Goal: Task Accomplishment & Management: Use online tool/utility

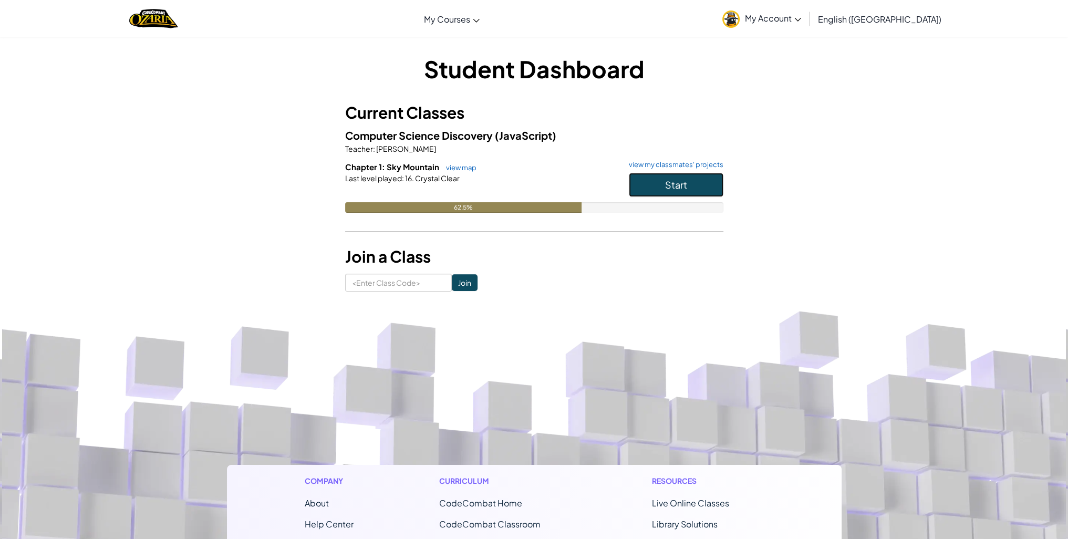
click at [682, 183] on span "Start" at bounding box center [676, 185] width 22 height 12
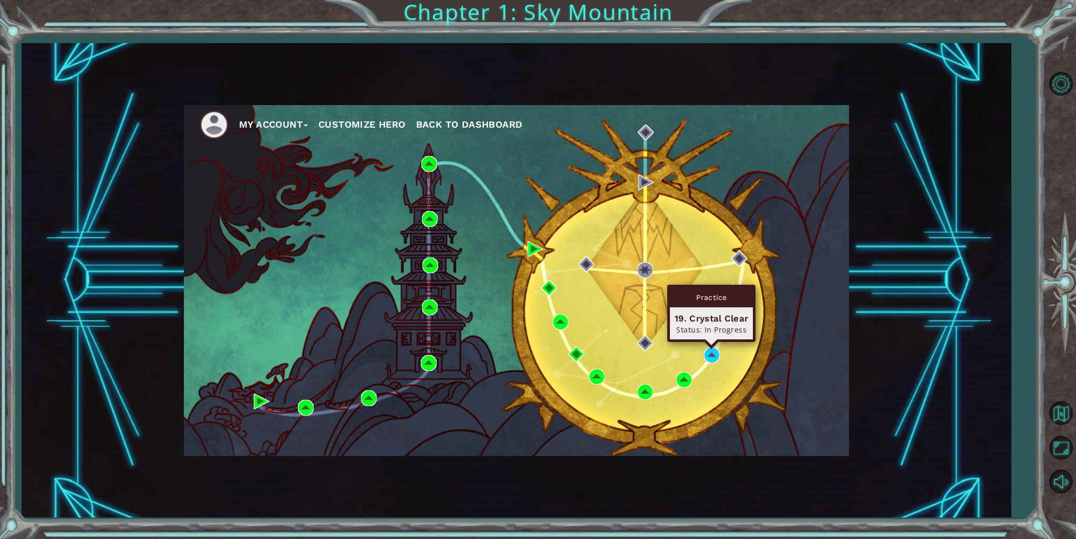
click at [716, 340] on div "Practice 19. Crystal Clear Status: In Progress" at bounding box center [711, 313] width 88 height 57
click at [717, 349] on img at bounding box center [712, 355] width 16 height 16
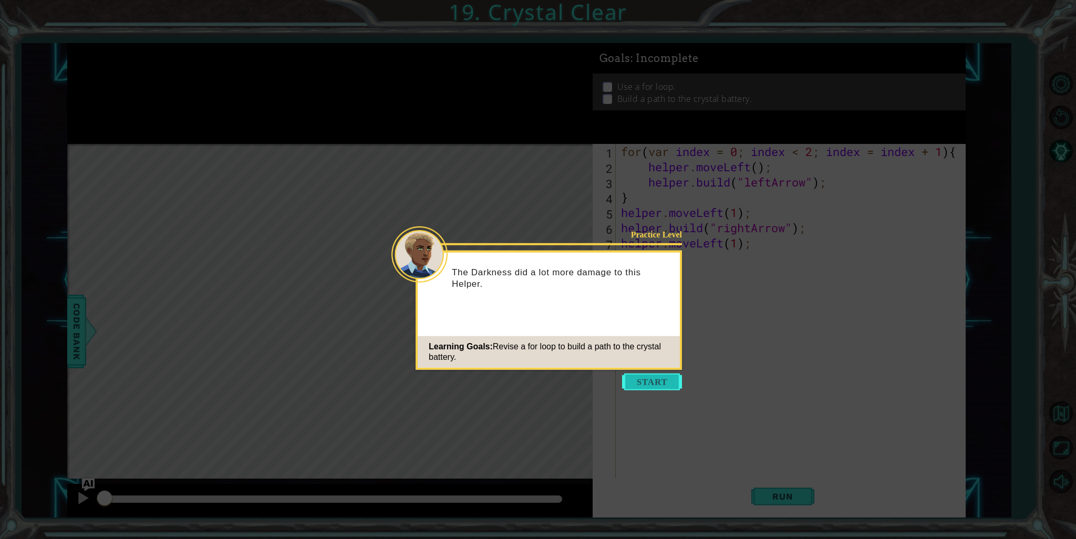
click at [664, 374] on button "Start" at bounding box center [652, 382] width 60 height 17
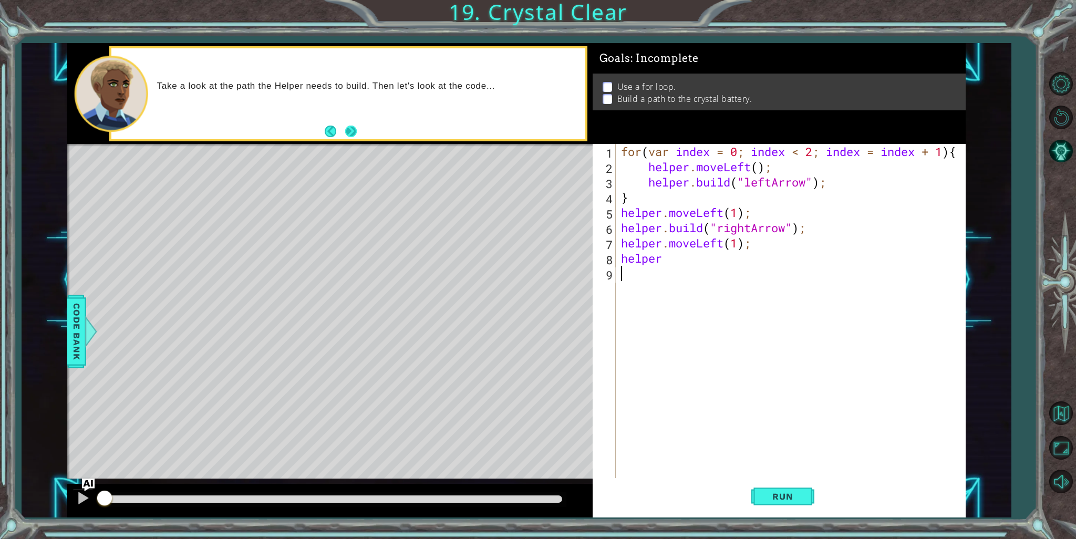
click at [346, 132] on button "Next" at bounding box center [351, 132] width 12 height 12
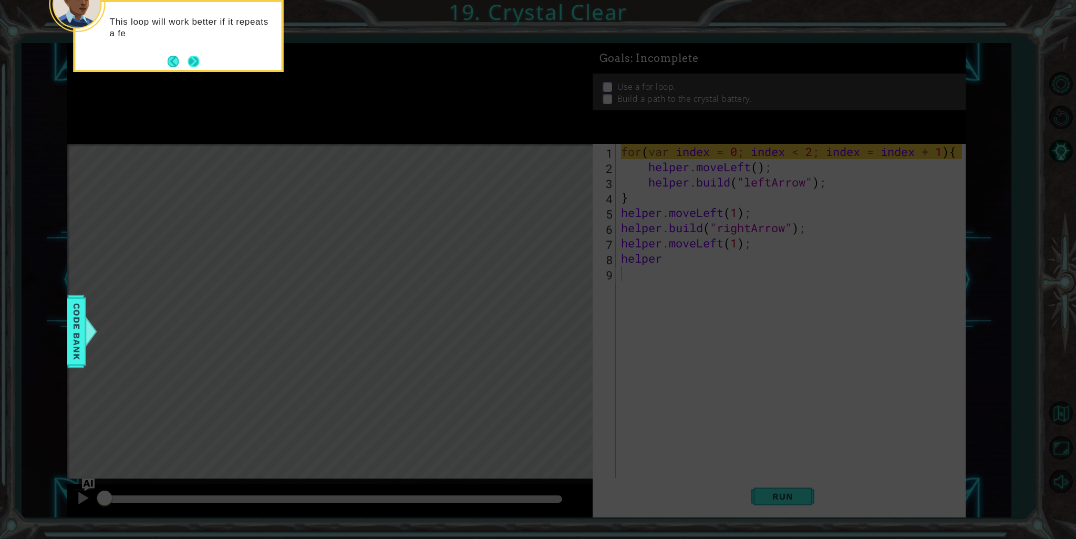
click at [196, 62] on button "Next" at bounding box center [194, 61] width 13 height 13
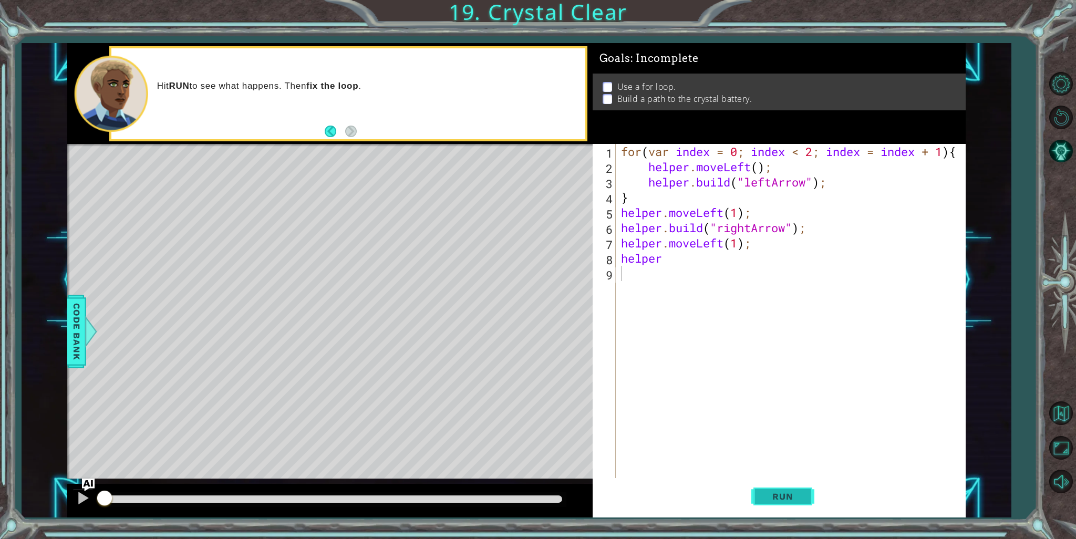
click at [794, 491] on span "Run" at bounding box center [783, 496] width 42 height 11
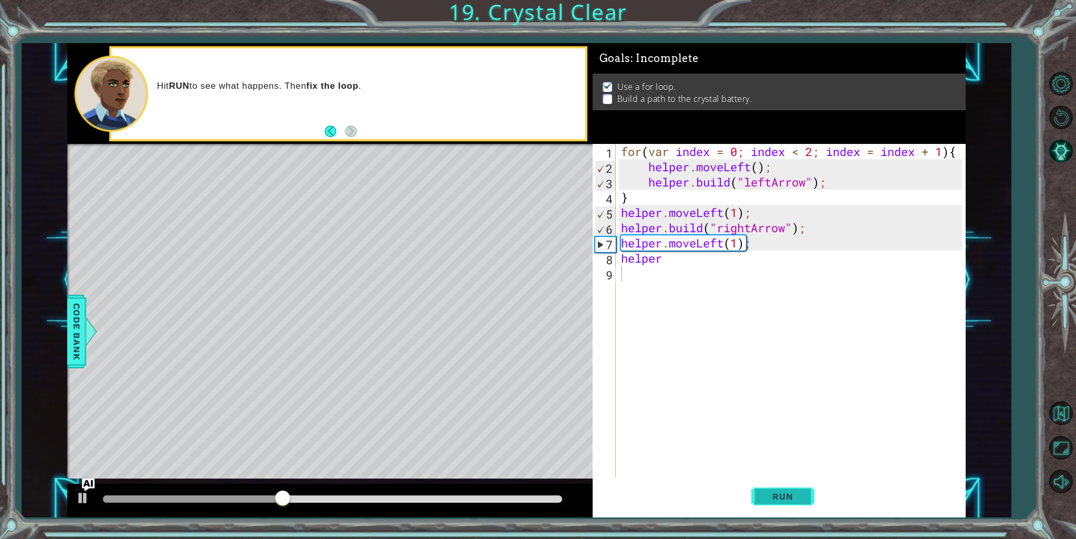
click at [803, 488] on button "Run" at bounding box center [782, 496] width 63 height 37
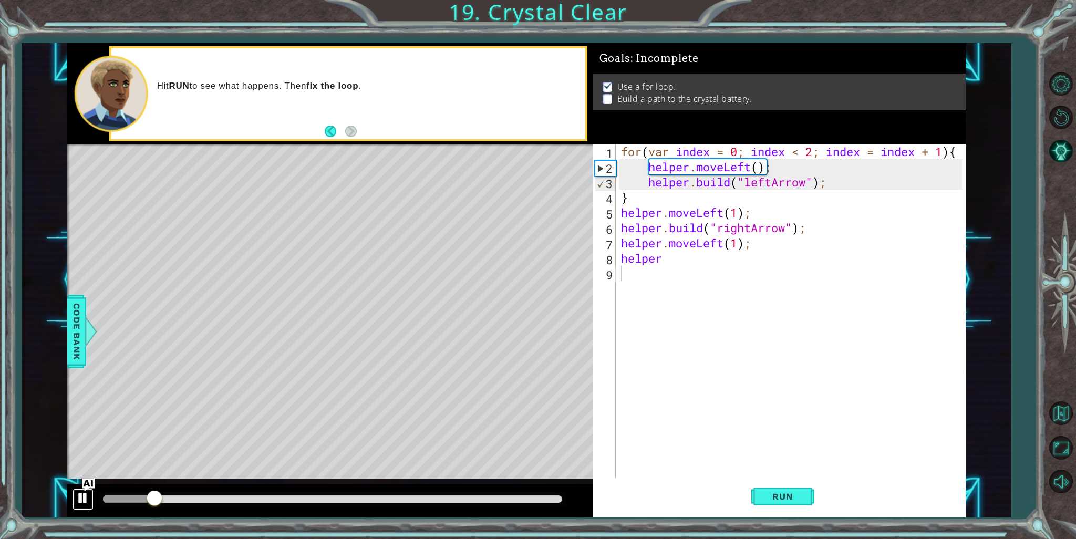
click at [81, 497] on div at bounding box center [83, 498] width 14 height 14
click at [751, 228] on div "for ( var index = 0 ; index < 2 ; index = index + 1 ) { helper . moveLeft ( ) ;…" at bounding box center [793, 327] width 349 height 366
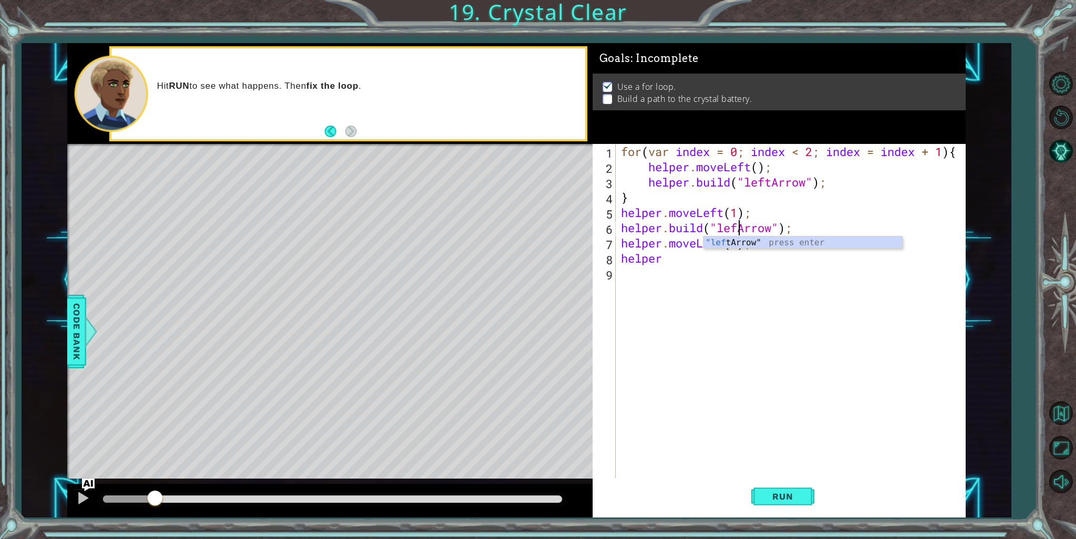
scroll to position [0, 5]
type textarea "[DOMAIN_NAME]("leftArrow");"
click at [813, 494] on button "Run" at bounding box center [782, 496] width 63 height 37
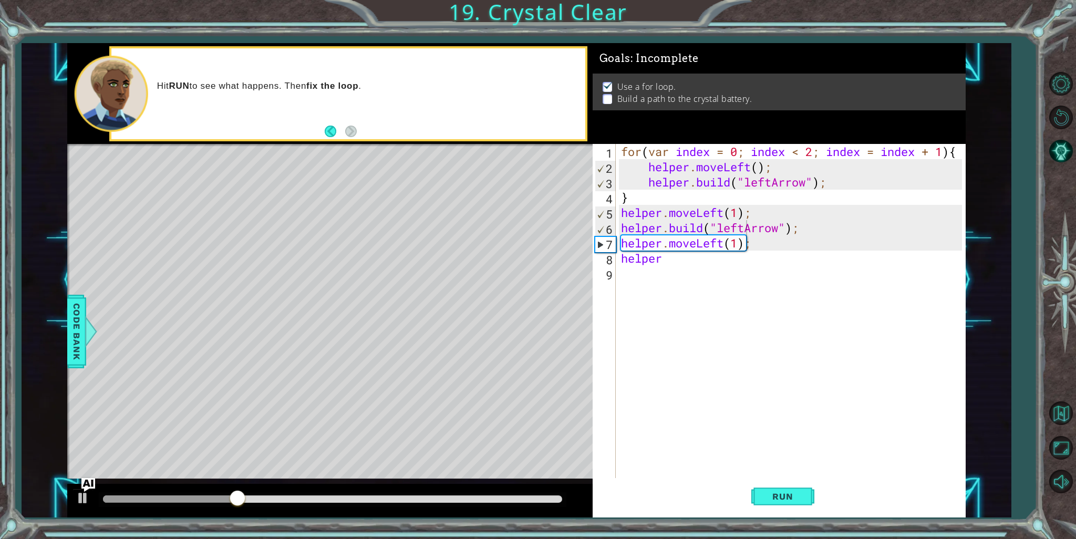
click at [86, 488] on img "Ask AI" at bounding box center [88, 485] width 14 height 14
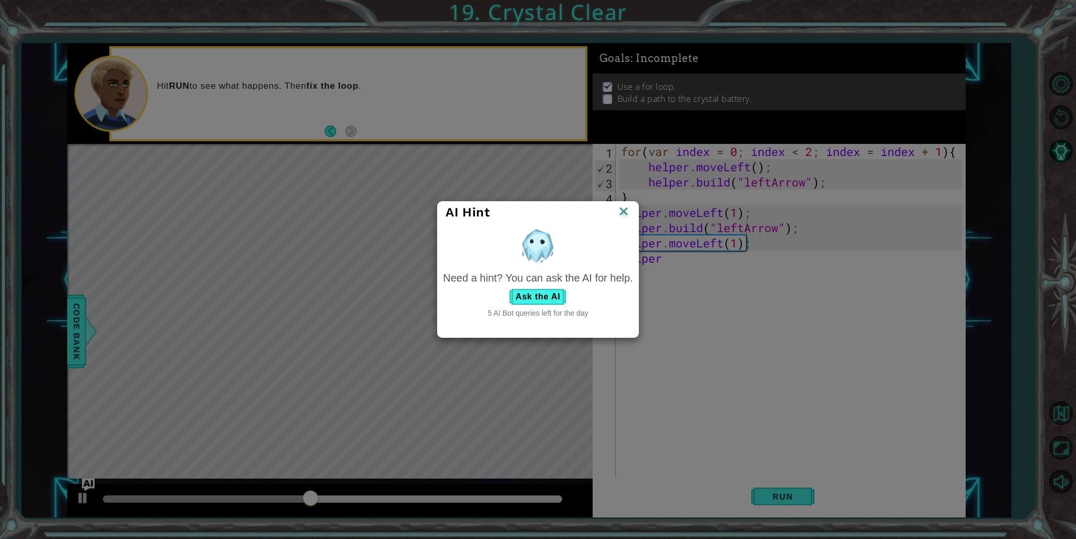
click at [631, 213] on div "AI Hint" at bounding box center [538, 213] width 200 height 22
click at [628, 210] on img at bounding box center [624, 212] width 14 height 16
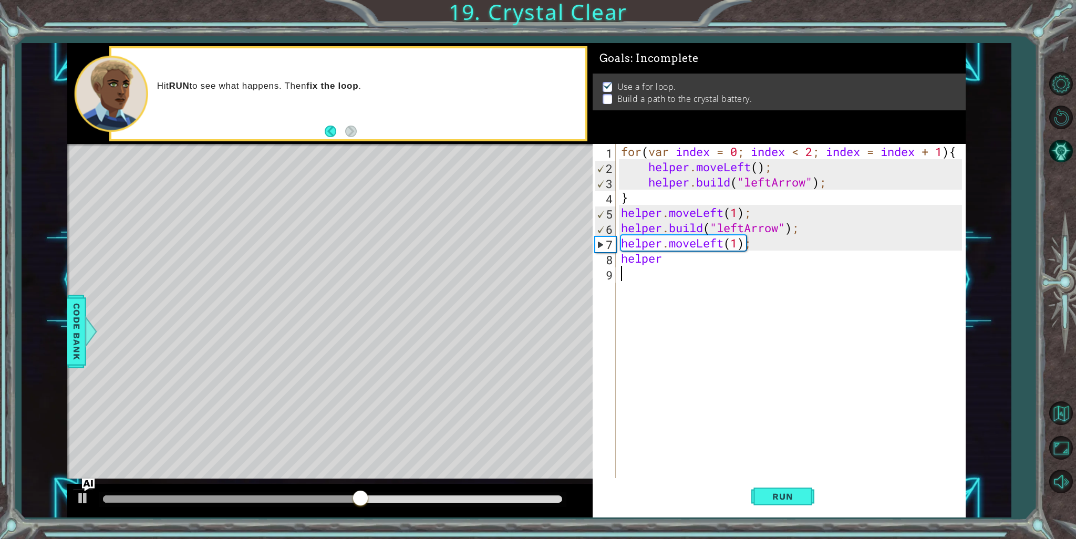
click at [668, 271] on div "for ( var index = 0 ; index < 2 ; index = index + 1 ) { helper . moveLeft ( ) ;…" at bounding box center [793, 327] width 349 height 366
click at [666, 260] on div "for ( var index = 0 ; index < 2 ; index = index + 1 ) { helper . moveLeft ( ) ;…" at bounding box center [793, 327] width 349 height 366
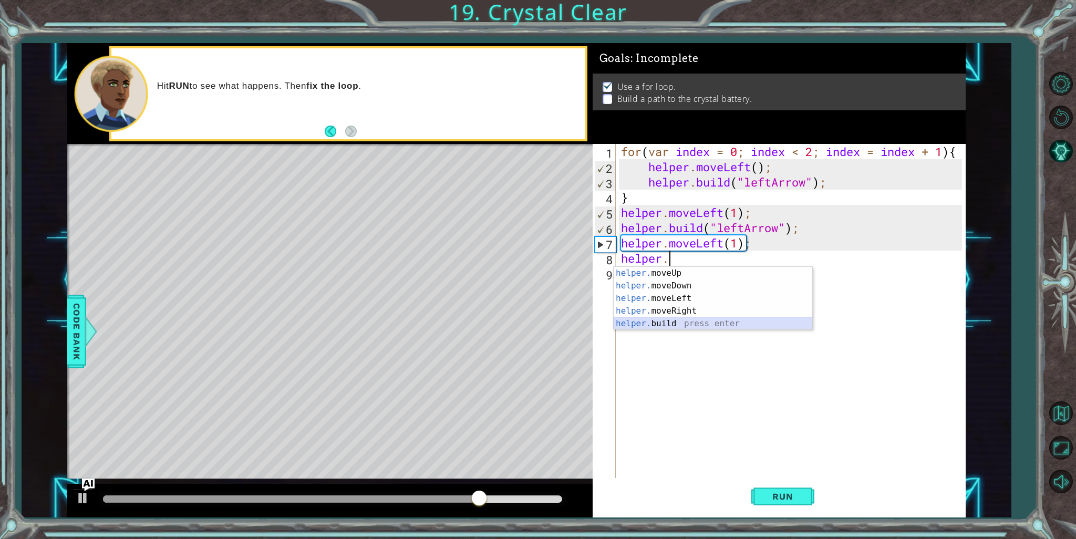
click at [692, 320] on div "helper. moveUp press enter helper. moveDown press enter helper. moveLeft press …" at bounding box center [713, 311] width 199 height 88
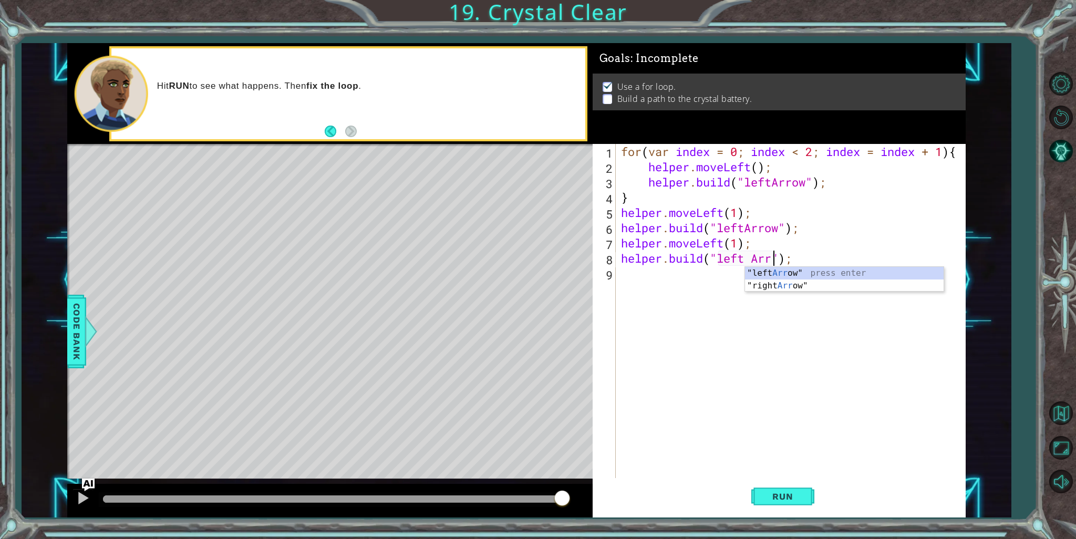
scroll to position [0, 7]
type textarea "[DOMAIN_NAME]("left Arrow");"
click at [791, 493] on span "Run" at bounding box center [783, 496] width 42 height 11
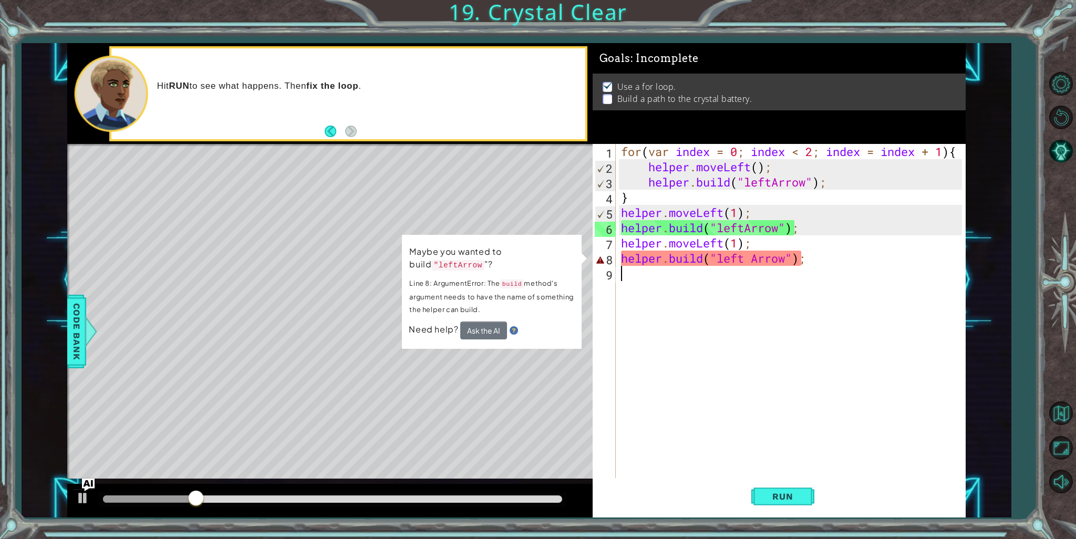
click at [772, 301] on div "for ( var index = 0 ; index < 2 ; index = index + 1 ) { helper . moveLeft ( ) ;…" at bounding box center [793, 327] width 349 height 366
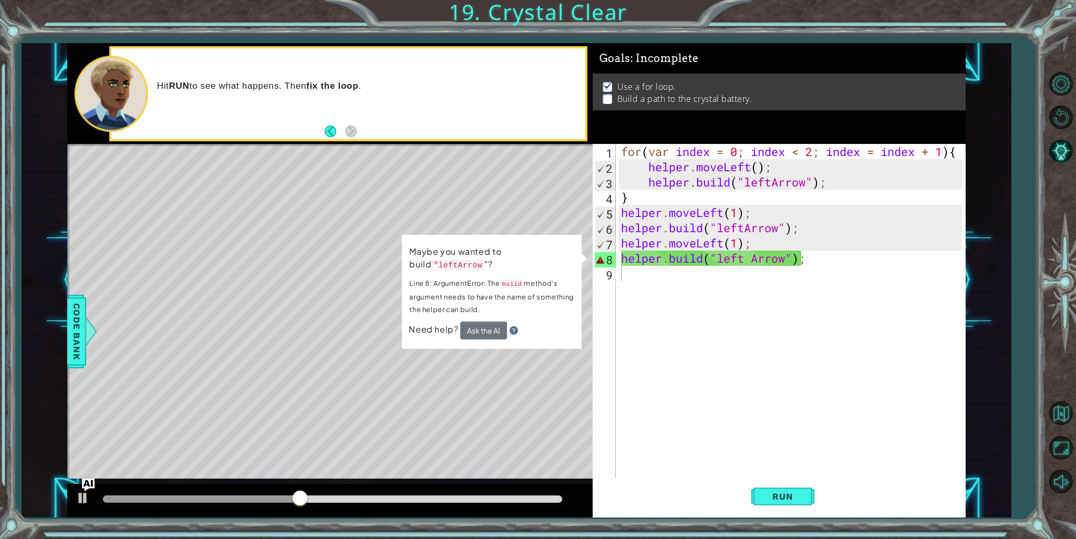
click at [95, 488] on div at bounding box center [329, 501] width 525 height 34
click at [85, 494] on div at bounding box center [83, 498] width 14 height 14
click at [828, 256] on div "for ( var index = 0 ; index < 2 ; index = index + 1 ) { helper . moveLeft ( ) ;…" at bounding box center [793, 327] width 349 height 366
click at [757, 259] on div "for ( var index = 0 ; index < 2 ; index = index + 1 ) { helper . moveLeft ( ) ;…" at bounding box center [793, 327] width 349 height 366
type textarea "[DOMAIN_NAME]("leftArrow");"
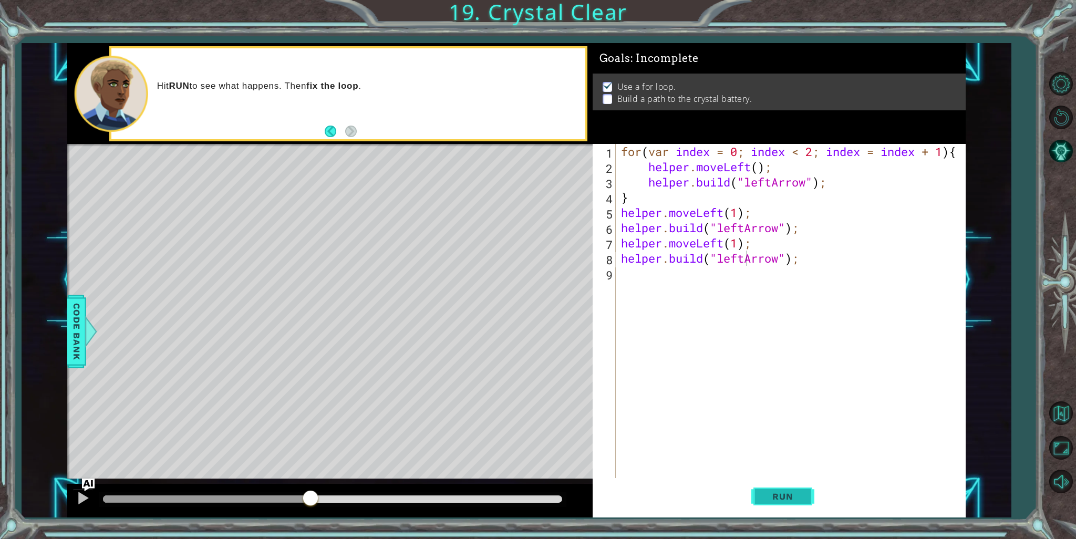
click at [765, 499] on span "Run" at bounding box center [783, 496] width 42 height 11
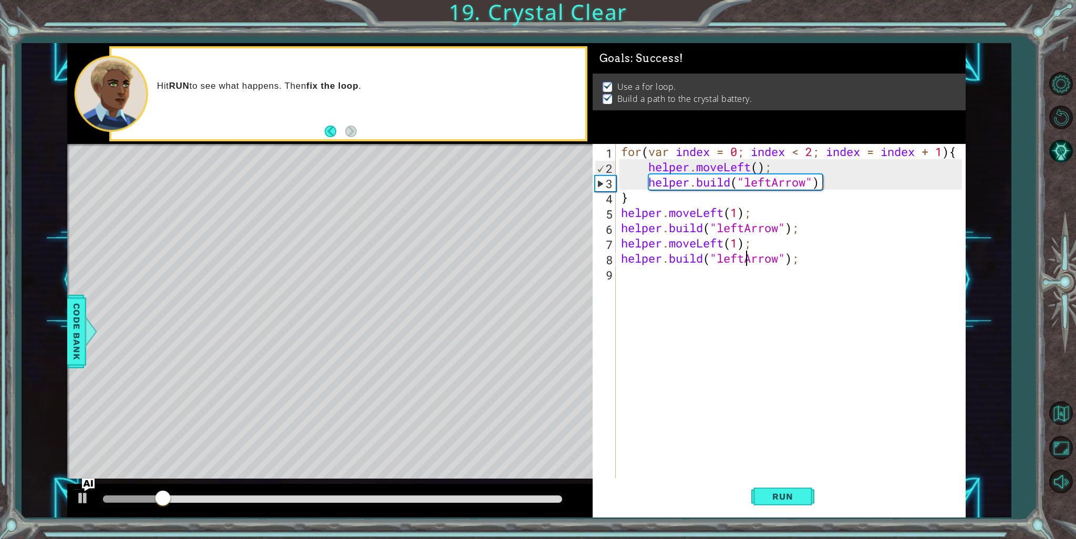
click at [397, 500] on div at bounding box center [332, 499] width 459 height 7
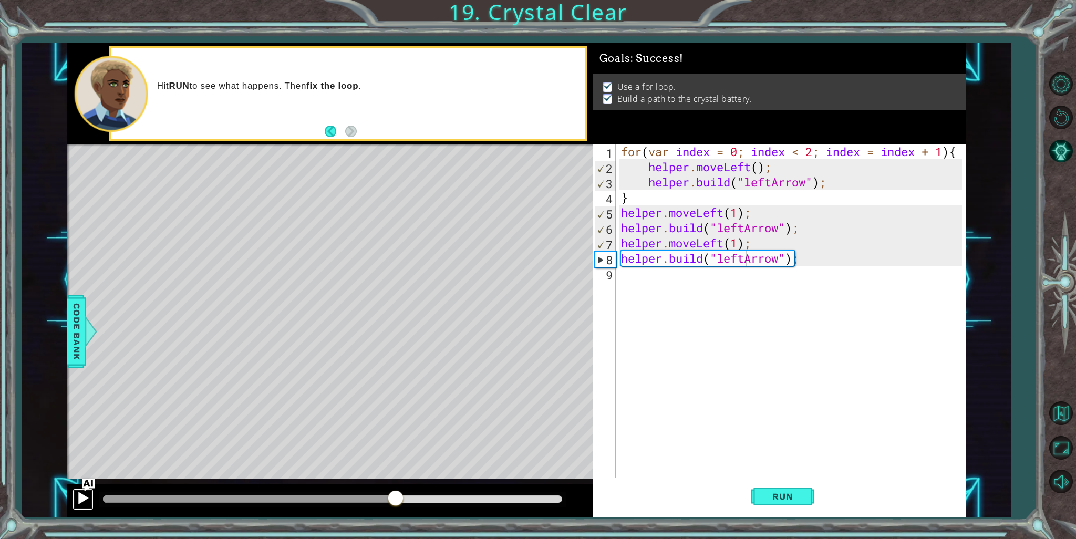
click at [80, 491] on div at bounding box center [83, 498] width 14 height 14
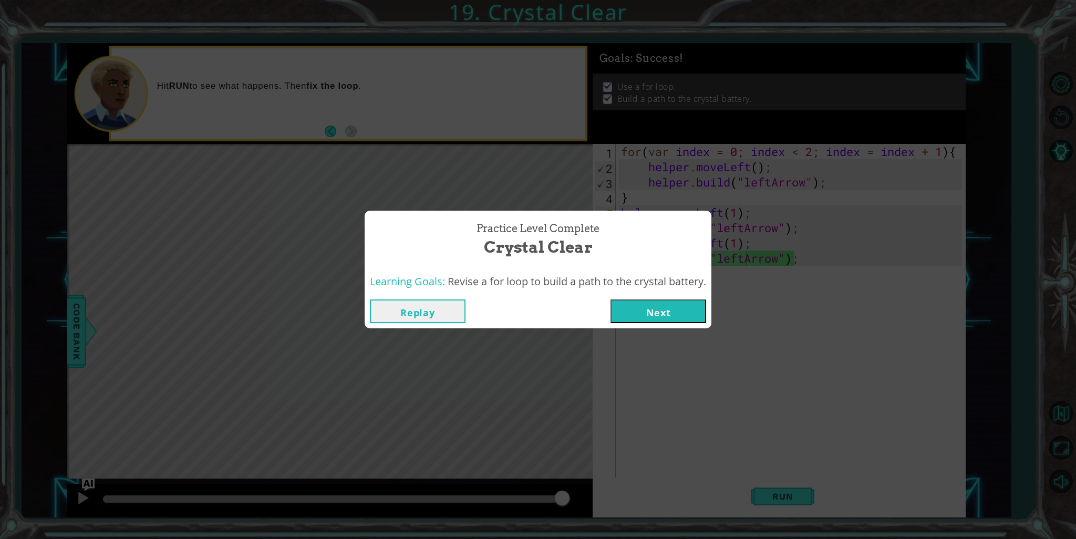
click at [625, 314] on button "Next" at bounding box center [659, 312] width 96 height 24
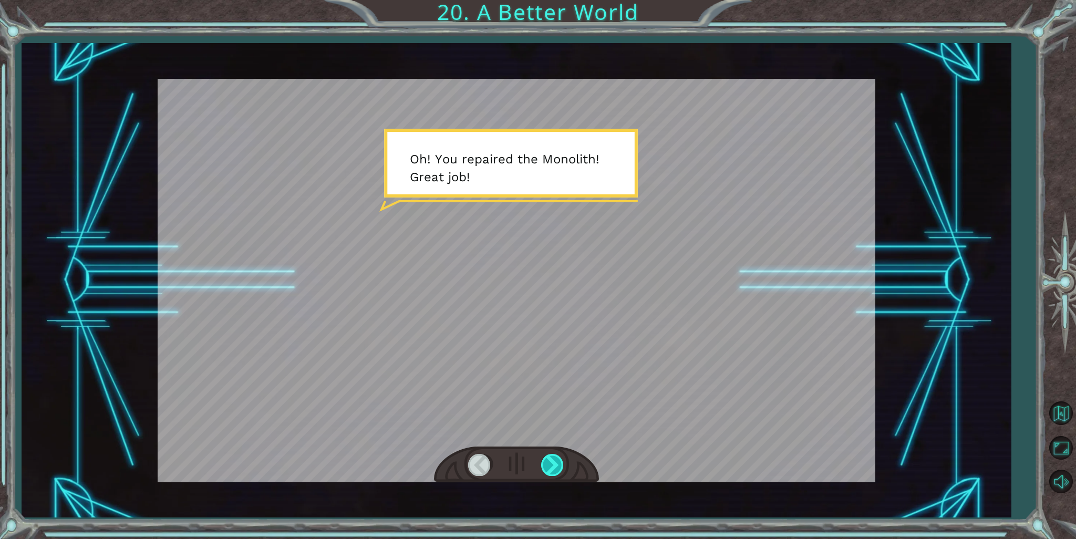
click at [560, 469] on div at bounding box center [553, 465] width 24 height 22
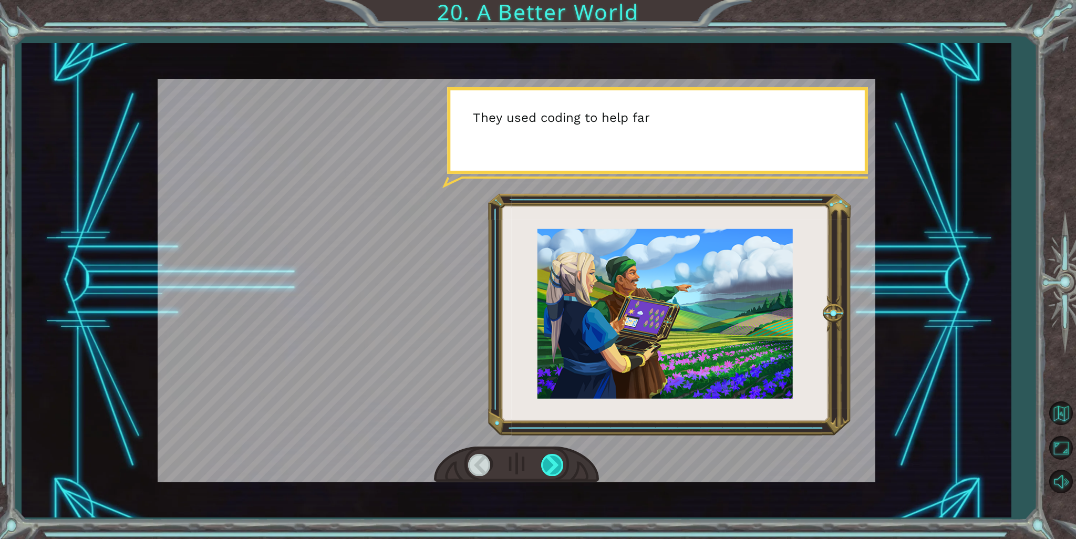
click at [560, 469] on div at bounding box center [553, 465] width 24 height 22
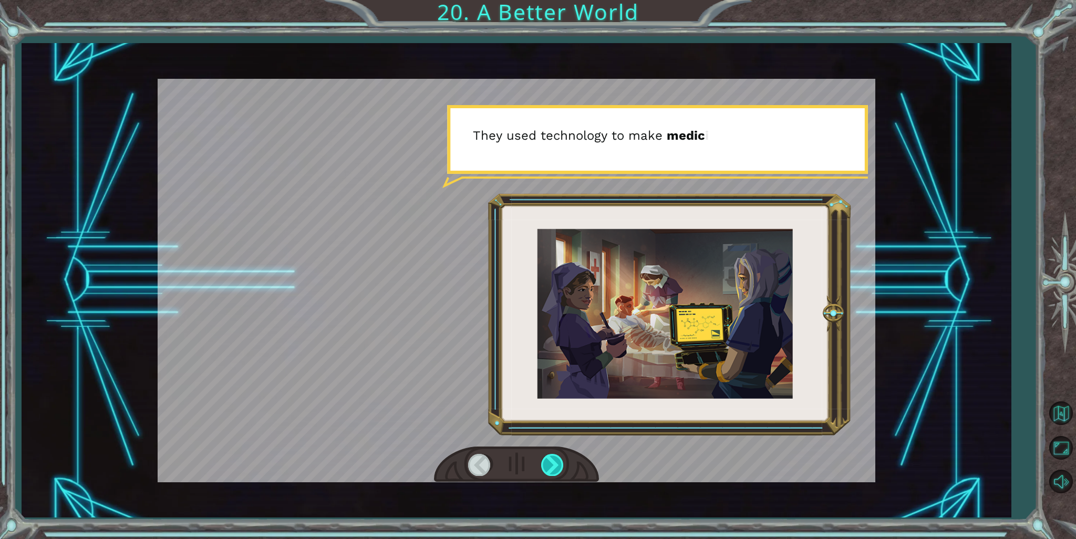
click at [560, 469] on div at bounding box center [553, 465] width 24 height 22
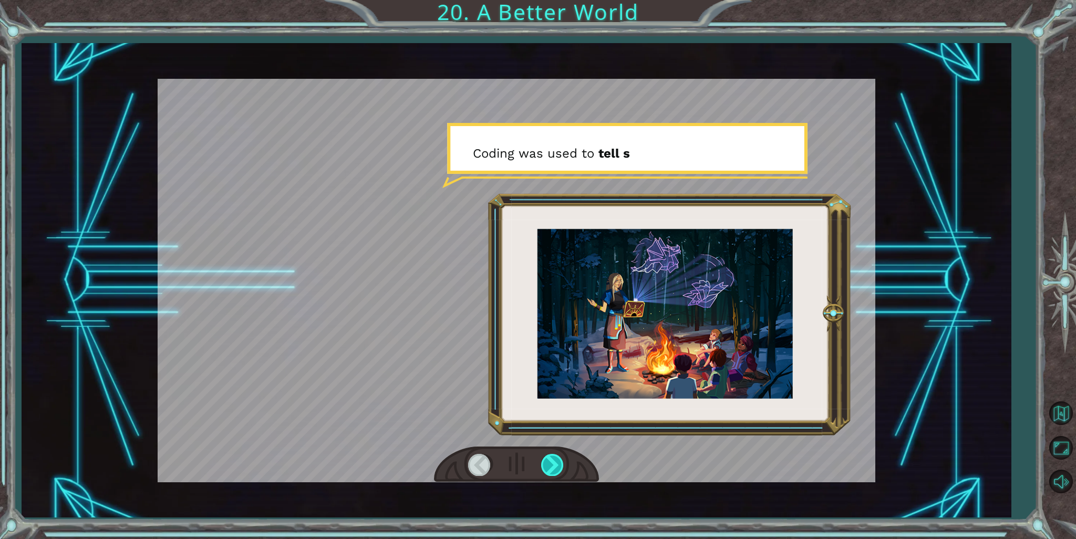
click at [560, 469] on div at bounding box center [553, 465] width 24 height 22
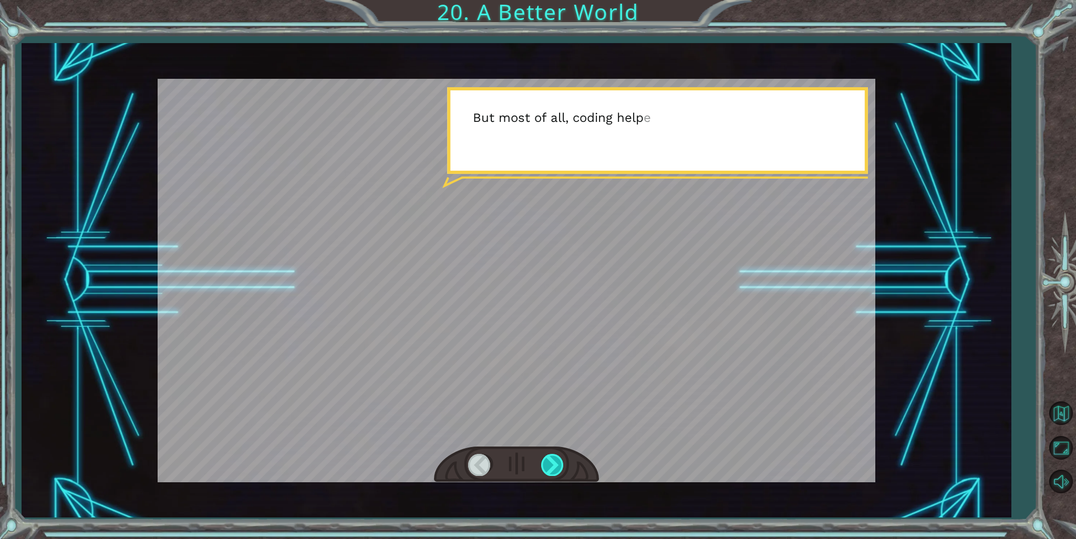
click at [560, 469] on div at bounding box center [553, 465] width 24 height 22
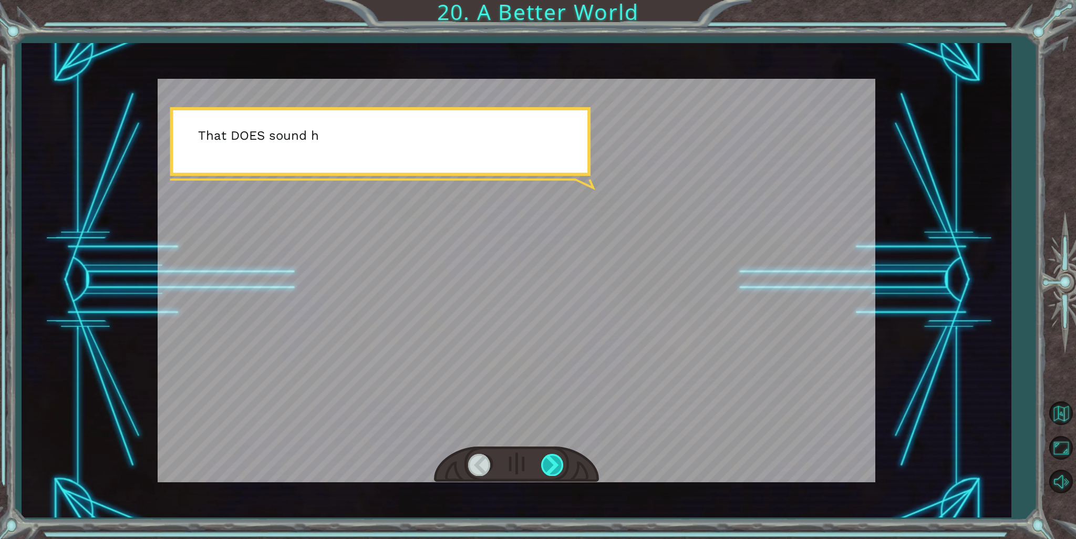
click at [560, 469] on div at bounding box center [553, 465] width 24 height 22
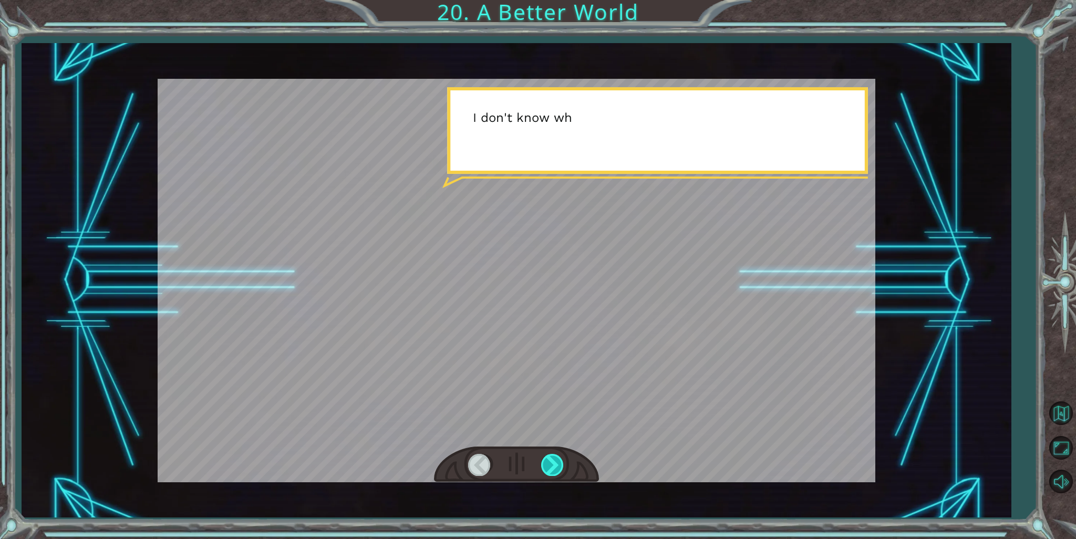
click at [560, 469] on div at bounding box center [553, 465] width 24 height 22
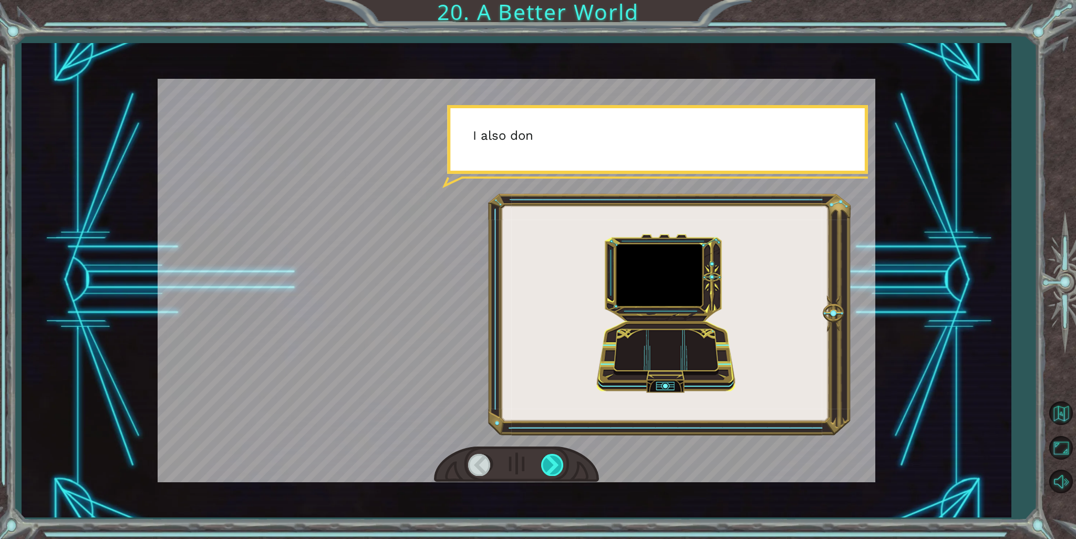
click at [560, 469] on div at bounding box center [553, 465] width 24 height 22
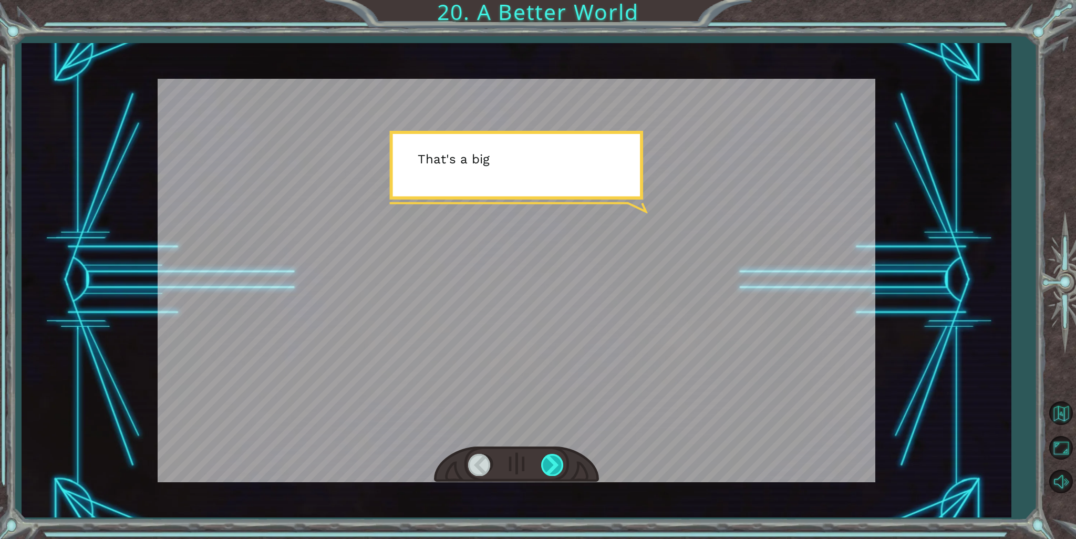
click at [560, 469] on div at bounding box center [553, 465] width 24 height 22
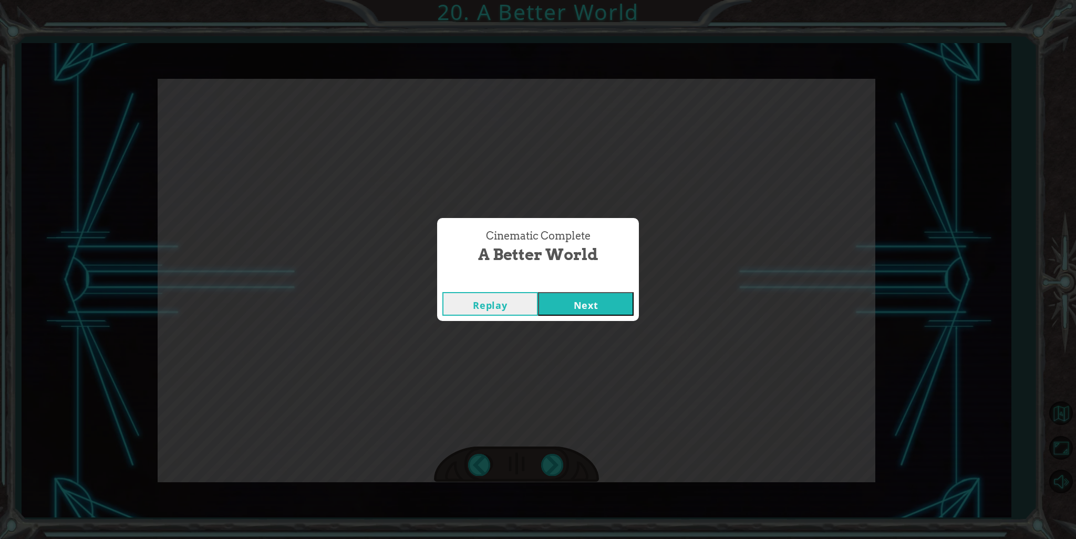
click at [585, 299] on button "Next" at bounding box center [586, 304] width 96 height 24
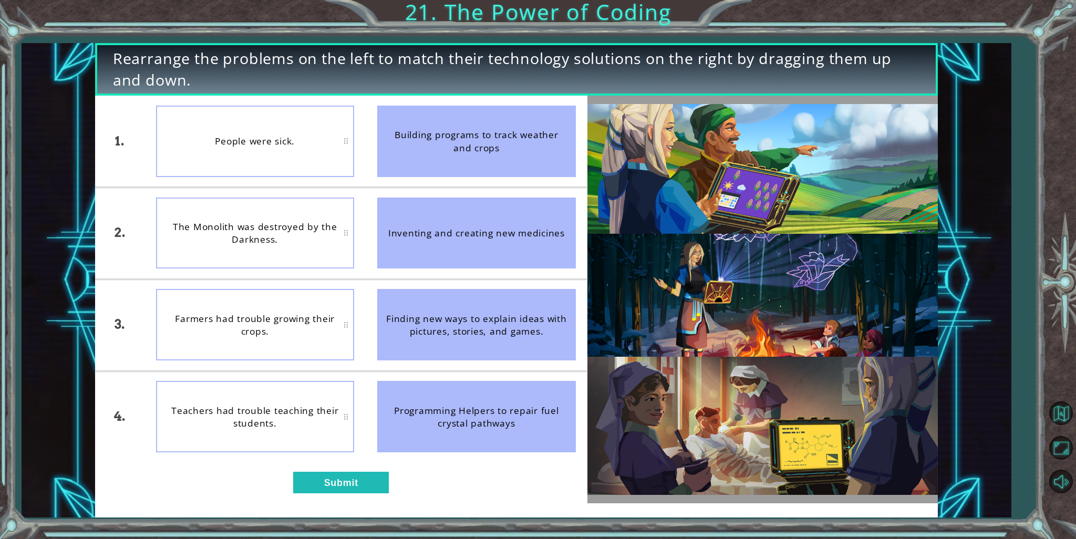
drag, startPoint x: 380, startPoint y: 419, endPoint x: 545, endPoint y: 555, distance: 214.2
click at [545, 539] on html "Rearrange the problems on the left to match their technology solutions on the r…" at bounding box center [538, 269] width 1076 height 539
click at [471, 418] on div "Programming Helpers to repair fuel crystal pathways" at bounding box center [476, 416] width 199 height 71
drag, startPoint x: 471, startPoint y: 418, endPoint x: 410, endPoint y: 441, distance: 65.2
click at [410, 441] on div "Programming Helpers to repair fuel crystal pathways" at bounding box center [476, 416] width 199 height 71
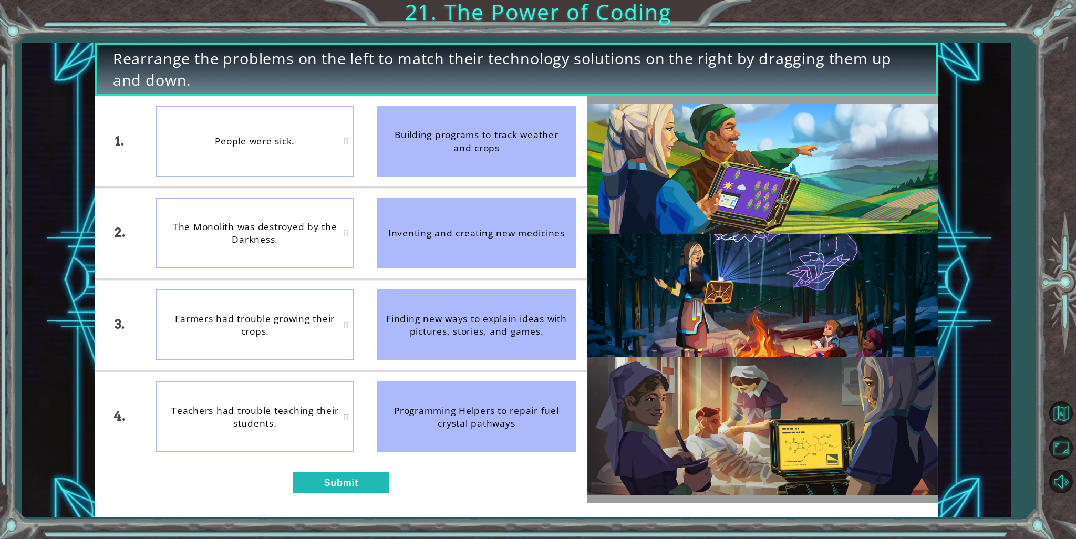
click at [508, 346] on div "Finding new ways to explain ideas with pictures, stories, and games." at bounding box center [476, 324] width 199 height 71
drag, startPoint x: 513, startPoint y: 345, endPoint x: 314, endPoint y: 410, distance: 209.5
click at [319, 410] on div "1. 2. 3. 4. People were sick. The Monolith was destroyed by the Darkness. Farme…" at bounding box center [341, 279] width 492 height 366
click at [317, 481] on button "Submit" at bounding box center [341, 483] width 96 height 22
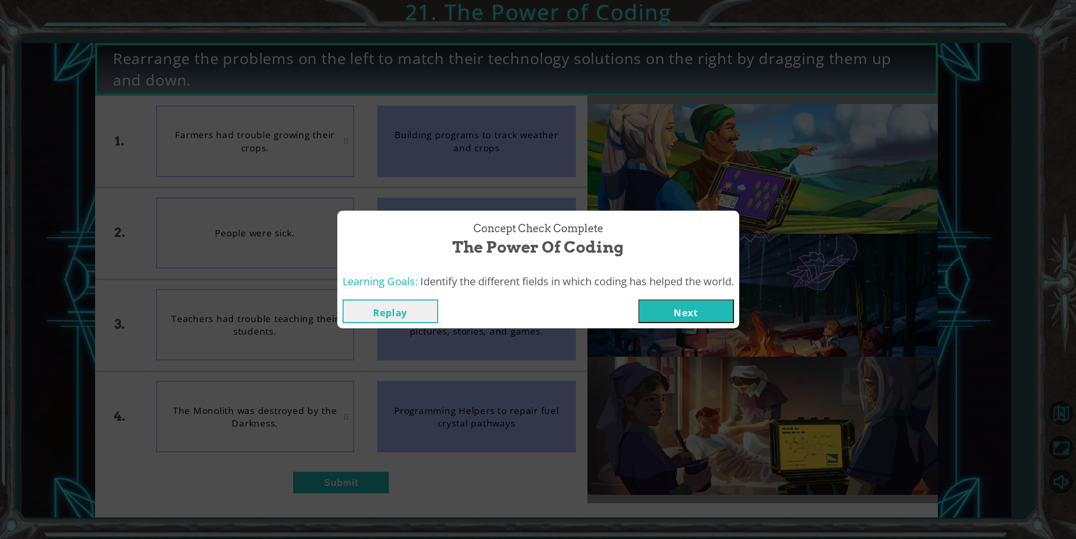
click at [681, 306] on button "Next" at bounding box center [686, 312] width 96 height 24
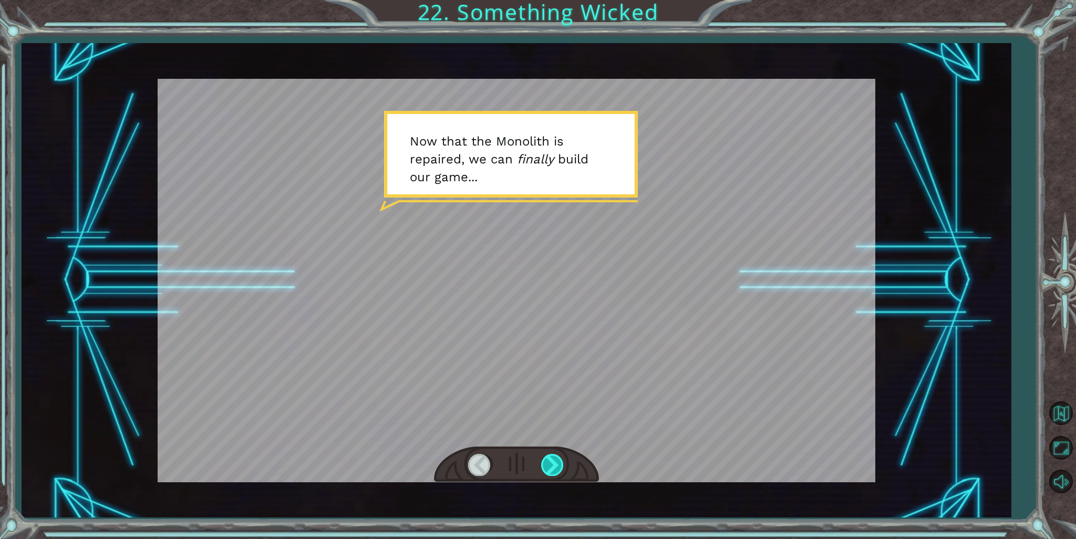
click at [551, 461] on div at bounding box center [553, 465] width 24 height 22
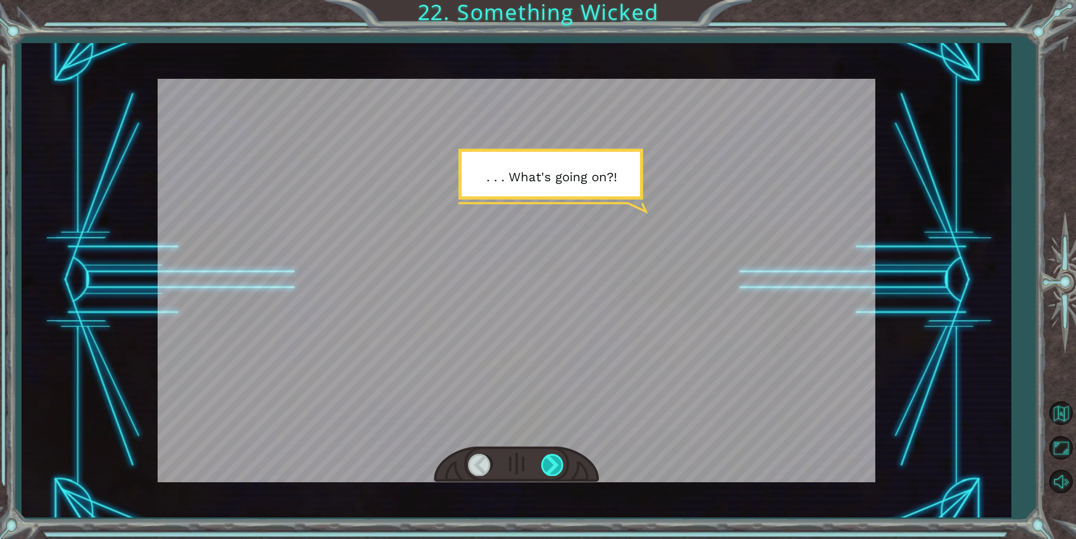
click at [551, 460] on div at bounding box center [553, 465] width 24 height 22
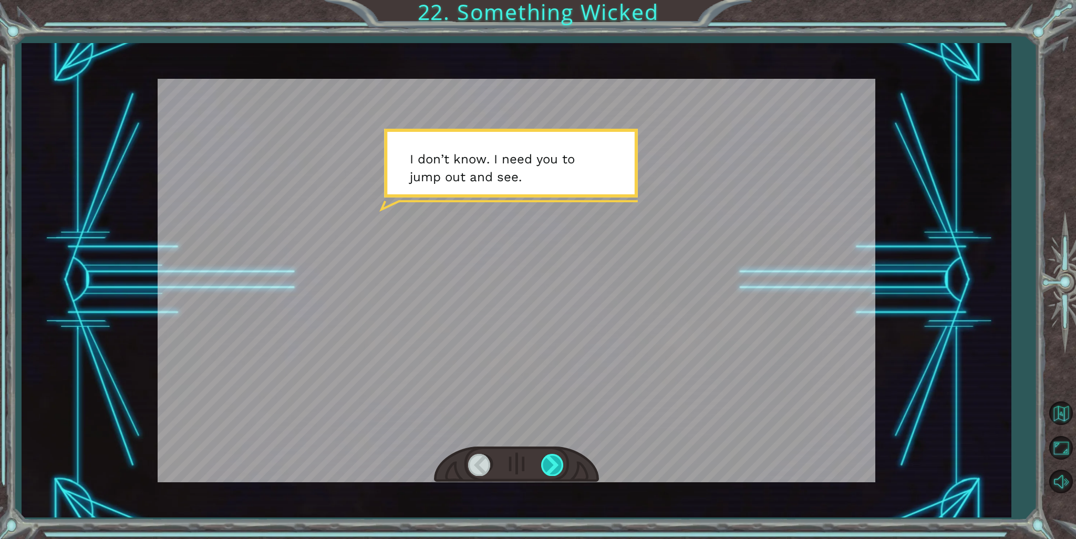
click at [551, 460] on div at bounding box center [553, 465] width 24 height 22
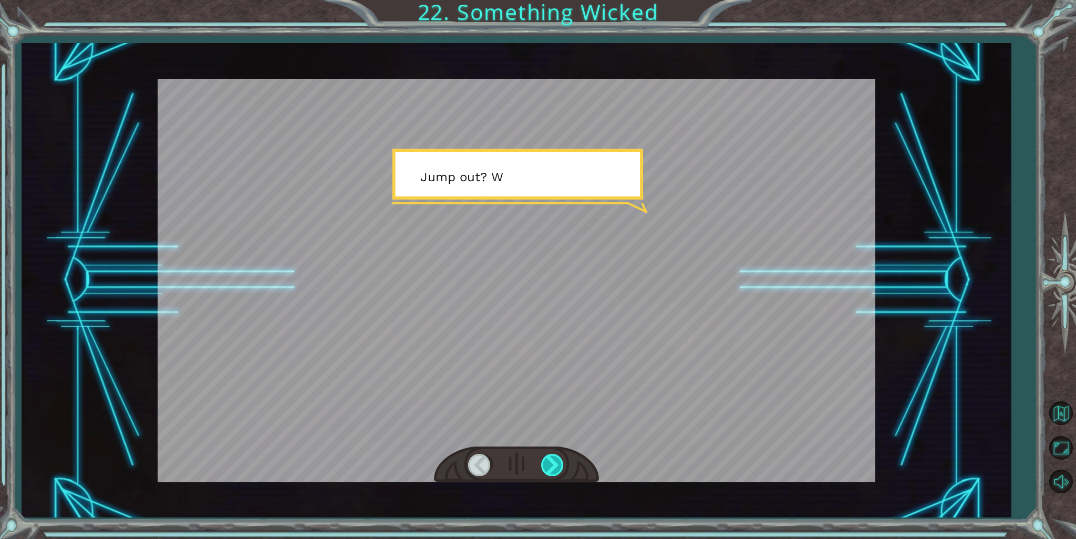
click at [551, 460] on div at bounding box center [553, 465] width 24 height 22
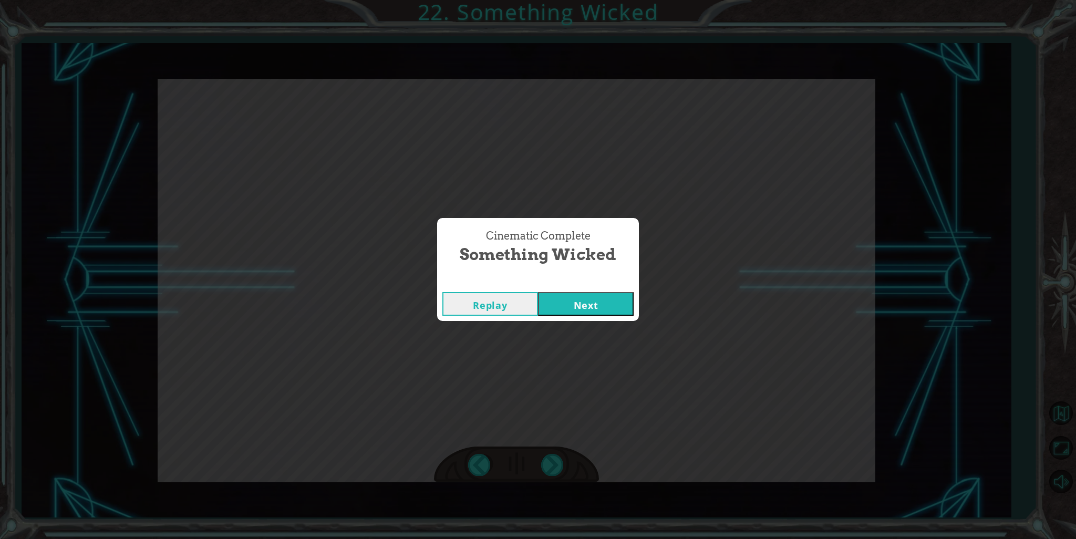
click at [616, 302] on button "Next" at bounding box center [586, 304] width 96 height 24
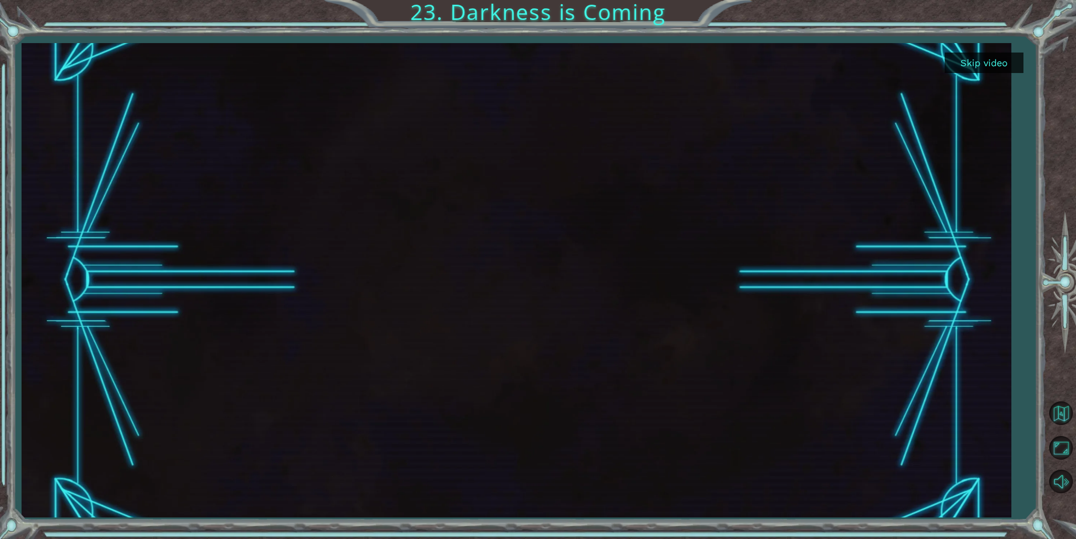
click at [983, 62] on button "Skip video" at bounding box center [984, 63] width 79 height 20
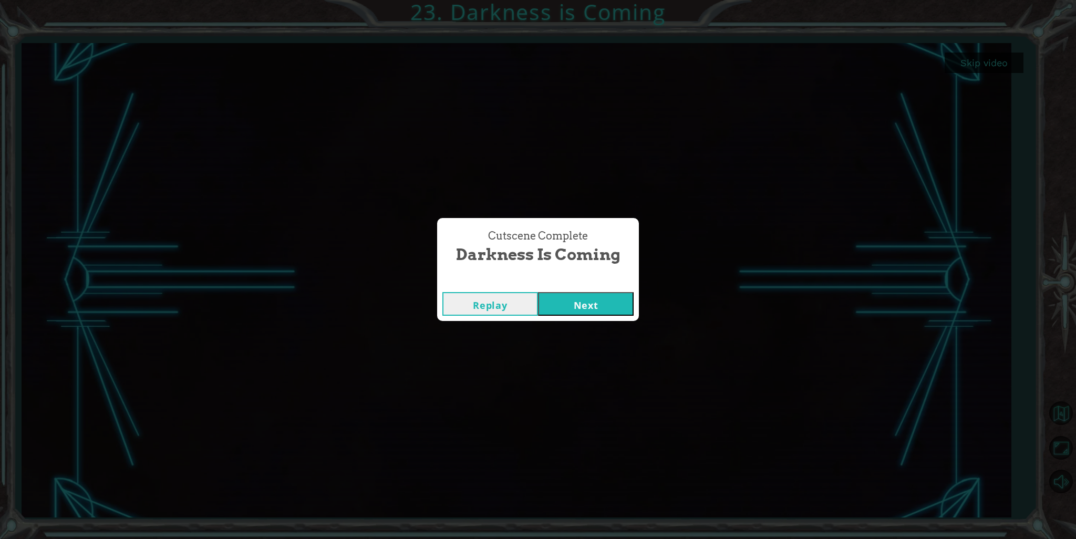
click at [555, 293] on button "Next" at bounding box center [586, 304] width 96 height 24
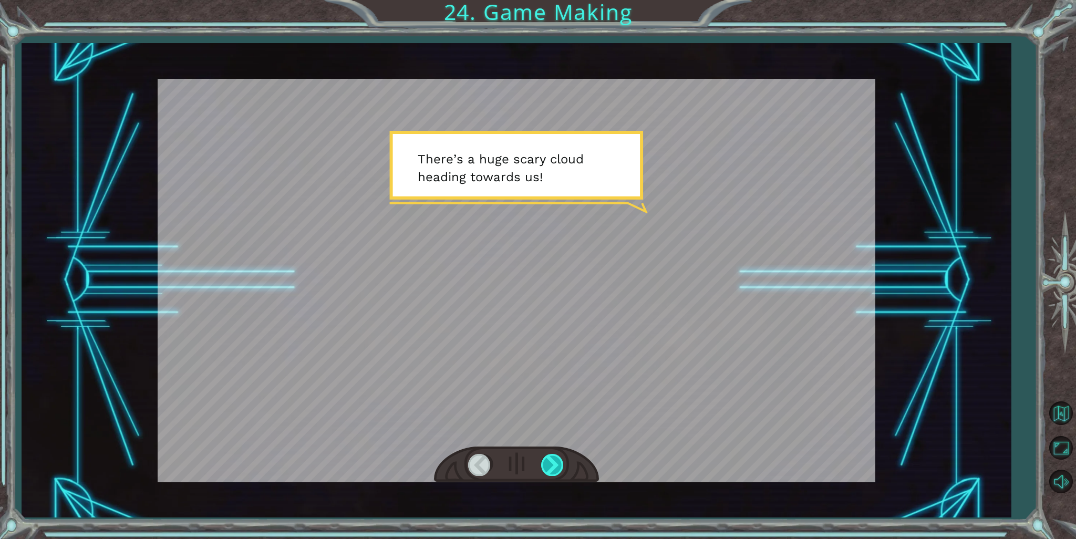
click at [549, 457] on div at bounding box center [553, 465] width 24 height 22
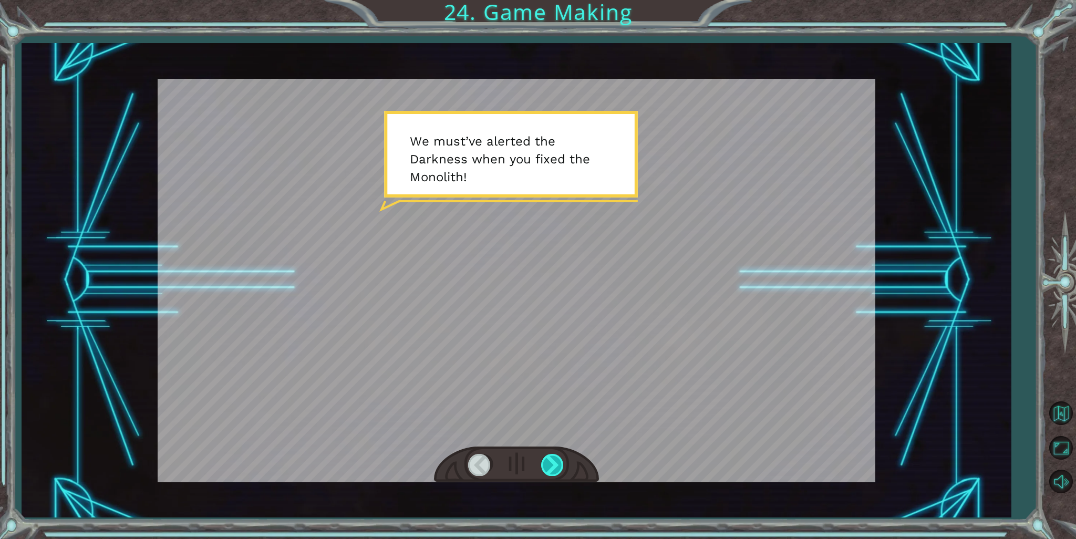
click at [549, 457] on div at bounding box center [553, 465] width 24 height 22
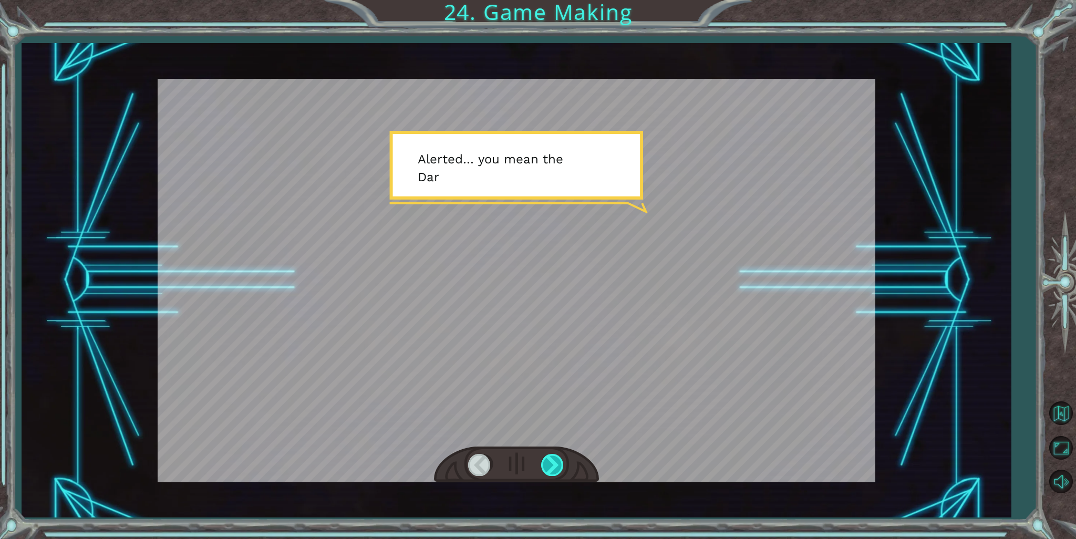
click at [549, 457] on div at bounding box center [553, 465] width 24 height 22
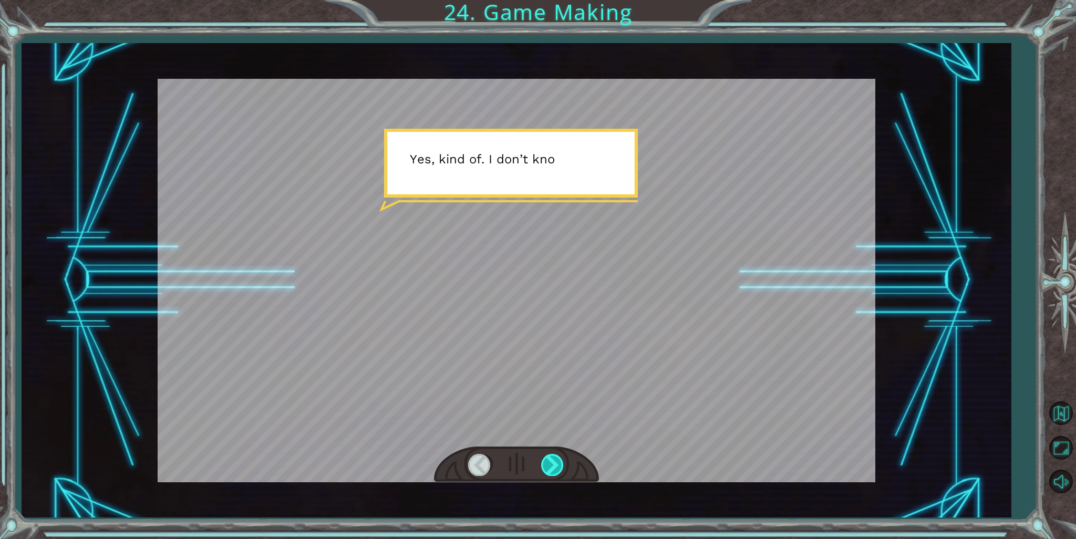
click at [549, 457] on div at bounding box center [553, 465] width 24 height 22
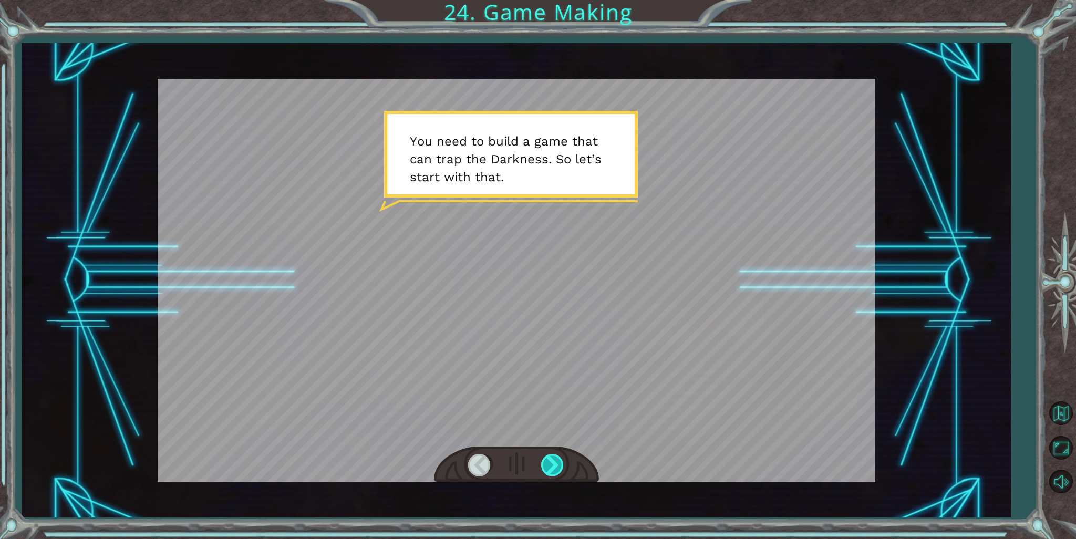
drag, startPoint x: 556, startPoint y: 455, endPoint x: 562, endPoint y: 455, distance: 6.3
click at [562, 455] on div at bounding box center [553, 465] width 24 height 22
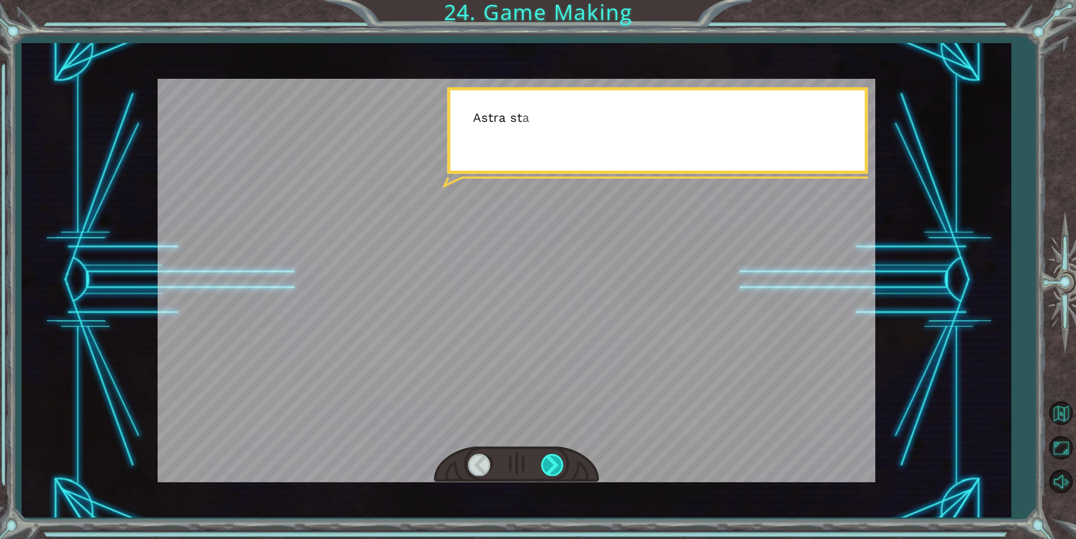
click at [562, 455] on div at bounding box center [553, 465] width 24 height 22
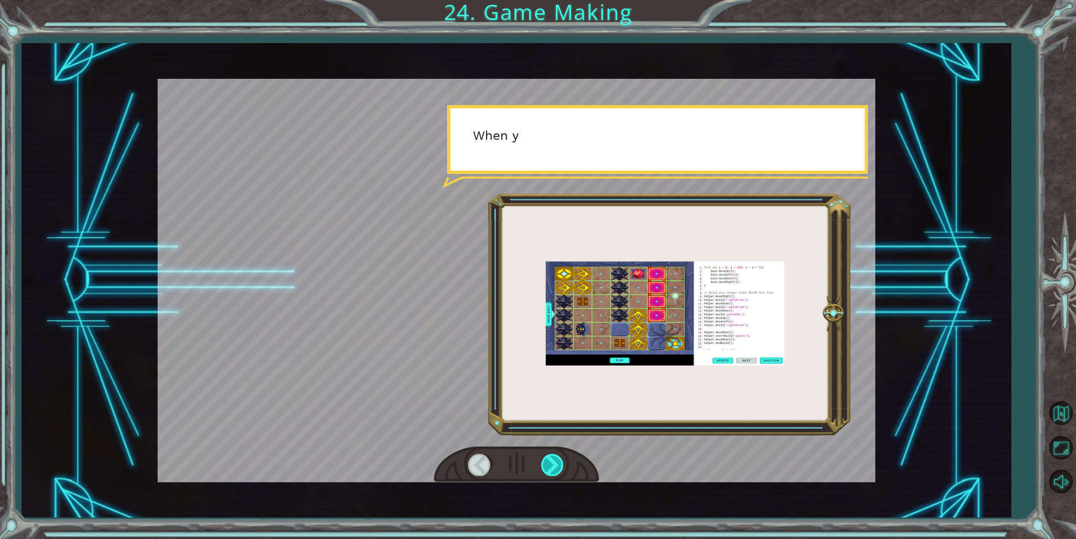
click at [562, 455] on div at bounding box center [553, 465] width 24 height 22
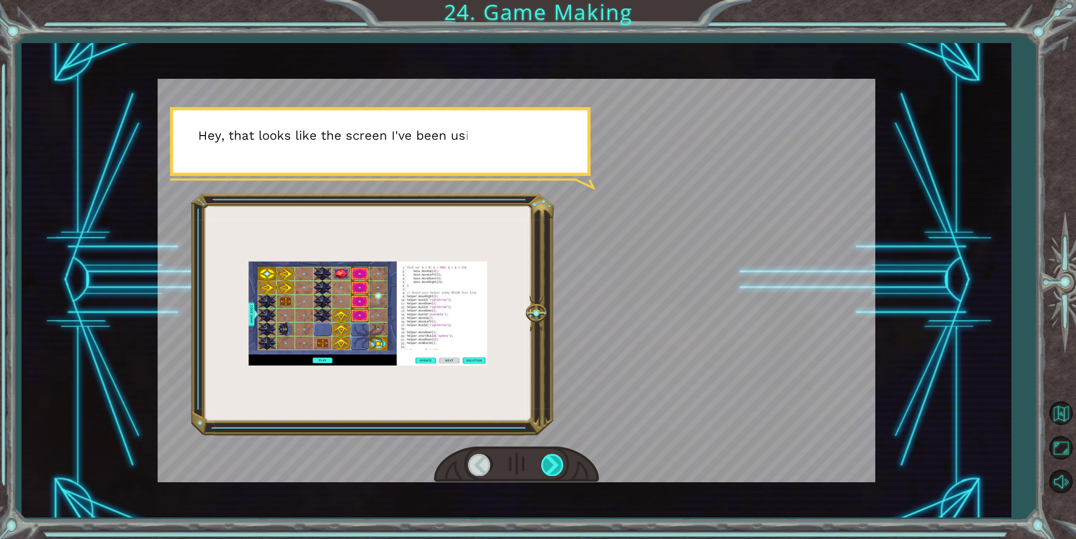
click at [562, 455] on div at bounding box center [553, 465] width 24 height 22
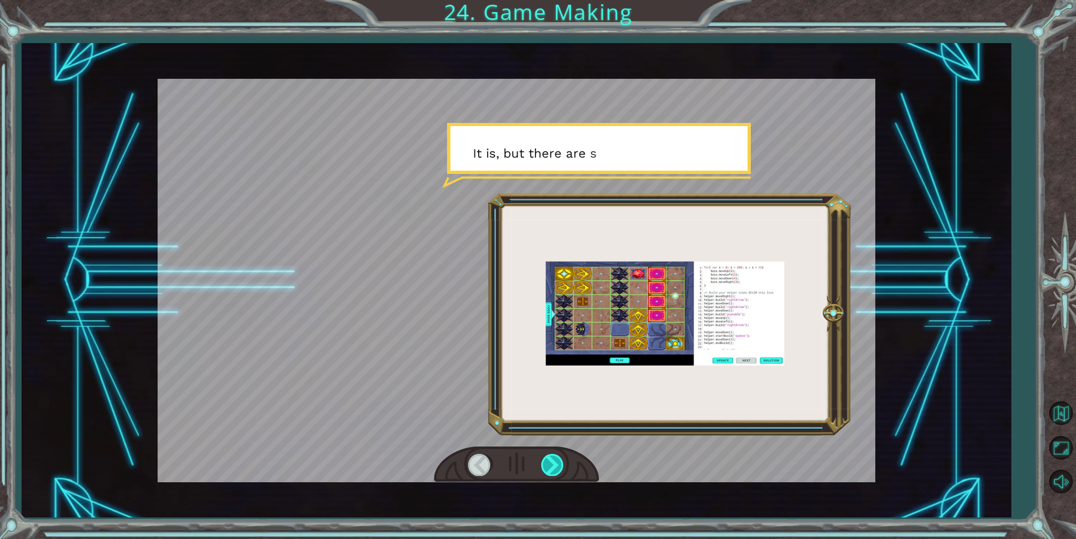
click at [562, 455] on div at bounding box center [553, 465] width 24 height 22
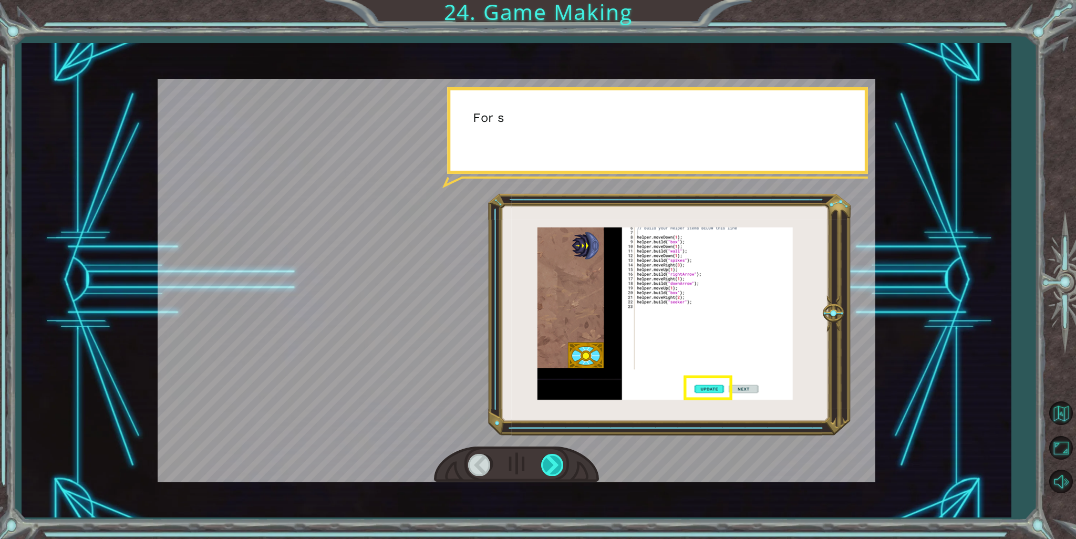
click at [562, 455] on div at bounding box center [553, 465] width 24 height 22
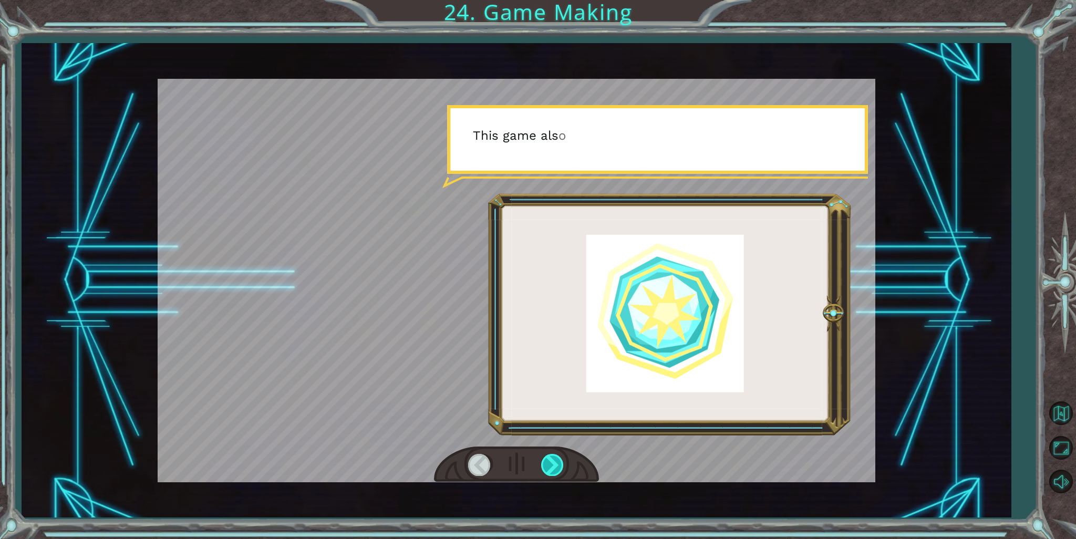
click at [562, 455] on div at bounding box center [553, 465] width 24 height 22
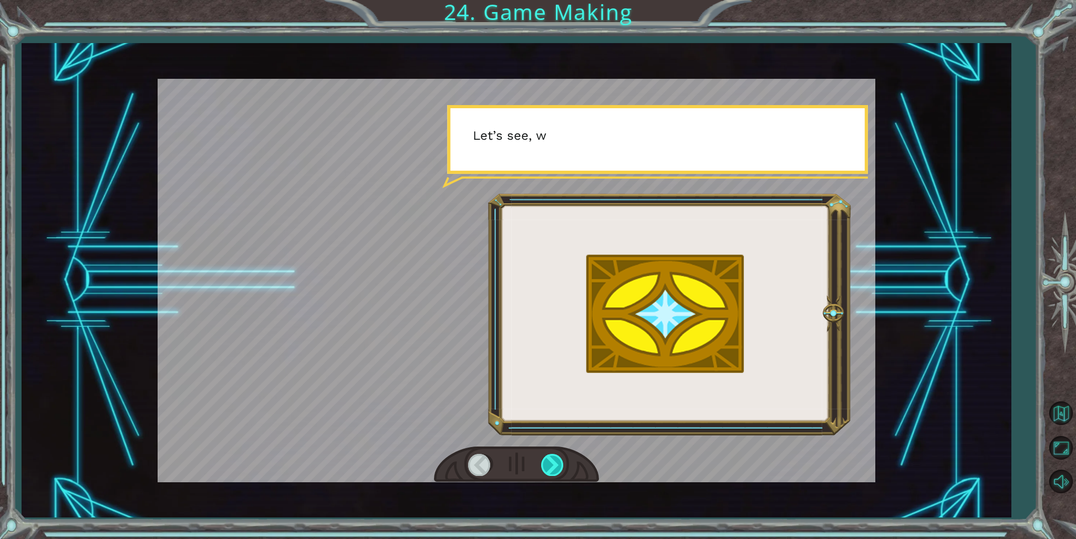
click at [562, 455] on div at bounding box center [553, 465] width 24 height 22
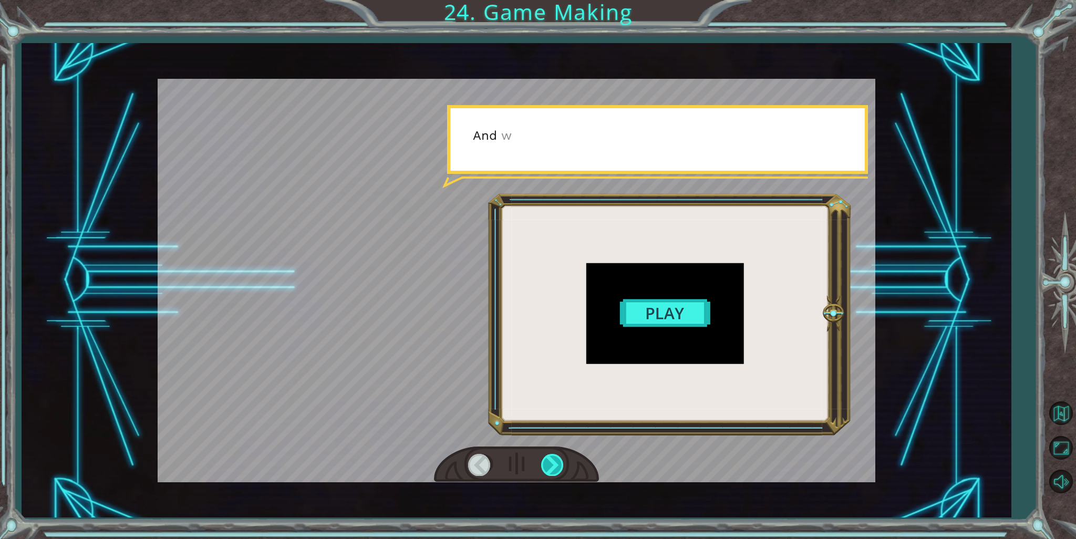
click at [562, 455] on div at bounding box center [553, 465] width 24 height 22
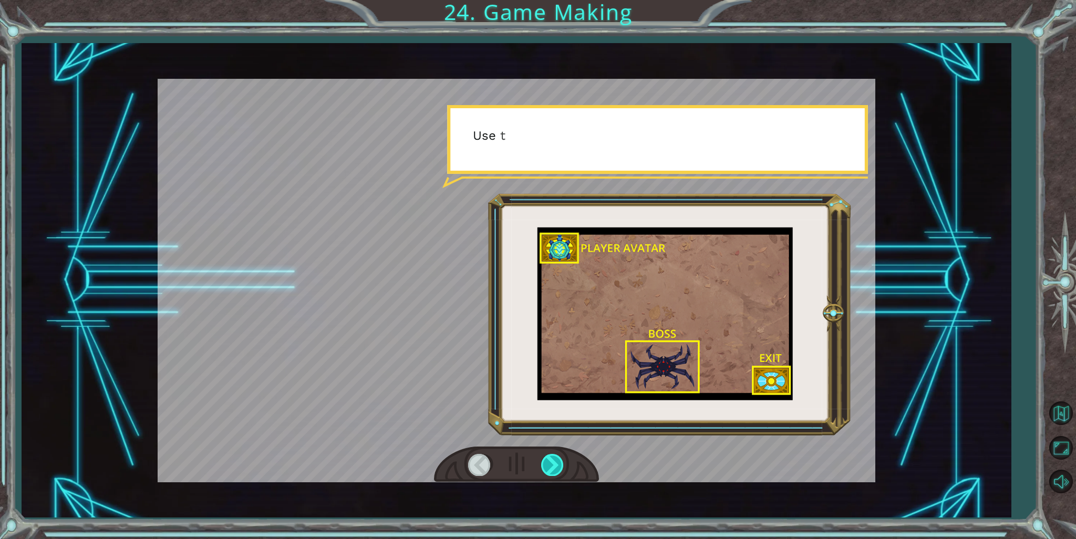
click at [562, 455] on div at bounding box center [553, 465] width 24 height 22
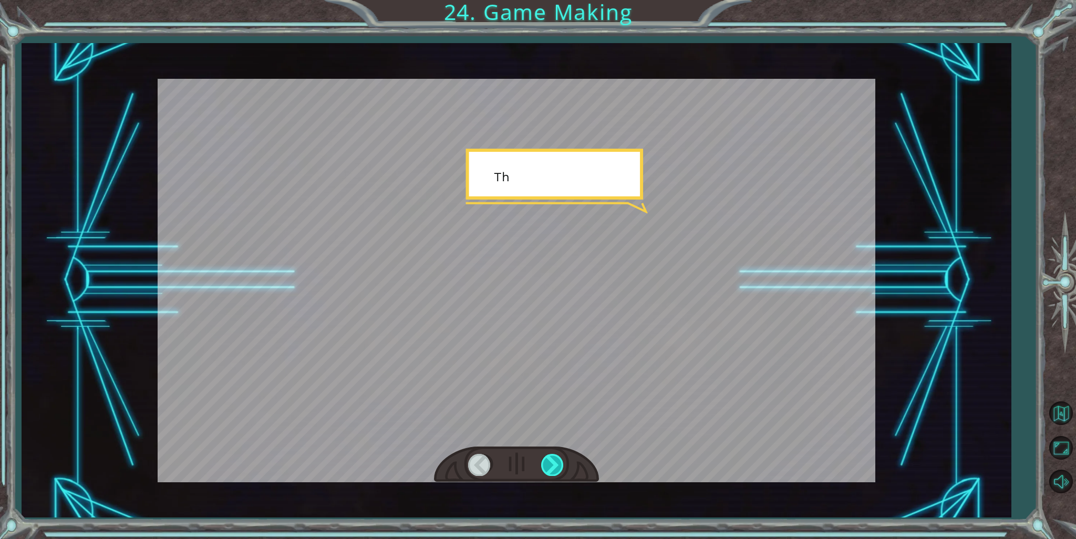
click at [562, 455] on div at bounding box center [553, 465] width 24 height 22
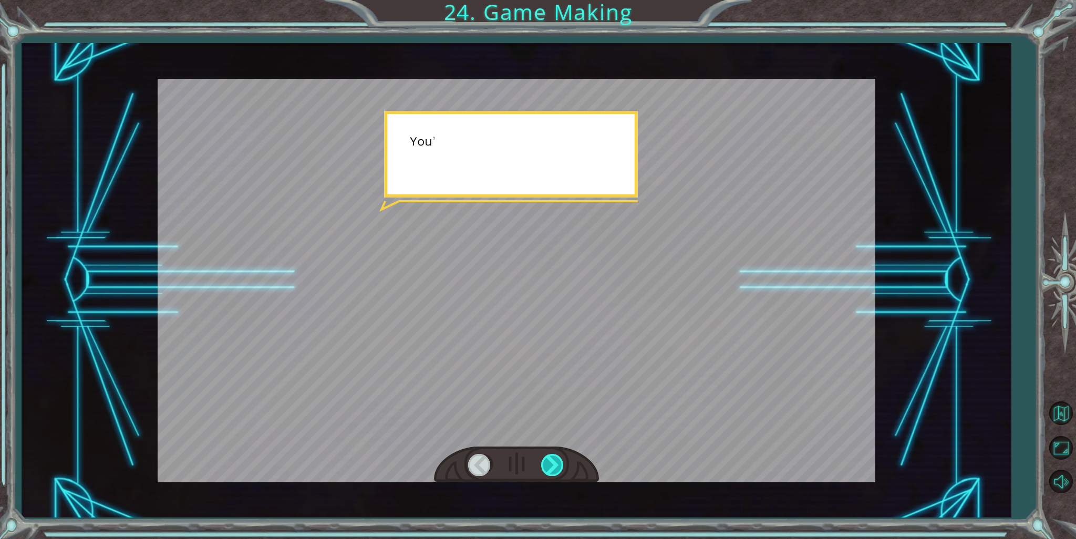
click at [562, 455] on div at bounding box center [553, 465] width 24 height 22
click at [552, 461] on div at bounding box center [553, 465] width 24 height 22
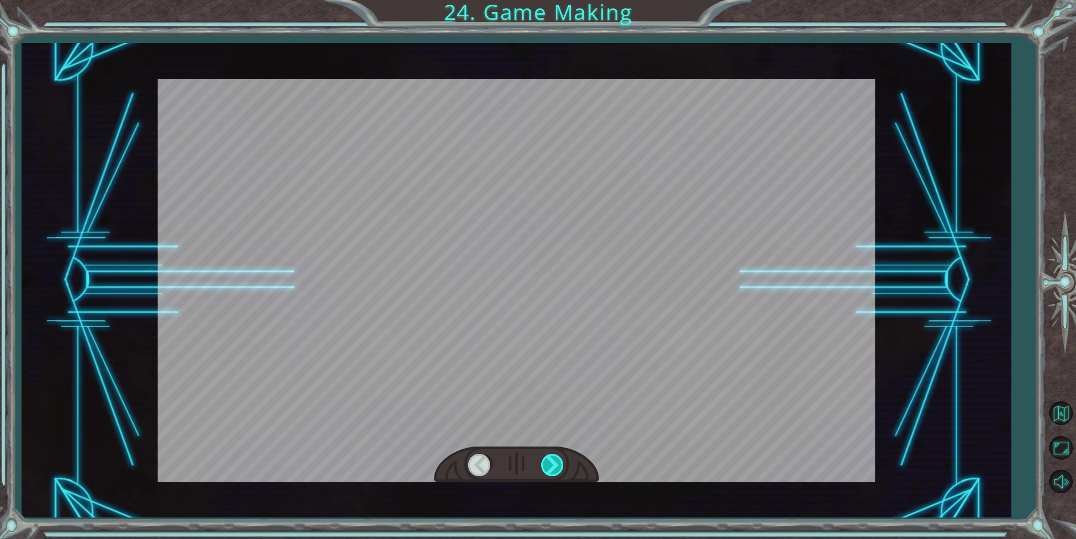
click at [552, 461] on div at bounding box center [553, 465] width 24 height 22
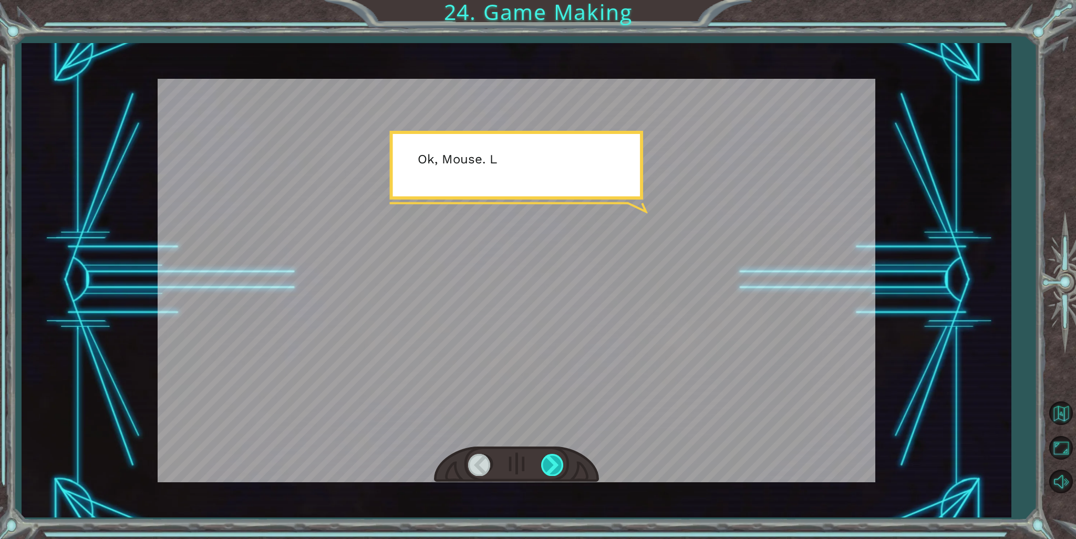
click at [552, 461] on div at bounding box center [553, 465] width 24 height 22
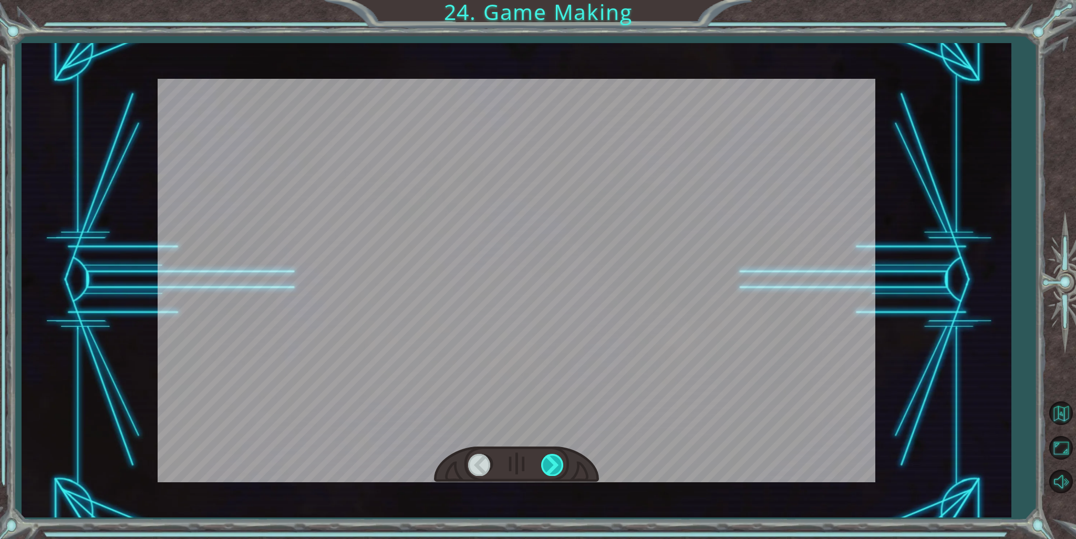
click at [552, 461] on div at bounding box center [553, 465] width 24 height 22
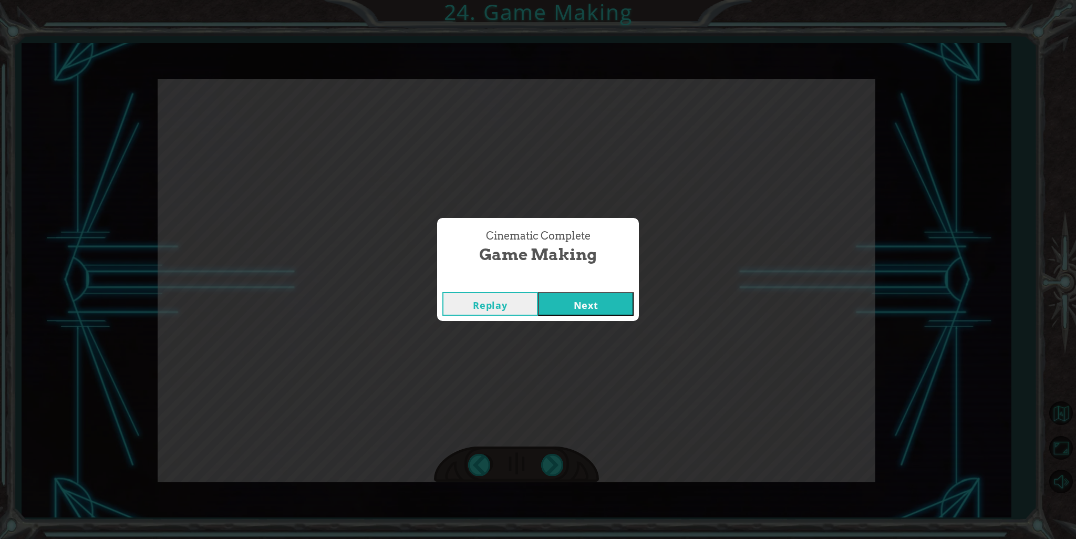
click at [582, 306] on button "Next" at bounding box center [586, 304] width 96 height 24
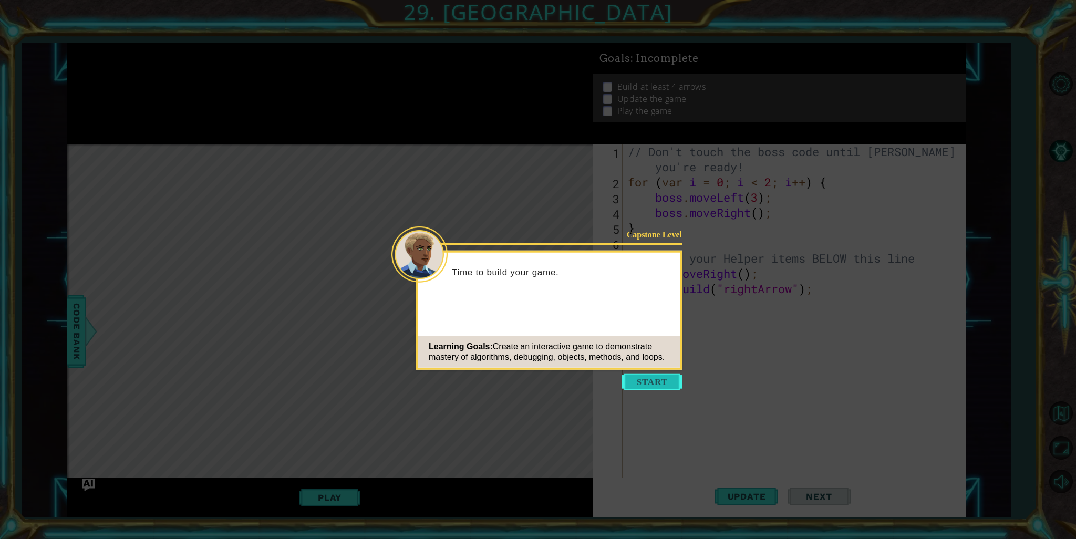
click at [648, 379] on button "Start" at bounding box center [652, 382] width 60 height 17
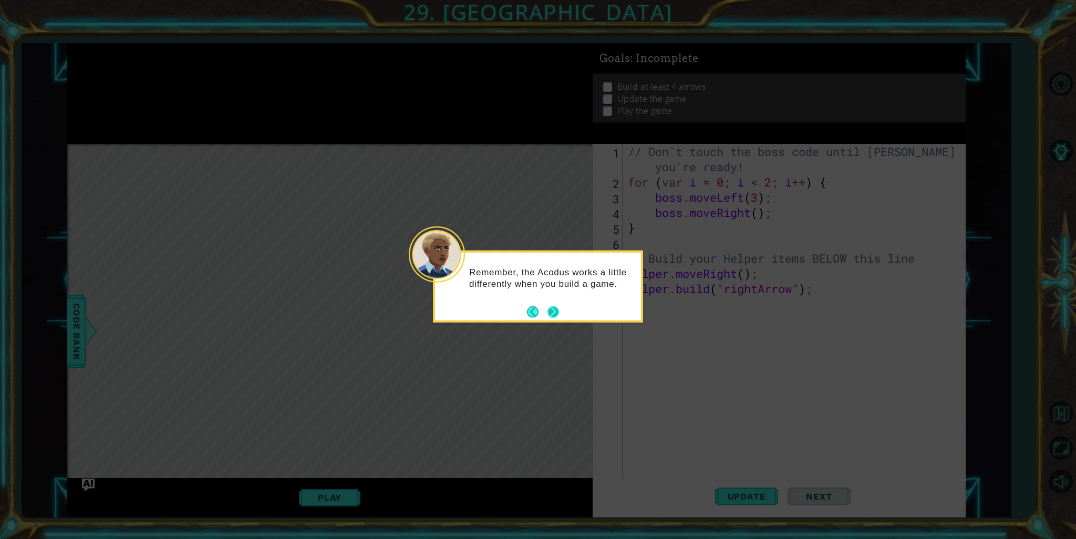
click at [551, 304] on footer at bounding box center [543, 312] width 32 height 16
click at [551, 304] on button "Next" at bounding box center [553, 311] width 15 height 15
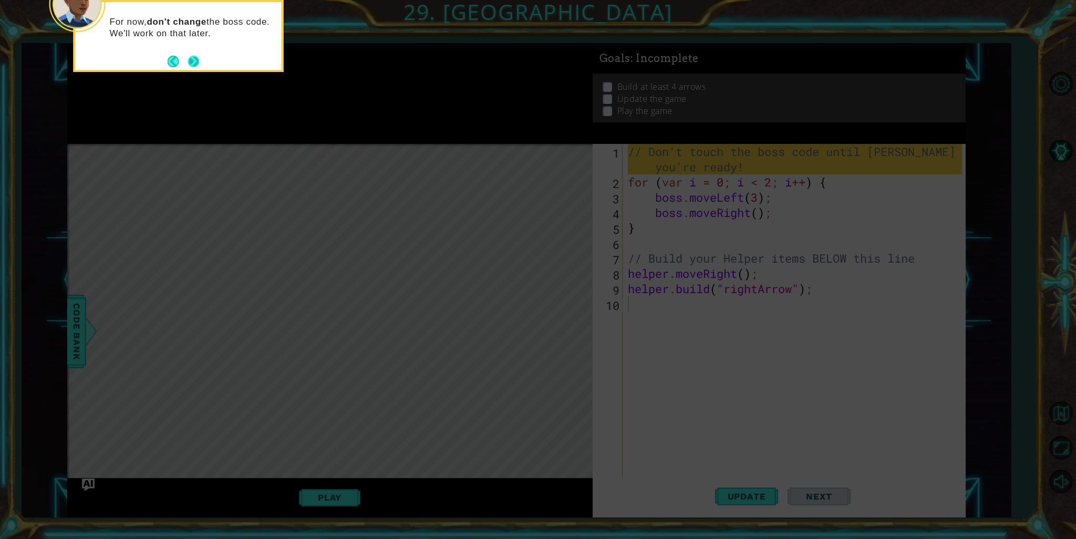
click at [199, 59] on button "Next" at bounding box center [194, 62] width 12 height 12
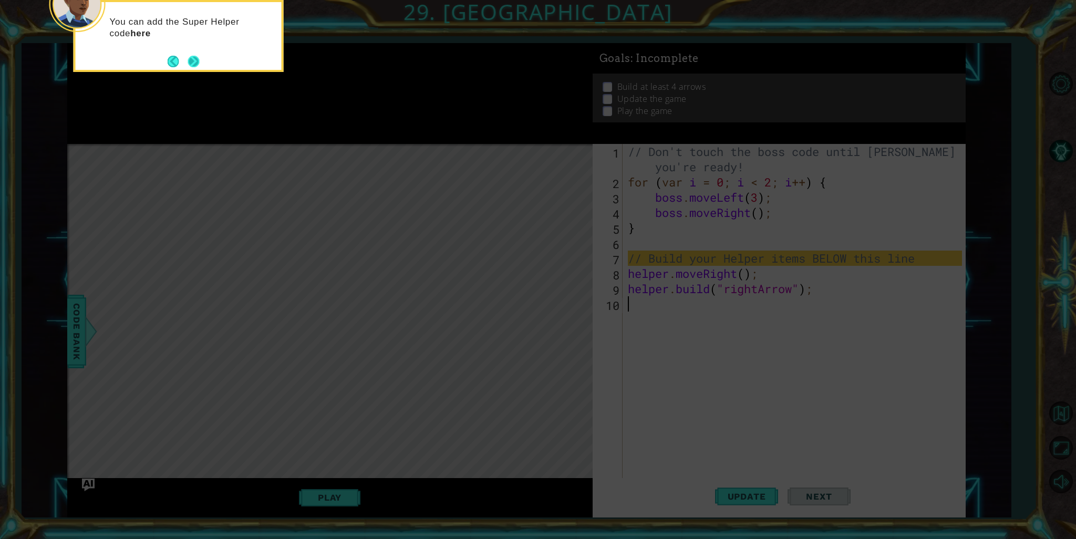
click at [188, 59] on button "Next" at bounding box center [194, 61] width 12 height 12
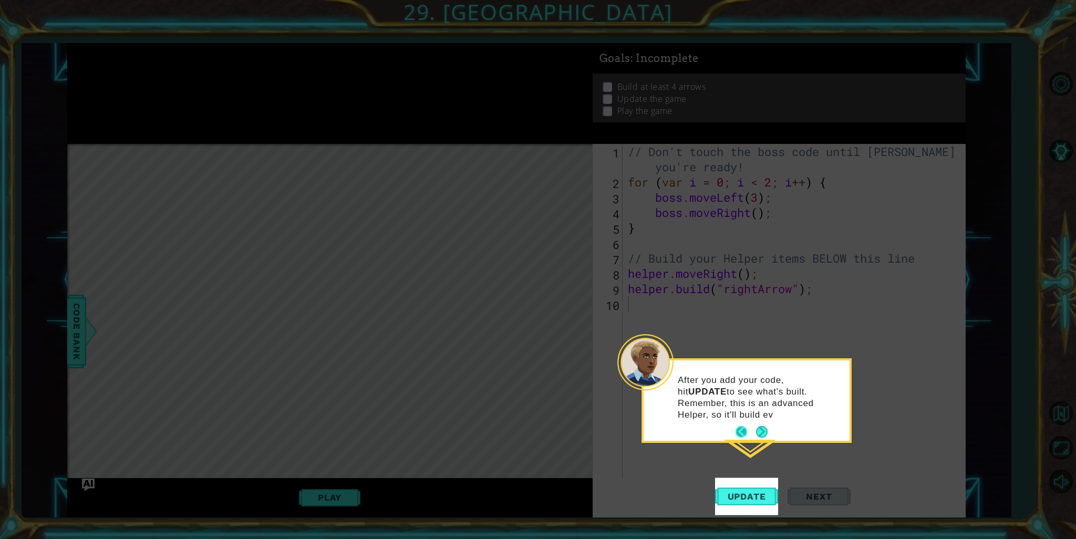
click at [756, 426] on button "Next" at bounding box center [762, 432] width 12 height 12
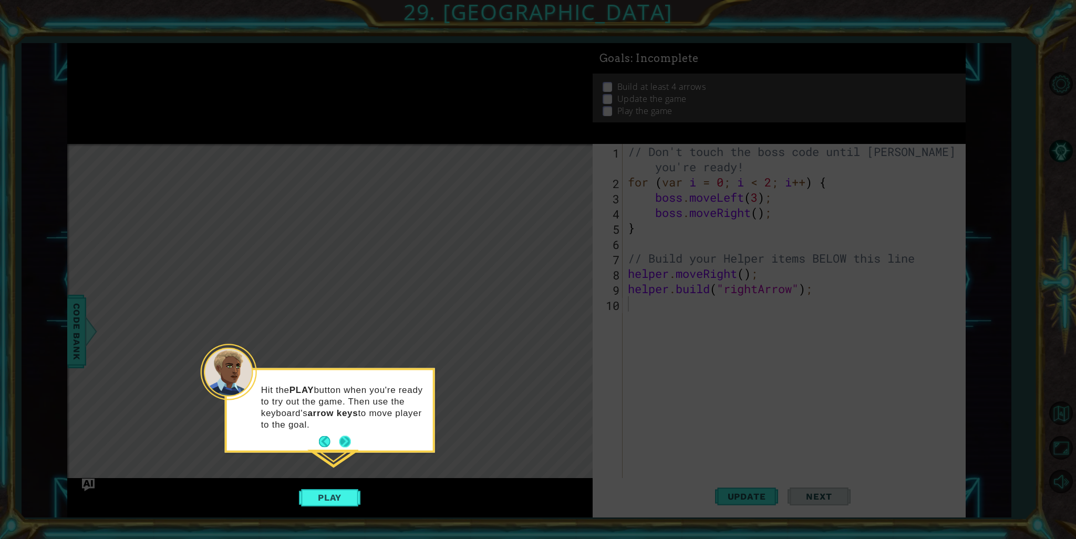
click at [340, 436] on button "Next" at bounding box center [345, 442] width 12 height 12
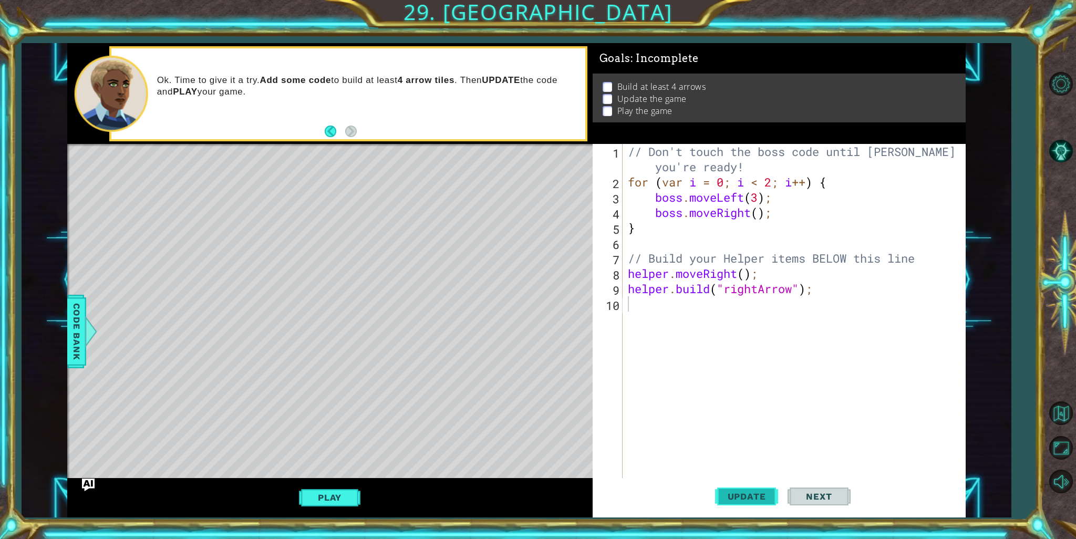
click at [743, 493] on span "Update" at bounding box center [746, 496] width 59 height 11
click at [741, 493] on span "Update" at bounding box center [746, 496] width 59 height 11
click at [326, 501] on button "Play" at bounding box center [329, 498] width 61 height 20
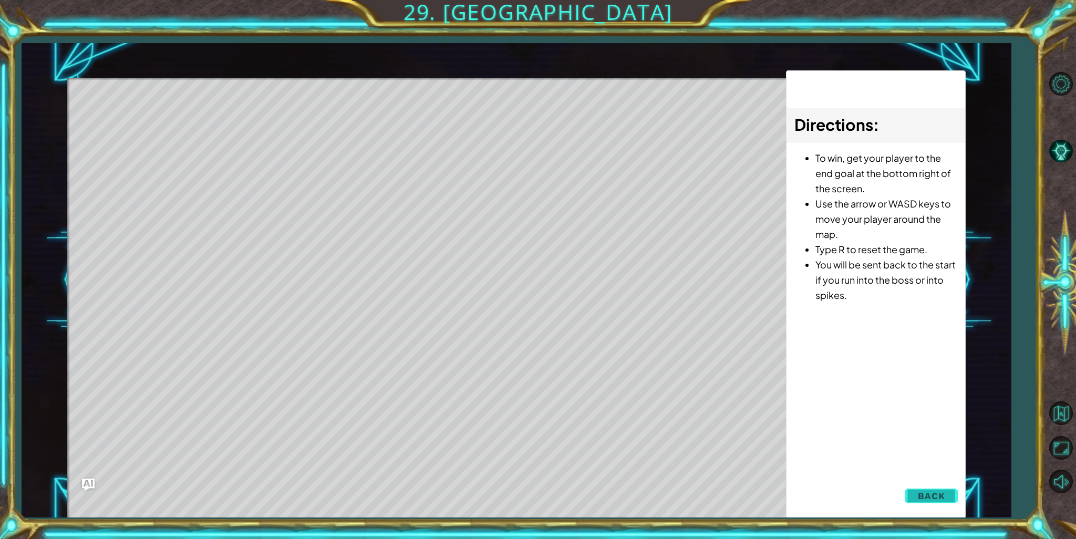
click at [925, 494] on span "Back" at bounding box center [931, 496] width 27 height 11
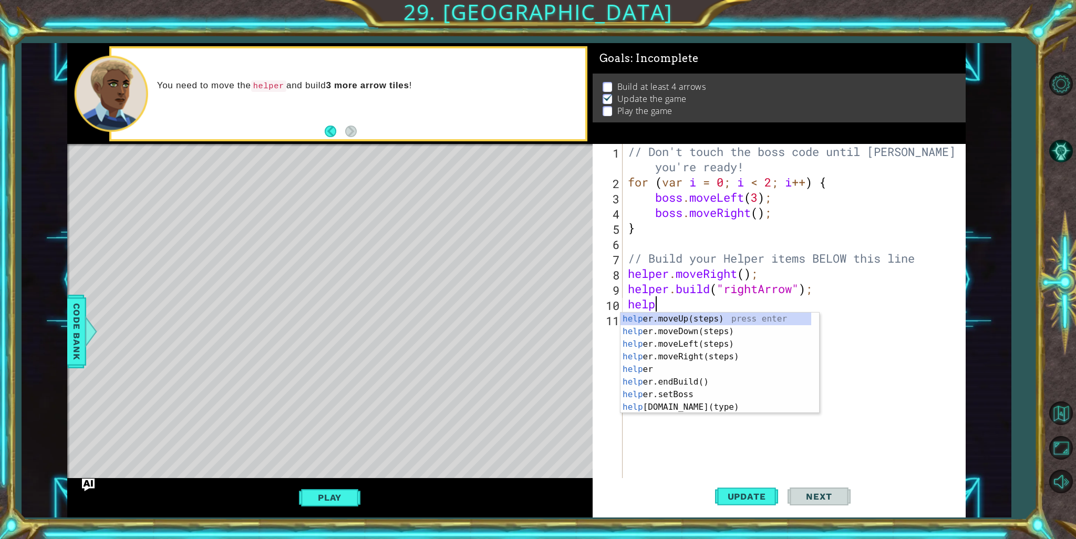
type textarea "helpe"
click at [693, 352] on div "helpe [PERSON_NAME]moveUp(steps) press enter helpe r.moveDown(steps) press ente…" at bounding box center [716, 376] width 191 height 126
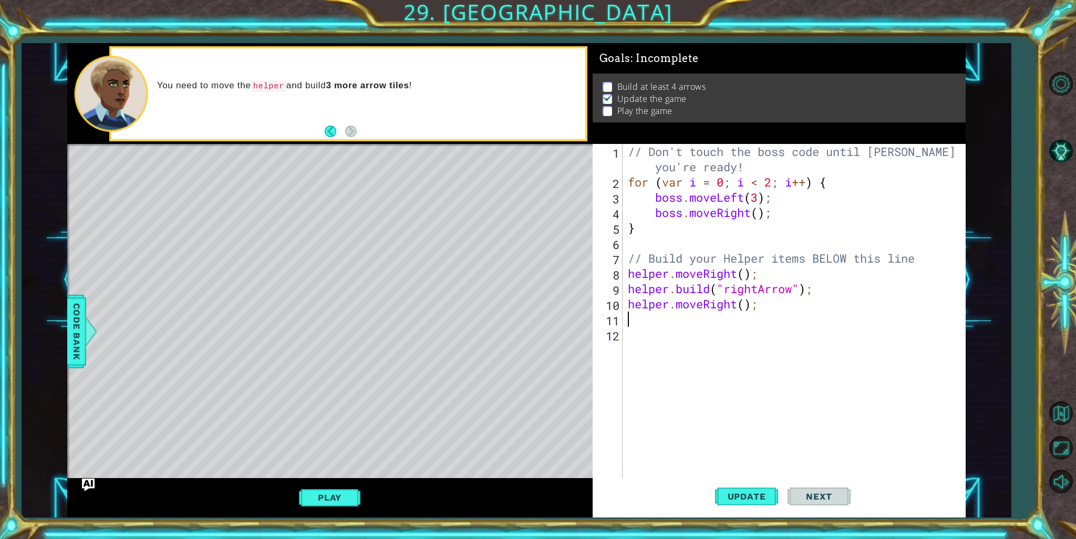
scroll to position [0, 0]
click at [716, 498] on button "Update" at bounding box center [746, 496] width 63 height 37
click at [744, 497] on span "Update" at bounding box center [746, 496] width 59 height 11
click at [330, 490] on button "Play" at bounding box center [329, 498] width 61 height 20
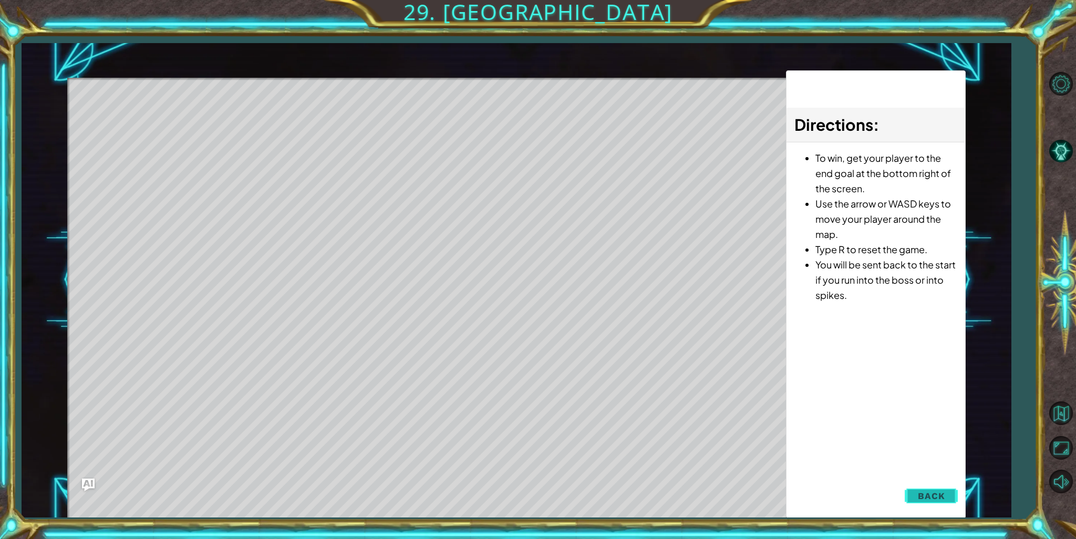
click at [926, 496] on span "Back" at bounding box center [931, 496] width 27 height 11
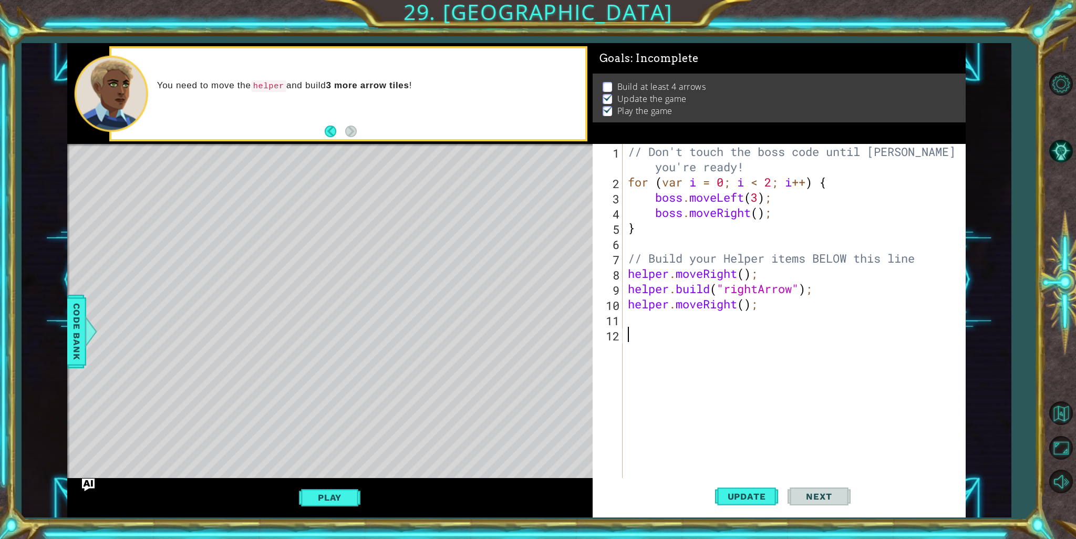
click at [832, 328] on div "// Don't touch the boss code until [PERSON_NAME] says you're ready! for ( var i…" at bounding box center [797, 334] width 342 height 381
click at [820, 302] on div "// Don't touch the boss code until [PERSON_NAME] says you're ready! for ( var i…" at bounding box center [797, 334] width 342 height 381
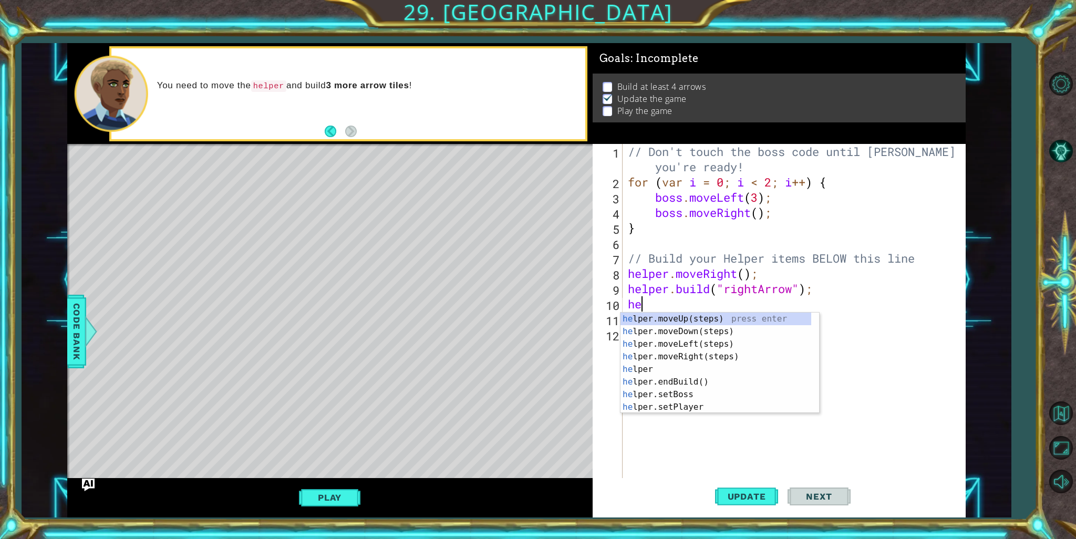
type textarea "h"
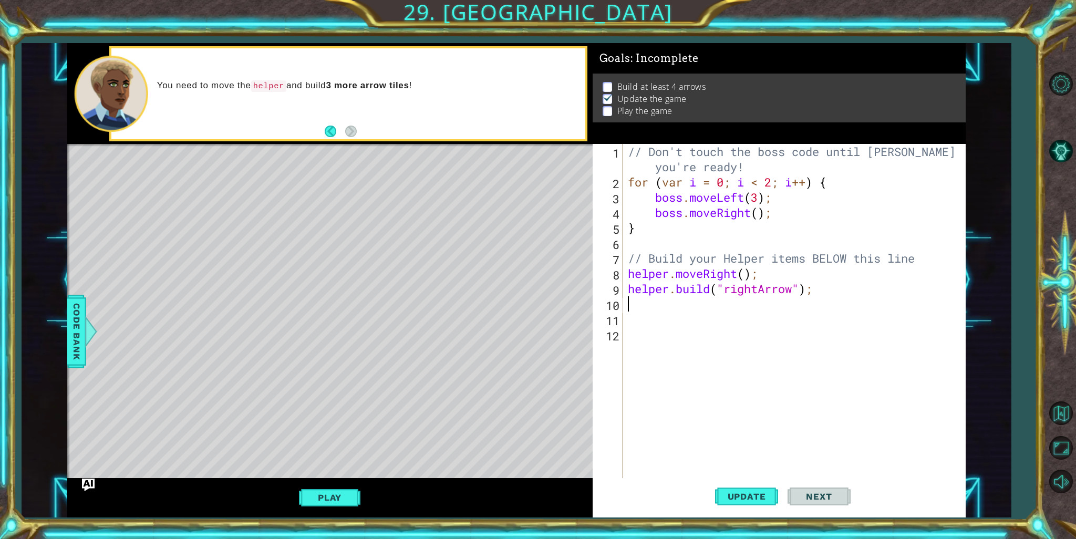
click at [806, 300] on div "// Don't touch the boss code until [PERSON_NAME] says you're ready! for ( var i…" at bounding box center [797, 334] width 342 height 381
click at [743, 496] on span "Update" at bounding box center [746, 496] width 59 height 11
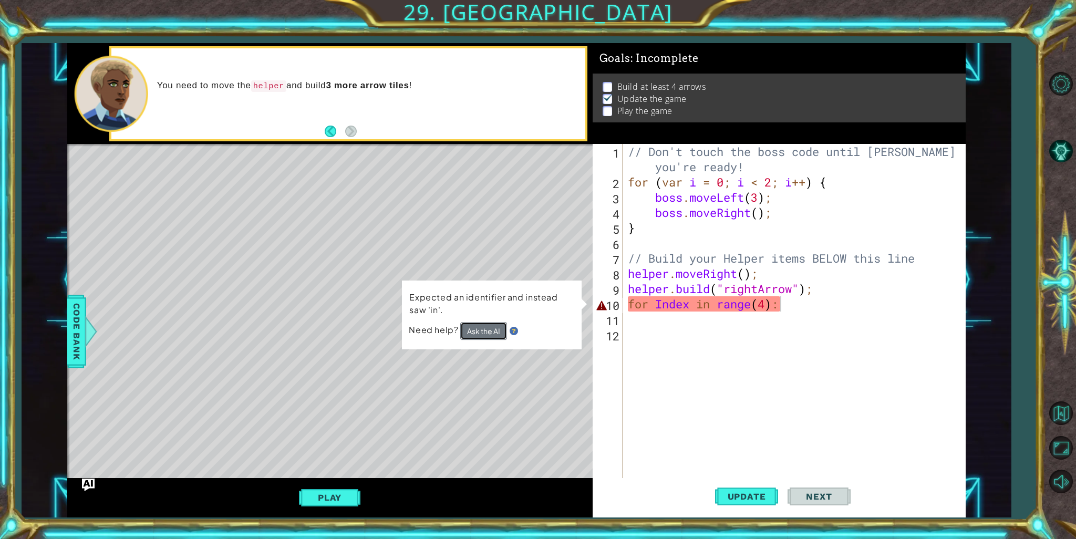
click at [482, 326] on button "Ask the AI" at bounding box center [483, 331] width 47 height 18
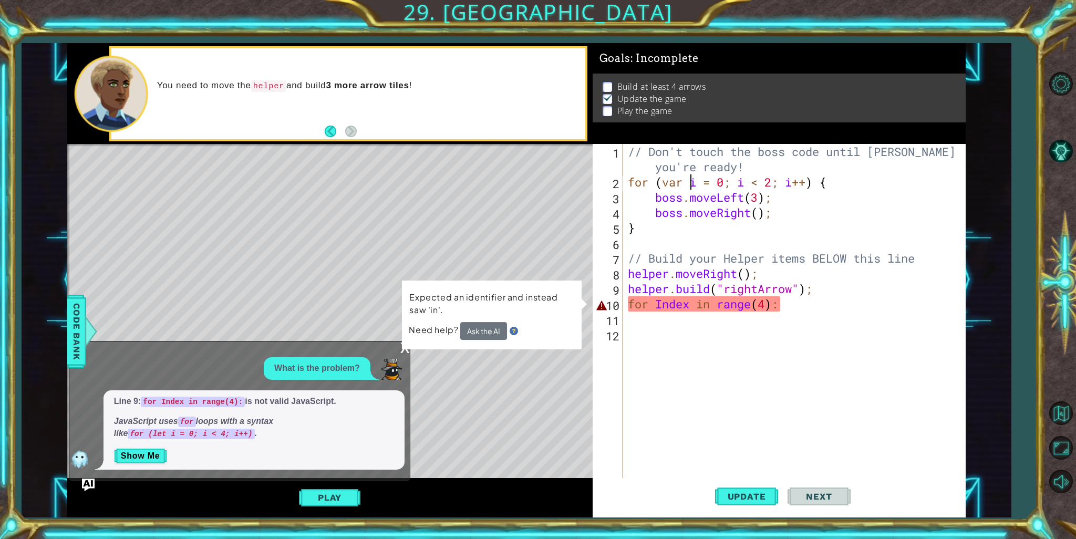
click at [687, 177] on div "// Don't touch the boss code until [PERSON_NAME] says you're ready! for ( var i…" at bounding box center [797, 334] width 342 height 381
click at [683, 183] on div "// Don't touch the boss code until [PERSON_NAME] says you're ready! for ( var i…" at bounding box center [797, 334] width 342 height 381
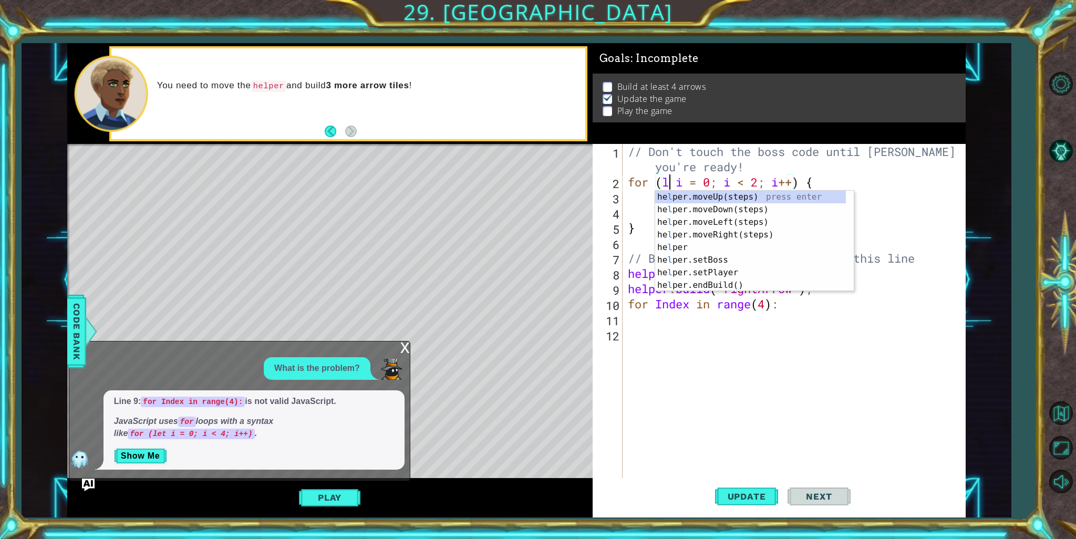
scroll to position [0, 2]
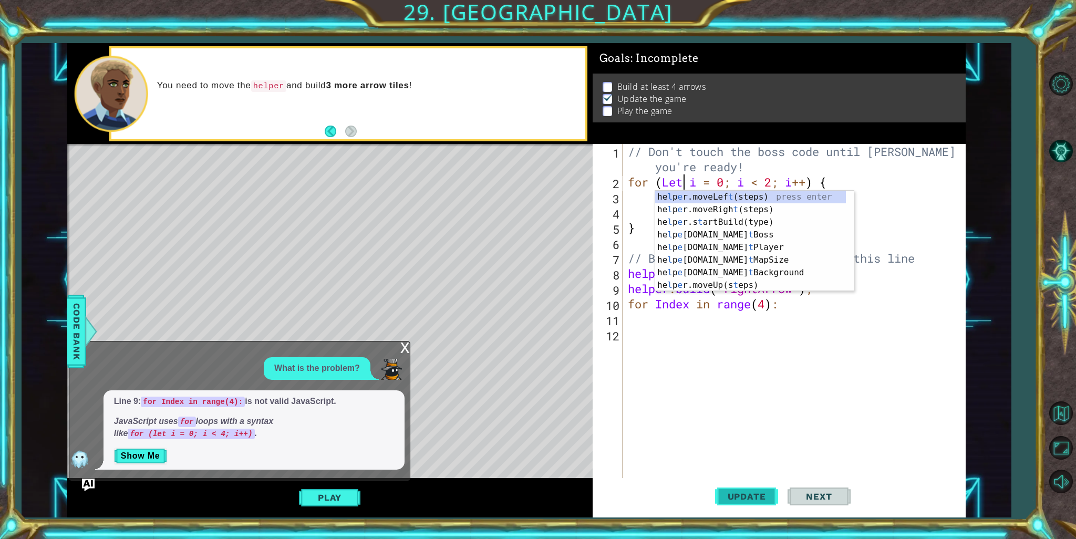
click at [742, 497] on span "Update" at bounding box center [746, 496] width 59 height 11
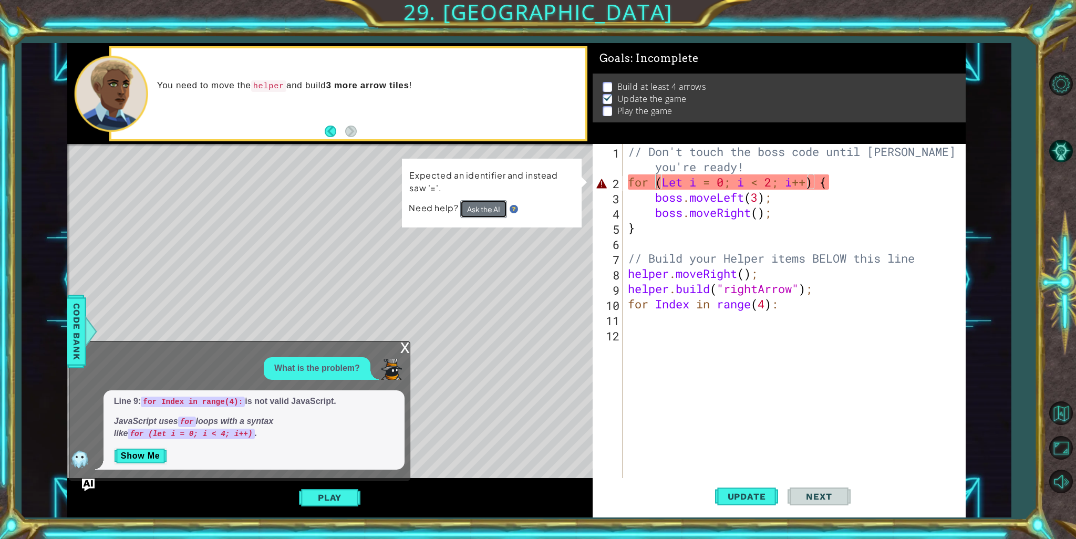
click at [486, 201] on button "Ask the AI" at bounding box center [483, 209] width 47 height 18
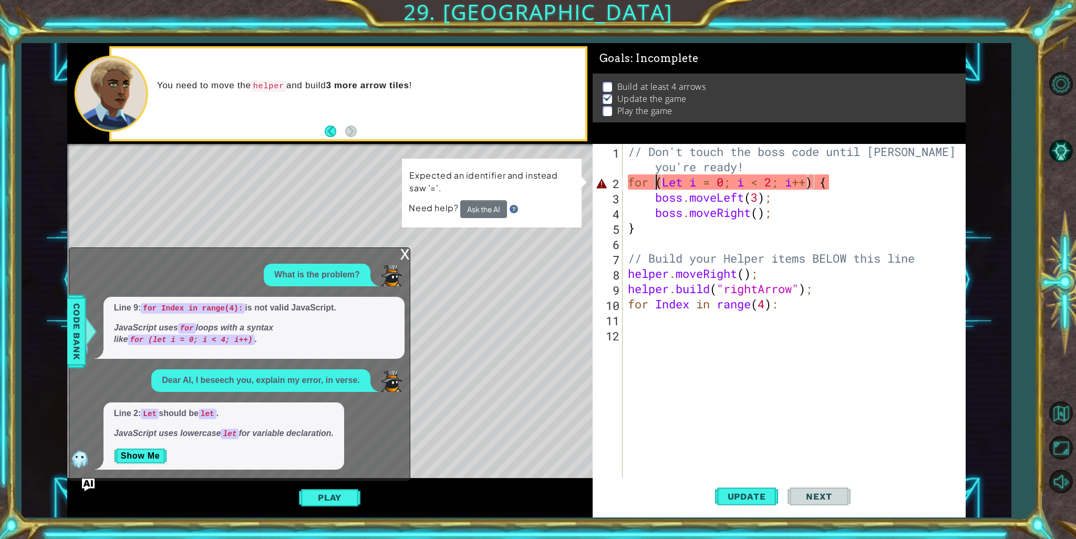
click at [666, 180] on div "// Don't touch the boss code until [PERSON_NAME] says you're ready! for ( Let i…" at bounding box center [797, 334] width 342 height 381
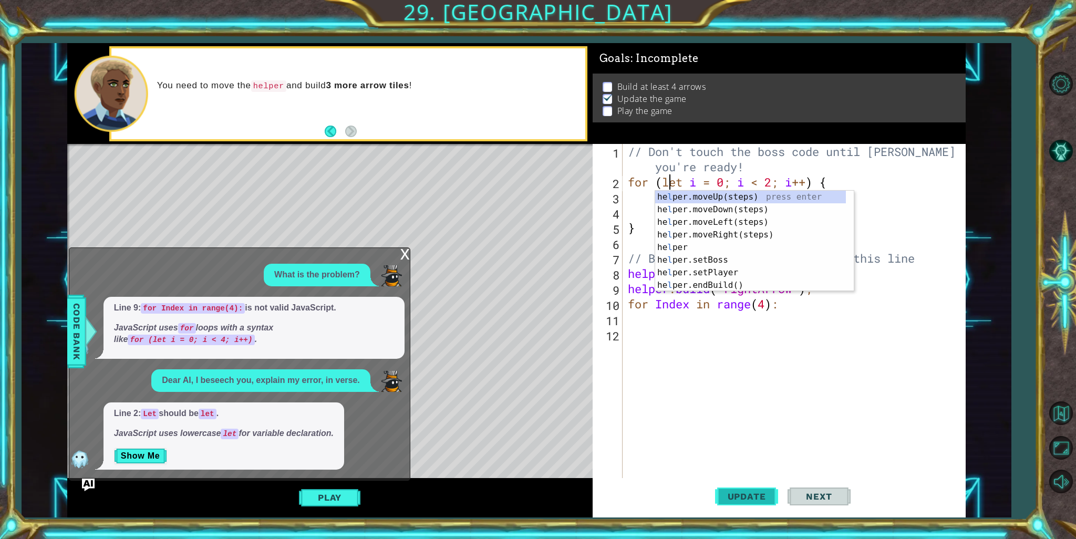
type textarea "for (let i = 0; i < 2; i++) {"
click at [750, 490] on button "Update" at bounding box center [746, 496] width 63 height 37
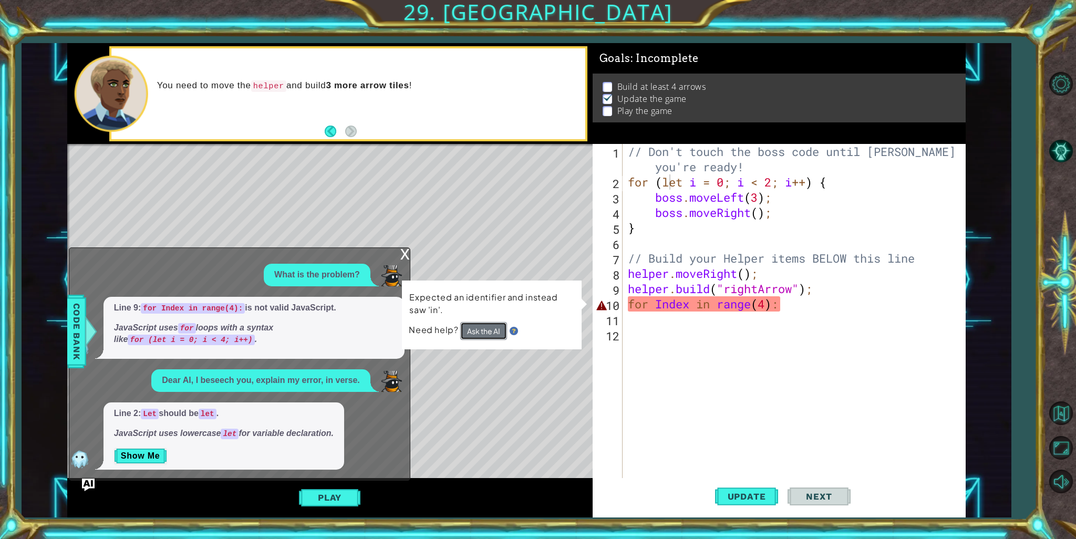
click at [491, 323] on button "Ask the AI" at bounding box center [483, 331] width 47 height 18
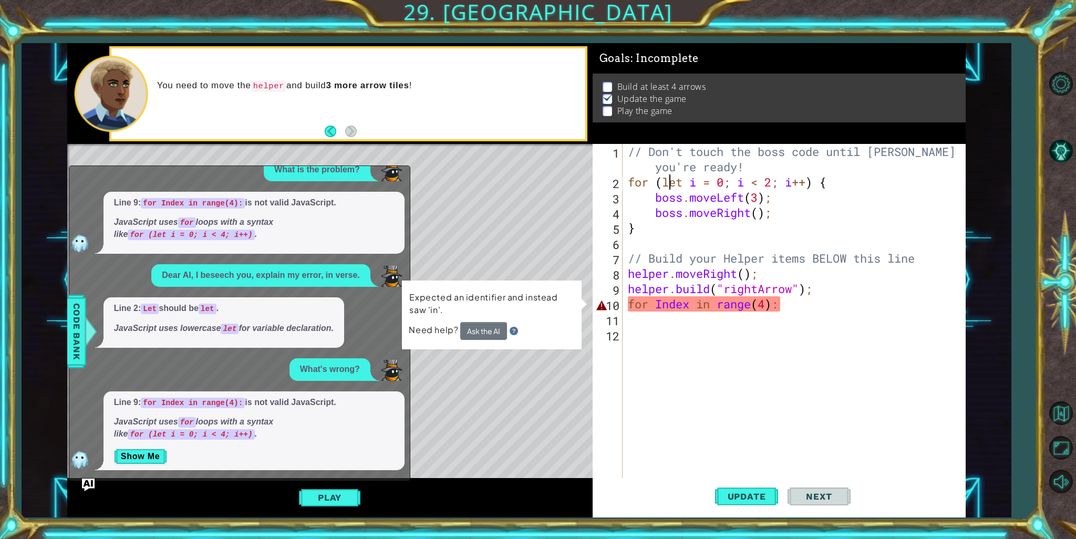
scroll to position [24, 0]
click at [141, 448] on button "Show Me" at bounding box center [140, 456] width 53 height 17
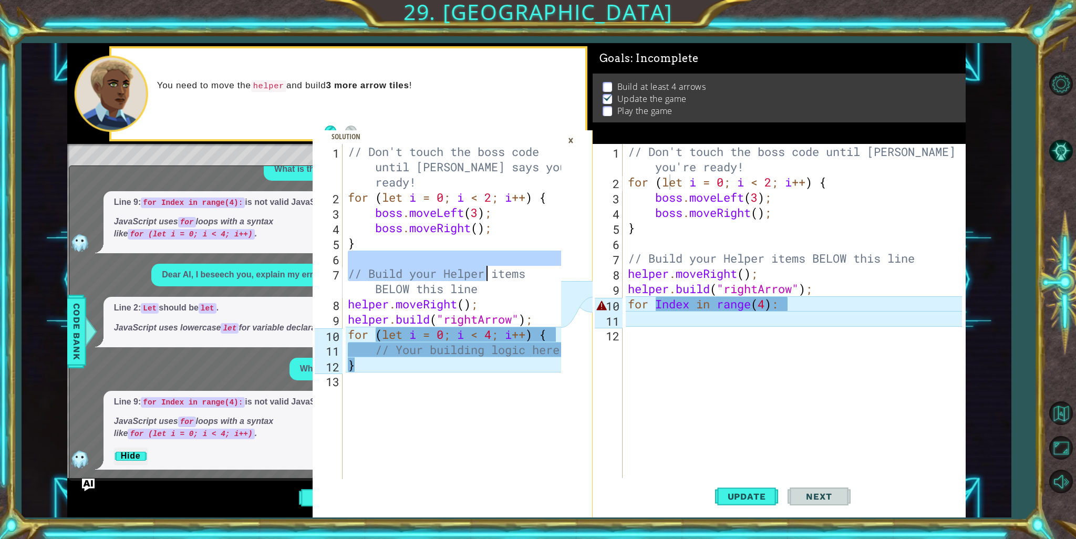
click at [484, 278] on div "// Don't touch the boss code until [PERSON_NAME] says you're ready! for ( let i…" at bounding box center [456, 342] width 221 height 396
click at [475, 306] on div "// Don't touch the boss code until [PERSON_NAME] says you're ready! for ( let i…" at bounding box center [456, 342] width 221 height 396
type textarea "helper.moveRight();"
click at [799, 312] on div "// Don't touch the boss code until [PERSON_NAME] says you're ready! for ( let i…" at bounding box center [797, 334] width 342 height 381
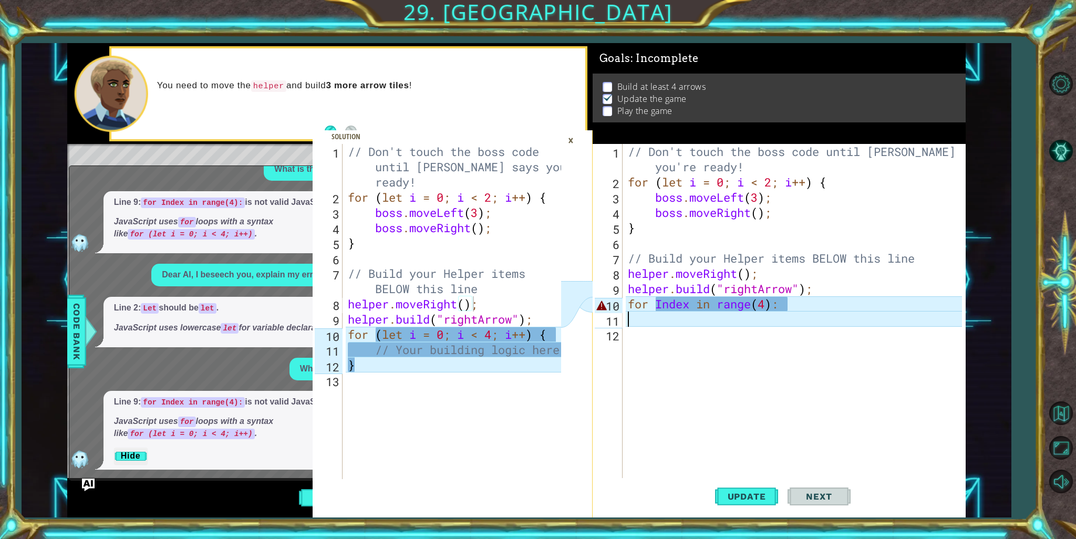
click at [799, 295] on div "// Don't touch the boss code until [PERSON_NAME] says you're ready! for ( let i…" at bounding box center [797, 334] width 342 height 381
click at [790, 307] on div "// Don't touch the boss code until [PERSON_NAME] says you're ready! for ( let i…" at bounding box center [797, 334] width 342 height 381
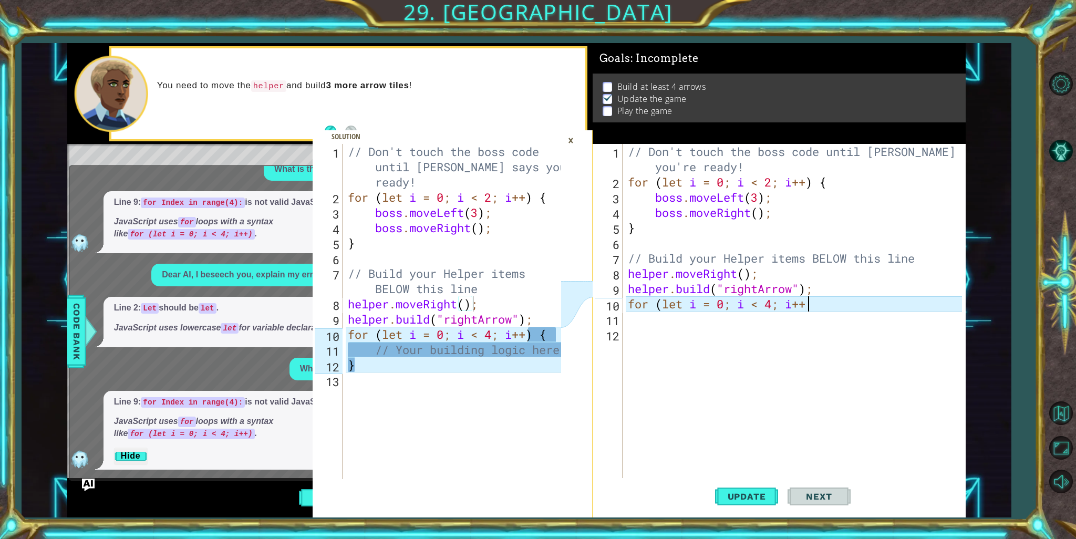
scroll to position [0, 8]
type textarea "for (let i = 0; i < 4; i++) {"
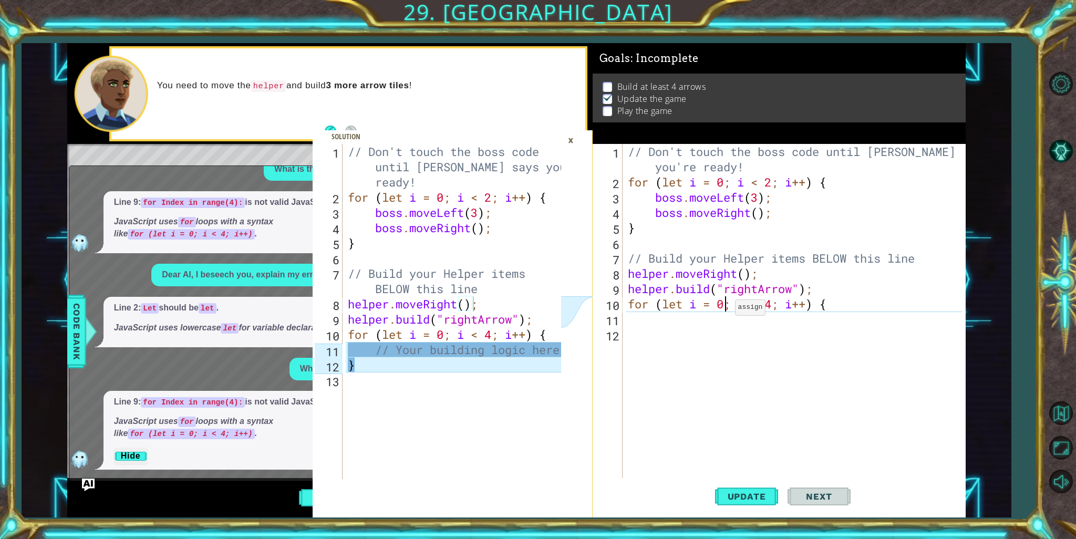
click at [726, 310] on div "// Don't touch the boss code until [PERSON_NAME] says you're ready! for ( let i…" at bounding box center [797, 334] width 342 height 381
click at [721, 330] on div "// Don't touch the boss code until [PERSON_NAME] says you're ready! for ( let i…" at bounding box center [797, 334] width 342 height 381
click at [680, 321] on div "// Don't touch the boss code until [PERSON_NAME] says you're ready! for ( let i…" at bounding box center [797, 334] width 342 height 381
type textarea "}"
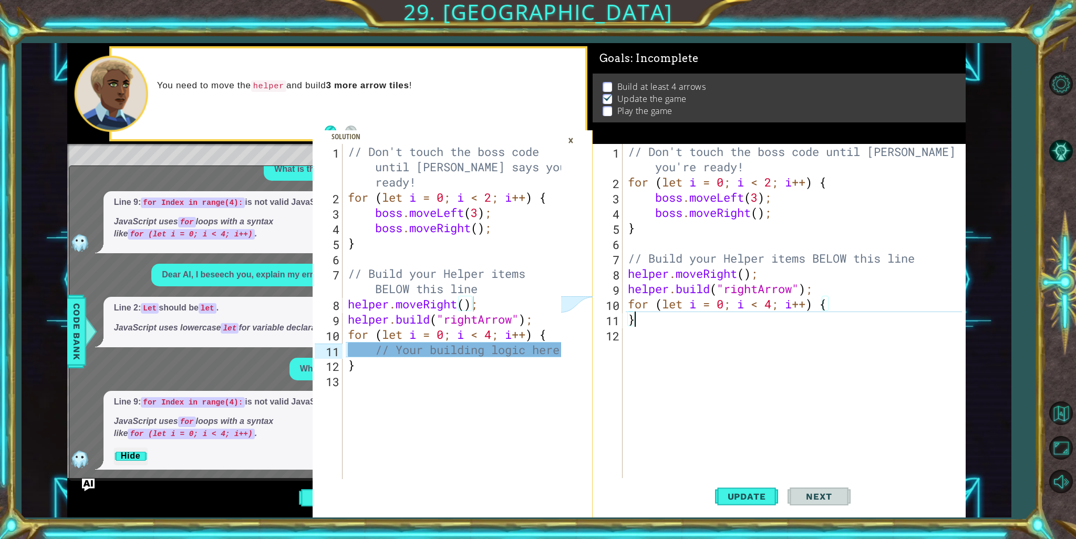
click at [646, 323] on div "// Don't touch the boss code until [PERSON_NAME] says you're ready! for ( let i…" at bounding box center [797, 334] width 342 height 381
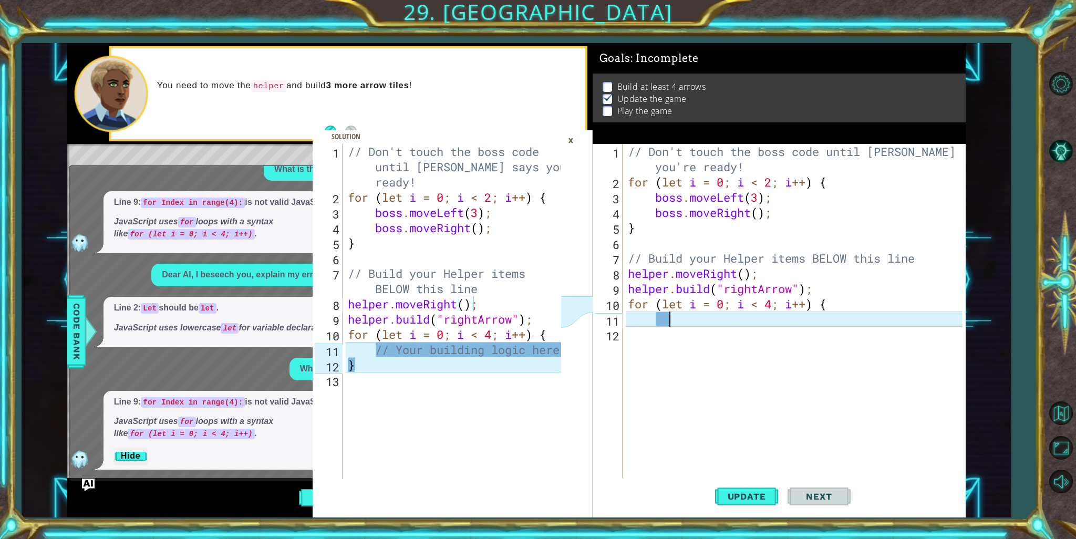
type textarea "0"
type textarea "\"
type textarea "?"
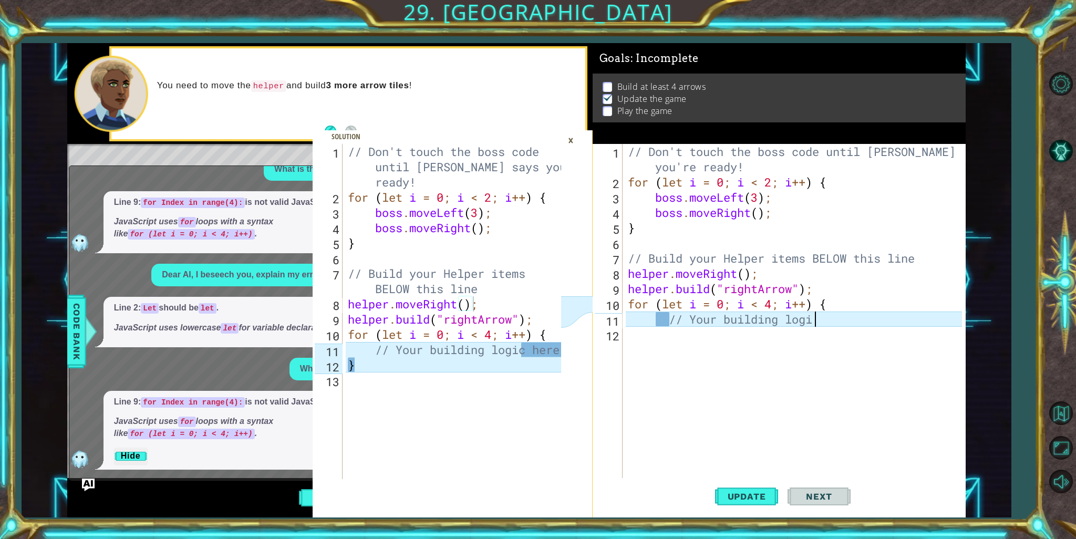
scroll to position [0, 8]
type textarea "// Your building logic here"
click at [651, 341] on div "// Don't touch the boss code until [PERSON_NAME] says you're ready! for ( let i…" at bounding box center [797, 334] width 342 height 381
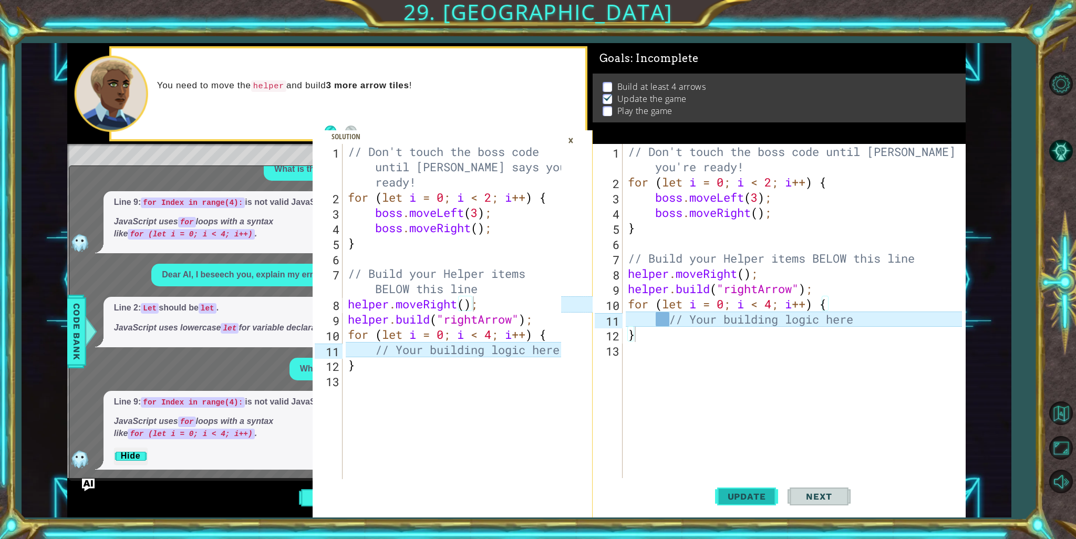
click at [767, 497] on span "Update" at bounding box center [746, 496] width 59 height 11
click at [572, 136] on div "×" at bounding box center [571, 140] width 16 height 18
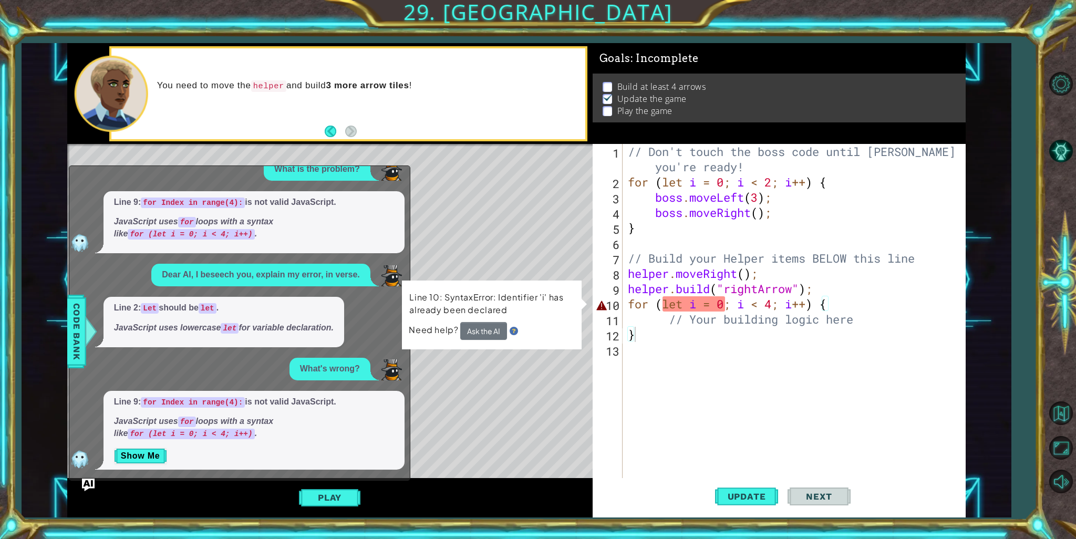
click at [661, 307] on div "// Don't touch the boss code until [PERSON_NAME] says you're ready! for ( let i…" at bounding box center [797, 334] width 342 height 381
click at [467, 323] on button "Ask the AI" at bounding box center [483, 331] width 47 height 18
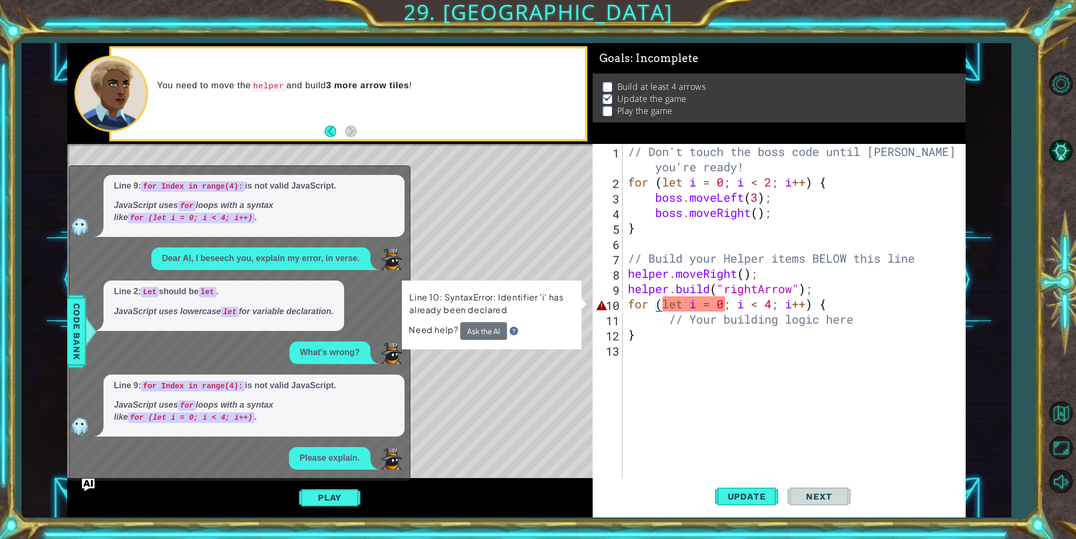
scroll to position [118, 0]
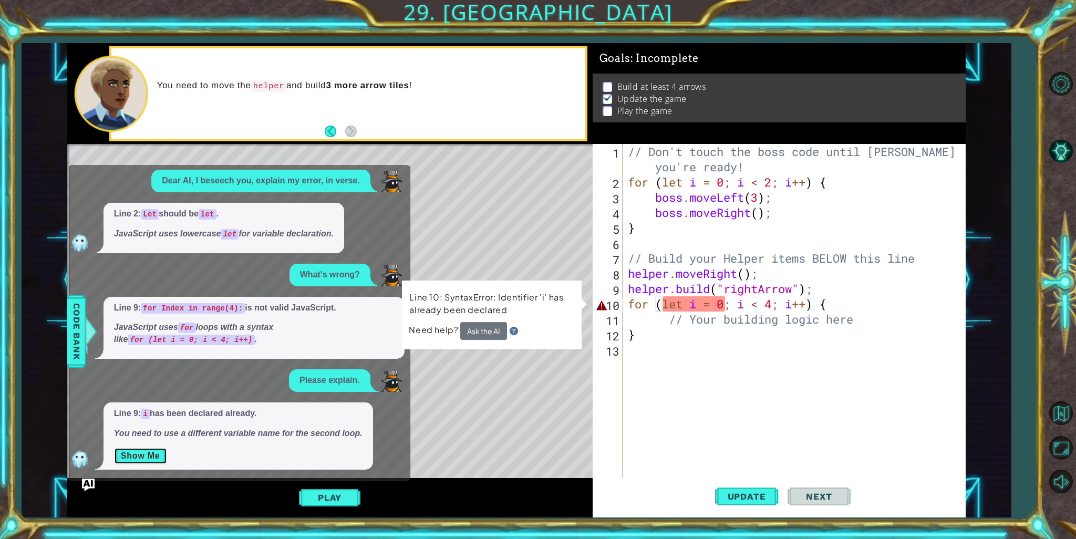
click at [150, 458] on button "Show Me" at bounding box center [140, 456] width 53 height 17
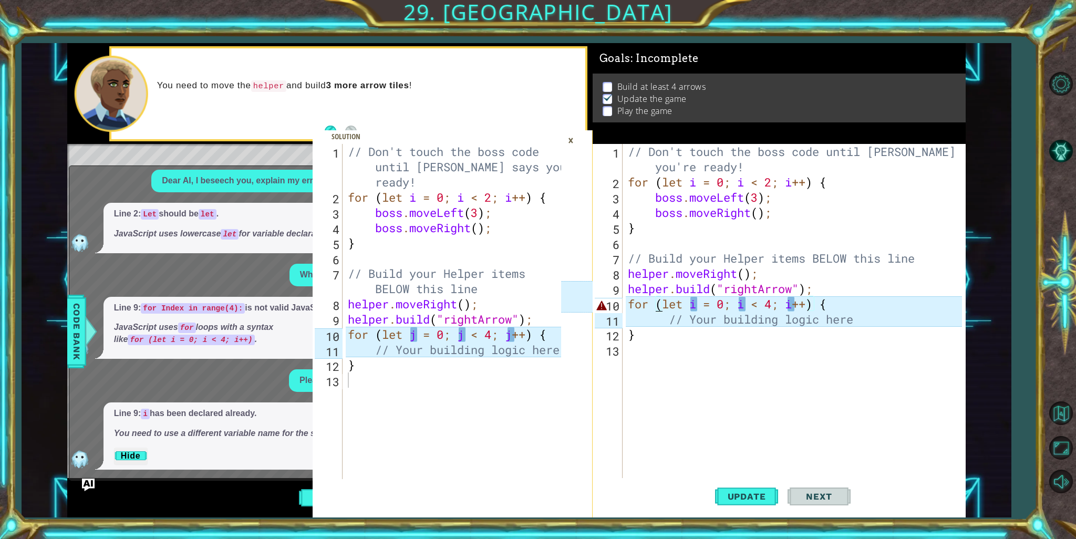
click at [695, 295] on div "// Don't touch the boss code until [PERSON_NAME] says you're ready! for ( let i…" at bounding box center [797, 334] width 342 height 381
click at [694, 303] on div "// Don't touch the boss code until [PERSON_NAME] says you're ready! for ( let i…" at bounding box center [797, 334] width 342 height 381
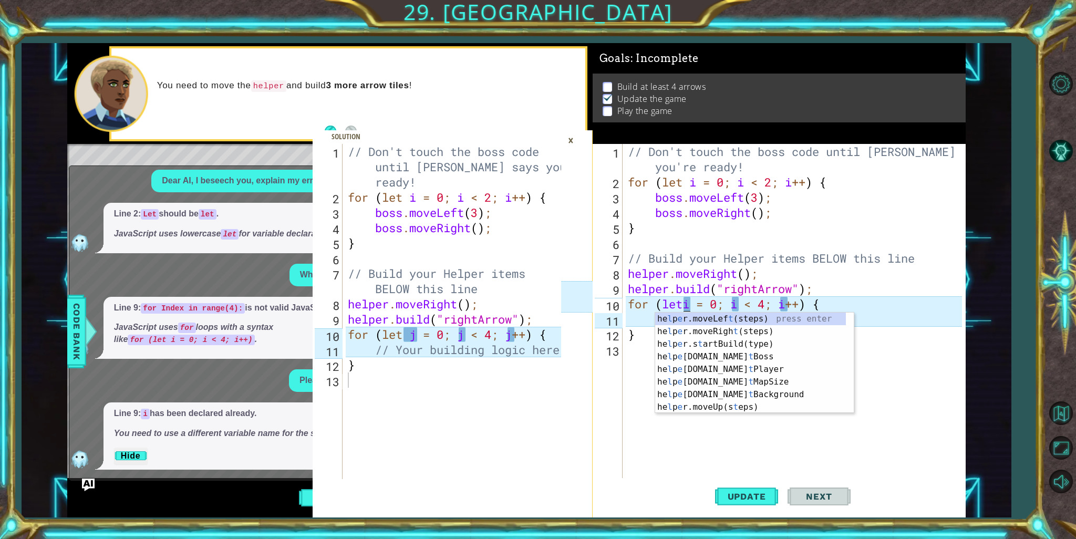
scroll to position [0, 3]
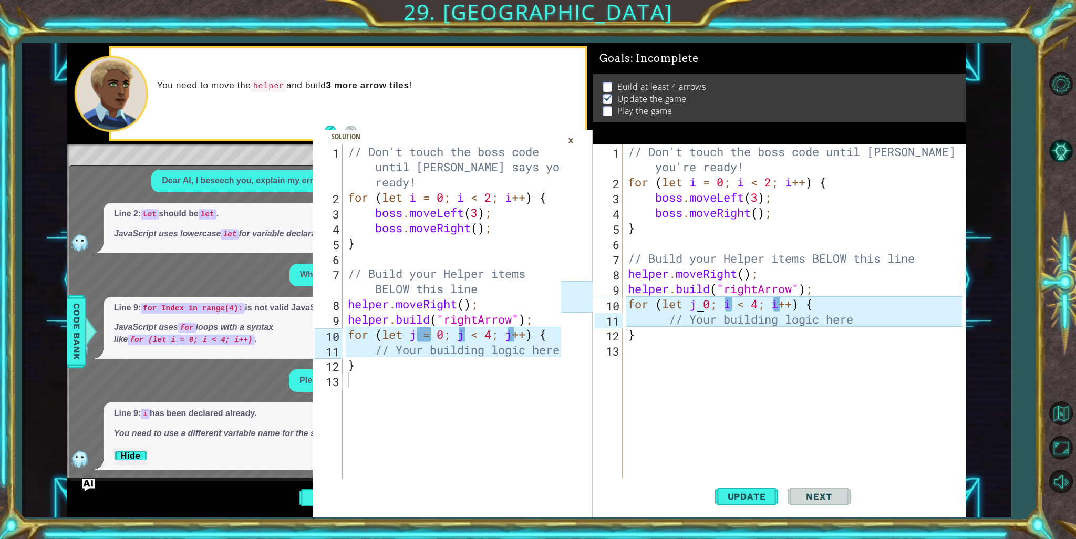
click at [728, 305] on div "// Don't touch the boss code until [PERSON_NAME] says you're ready! for ( let i…" at bounding box center [797, 334] width 342 height 381
click at [775, 302] on div "// Don't touch the boss code until [PERSON_NAME] says you're ready! for ( let i…" at bounding box center [797, 334] width 342 height 381
click at [768, 306] on div "// Don't touch the boss code until [PERSON_NAME] says you're ready! for ( let i…" at bounding box center [797, 334] width 342 height 381
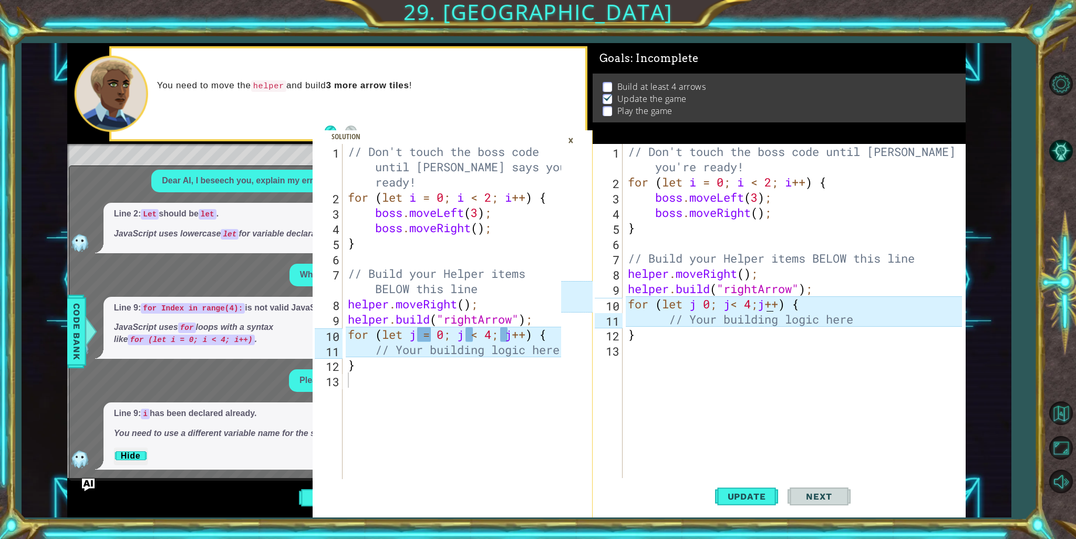
click at [702, 305] on div "// Don't touch the boss code until [PERSON_NAME] says you're ready! for ( let i…" at bounding box center [797, 334] width 342 height 381
click at [698, 309] on div "// Don't touch the boss code until [PERSON_NAME] says you're ready! for ( let i…" at bounding box center [797, 334] width 342 height 381
click at [692, 306] on div "// Don't touch the boss code until [PERSON_NAME] says you're ready! for ( let i…" at bounding box center [797, 334] width 342 height 381
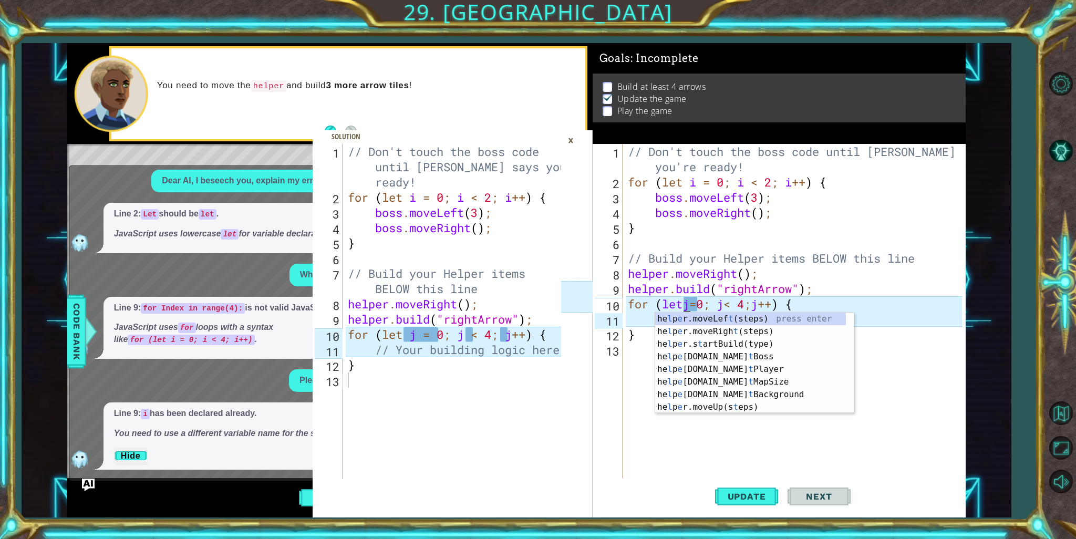
click at [692, 309] on div "// Don't touch the boss code until [PERSON_NAME] says you're ready! for ( let i…" at bounding box center [797, 334] width 342 height 381
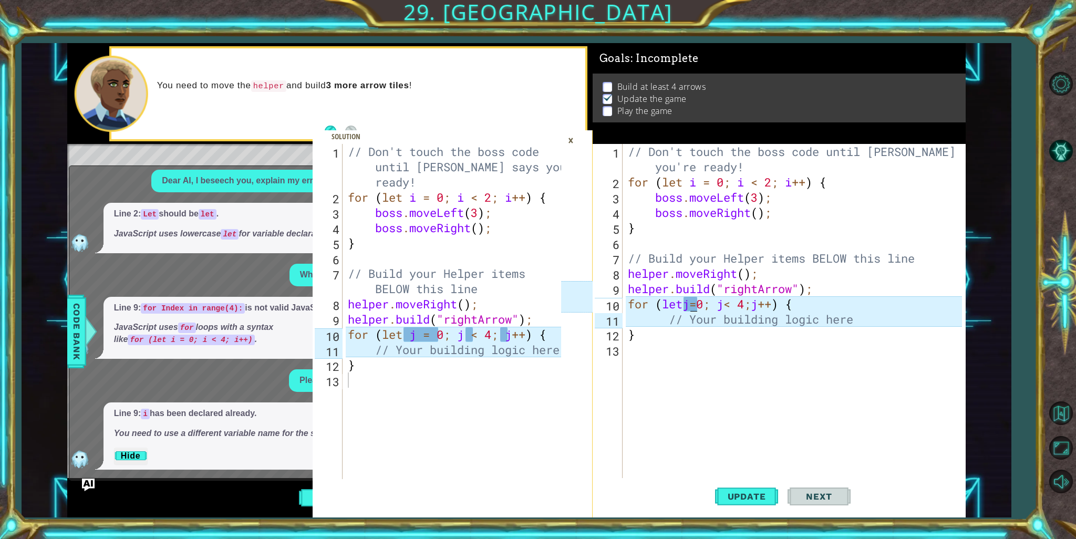
click at [689, 301] on div "// Don't touch the boss code until [PERSON_NAME] says you're ready! for ( let i…" at bounding box center [797, 334] width 342 height 381
click at [689, 301] on div "// Don't touch the boss code until [PERSON_NAME] says you're ready! for ( let i…" at bounding box center [794, 311] width 337 height 335
drag, startPoint x: 865, startPoint y: 534, endPoint x: 343, endPoint y: 97, distance: 680.4
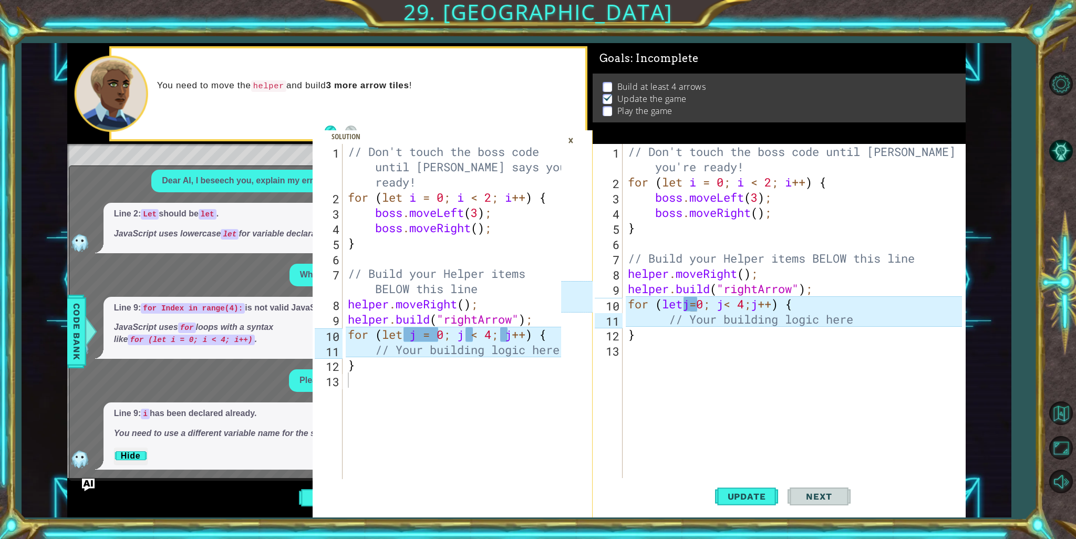
click at [343, 97] on div "helper.moveRight(); 1 2 3 4 5 6 7 8 9 10 11 12 13 // Don't touch the boss code …" at bounding box center [453, 280] width 280 height 474
click at [685, 302] on div "// Don't touch the boss code until [PERSON_NAME] says you're ready! for ( let i…" at bounding box center [797, 334] width 342 height 381
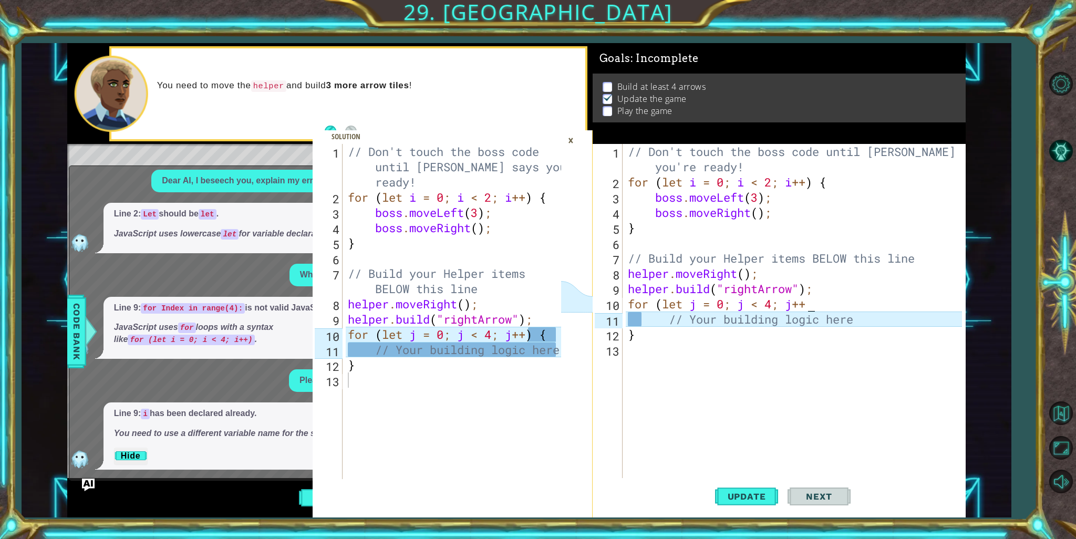
scroll to position [0, 8]
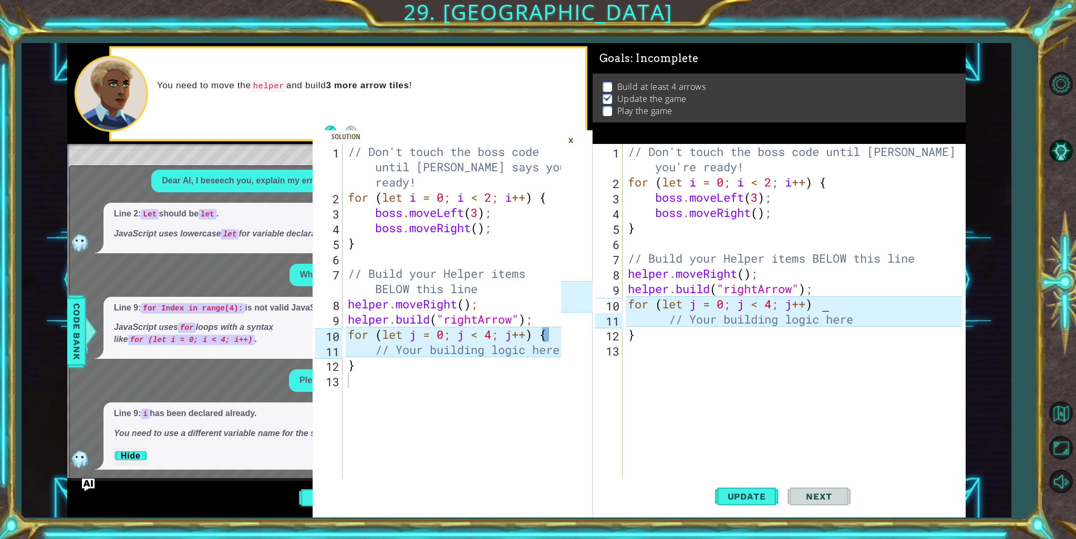
click at [908, 324] on div "// Don't touch the boss code until [PERSON_NAME] says you're ready! for ( let i…" at bounding box center [797, 334] width 342 height 381
type textarea "/"
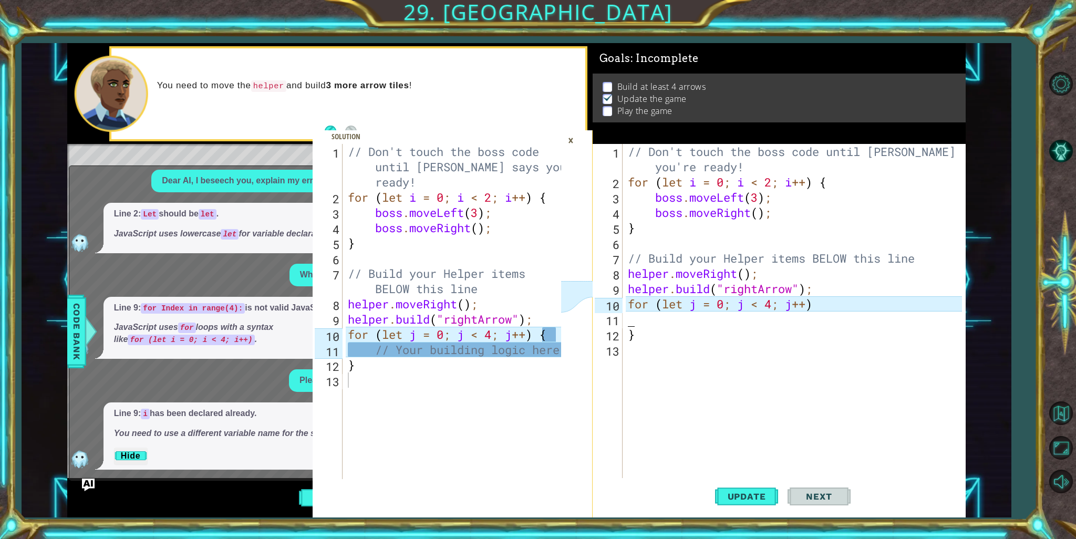
scroll to position [0, 0]
type textarea "f"
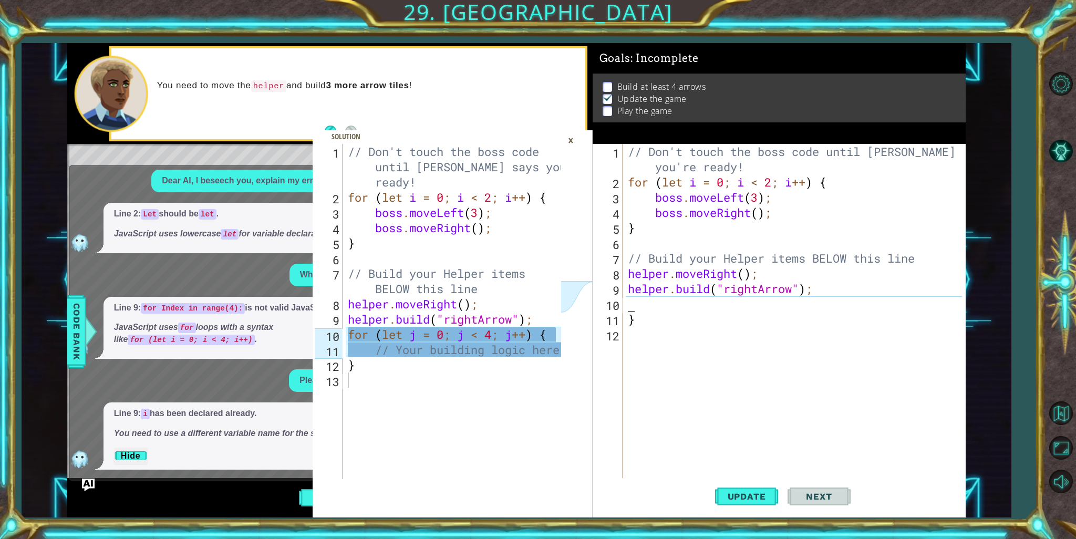
click at [852, 326] on div "// Don't touch the boss code until [PERSON_NAME] says you're ready! for ( let i…" at bounding box center [797, 334] width 342 height 381
type textarea "}"
click at [778, 278] on div "// Don't touch the boss code until [PERSON_NAME] says you're ready! for ( let i…" at bounding box center [797, 334] width 342 height 381
click at [881, 265] on div "// Don't touch the boss code until [PERSON_NAME] says you're ready! for ( let i…" at bounding box center [797, 334] width 342 height 381
click at [862, 274] on div "// Don't touch the boss code until [PERSON_NAME] says you're ready! for ( let i…" at bounding box center [797, 334] width 342 height 381
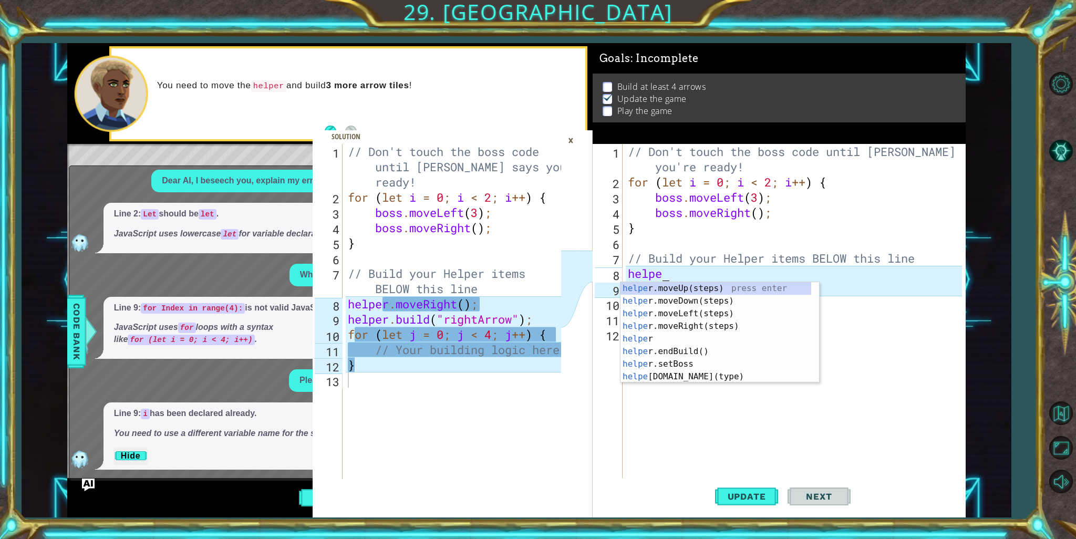
type textarea "h"
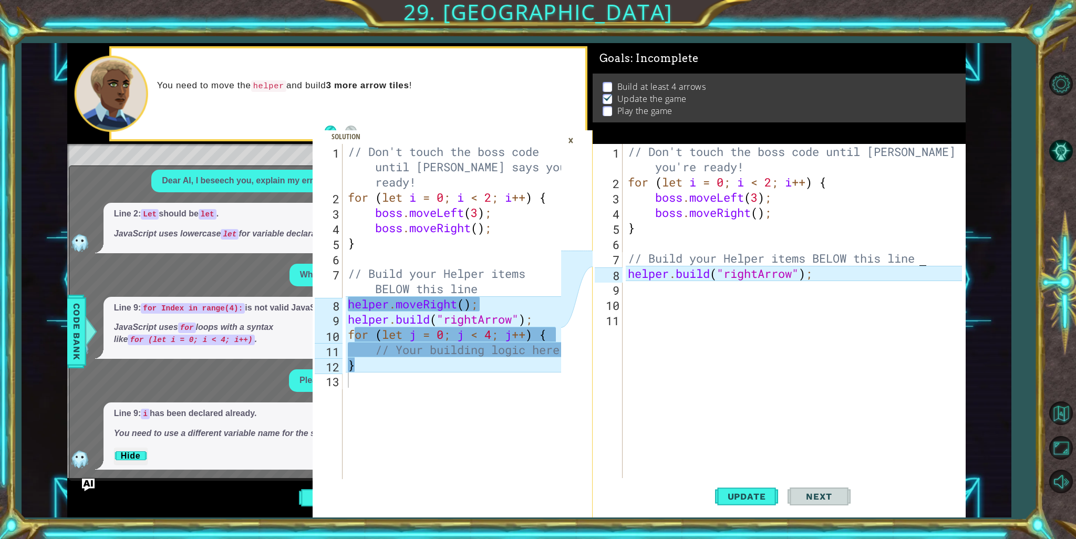
scroll to position [0, 13]
click at [857, 276] on div "// Don't touch the boss code until [PERSON_NAME] says you're ready! for ( let i…" at bounding box center [797, 334] width 342 height 381
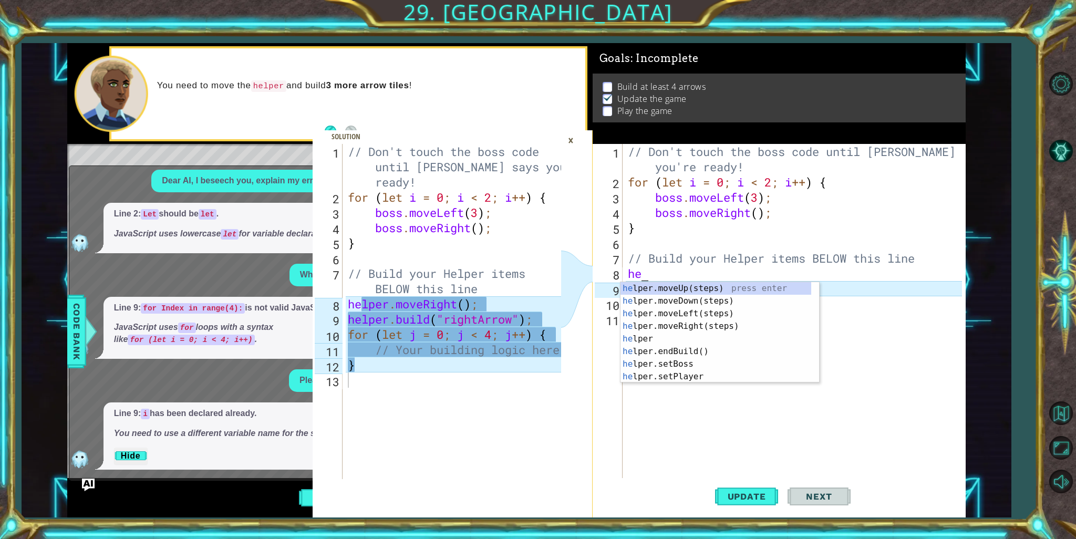
scroll to position [0, 0]
type textarea "h"
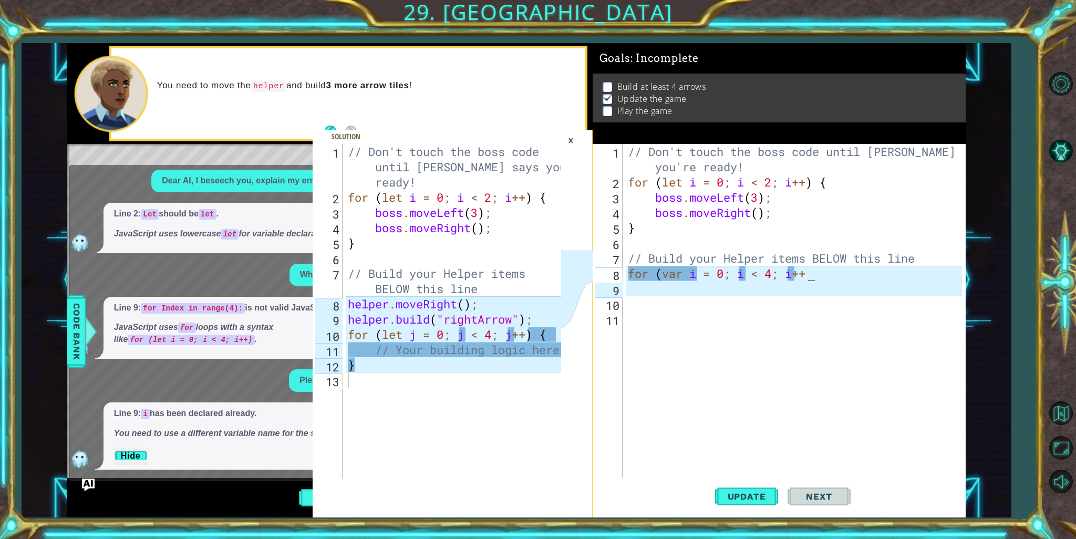
scroll to position [0, 8]
type textarea "for (var i = 0; i < 4; i++) {"
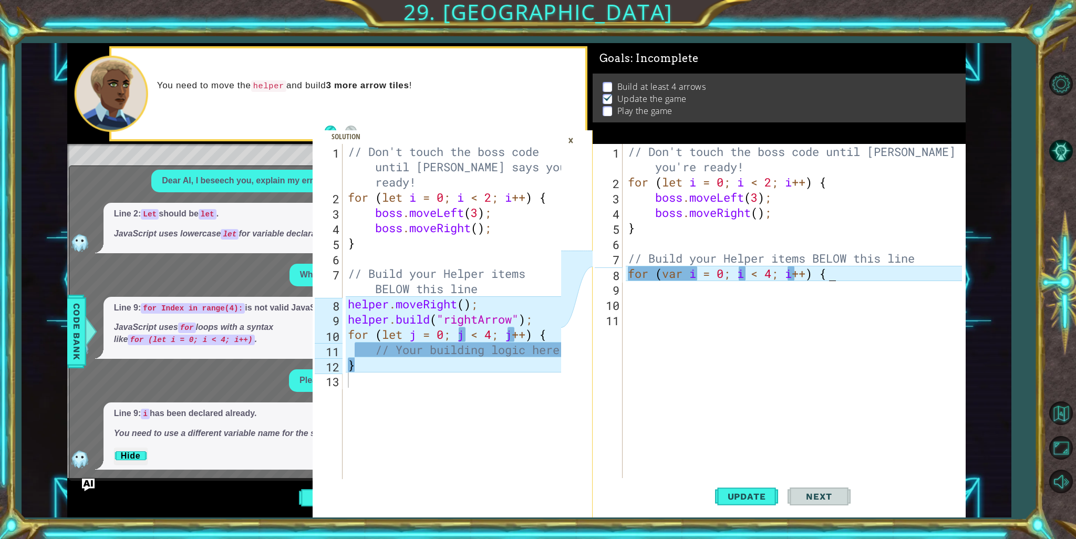
scroll to position [0, 8]
click at [852, 338] on div "// Don't touch the boss code until [PERSON_NAME] says you're ready! for ( let i…" at bounding box center [797, 334] width 342 height 381
click at [850, 299] on div "// Don't touch the boss code until [PERSON_NAME] says you're ready! for ( let i…" at bounding box center [797, 334] width 342 height 381
click at [654, 294] on div "// Don't touch the boss code until [PERSON_NAME] says you're ready! for ( let i…" at bounding box center [797, 334] width 342 height 381
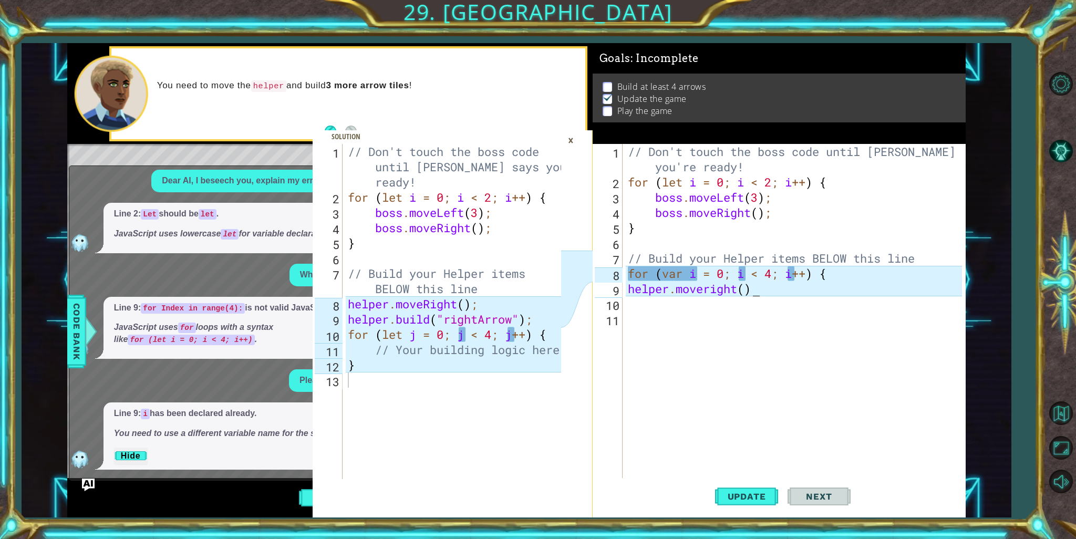
scroll to position [0, 5]
type textarea "helper.moveright();"
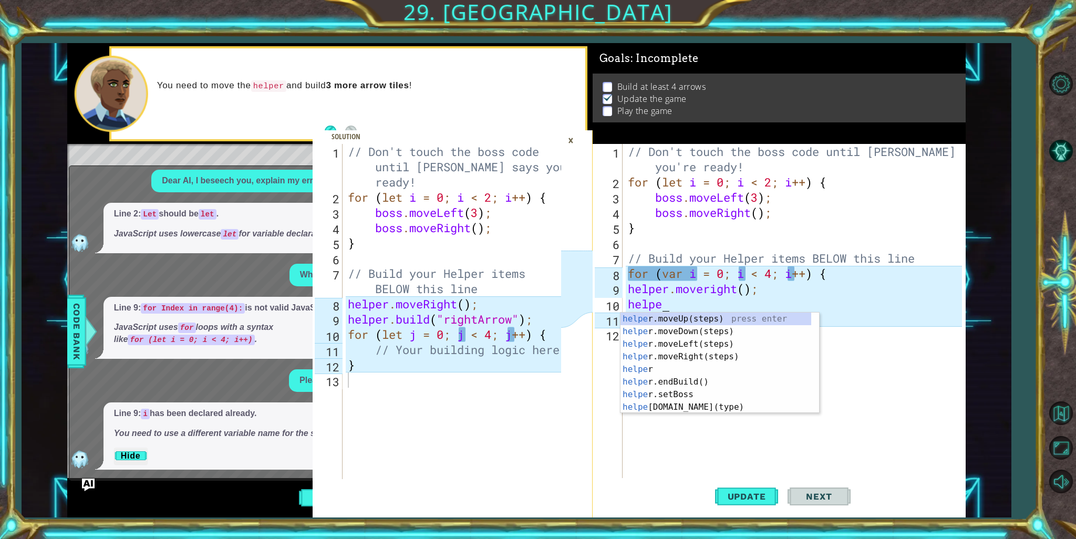
scroll to position [0, 1]
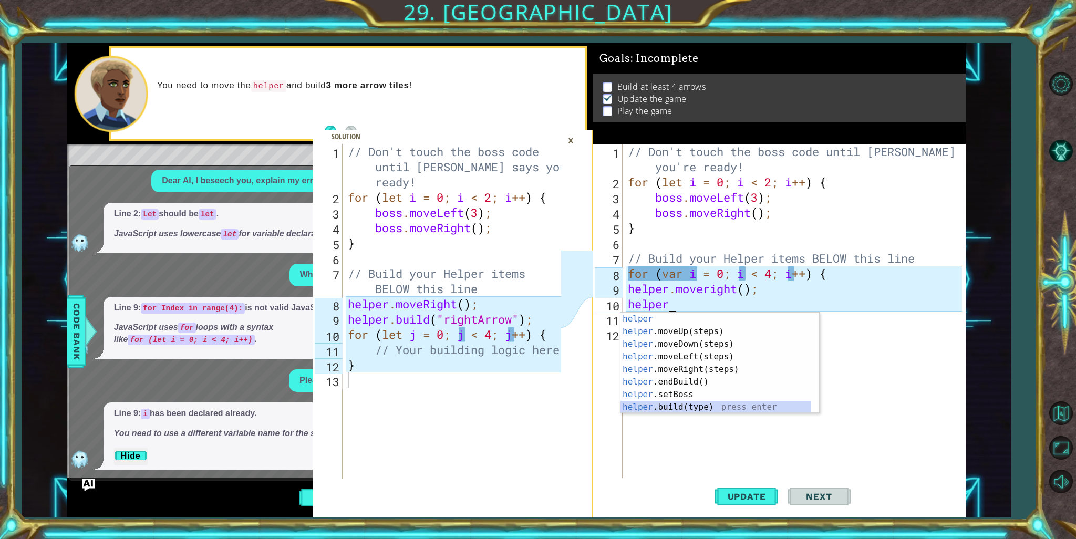
drag, startPoint x: 719, startPoint y: 407, endPoint x: 711, endPoint y: 409, distance: 8.2
click at [714, 409] on div "helper press enter helper .moveUp(steps) press enter helper .moveDown(steps) pr…" at bounding box center [716, 376] width 191 height 126
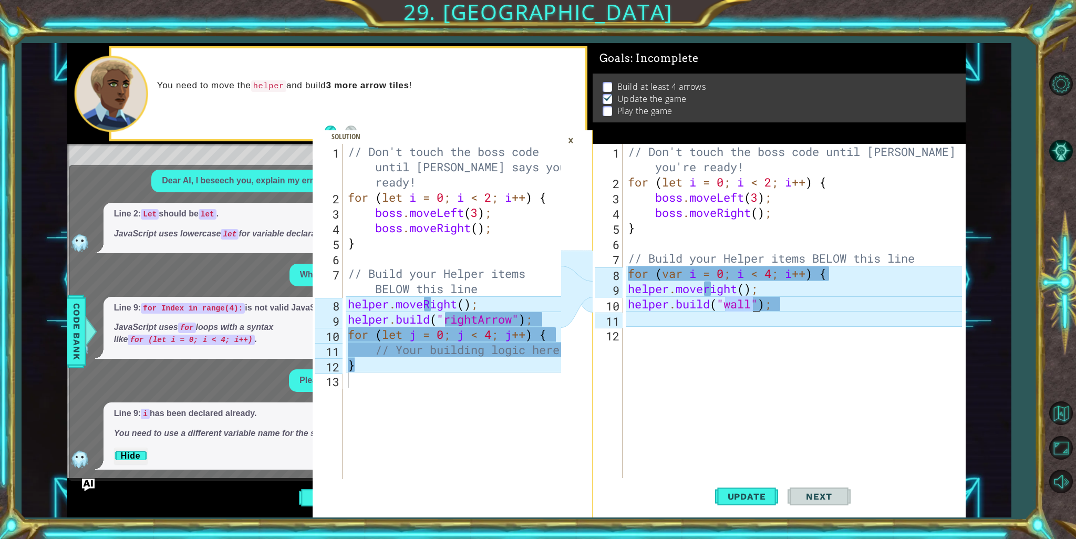
drag, startPoint x: 750, startPoint y: 309, endPoint x: 723, endPoint y: 324, distance: 31.0
click at [750, 309] on div "// Don't touch the boss code until [PERSON_NAME] says you're ready! for ( let i…" at bounding box center [794, 311] width 337 height 335
click at [749, 304] on div "// Don't touch the boss code until [PERSON_NAME] says you're ready! for ( let i…" at bounding box center [797, 334] width 342 height 381
click at [749, 304] on div "// Don't touch the boss code until [PERSON_NAME] says you're ready! for ( let i…" at bounding box center [794, 311] width 337 height 335
click at [749, 304] on div "// Don't touch the boss code until [PERSON_NAME] says you're ready! for ( let i…" at bounding box center [797, 334] width 342 height 381
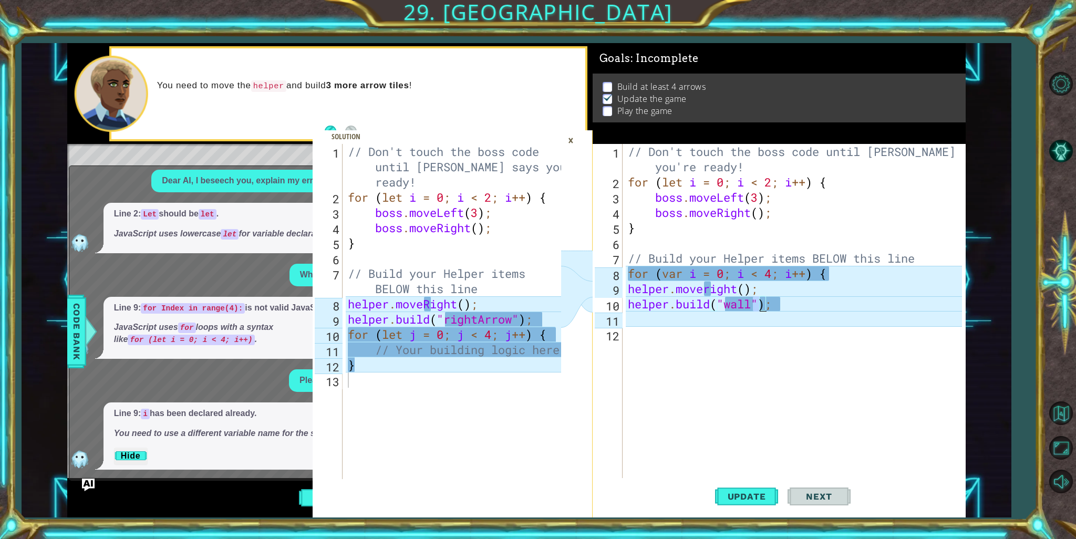
click at [763, 307] on div "// Don't touch the boss code until [PERSON_NAME] says you're ready! for ( let i…" at bounding box center [797, 334] width 342 height 381
click at [757, 302] on div "// Don't touch the boss code until [PERSON_NAME] says you're ready! for ( let i…" at bounding box center [794, 311] width 337 height 335
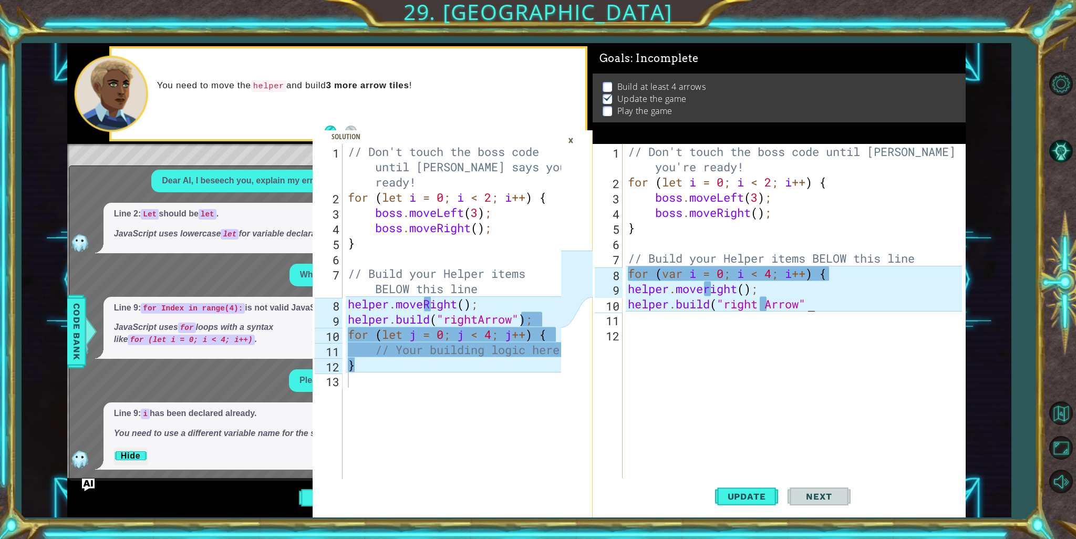
scroll to position [0, 8]
type textarea "[DOMAIN_NAME]("right Arrow")"
click at [724, 358] on div "// Don't touch the boss code until [PERSON_NAME] says you're ready! for ( let i…" at bounding box center [797, 334] width 342 height 381
click at [726, 335] on div "// Don't touch the boss code until [PERSON_NAME] says you're ready! for ( let i…" at bounding box center [797, 334] width 342 height 381
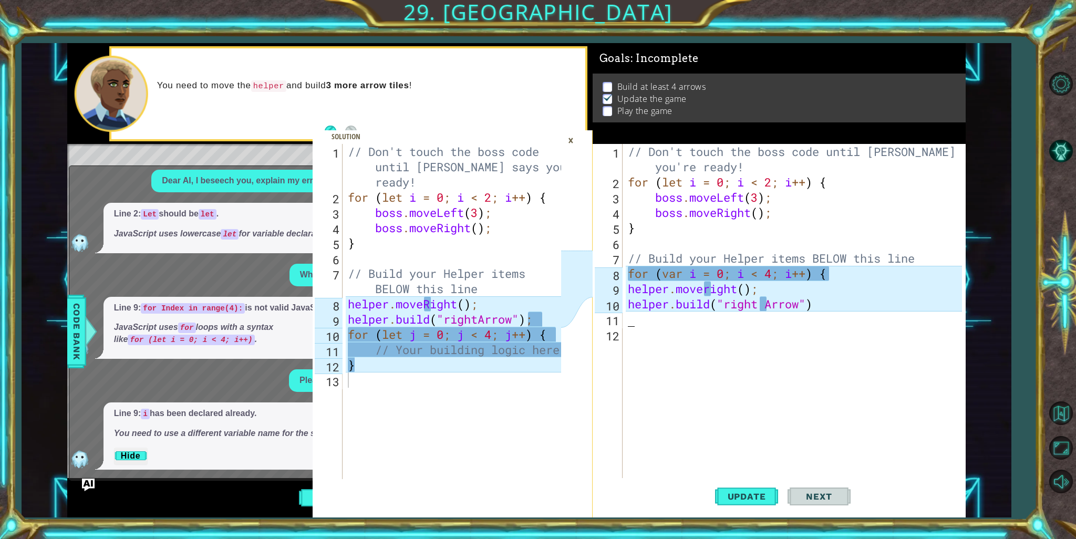
click at [708, 322] on div "// Don't touch the boss code until [PERSON_NAME] says you're ready! for ( let i…" at bounding box center [797, 334] width 342 height 381
click at [765, 304] on div "// Don't touch the boss code until [PERSON_NAME] says you're ready! for ( let i…" at bounding box center [797, 334] width 342 height 381
click at [707, 291] on div "// Don't touch the boss code until [PERSON_NAME] says you're ready! for ( let i…" at bounding box center [797, 334] width 342 height 381
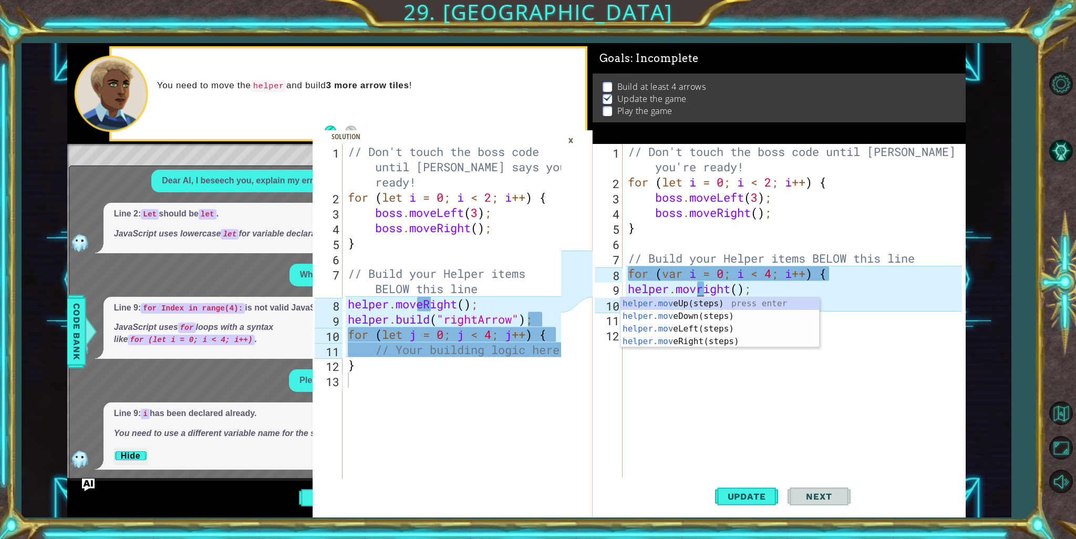
scroll to position [0, 3]
click at [627, 285] on div "// Don't touch the boss code until [PERSON_NAME] says you're ready! for ( let i…" at bounding box center [797, 334] width 342 height 381
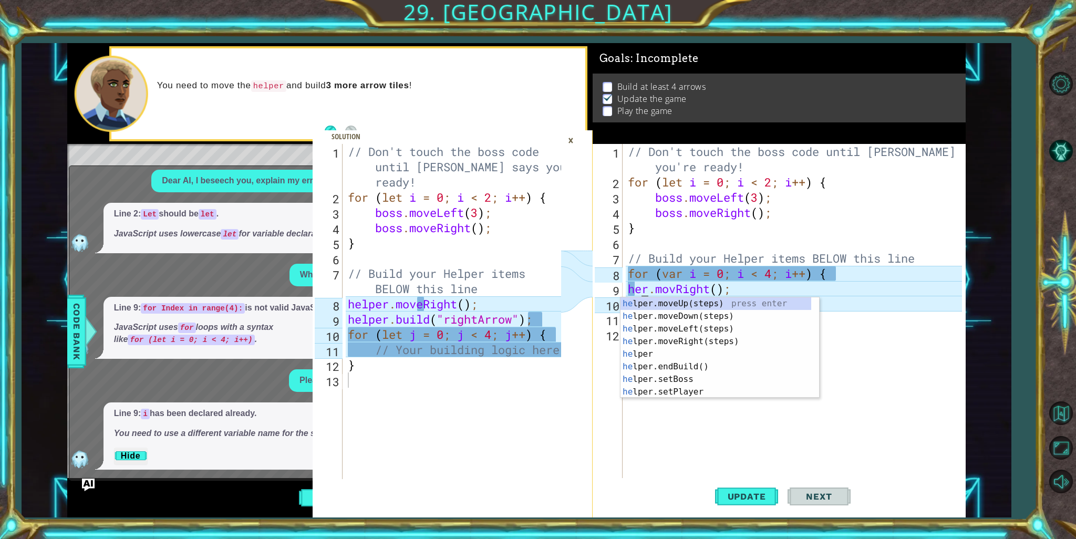
scroll to position [0, 1]
click at [767, 281] on div "// Don't touch the boss code until [PERSON_NAME] says you're ready! for ( let i…" at bounding box center [797, 334] width 342 height 381
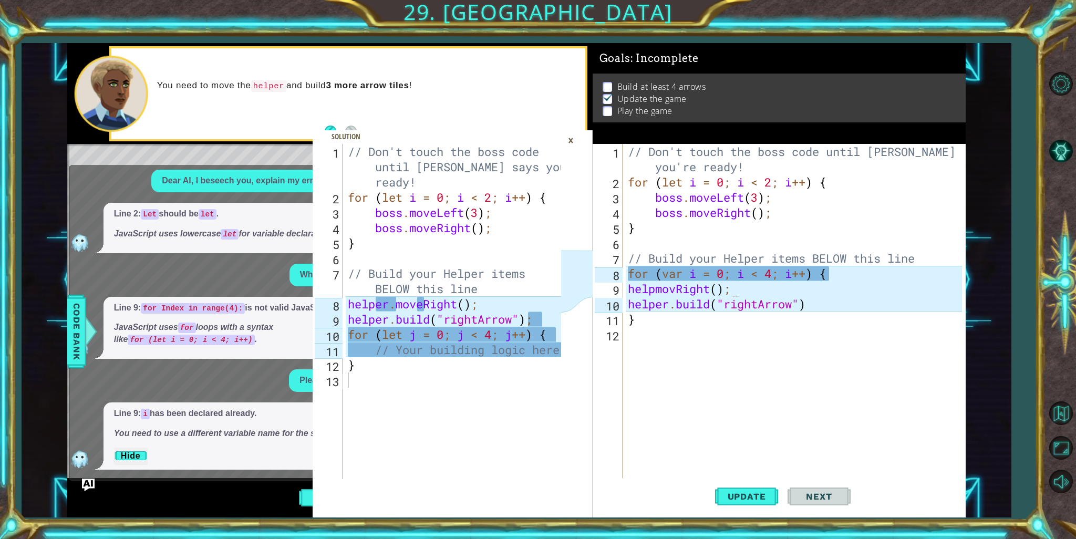
click at [772, 288] on div "// Don't touch the boss code until [PERSON_NAME] says you're ready! for ( let i…" at bounding box center [797, 334] width 342 height 381
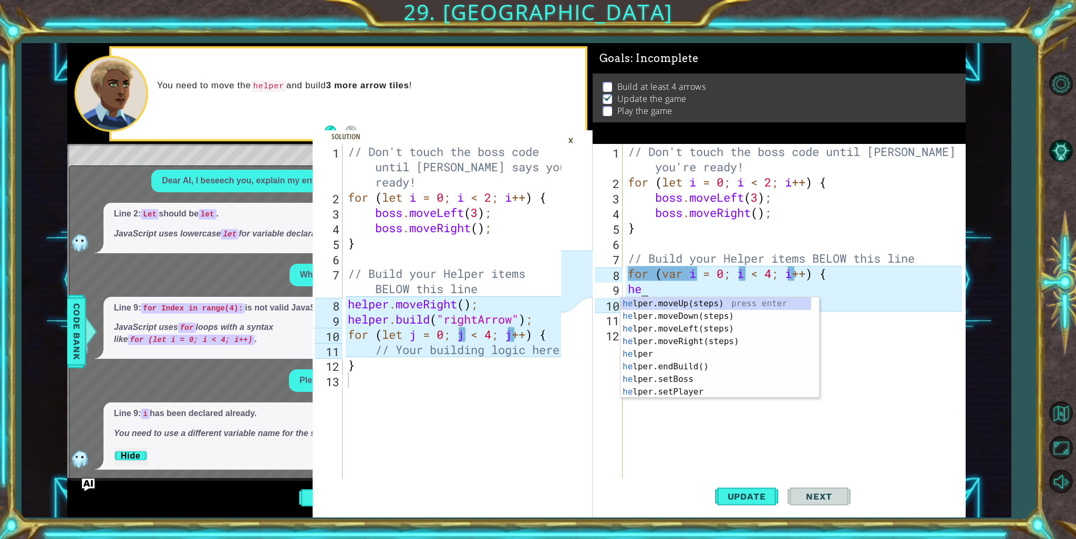
scroll to position [0, 0]
type textarea "h"
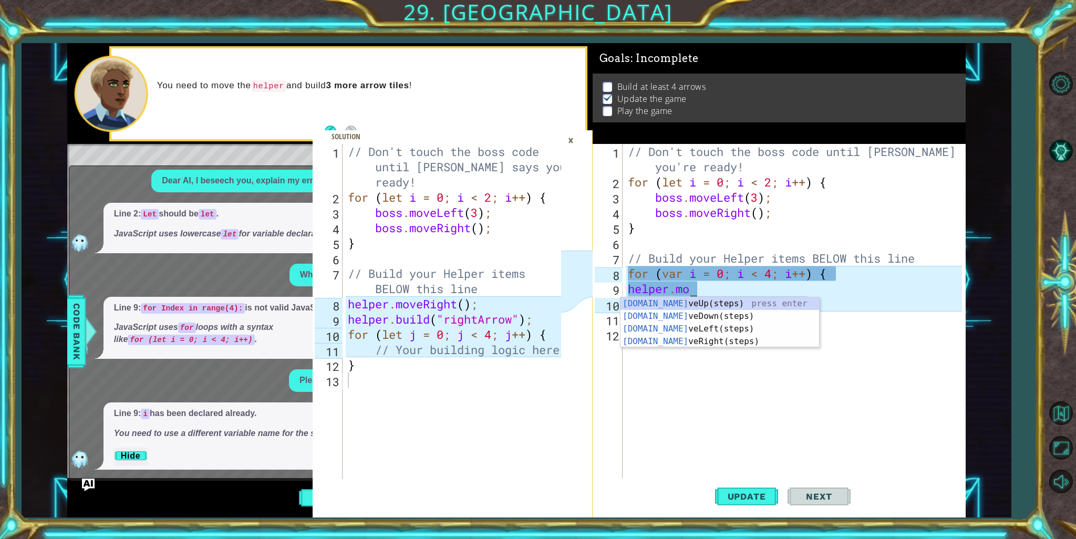
type textarea "helper.move"
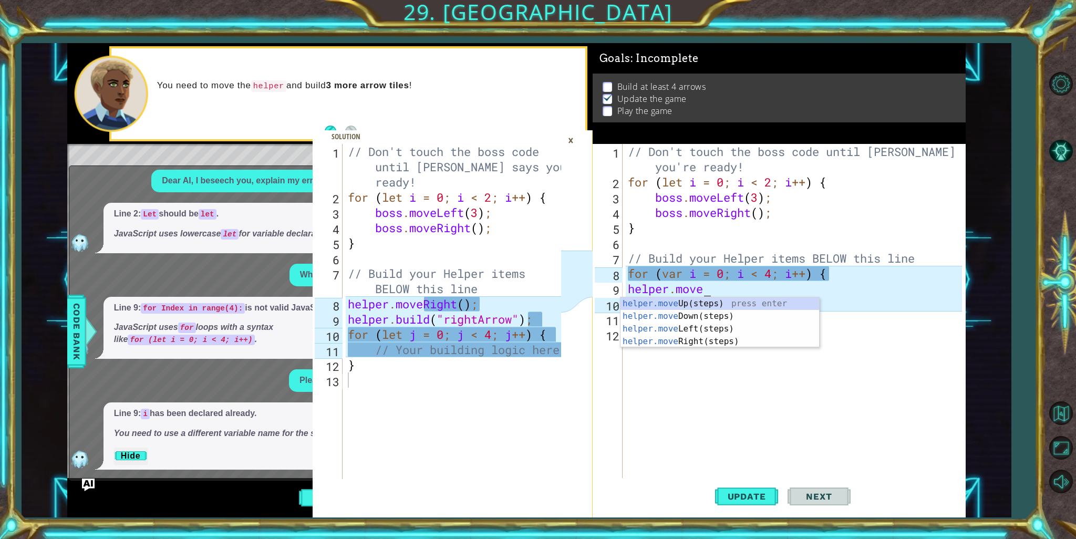
scroll to position [0, 3]
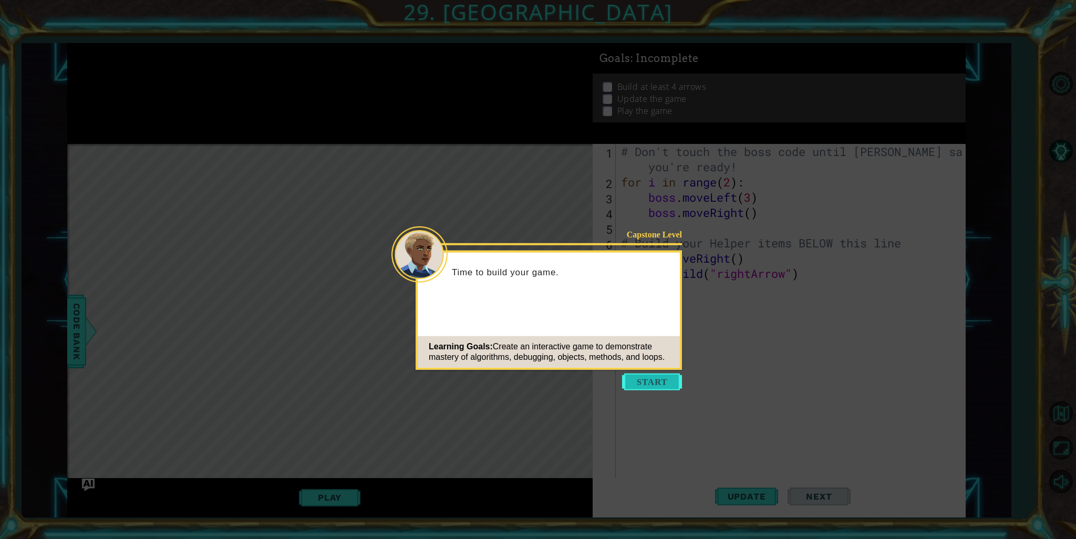
click at [673, 377] on button "Start" at bounding box center [652, 382] width 60 height 17
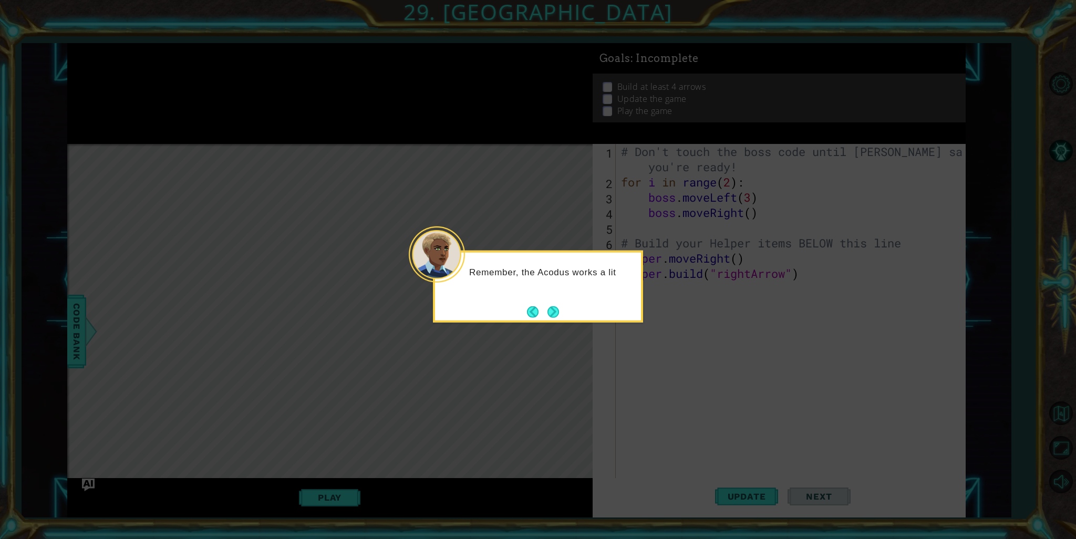
click at [553, 306] on button "Next" at bounding box center [554, 312] width 12 height 12
click at [553, 305] on icon at bounding box center [538, 269] width 1076 height 539
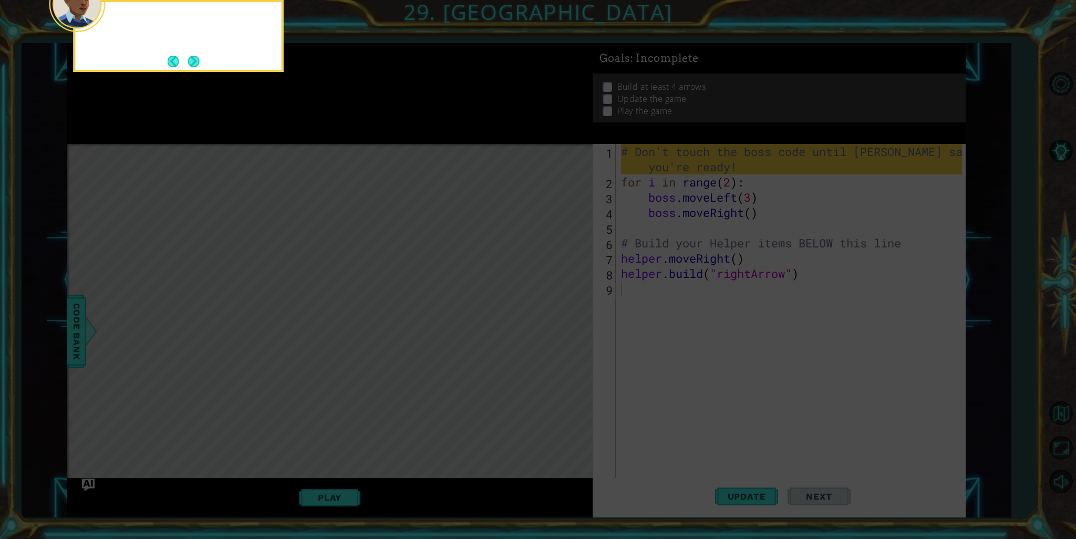
click at [553, 305] on icon at bounding box center [538, 80] width 1076 height 917
click at [193, 64] on button "Next" at bounding box center [193, 61] width 16 height 16
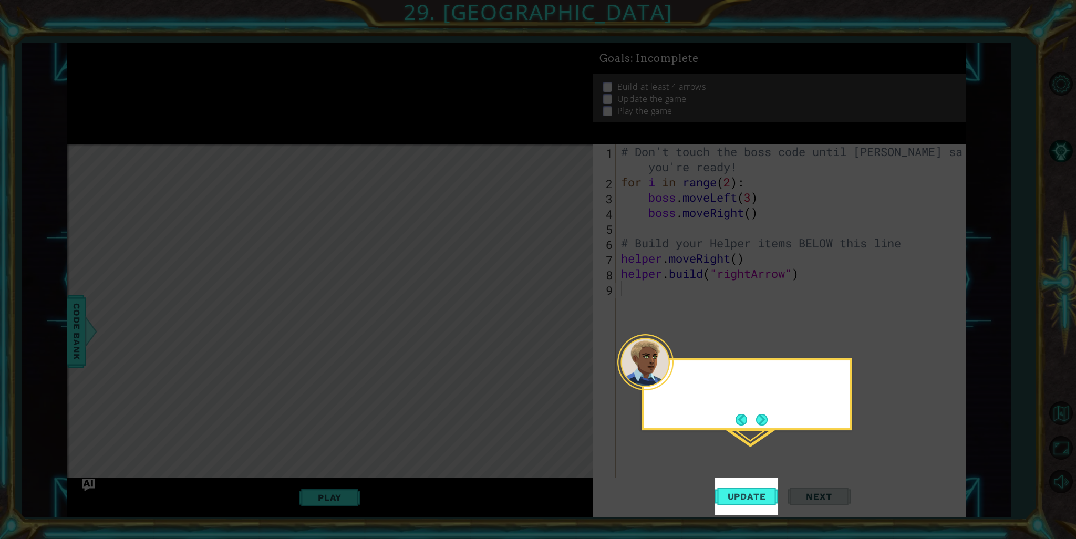
click at [193, 64] on icon at bounding box center [538, 269] width 1076 height 539
click at [757, 414] on footer at bounding box center [752, 421] width 32 height 16
click at [757, 415] on button "Next" at bounding box center [762, 421] width 12 height 12
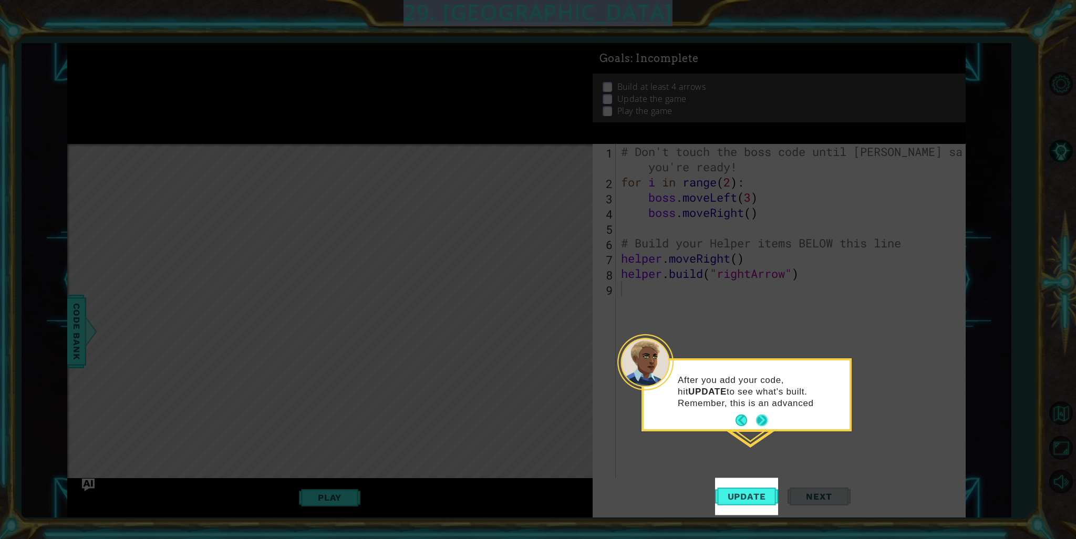
click at [757, 414] on icon at bounding box center [538, 269] width 1076 height 539
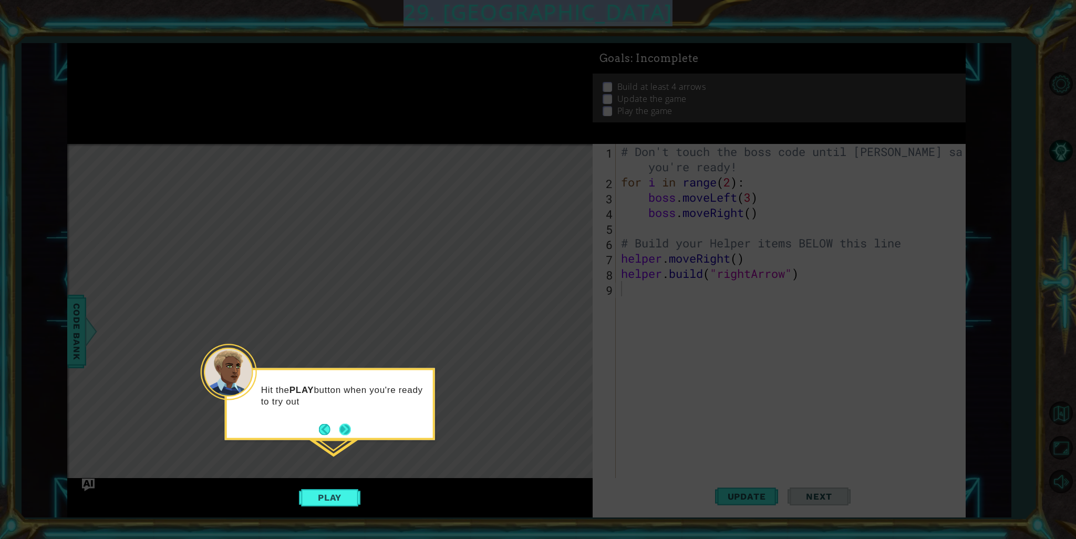
click at [343, 431] on button "Next" at bounding box center [345, 430] width 12 height 12
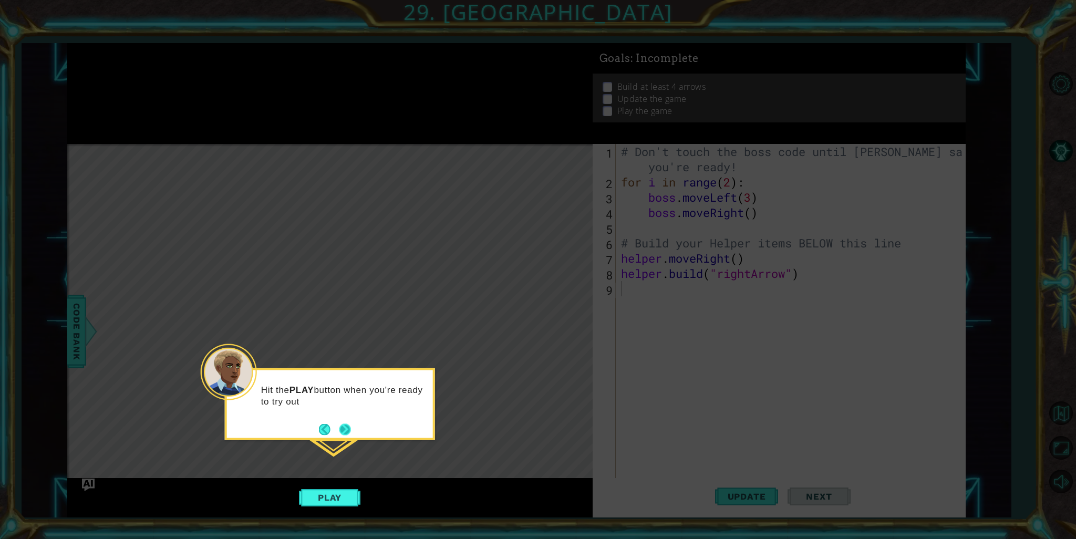
click at [343, 431] on div "Level Map" at bounding box center [310, 298] width 486 height 309
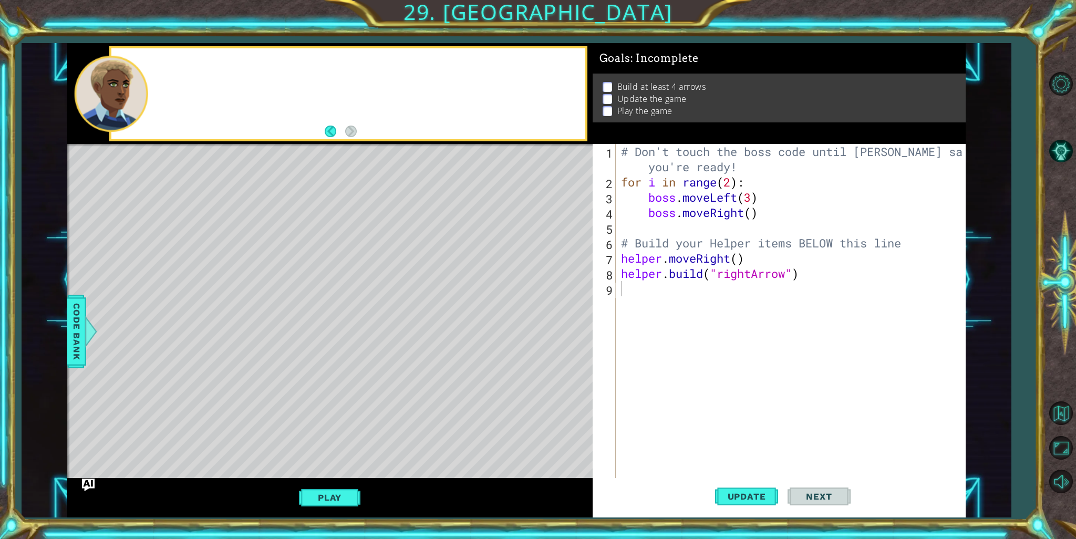
click at [343, 431] on div "Level Map" at bounding box center [310, 298] width 486 height 309
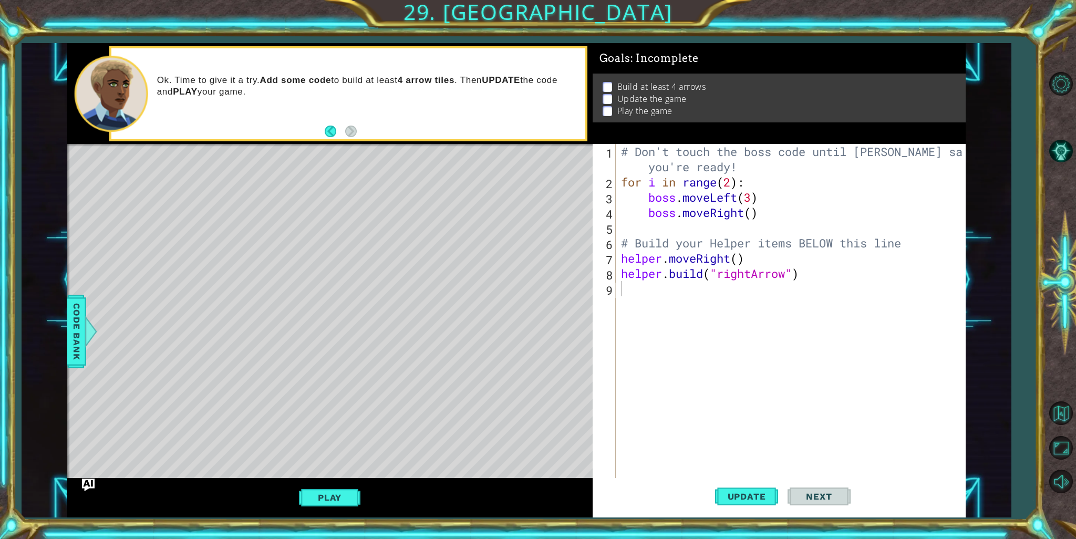
type textarea "helper.moveRight()"
click at [621, 256] on div "# Don't touch the boss code until Vega says you're ready! for i in range ( 2 ) …" at bounding box center [793, 334] width 349 height 381
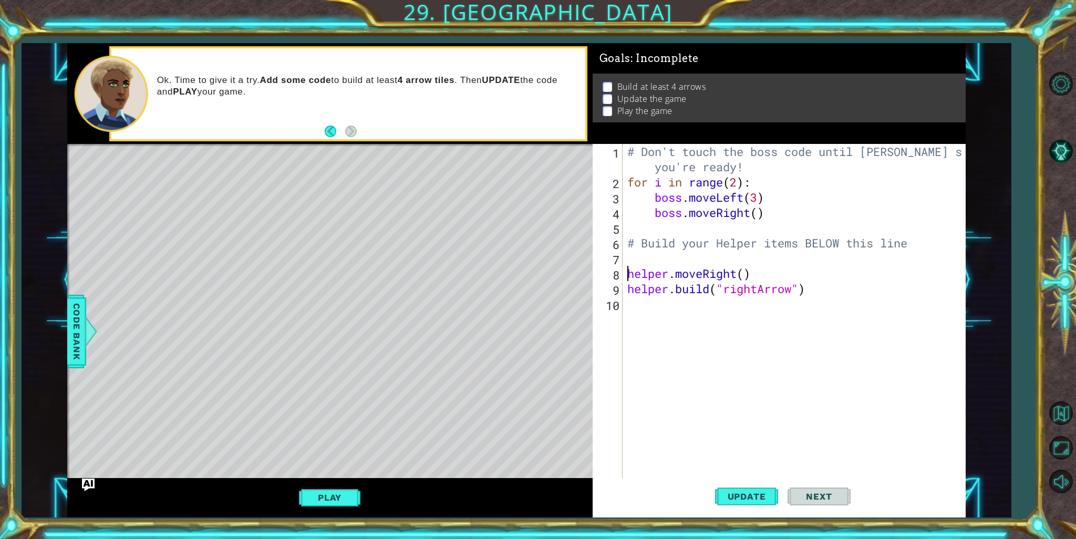
click at [630, 253] on div "# Don't touch the boss code until Vega says you're ready! for i in range ( 2 ) …" at bounding box center [796, 334] width 343 height 381
click at [627, 273] on div "# Don't touch the boss code until Vega says you're ready! for i in range ( 2 ) …" at bounding box center [796, 334] width 343 height 381
click at [624, 288] on div "helper.moveRight() 1 2 3 4 5 6 7 8 9 10 # Don't touch the boss code until Vega …" at bounding box center [778, 311] width 370 height 335
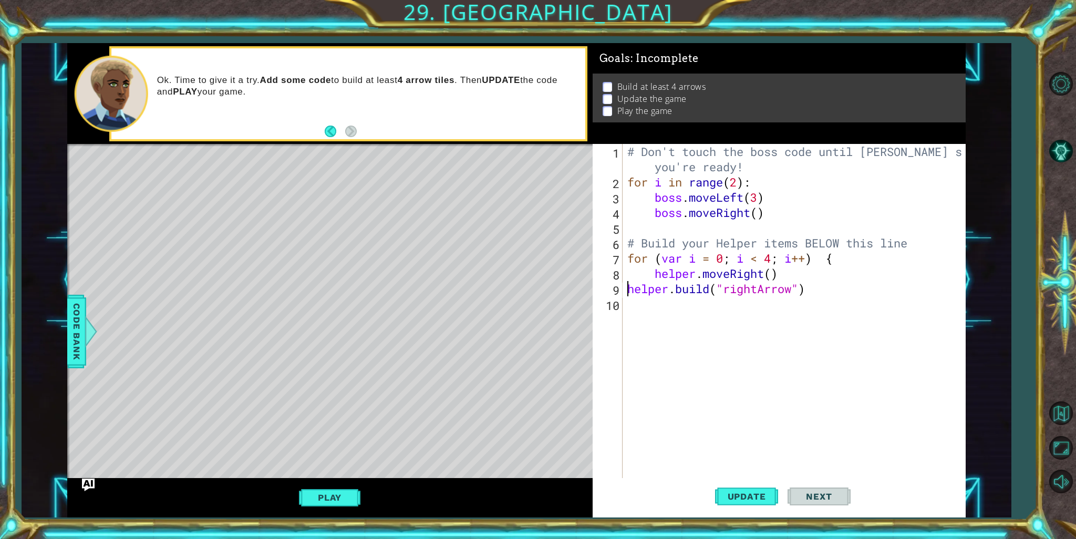
click at [630, 288] on div "# Don't touch the boss code until Vega says you're ready! for i in range ( 2 ) …" at bounding box center [796, 334] width 343 height 381
click at [773, 504] on button "Update" at bounding box center [746, 496] width 63 height 37
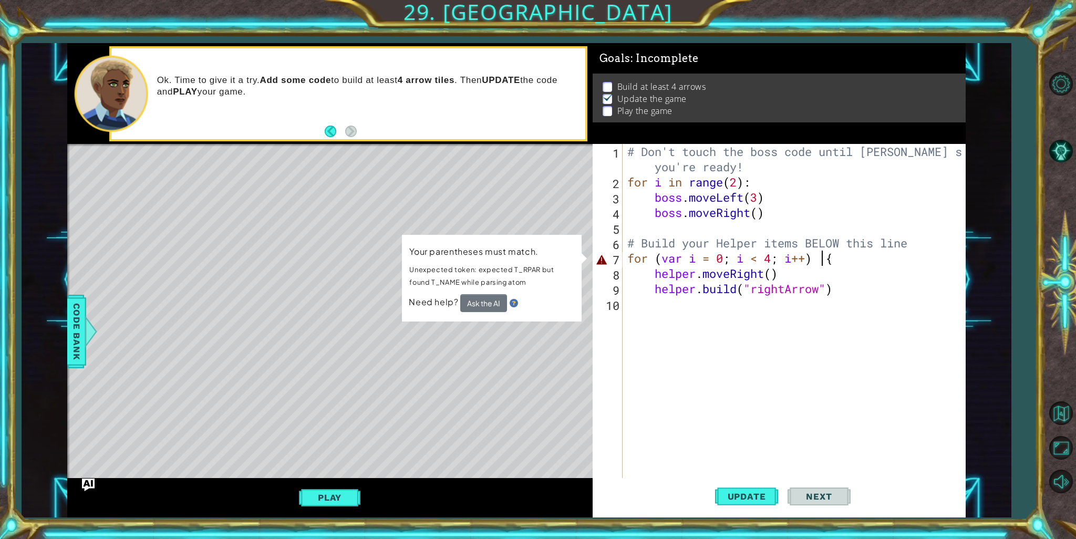
click at [824, 260] on div "# Don't touch the boss code until Vega says you're ready! for i in range ( 2 ) …" at bounding box center [796, 334] width 343 height 381
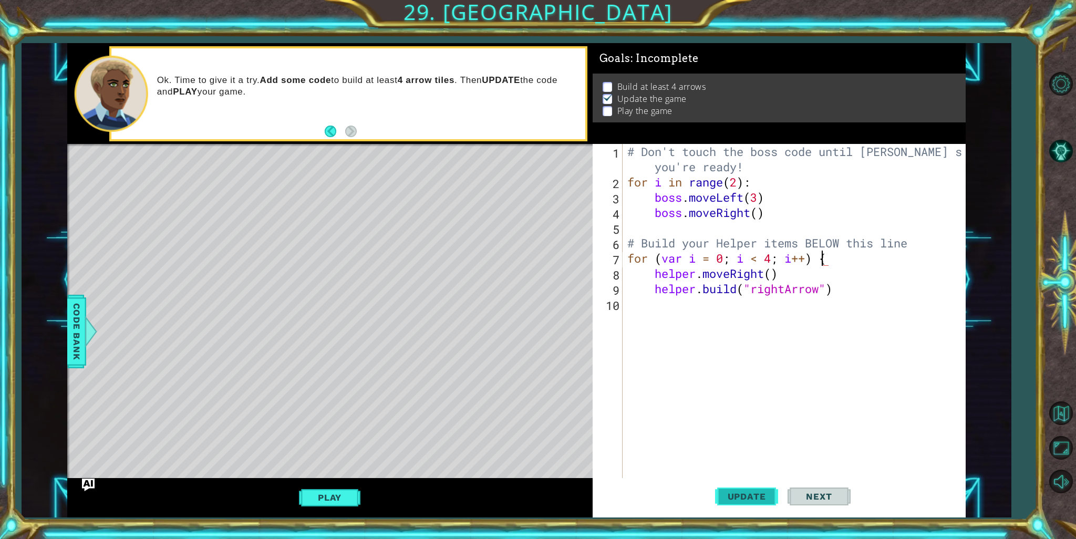
click at [751, 498] on span "Update" at bounding box center [746, 496] width 59 height 11
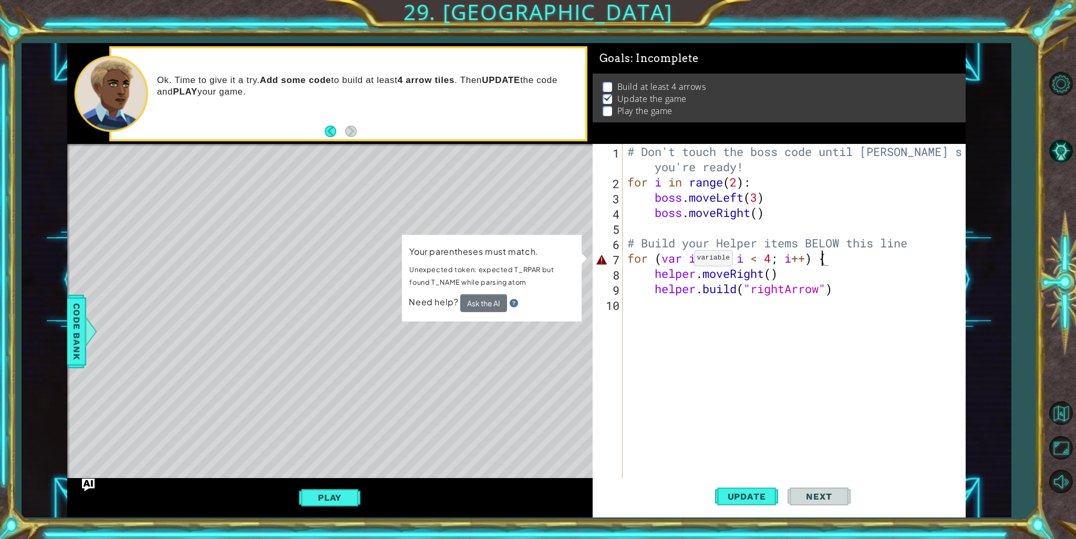
click at [686, 260] on div "# Don't touch the boss code until Vega says you're ready! for i in range ( 2 ) …" at bounding box center [796, 334] width 343 height 381
click at [822, 293] on div "# Don't touch the boss code until Vega says you're ready! for i in range ( 2 ) …" at bounding box center [796, 334] width 343 height 381
drag, startPoint x: 866, startPoint y: 293, endPoint x: 857, endPoint y: 294, distance: 10.0
click at [868, 293] on div "# Don't touch the boss code until Vega says you're ready! for i in range ( 2 ) …" at bounding box center [796, 334] width 343 height 381
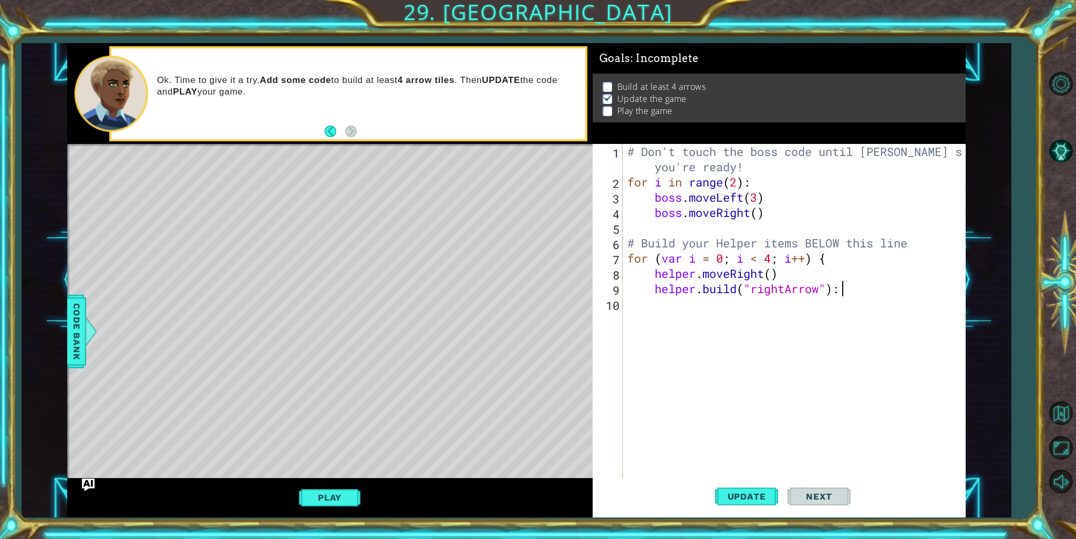
scroll to position [0, 9]
type textarea "[DOMAIN_NAME]("rightArrow");"
click at [818, 302] on div "# Don't touch the boss code until Vega says you're ready! for i in range ( 2 ) …" at bounding box center [796, 334] width 343 height 381
click at [739, 499] on span "Update" at bounding box center [746, 496] width 59 height 11
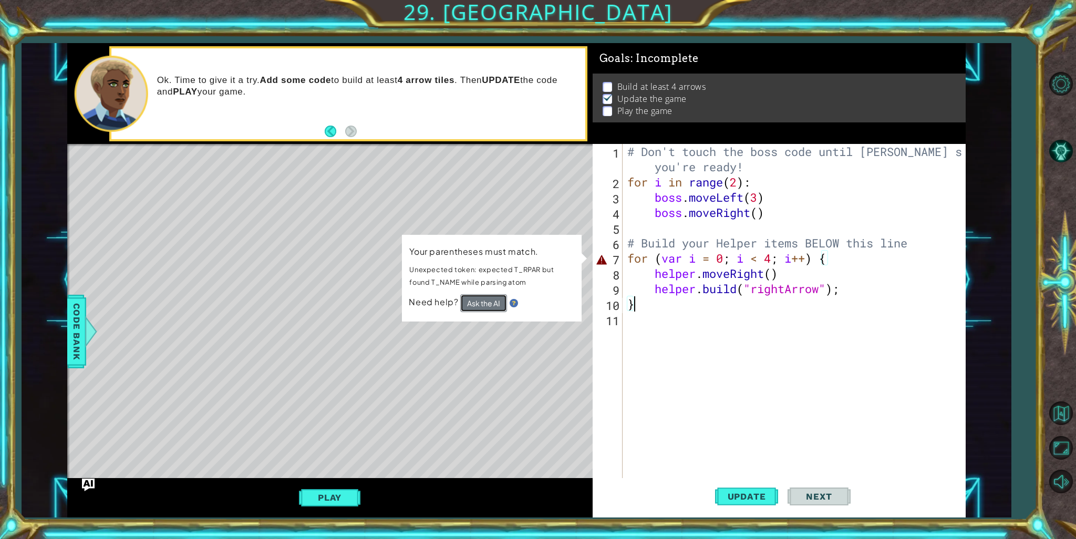
click at [488, 299] on button "Ask the AI" at bounding box center [483, 303] width 47 height 18
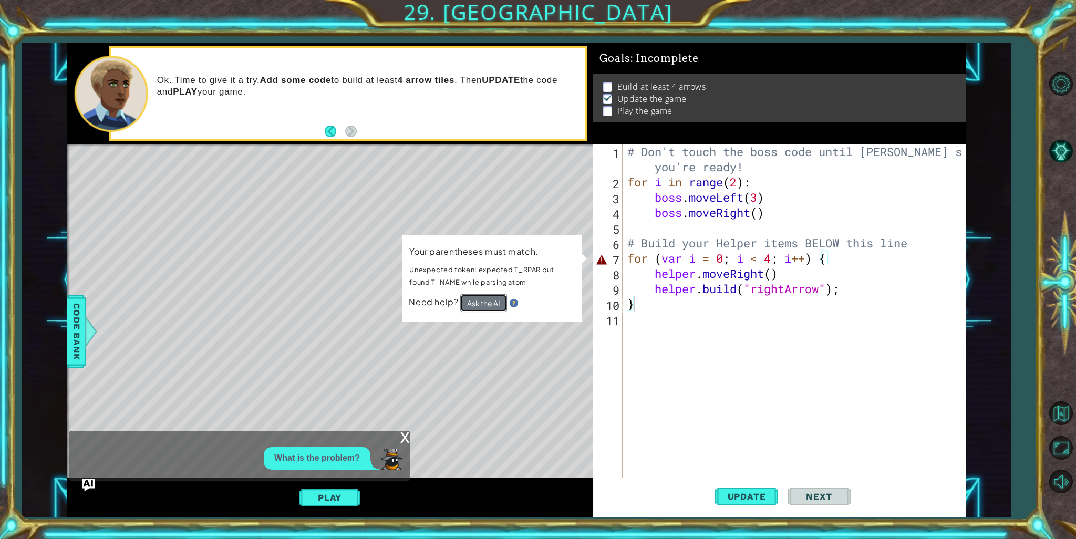
click at [486, 305] on button "Ask the AI" at bounding box center [483, 303] width 47 height 18
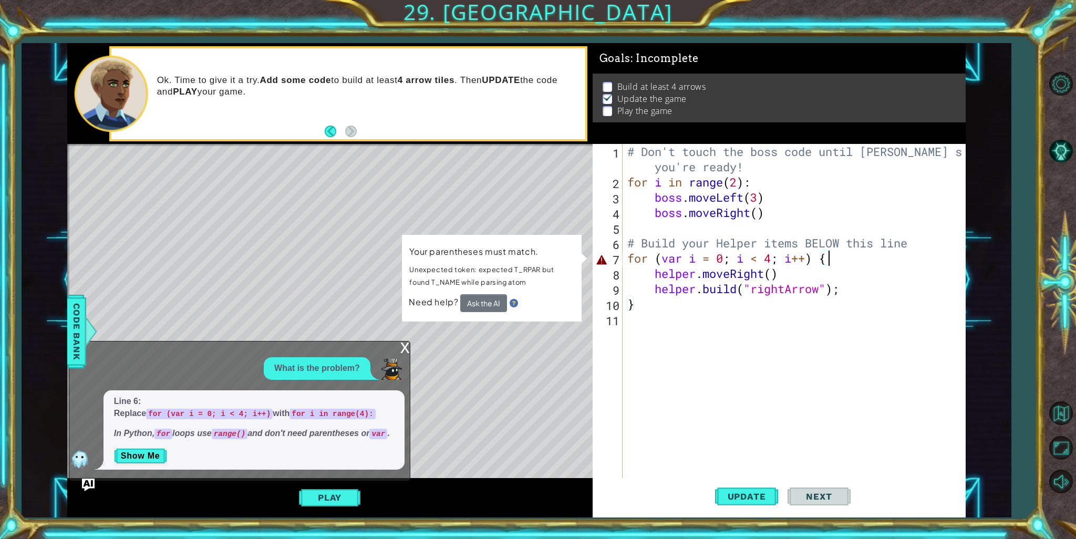
click at [855, 261] on div "# Don't touch the boss code until Vega says you're ready! for i in range ( 2 ) …" at bounding box center [796, 334] width 343 height 381
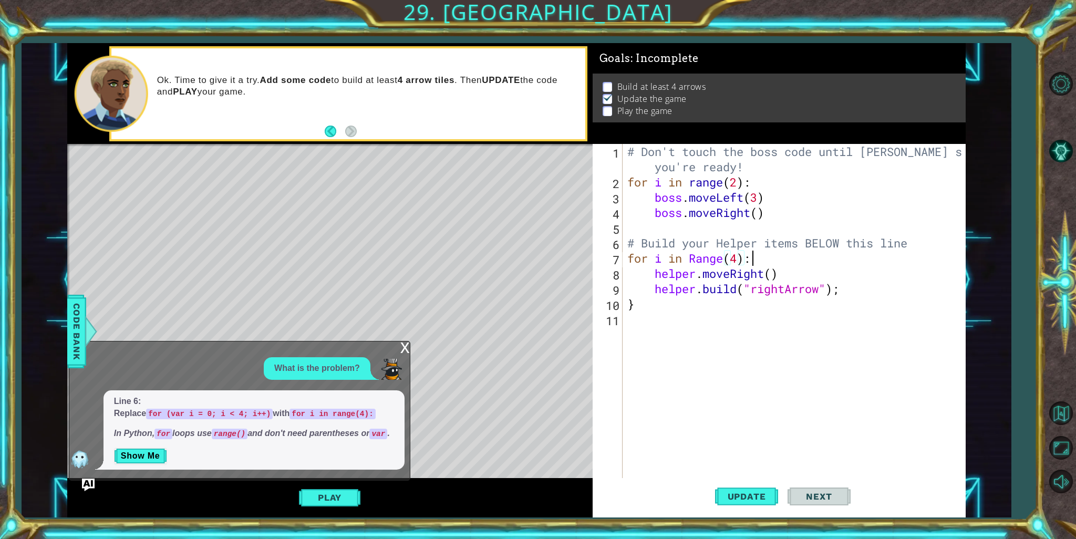
scroll to position [0, 5]
click at [744, 487] on button "Update" at bounding box center [746, 496] width 63 height 37
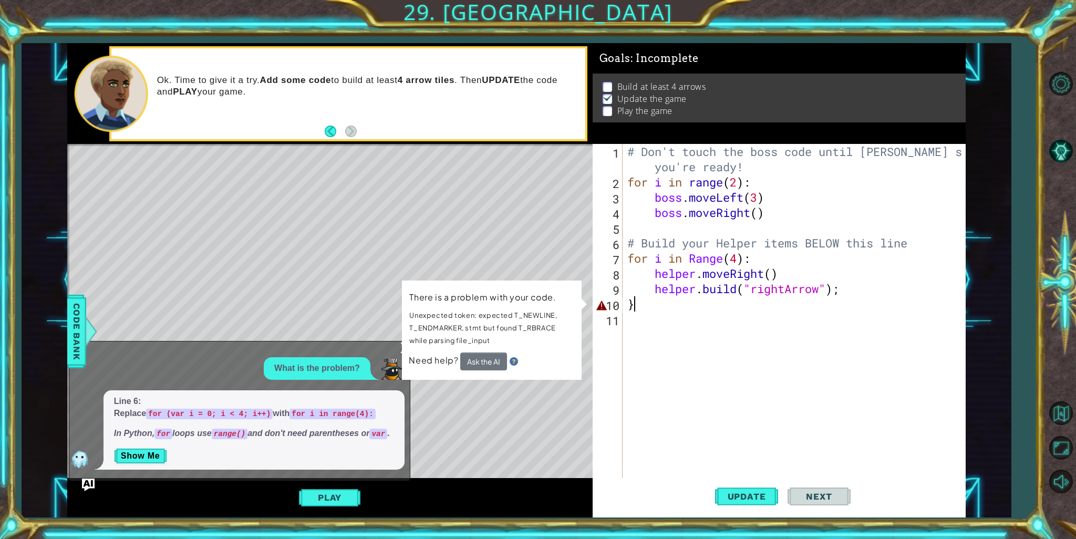
click at [654, 303] on div "# Don't touch the boss code until Vega says you're ready! for i in range ( 2 ) …" at bounding box center [796, 334] width 343 height 381
type textarea "}"
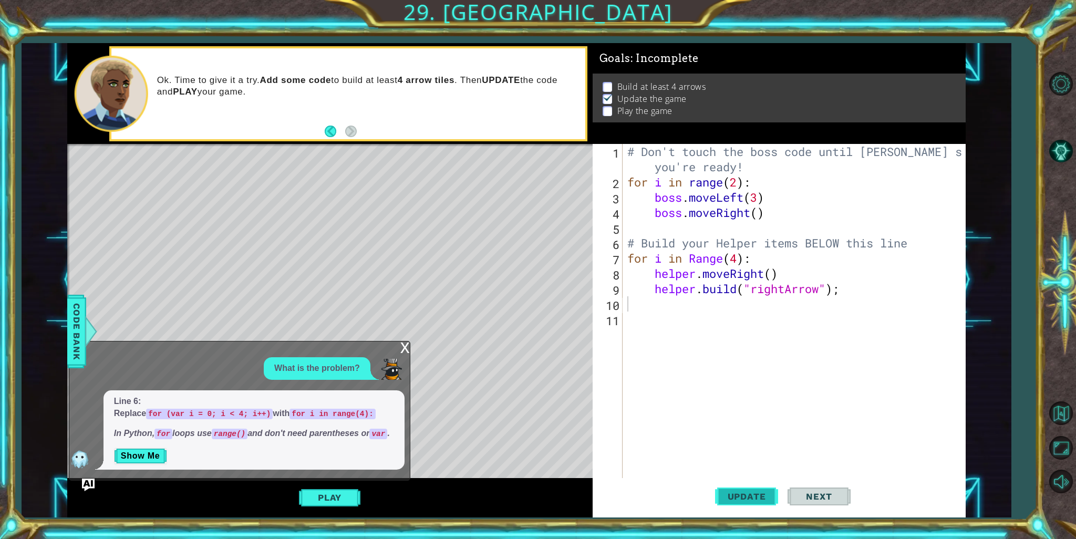
click at [723, 485] on button "Update" at bounding box center [746, 496] width 63 height 37
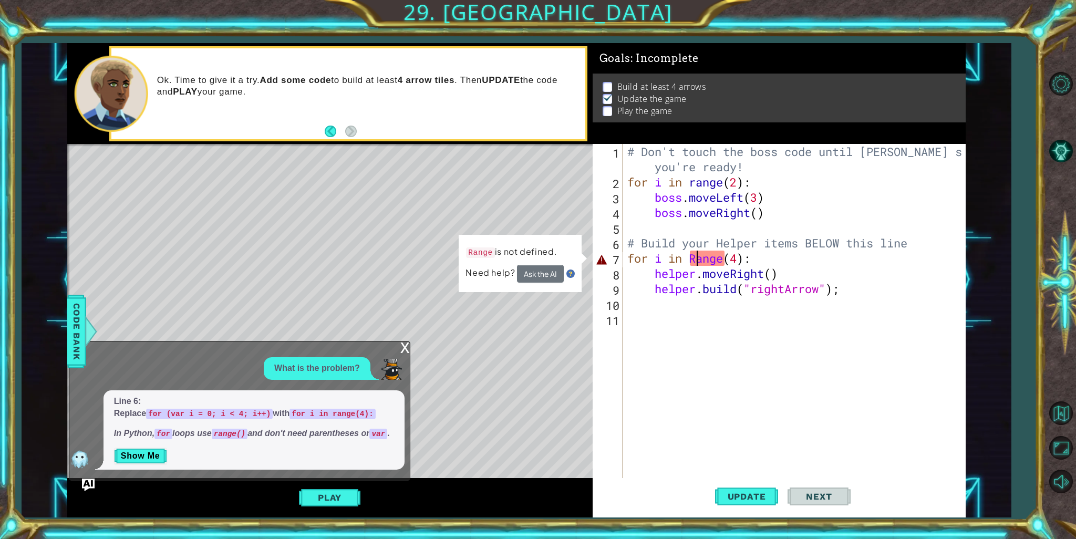
click at [696, 259] on div "# Don't touch the boss code until Vega says you're ready! for i in range ( 2 ) …" at bounding box center [796, 334] width 343 height 381
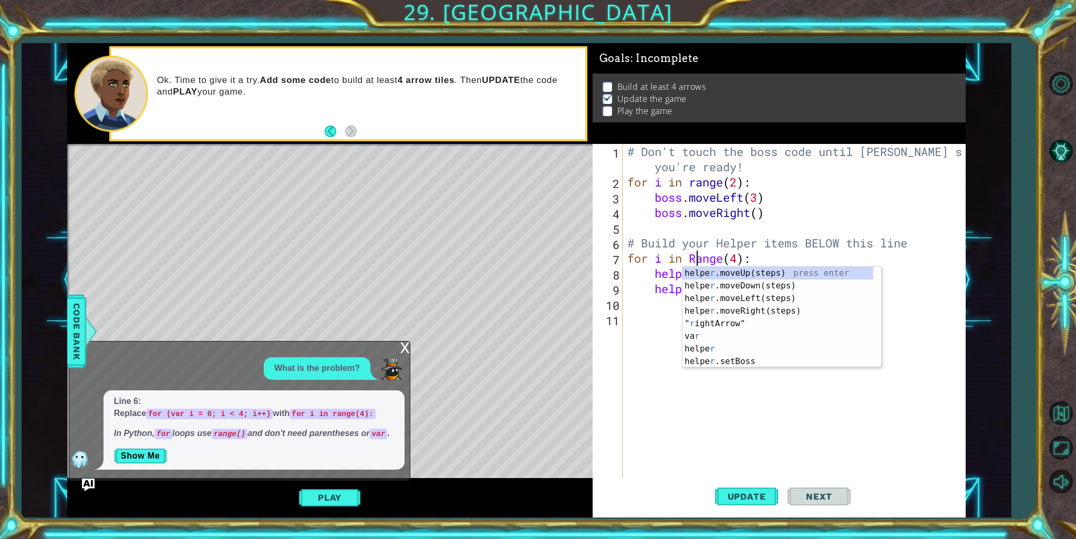
scroll to position [0, 3]
type textarea "for i in range(4):"
click at [743, 497] on span "Update" at bounding box center [746, 496] width 59 height 11
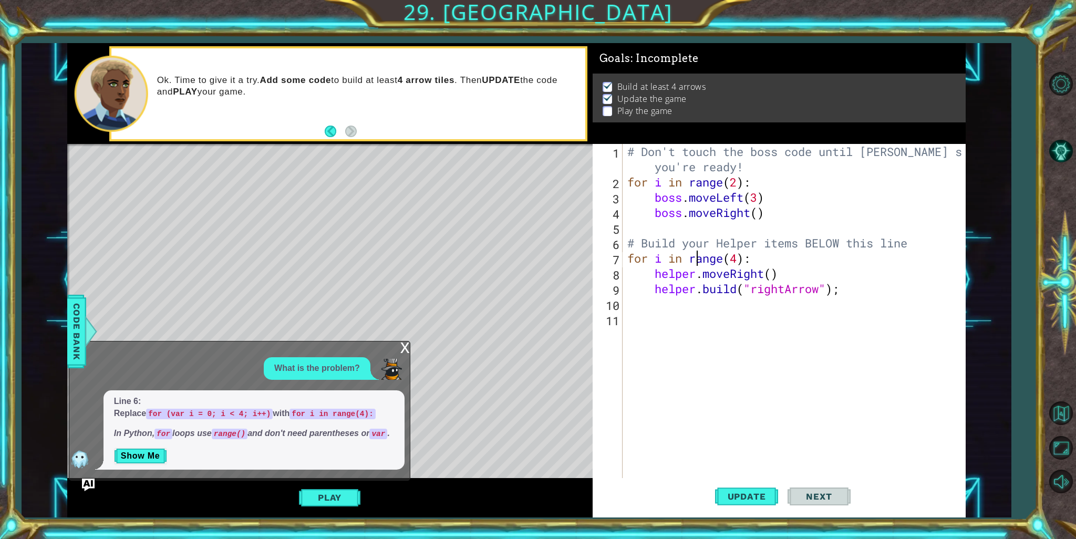
drag, startPoint x: 305, startPoint y: 503, endPoint x: 299, endPoint y: 503, distance: 5.8
click at [305, 502] on button "Play" at bounding box center [329, 498] width 61 height 20
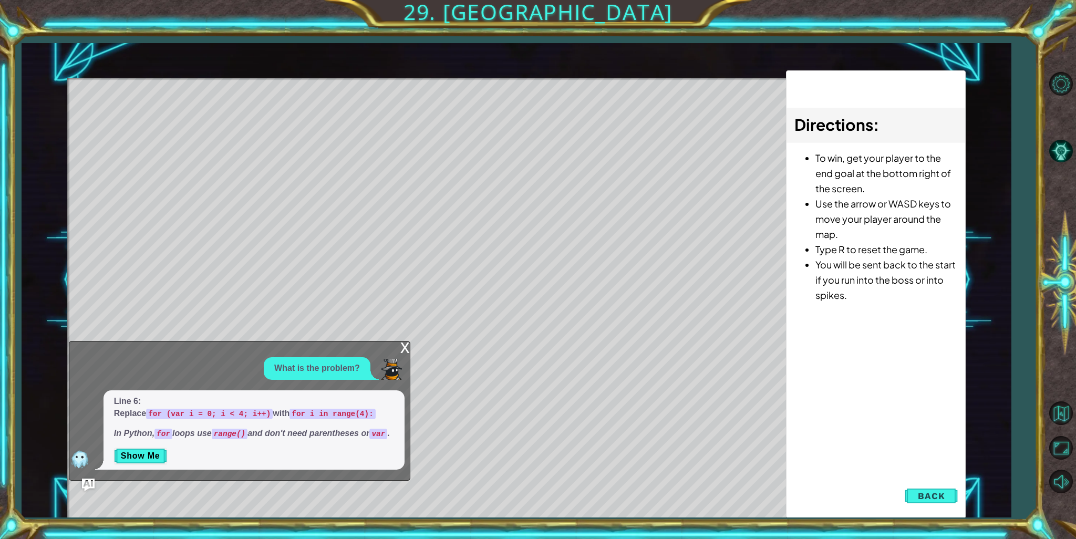
click at [406, 342] on div "x" at bounding box center [404, 347] width 9 height 11
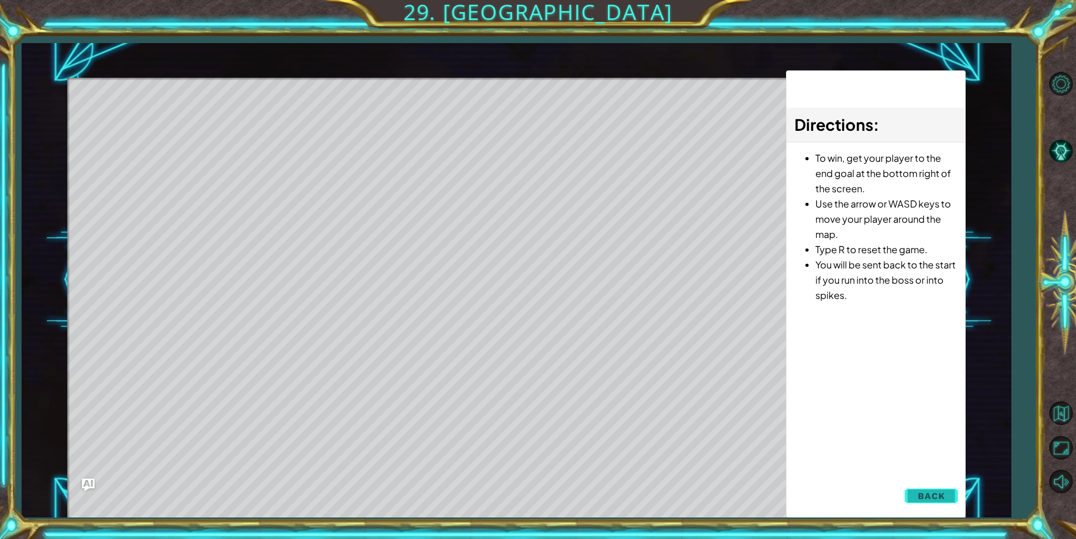
click at [923, 492] on span "Back" at bounding box center [931, 496] width 27 height 11
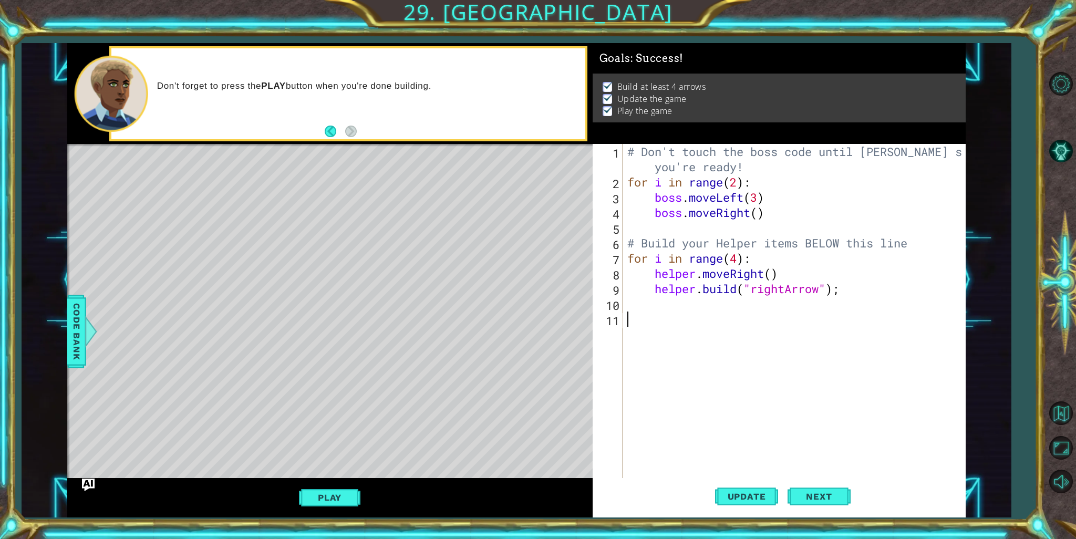
scroll to position [0, 0]
click at [746, 318] on div "# Don't touch the boss code until Vega says you're ready! for i in range ( 2 ) …" at bounding box center [796, 334] width 343 height 381
click at [825, 494] on span "Next" at bounding box center [819, 497] width 47 height 11
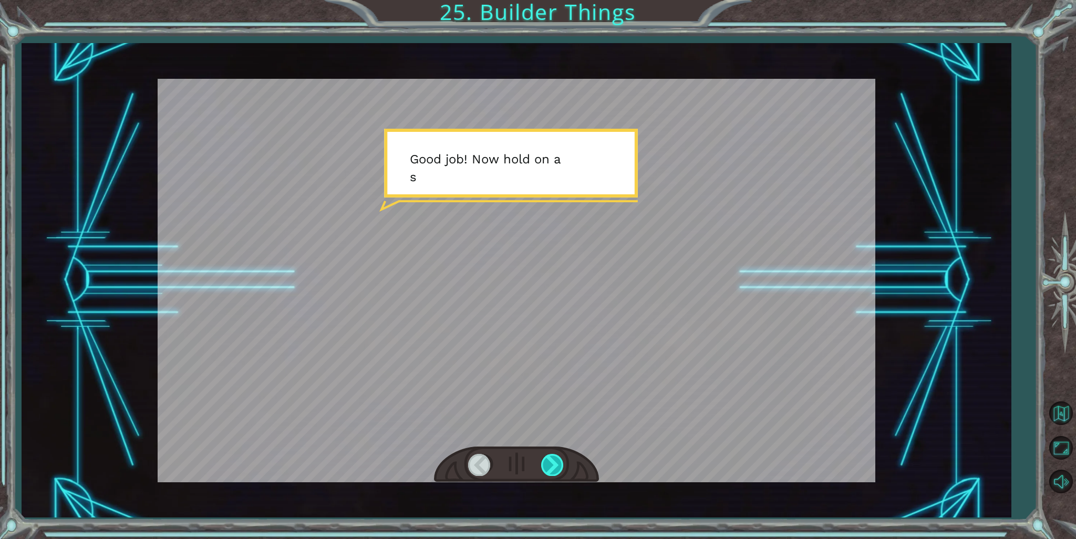
click at [541, 463] on div at bounding box center [553, 465] width 24 height 22
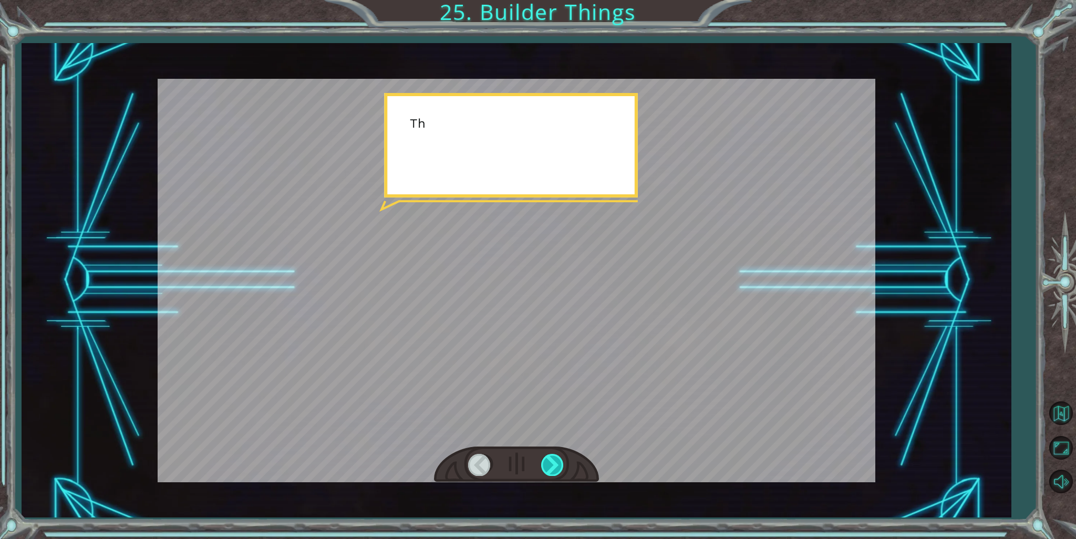
click at [541, 463] on div at bounding box center [553, 465] width 24 height 22
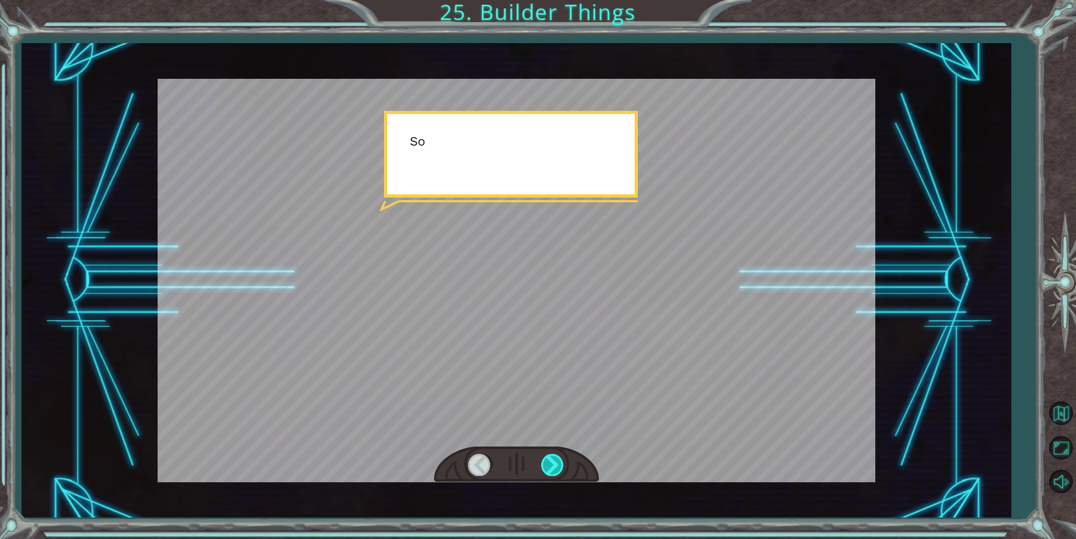
click at [541, 463] on div at bounding box center [553, 465] width 24 height 22
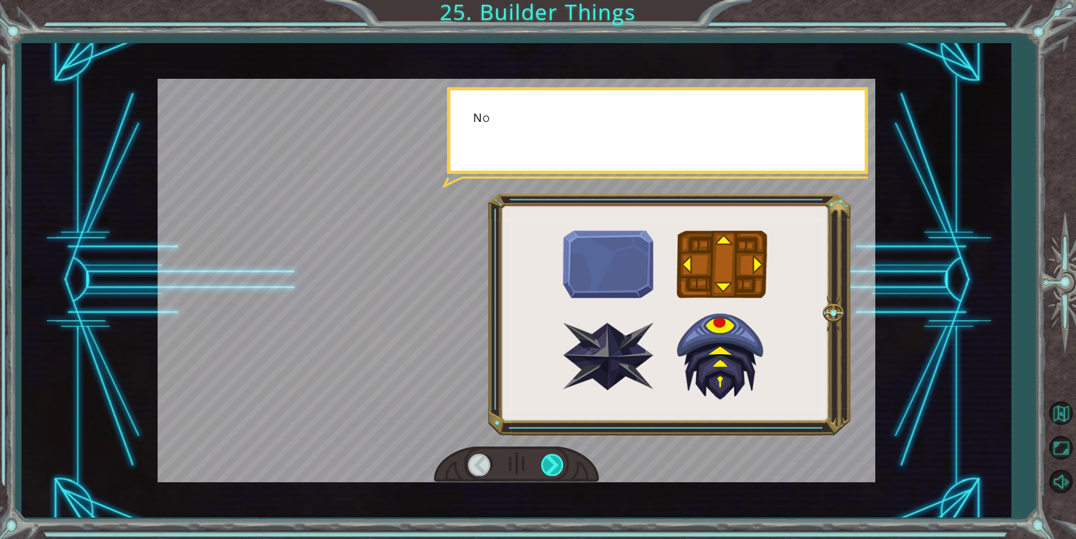
click at [541, 463] on div at bounding box center [553, 465] width 24 height 22
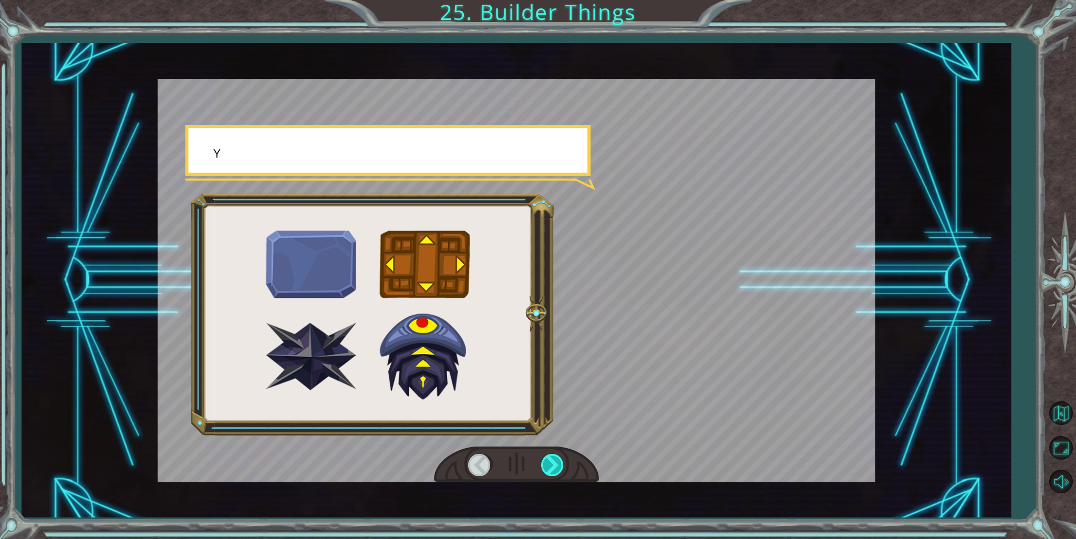
click at [541, 463] on div at bounding box center [553, 465] width 24 height 22
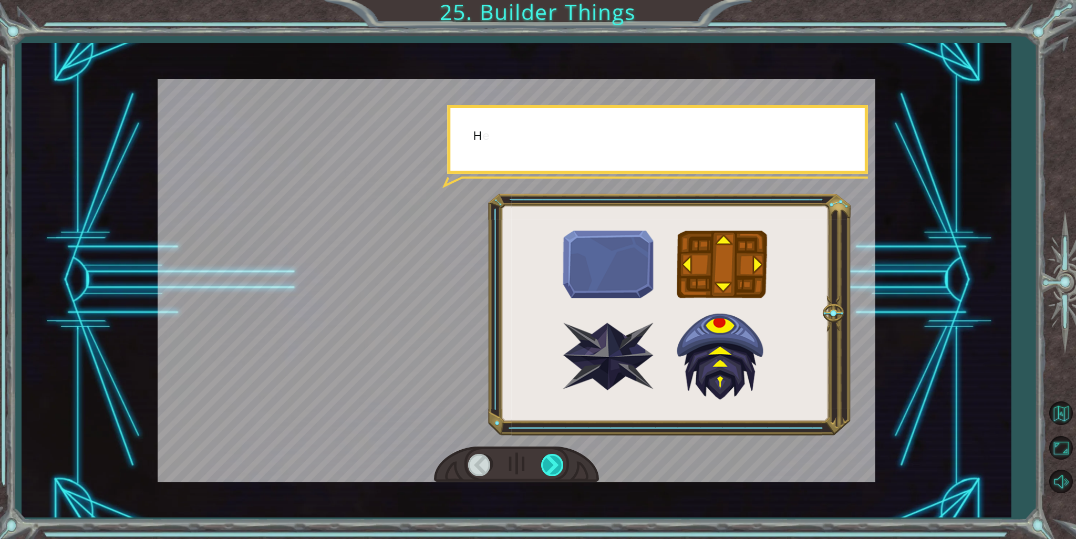
click at [541, 463] on div at bounding box center [553, 465] width 24 height 22
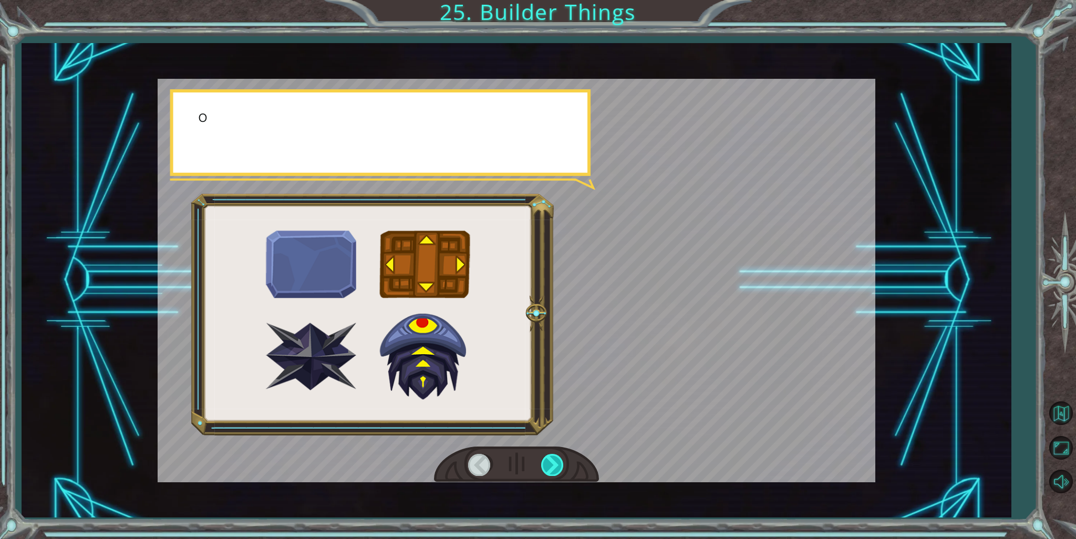
click at [541, 463] on div at bounding box center [553, 465] width 24 height 22
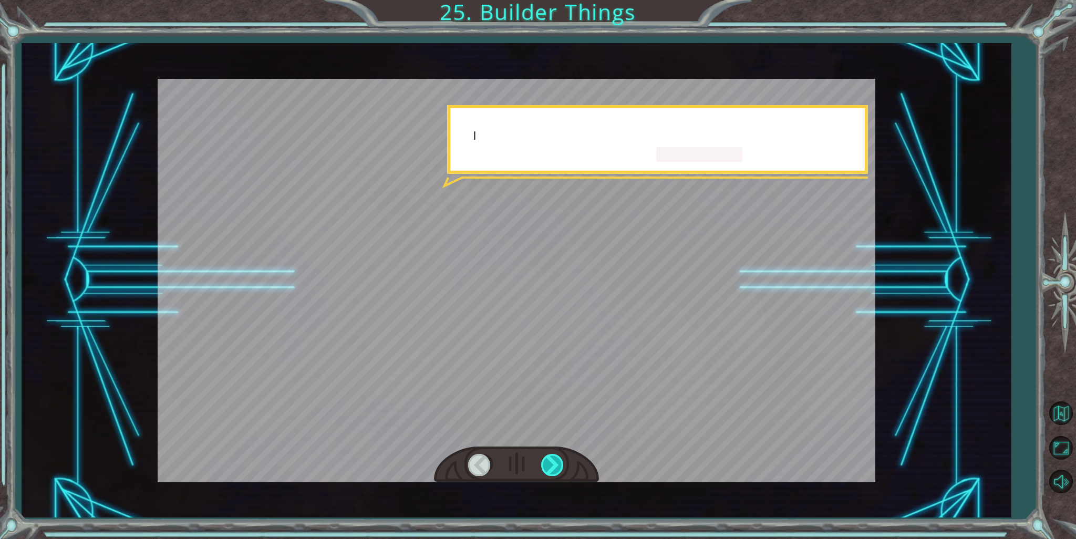
click at [541, 463] on div at bounding box center [553, 465] width 24 height 22
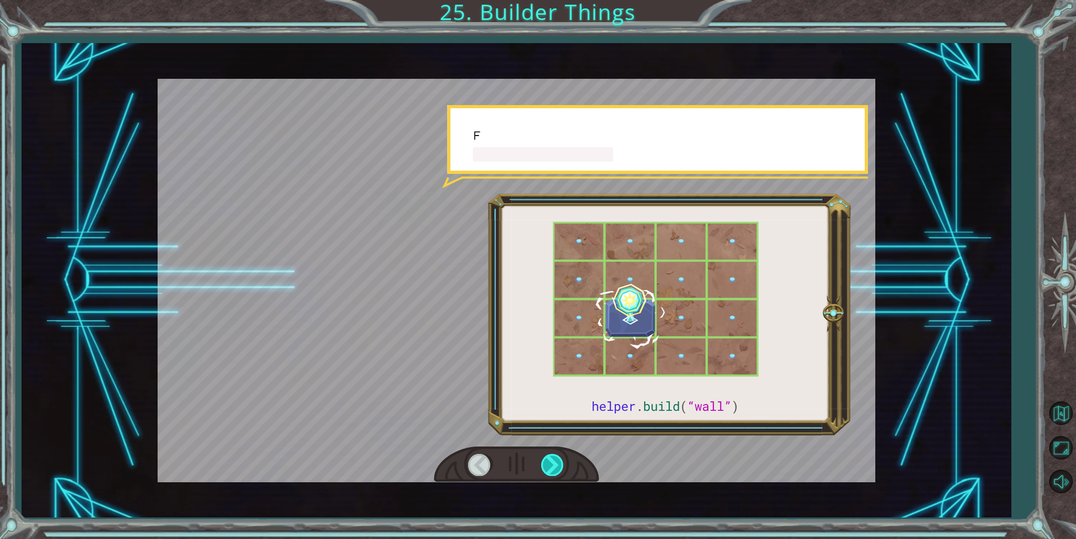
click at [541, 463] on div at bounding box center [553, 465] width 24 height 22
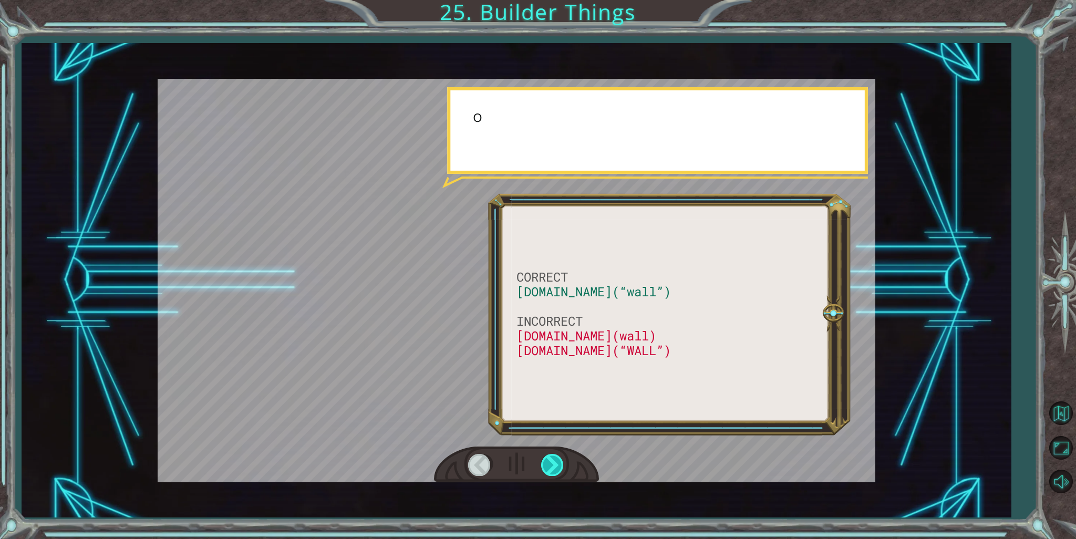
click at [541, 463] on div at bounding box center [553, 465] width 24 height 22
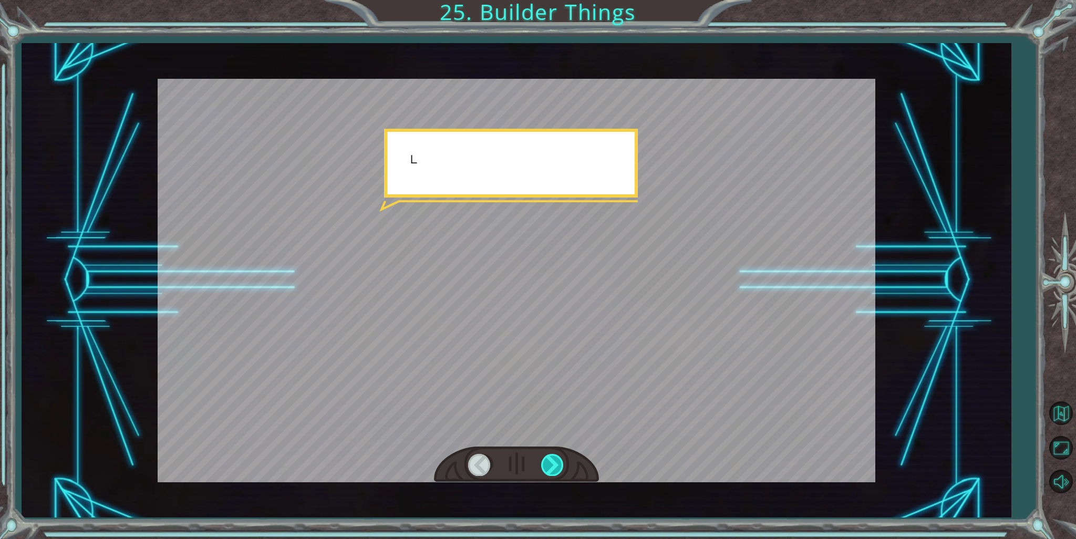
click at [541, 463] on div at bounding box center [553, 465] width 24 height 22
click at [542, 463] on div at bounding box center [553, 465] width 24 height 22
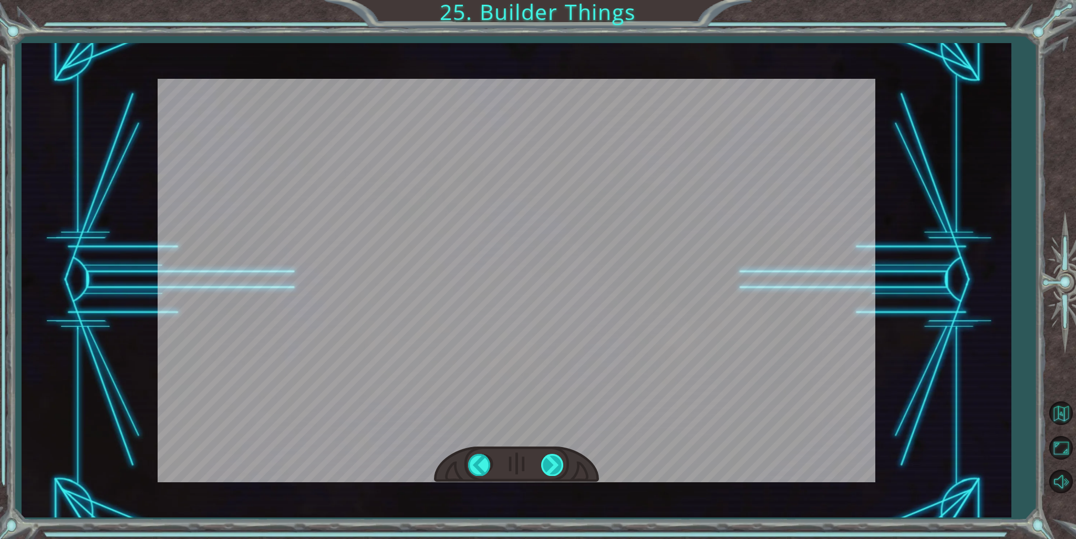
click at [542, 0] on div "CORRECT helper.build(“wall”) INCORRECT helper.build(wall) helper.build(“WALL”) …" at bounding box center [538, 0] width 1076 height 0
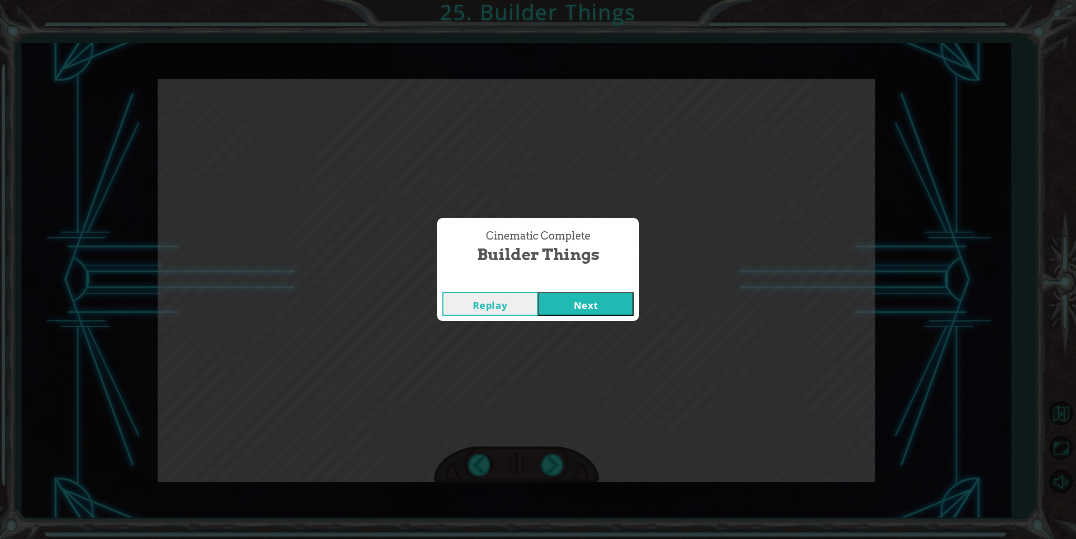
click at [598, 298] on button "Next" at bounding box center [586, 304] width 96 height 24
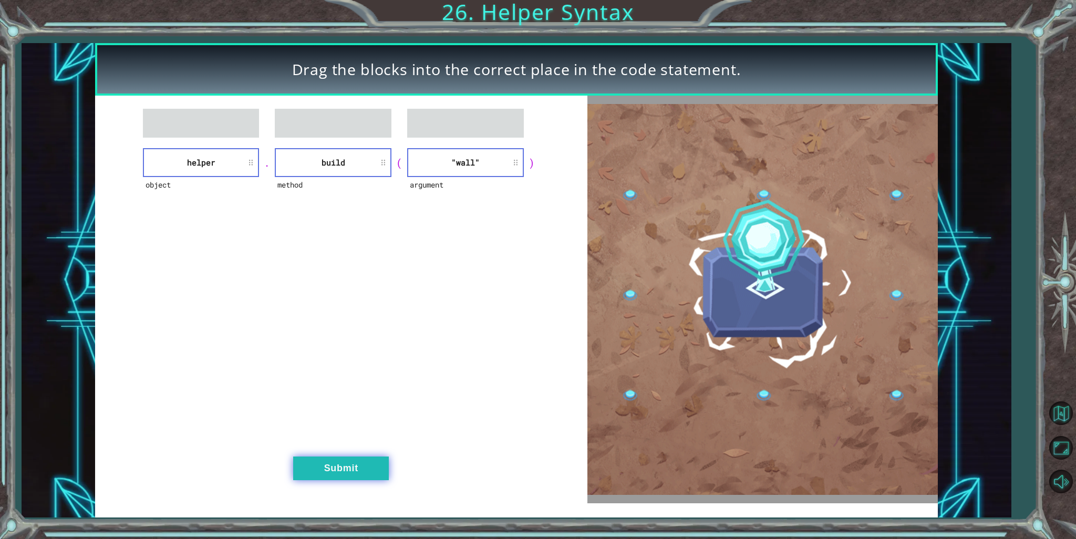
click at [340, 457] on button "Submit" at bounding box center [341, 469] width 96 height 24
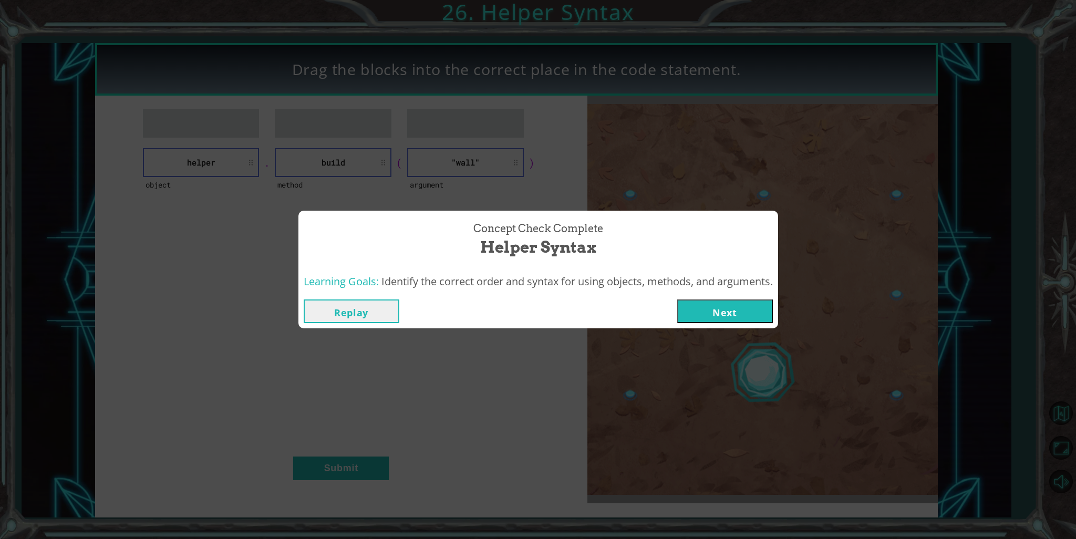
click at [695, 316] on button "Next" at bounding box center [725, 312] width 96 height 24
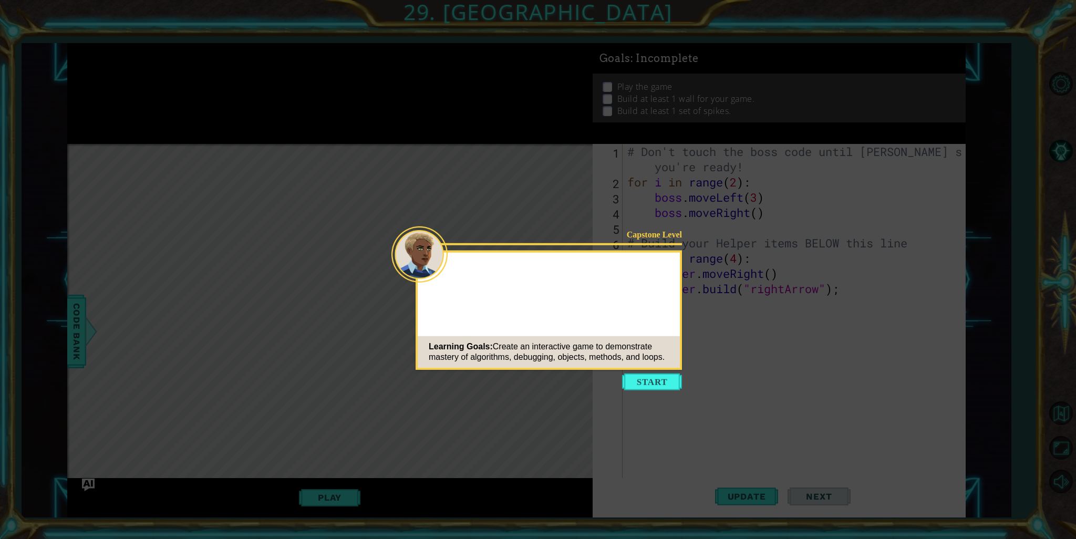
click at [629, 381] on button "Start" at bounding box center [652, 382] width 60 height 17
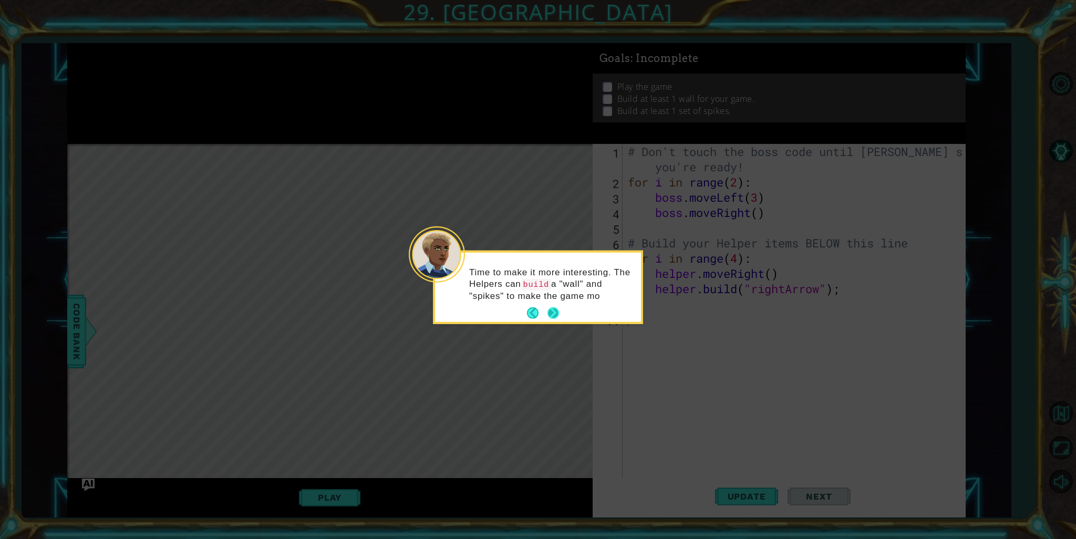
click at [559, 307] on button "Next" at bounding box center [554, 313] width 12 height 12
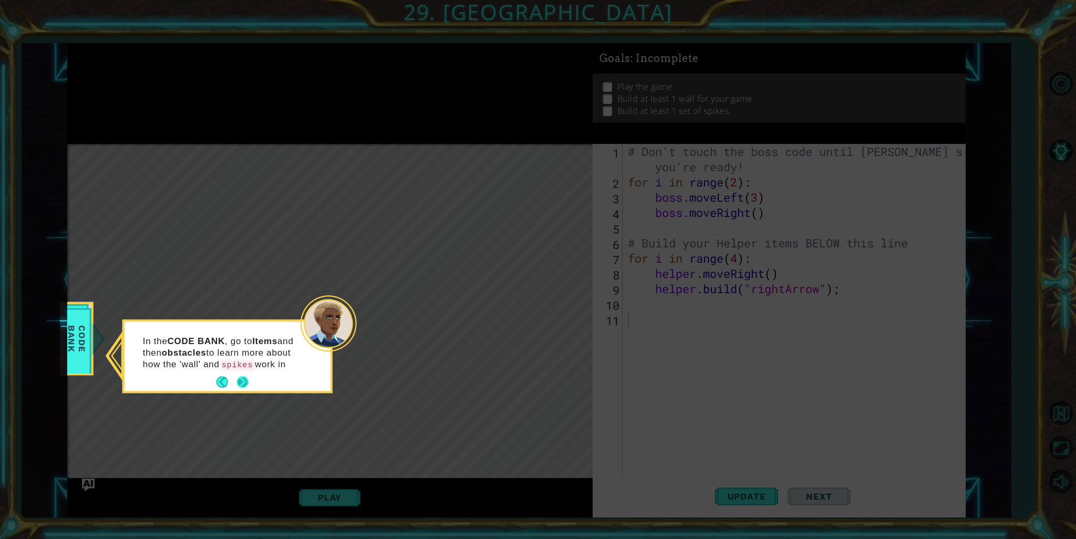
click at [246, 376] on div "In the CODE BANK , go to Items and then obstacles to learn more about how the '…" at bounding box center [228, 356] width 206 height 69
click at [245, 396] on button "Next" at bounding box center [242, 393] width 13 height 13
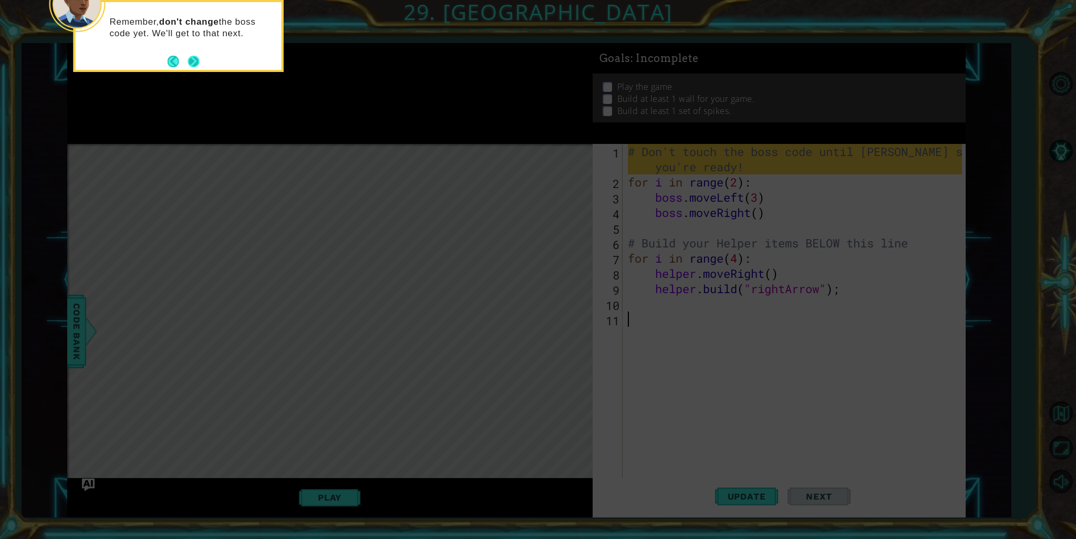
click at [199, 59] on button "Next" at bounding box center [194, 62] width 12 height 12
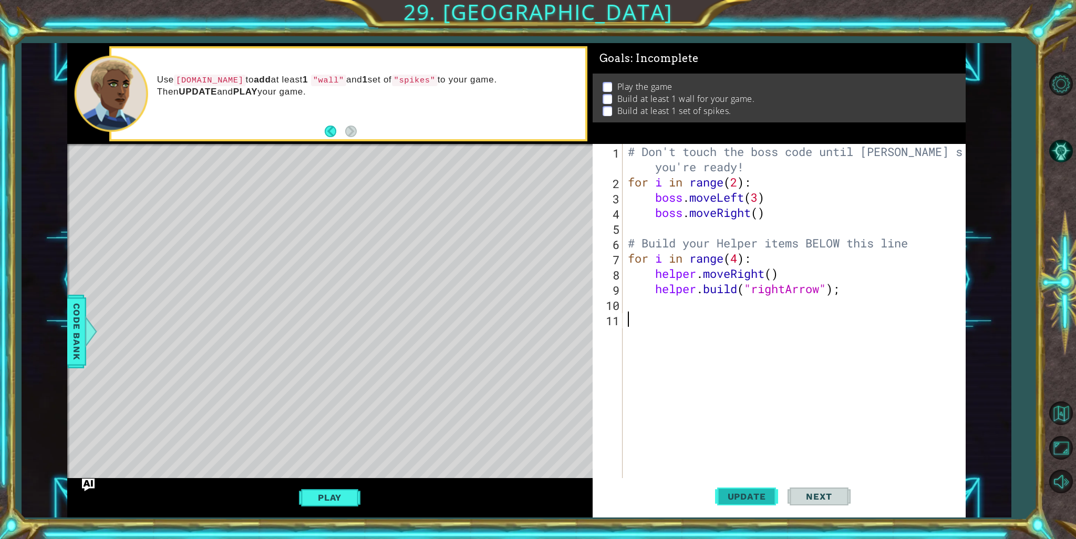
click at [767, 499] on span "Update" at bounding box center [746, 496] width 59 height 11
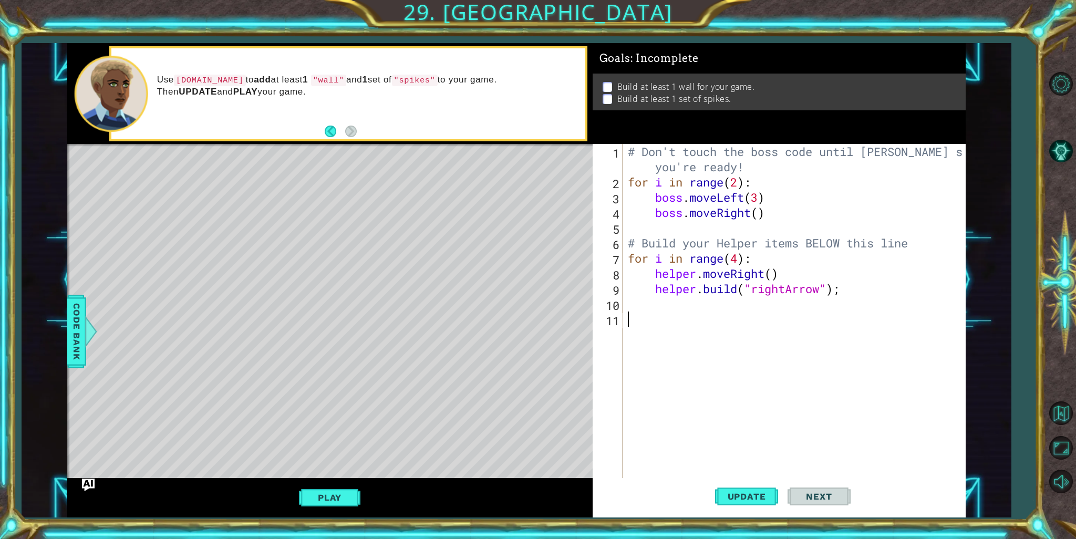
click at [322, 492] on button "Play" at bounding box center [329, 498] width 61 height 20
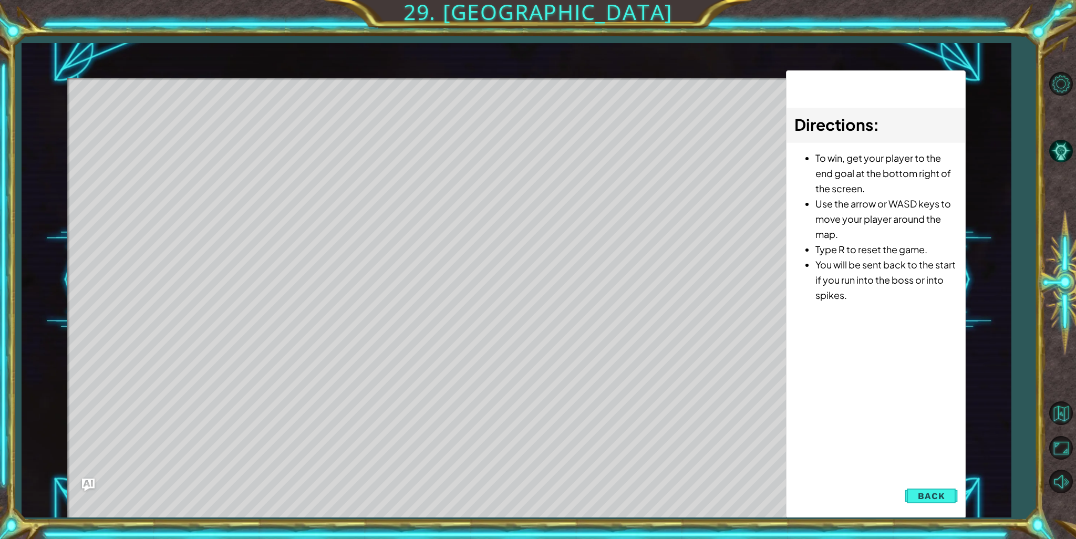
drag, startPoint x: 1073, startPoint y: 520, endPoint x: 1036, endPoint y: 559, distance: 53.9
click at [1036, 539] on html "1 ההההההההההההההההההההההההההההההההההההההההההההההההההההההההההההההההההההההההההההה…" at bounding box center [538, 269] width 1076 height 539
click at [939, 501] on button "Back" at bounding box center [931, 496] width 53 height 21
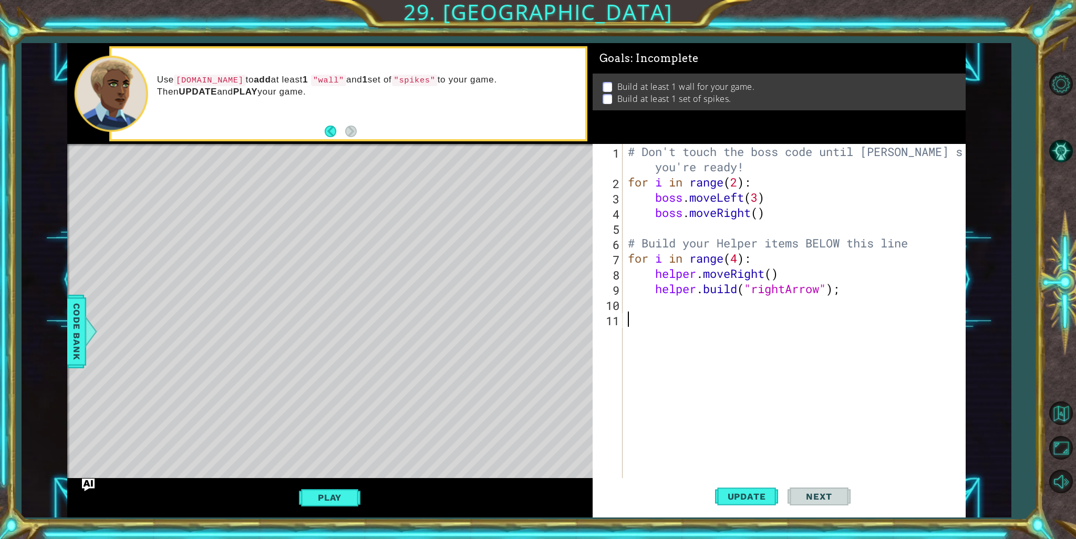
click at [715, 316] on div "# Don't touch the boss code until Vega says you're ready! for i in range ( 2 ) …" at bounding box center [797, 334] width 342 height 381
click at [618, 315] on div "11" at bounding box center [609, 320] width 28 height 15
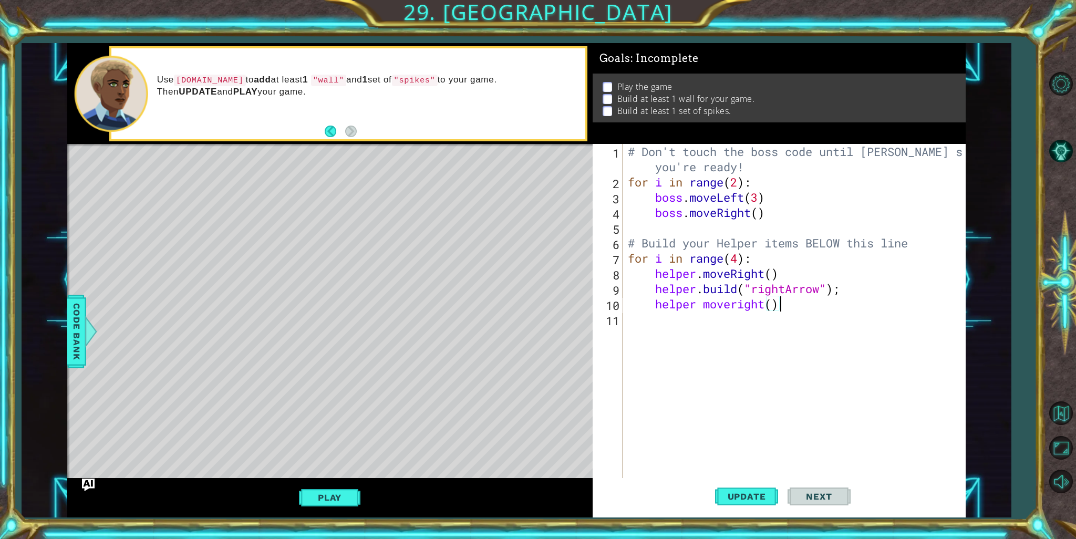
scroll to position [0, 6]
click at [739, 499] on span "Update" at bounding box center [746, 496] width 59 height 11
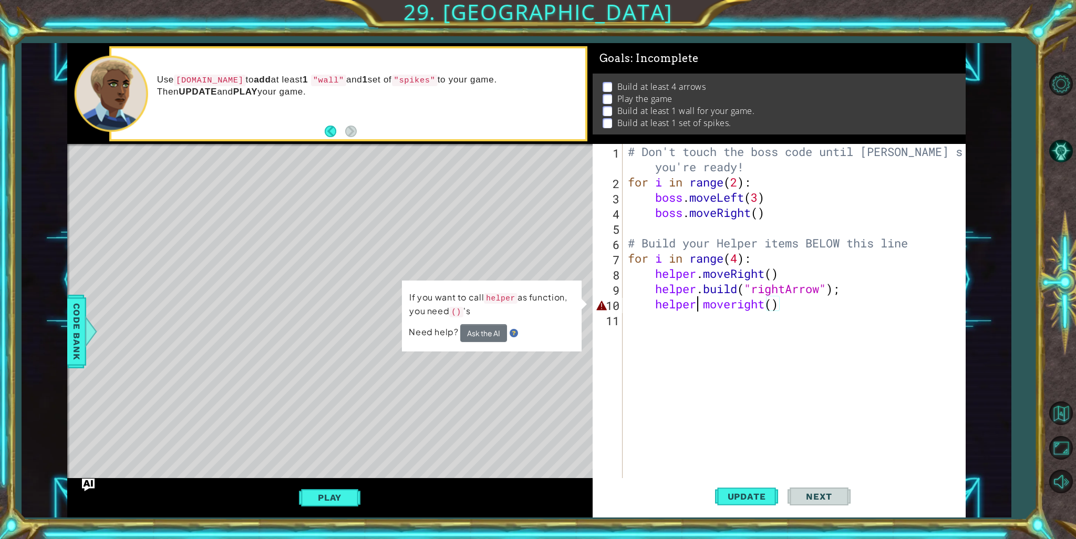
click at [698, 307] on div "# Don't touch the boss code until Vega says you're ready! for i in range ( 2 ) …" at bounding box center [797, 334] width 342 height 381
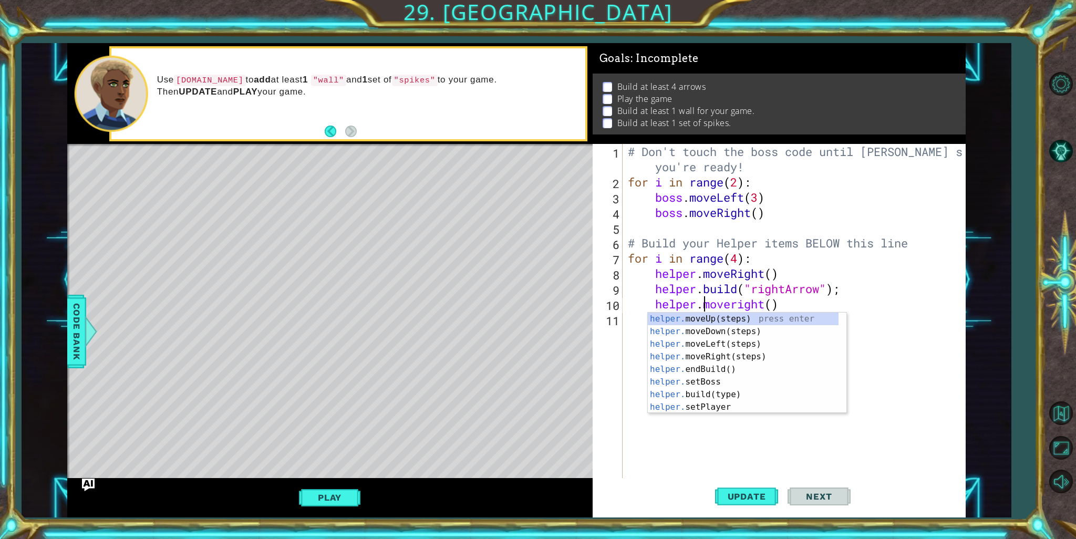
scroll to position [0, 4]
type textarea "helper.moveright()"
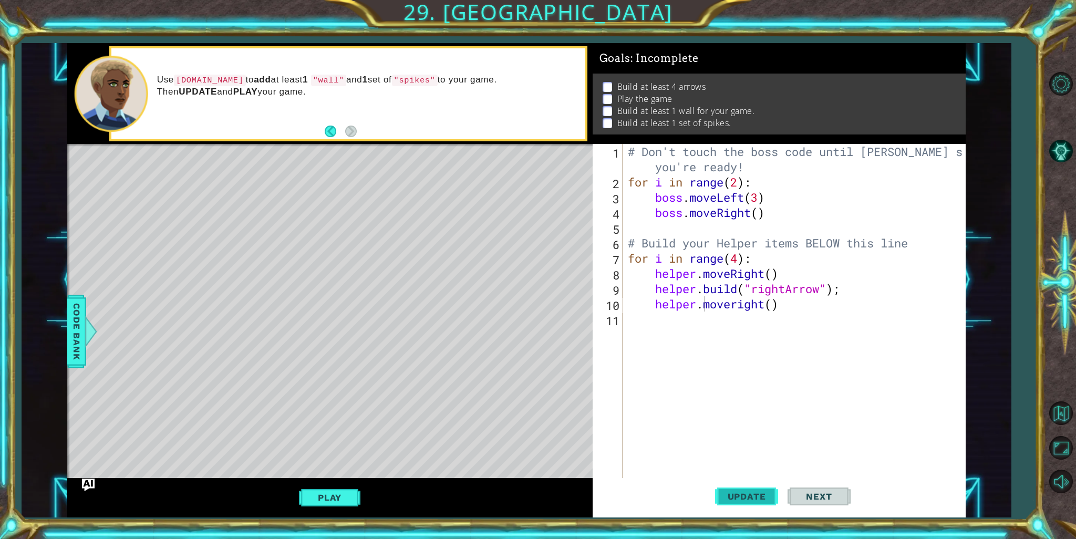
click at [738, 499] on span "Update" at bounding box center [746, 496] width 59 height 11
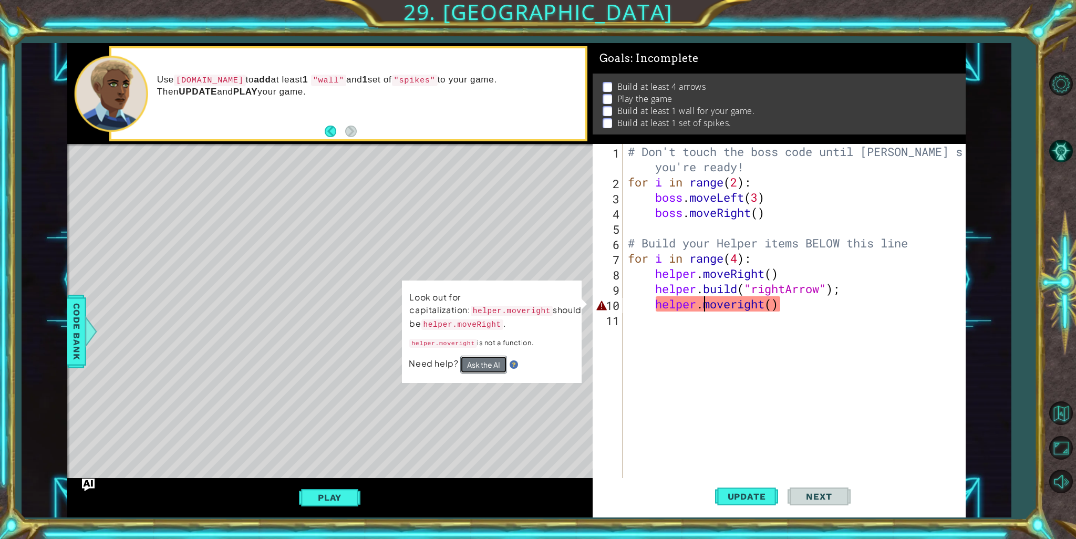
click at [474, 364] on button "Ask the AI" at bounding box center [483, 365] width 47 height 18
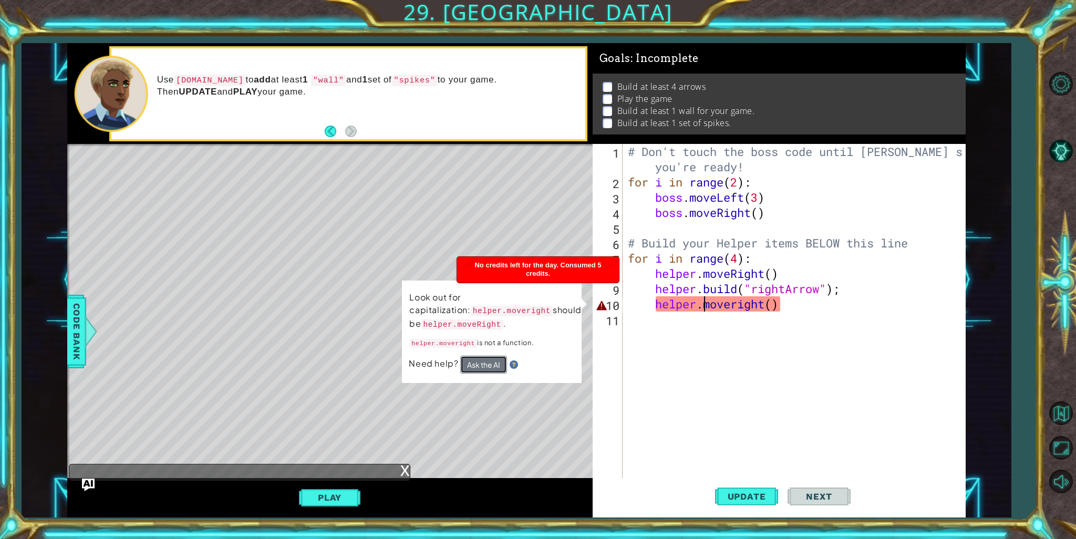
click at [472, 364] on button "Ask the AI" at bounding box center [483, 365] width 47 height 18
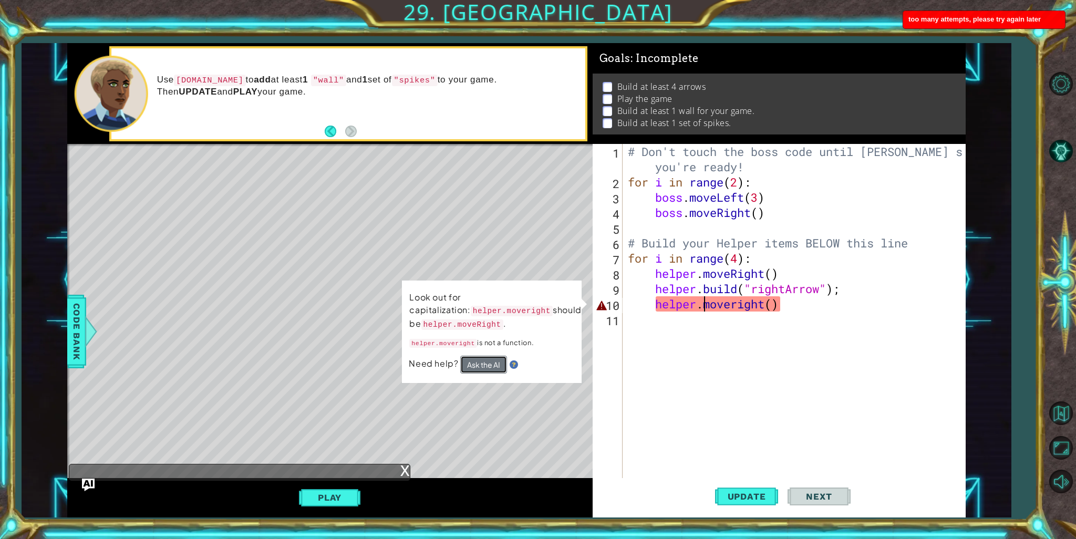
click at [472, 364] on button "Ask the AI" at bounding box center [483, 365] width 47 height 18
click at [875, 318] on div "# Don't touch the boss code until Vega says you're ready! for i in range ( 2 ) …" at bounding box center [797, 334] width 342 height 381
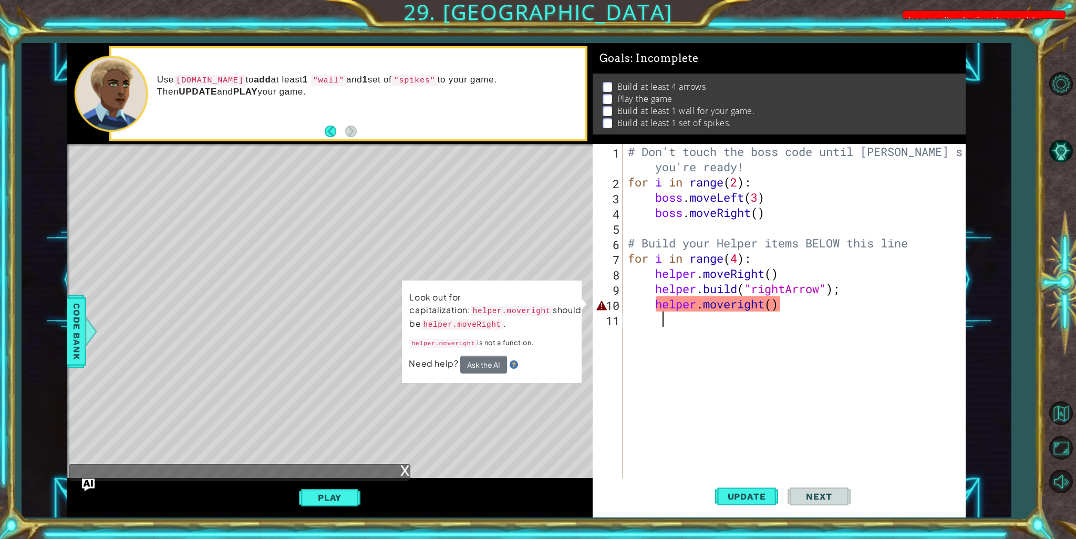
click at [793, 310] on div "# Don't touch the boss code until Vega says you're ready! for i in range ( 2 ) …" at bounding box center [797, 334] width 342 height 381
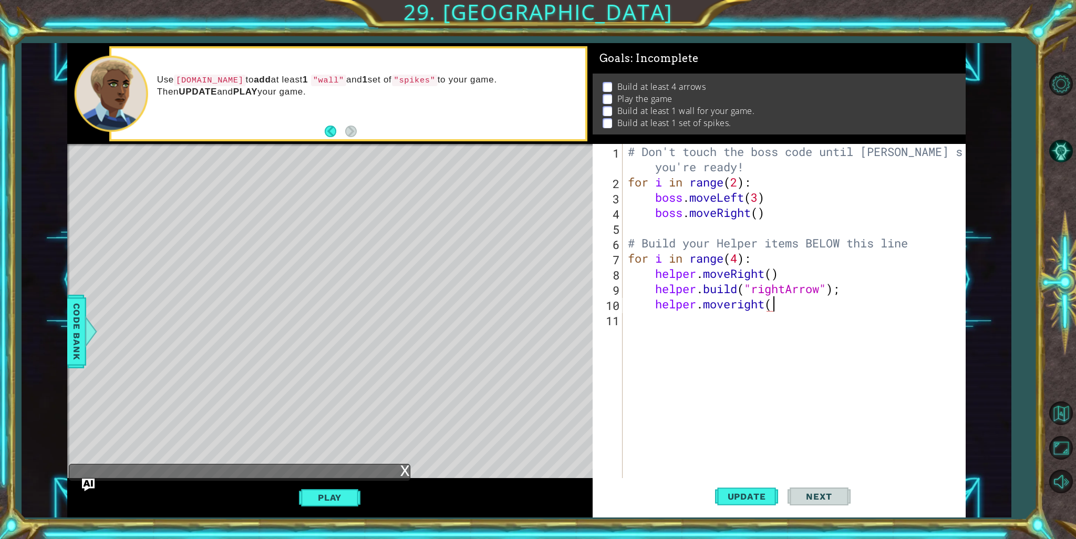
type textarea "helper.moveright"
click at [791, 323] on div "helper.moveRight (steps) press enter" at bounding box center [747, 332] width 199 height 38
click at [737, 489] on button "Update" at bounding box center [746, 496] width 63 height 37
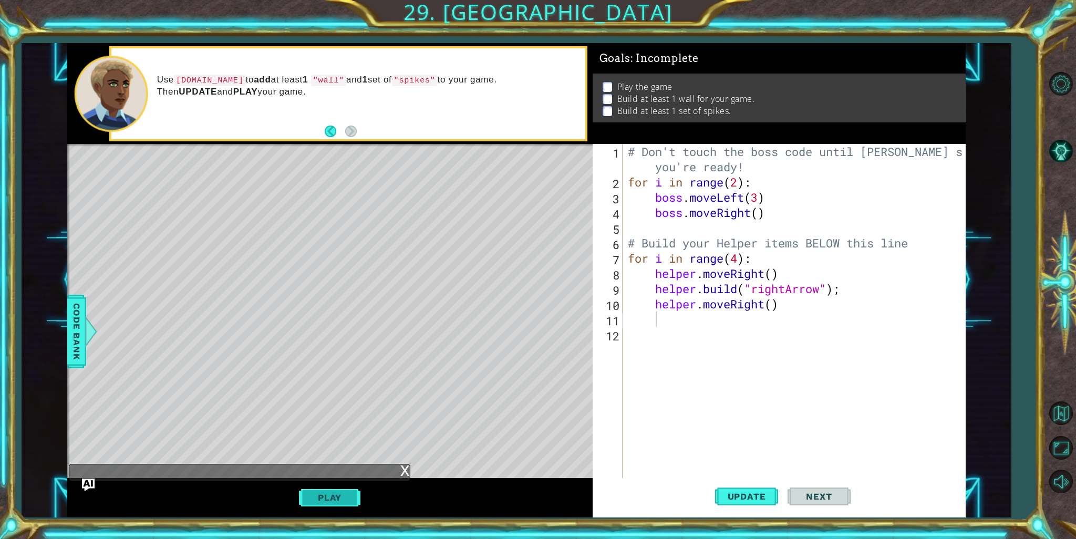
click at [330, 492] on button "Play" at bounding box center [329, 498] width 61 height 20
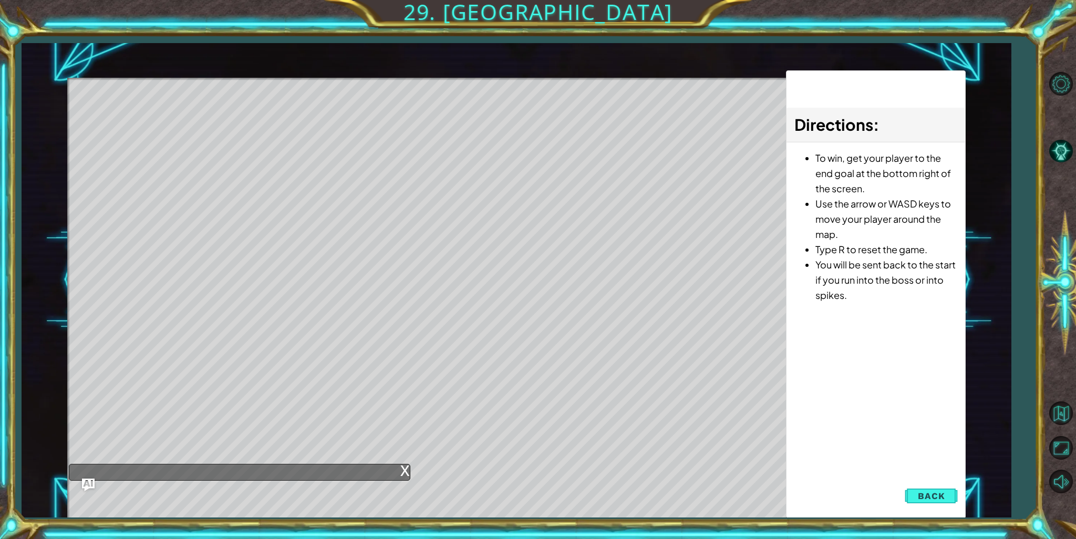
click at [188, 466] on div "x" at bounding box center [240, 472] width 342 height 17
drag, startPoint x: 101, startPoint y: 466, endPoint x: 238, endPoint y: 476, distance: 136.9
click at [237, 476] on div "x" at bounding box center [240, 472] width 342 height 17
click at [239, 476] on div "x" at bounding box center [240, 472] width 342 height 17
click at [240, 476] on div "x" at bounding box center [240, 472] width 342 height 17
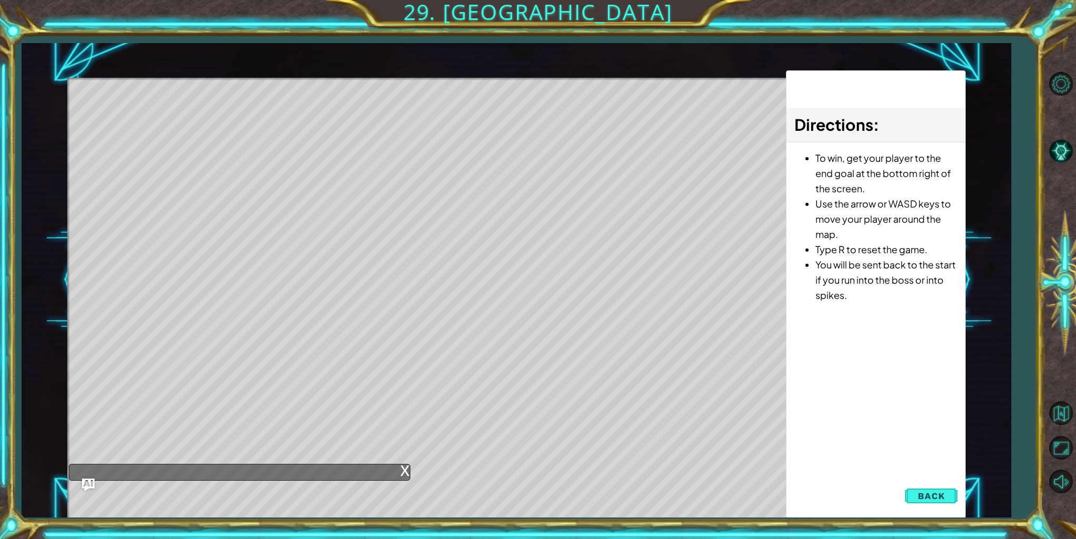
click at [240, 476] on div "x" at bounding box center [240, 472] width 342 height 17
click at [914, 491] on button "Back" at bounding box center [931, 496] width 53 height 21
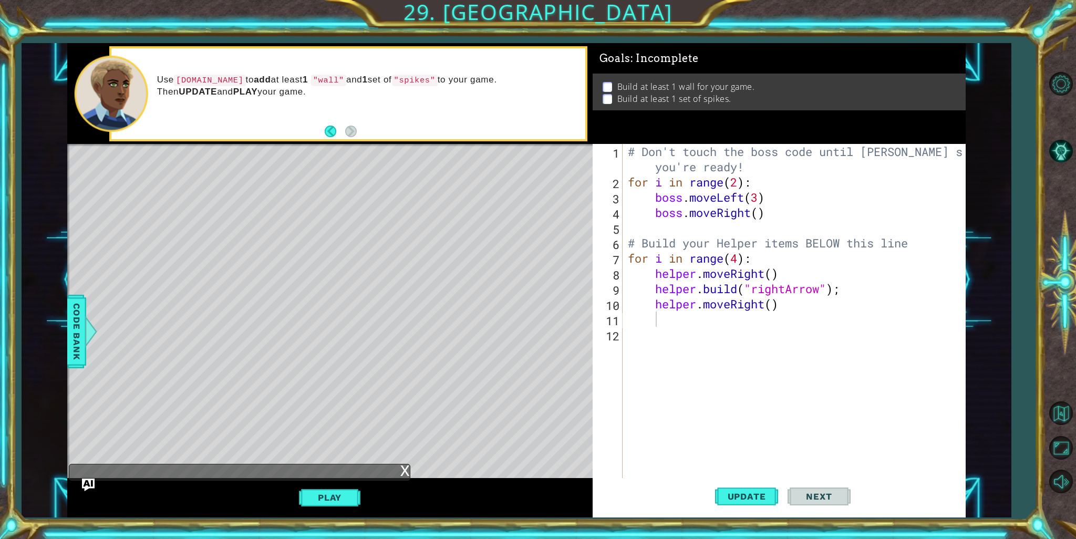
drag, startPoint x: 778, startPoint y: 333, endPoint x: 777, endPoint y: 346, distance: 13.2
click at [777, 346] on div "# Don't touch the boss code until Vega says you're ready! for i in range ( 2 ) …" at bounding box center [797, 334] width 342 height 381
click at [345, 501] on button "Play" at bounding box center [329, 498] width 61 height 20
click at [799, 316] on div "# Don't touch the boss code until Vega says you're ready! for i in range ( 2 ) …" at bounding box center [797, 334] width 342 height 381
click at [784, 306] on div "# Don't touch the boss code until Vega says you're ready! for i in range ( 2 ) …" at bounding box center [797, 334] width 342 height 381
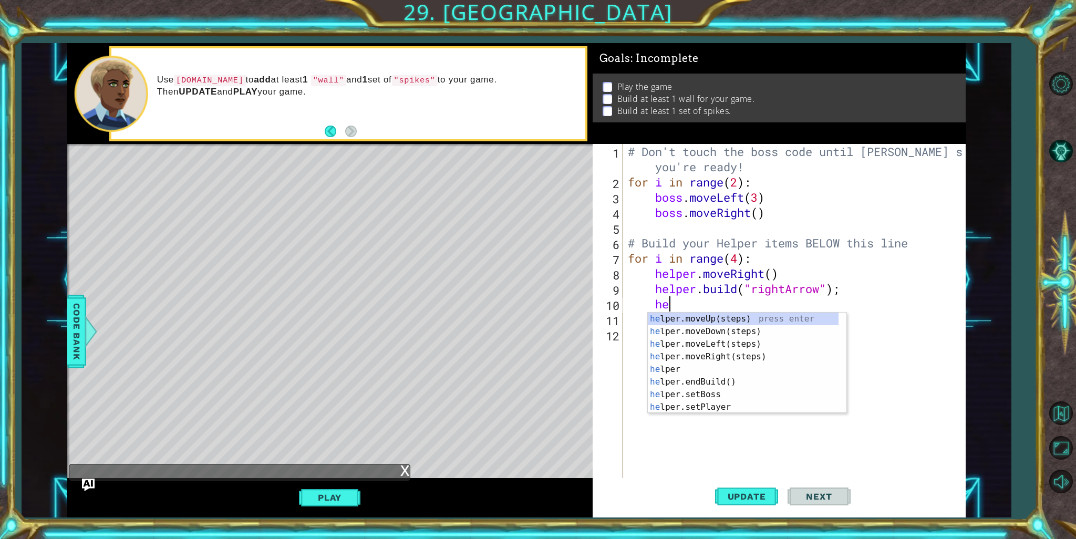
type textarea "h"
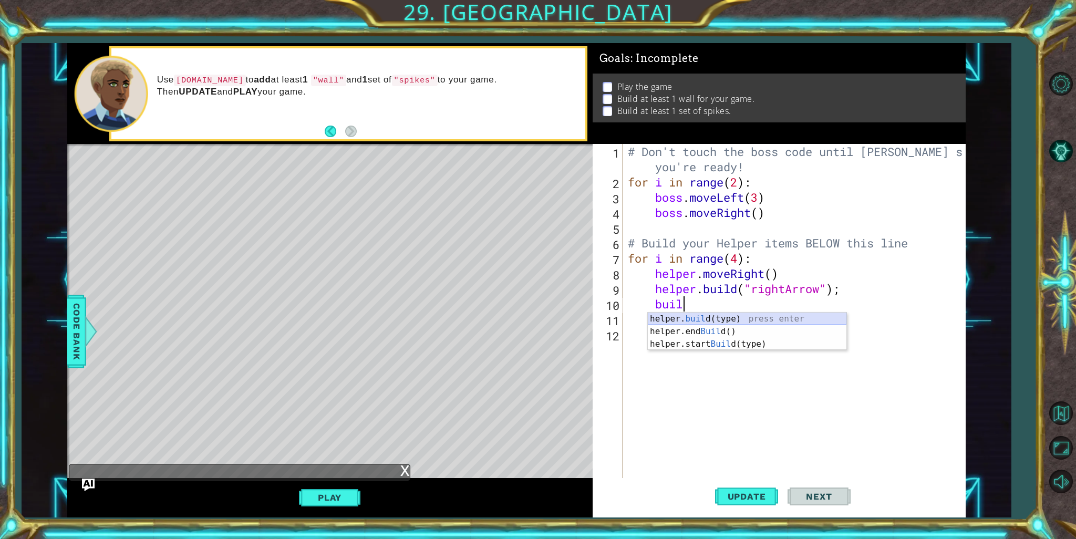
click at [794, 318] on div "helper. buil d(type) press enter helper.end Buil d() press enter helper.start B…" at bounding box center [747, 344] width 199 height 63
type textarea "helper.build("wall")"
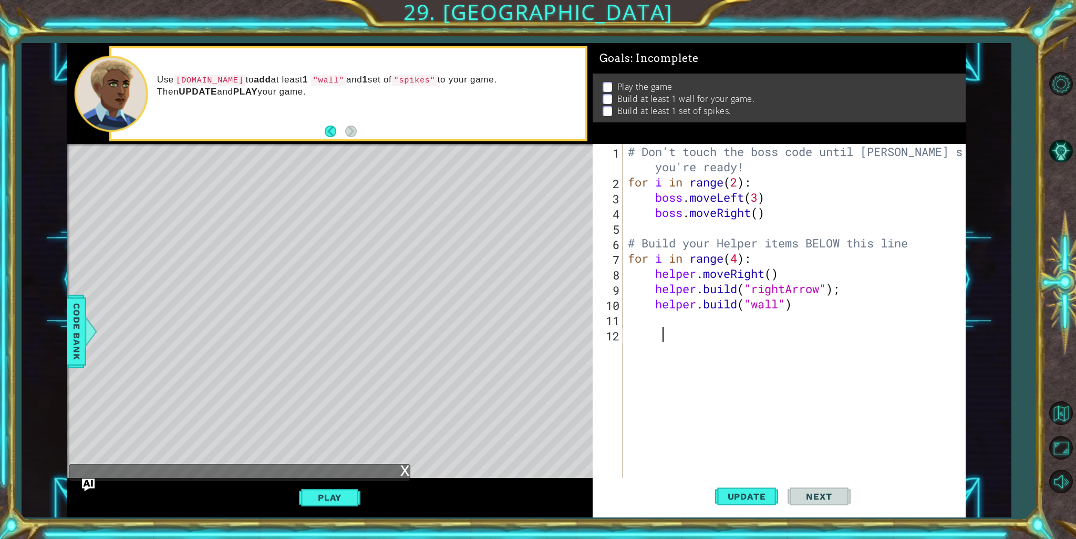
click at [719, 339] on div "# Don't touch the boss code until Vega says you're ready! for i in range ( 2 ) …" at bounding box center [797, 334] width 342 height 381
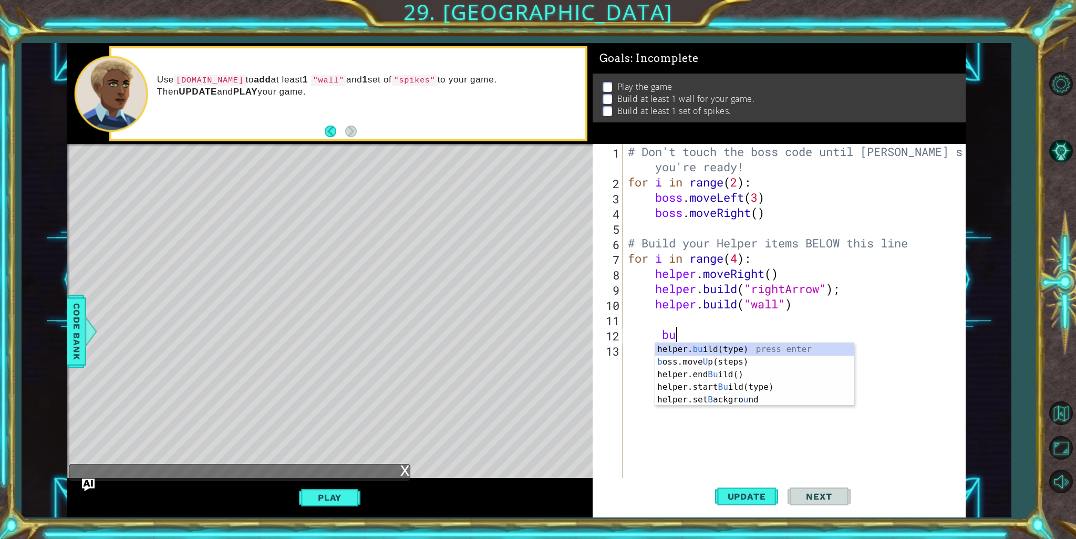
type textarea "b"
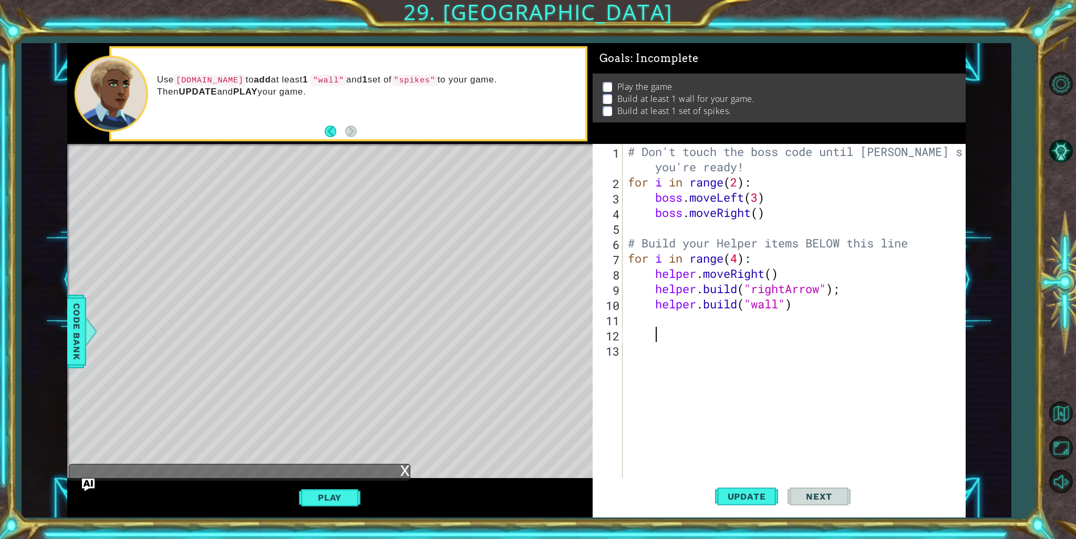
scroll to position [0, 0]
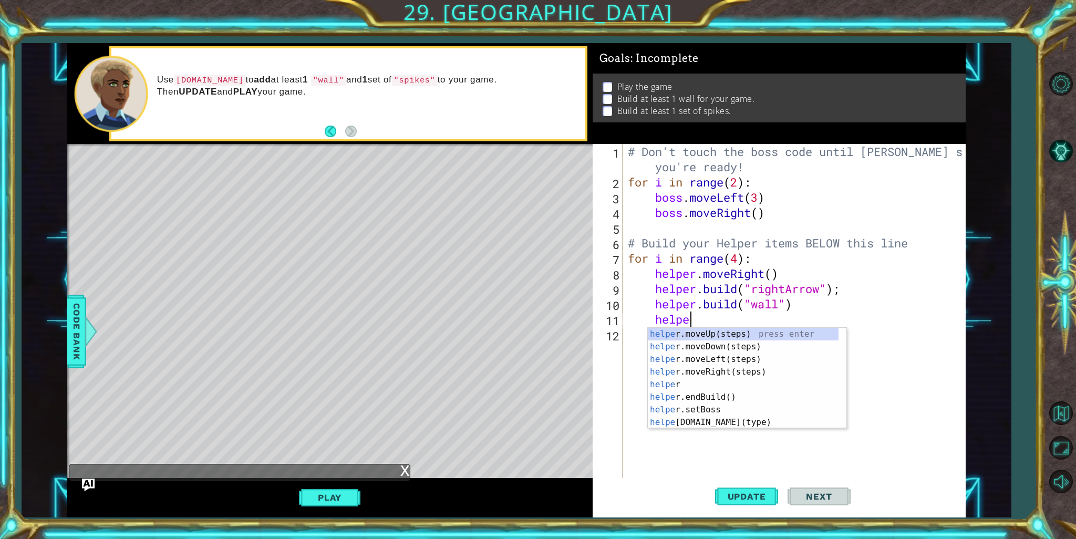
type textarea "helper"
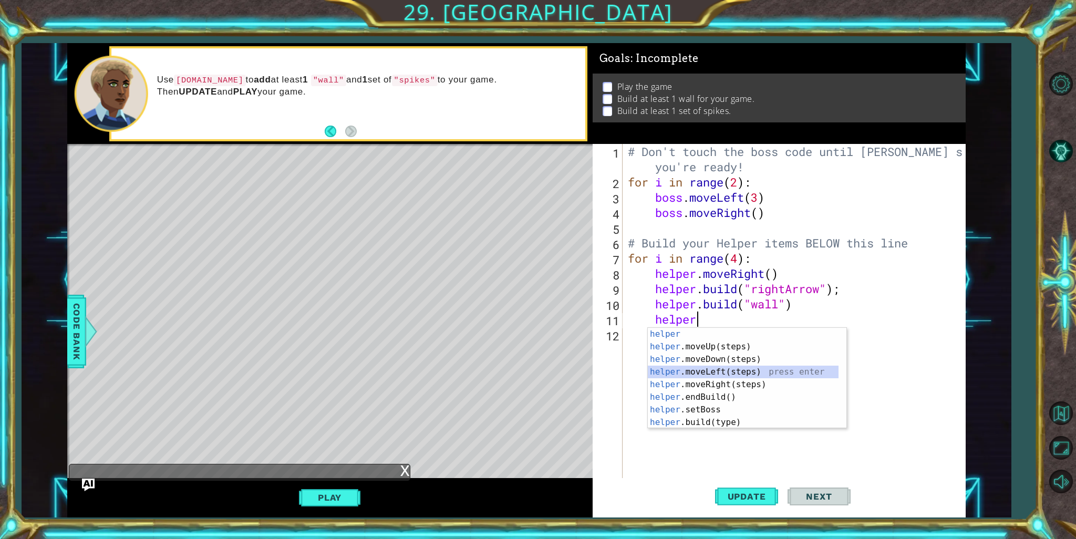
click at [687, 368] on div "helper press enter helper .moveUp(steps) press enter helper .moveDown(steps) pr…" at bounding box center [743, 391] width 191 height 126
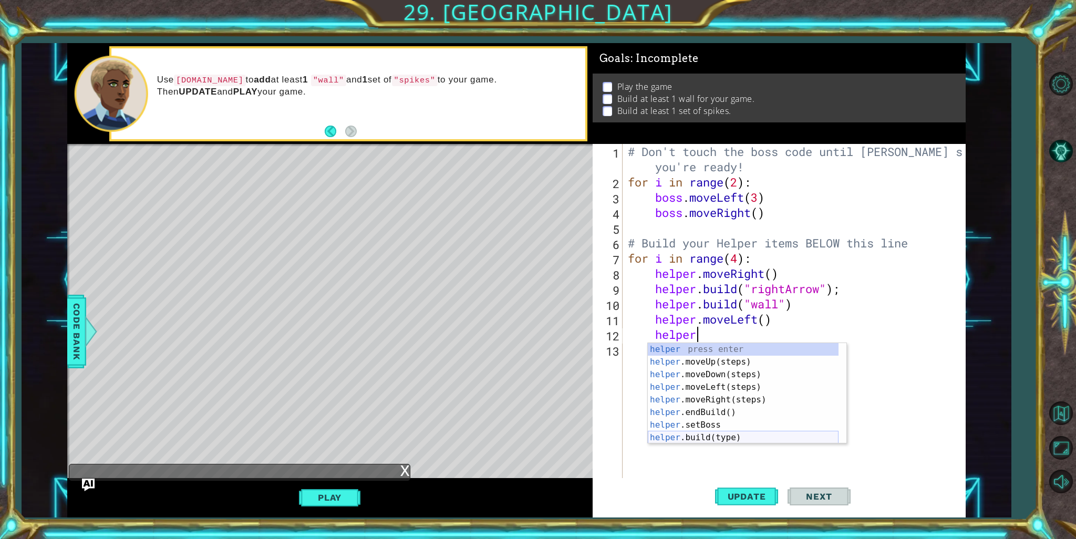
click at [739, 438] on div "helper press enter helper .moveUp(steps) press enter helper .moveDown(steps) pr…" at bounding box center [743, 406] width 191 height 126
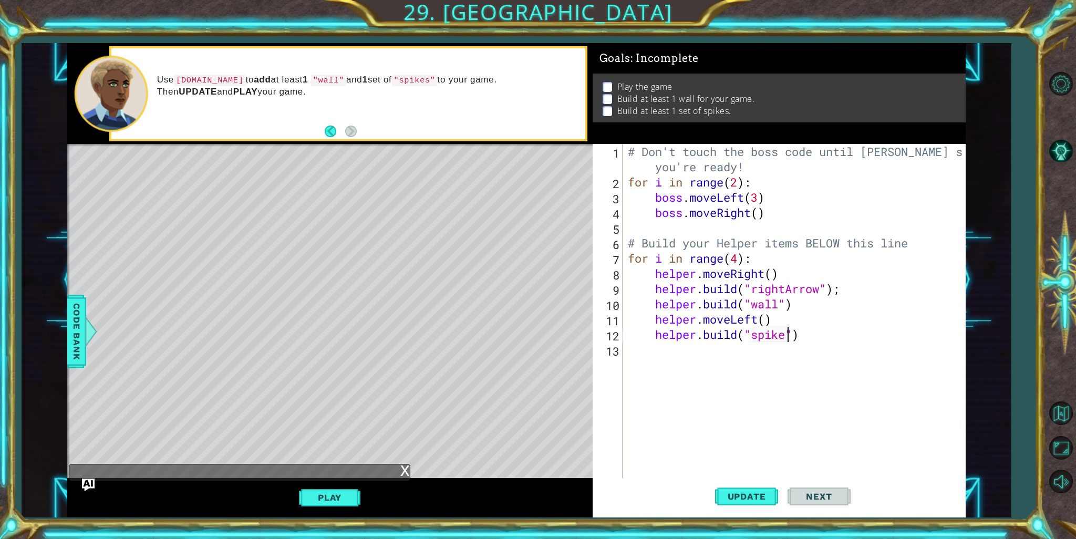
scroll to position [0, 7]
click at [740, 490] on button "Update" at bounding box center [746, 496] width 63 height 37
click at [345, 490] on button "Play" at bounding box center [329, 498] width 61 height 20
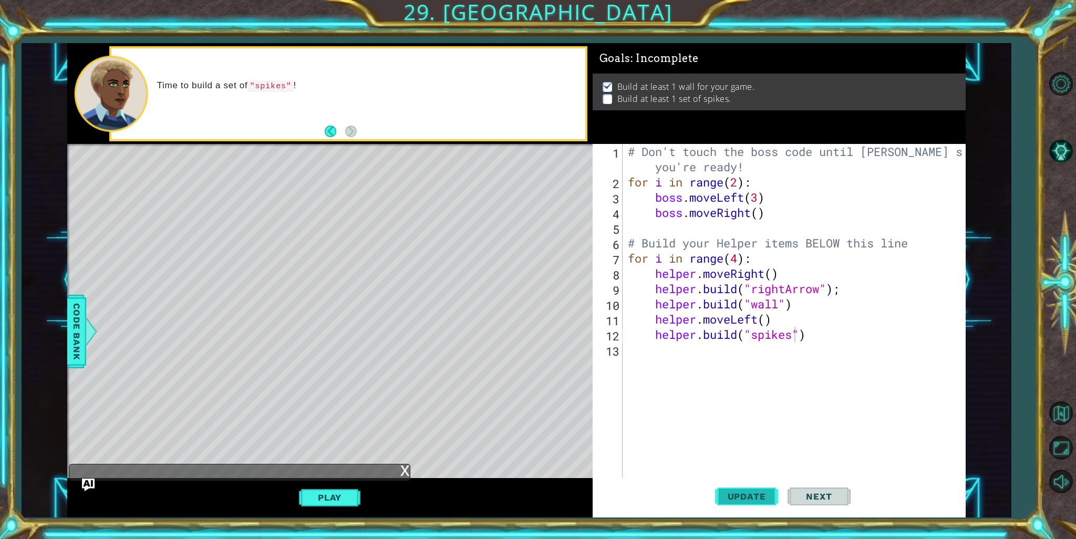
click at [757, 494] on span "Update" at bounding box center [746, 496] width 59 height 11
click at [309, 501] on button "Play" at bounding box center [329, 498] width 61 height 20
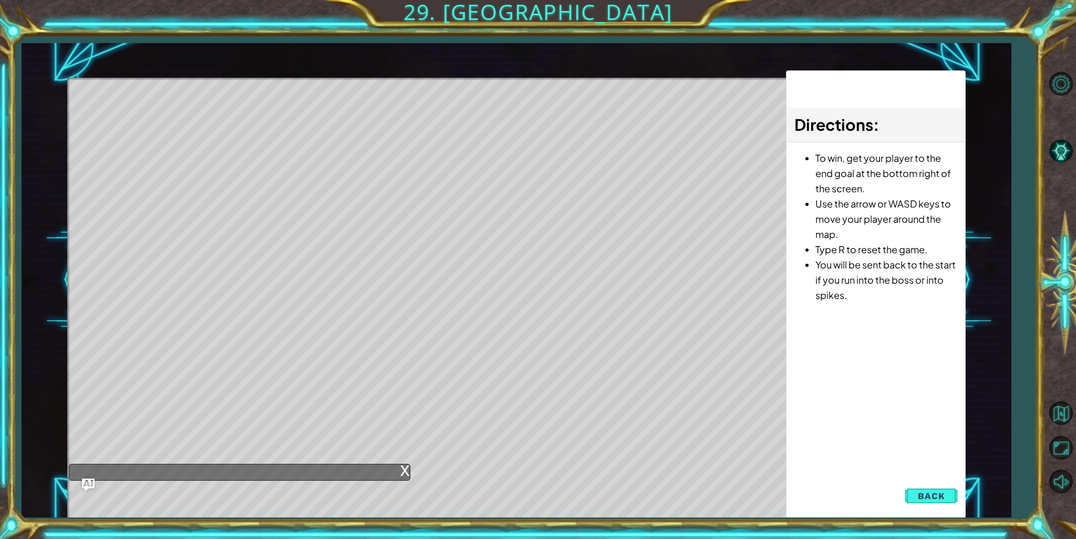
click at [932, 482] on div "Directions : To win, get your player to the end goal at the bottom right of the…" at bounding box center [876, 294] width 180 height 448
click at [927, 509] on div "Directions : To win, get your player to the end goal at the bottom right of the…" at bounding box center [876, 294] width 180 height 448
click at [927, 503] on button "Back" at bounding box center [931, 496] width 53 height 21
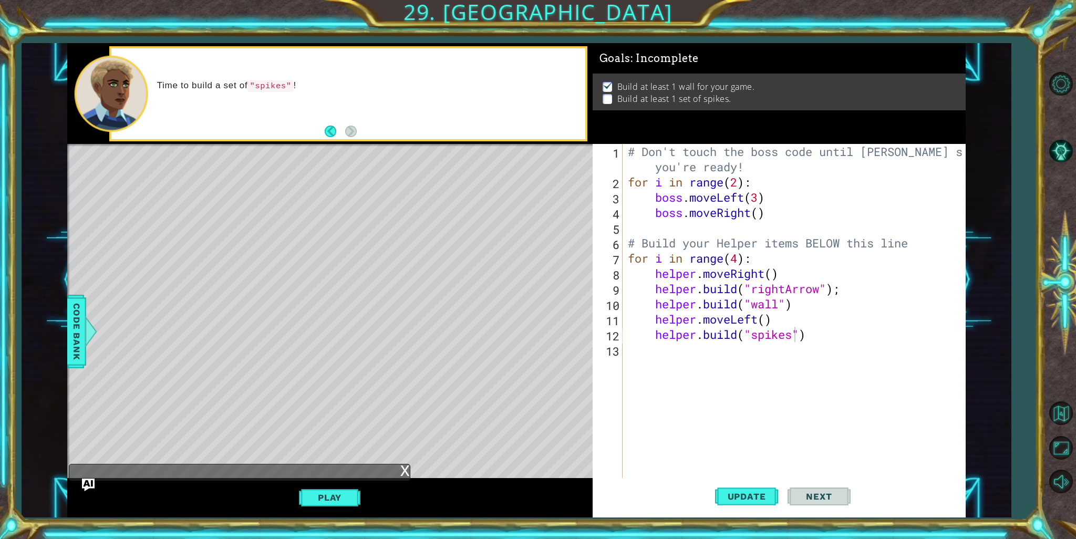
click at [839, 337] on div "# Don't touch the boss code until Vega says you're ready! for i in range ( 2 ) …" at bounding box center [797, 334] width 342 height 381
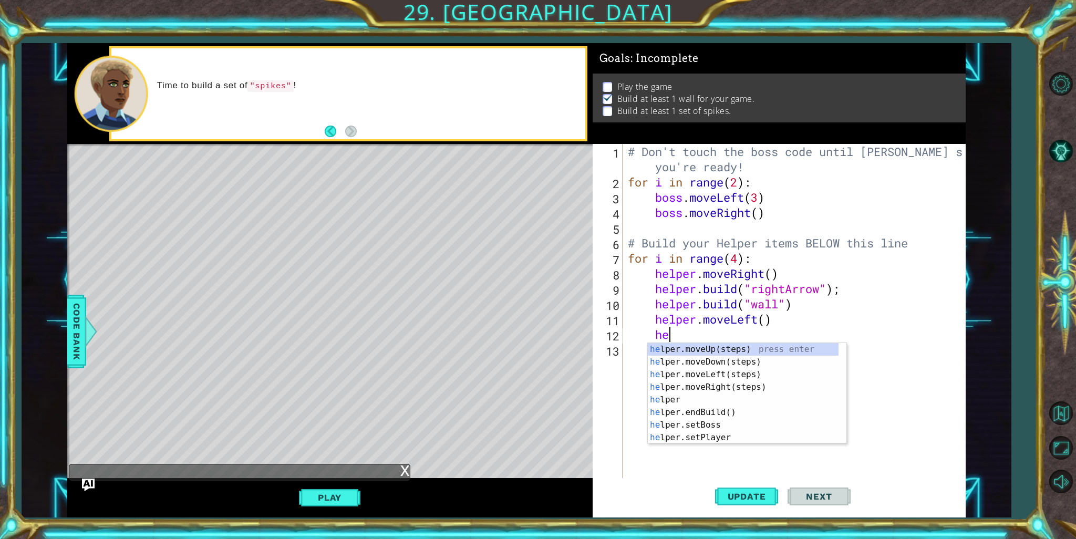
type textarea "h"
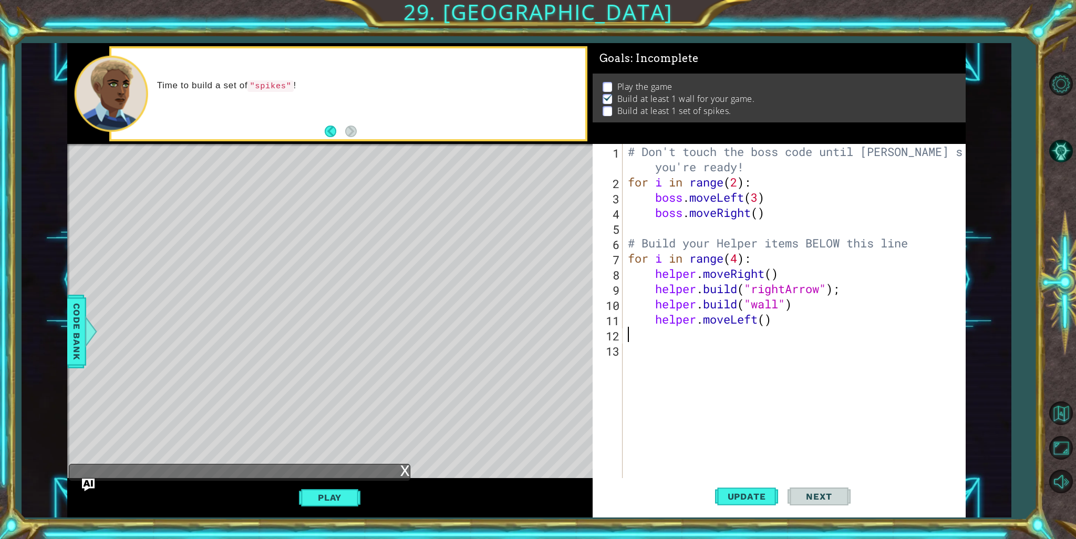
scroll to position [0, 0]
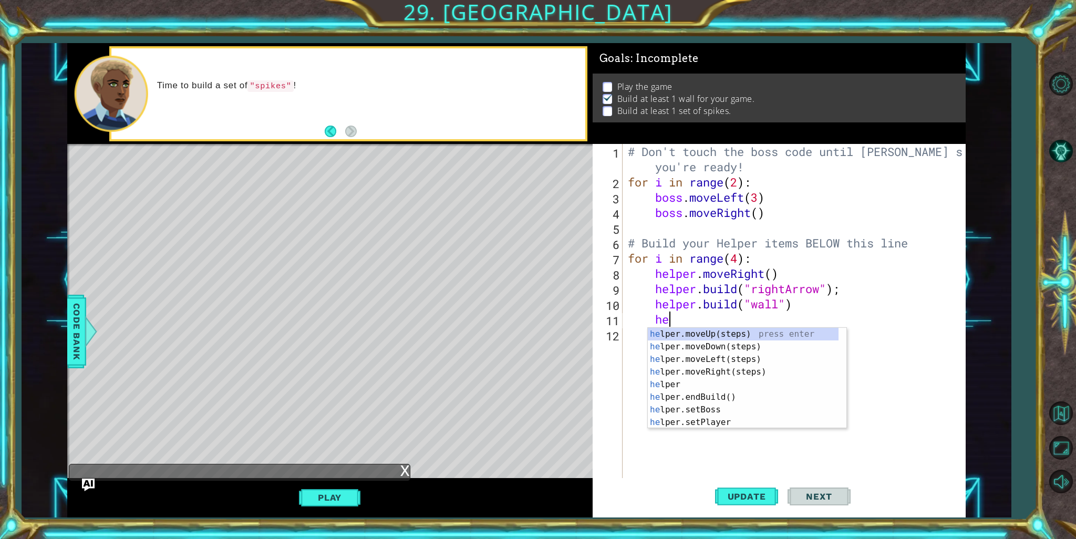
type textarea "h"
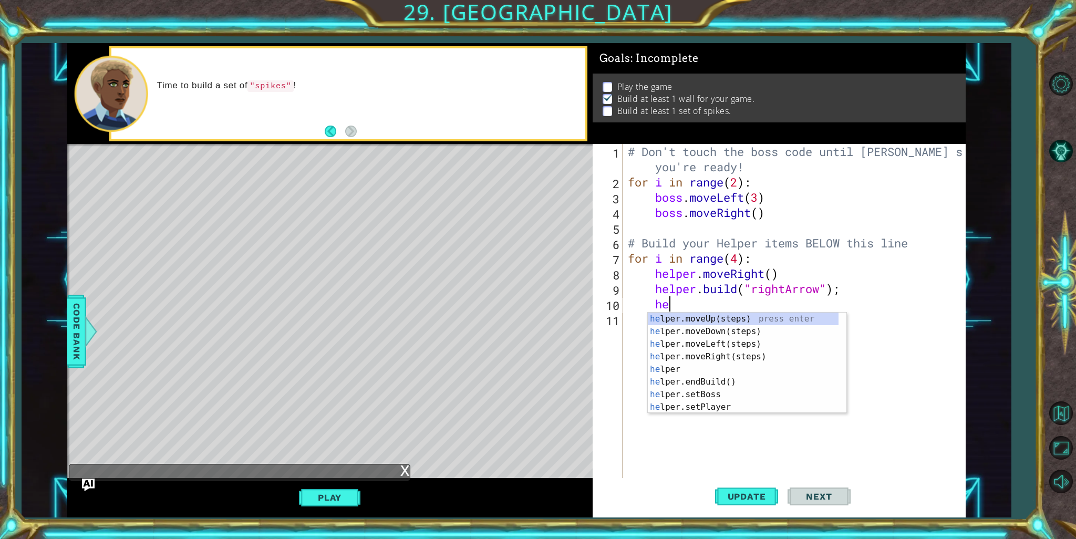
type textarea "h"
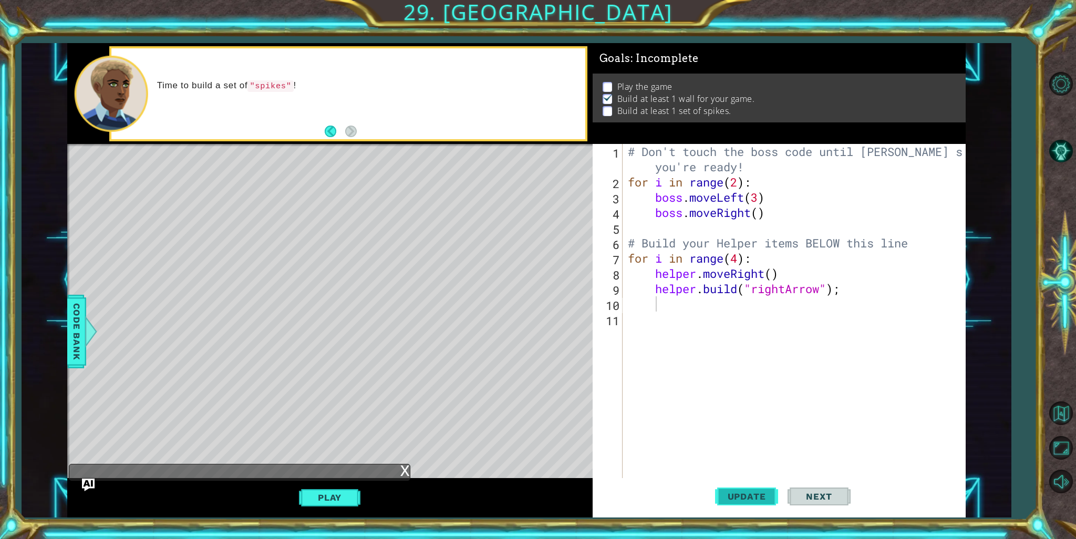
click at [767, 492] on span "Update" at bounding box center [746, 496] width 59 height 11
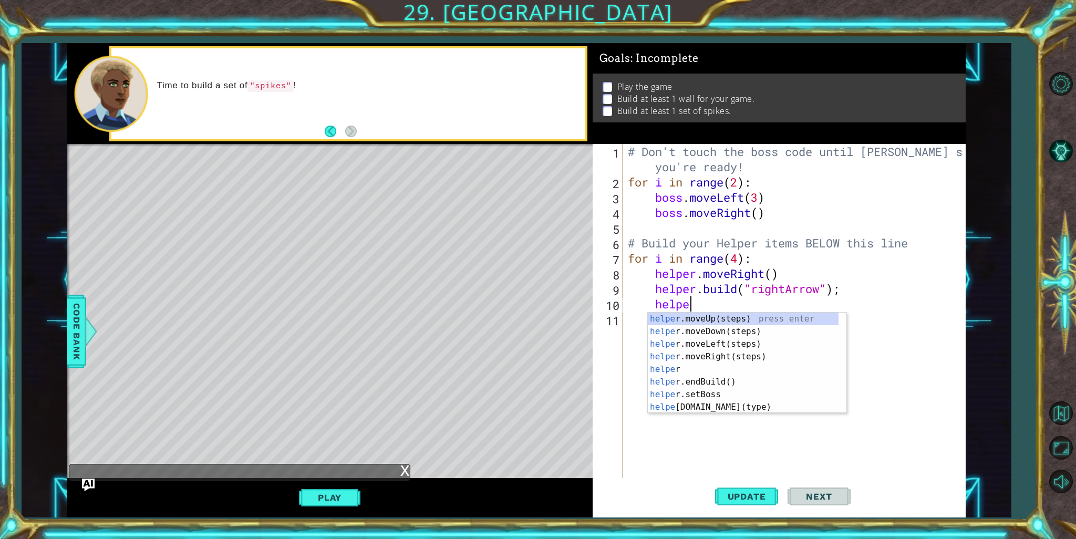
type textarea "helper"
click at [714, 347] on div "helper press enter helper .moveUp(steps) press enter helper .moveDown(steps) pr…" at bounding box center [743, 376] width 191 height 126
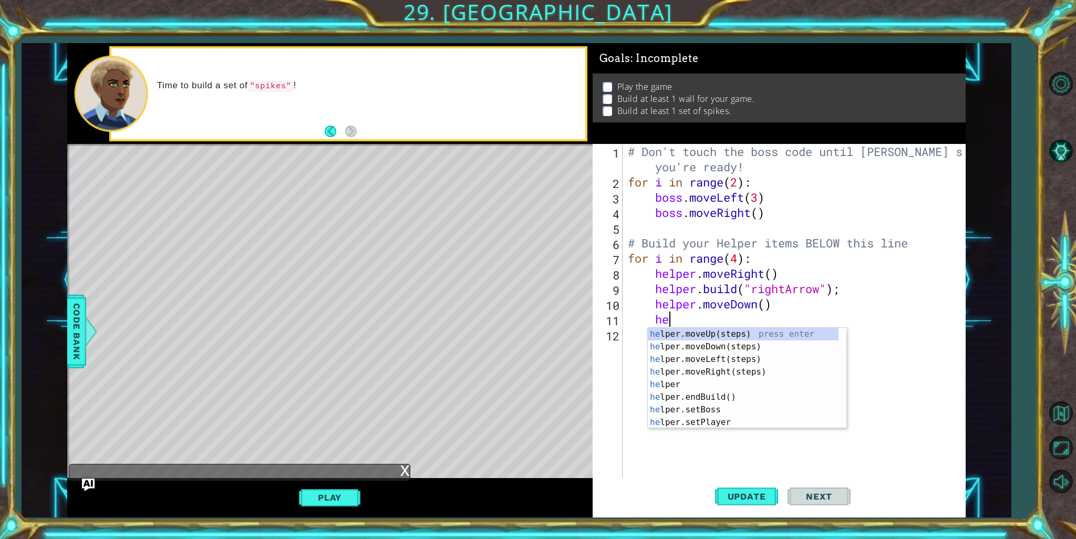
type textarea "h"
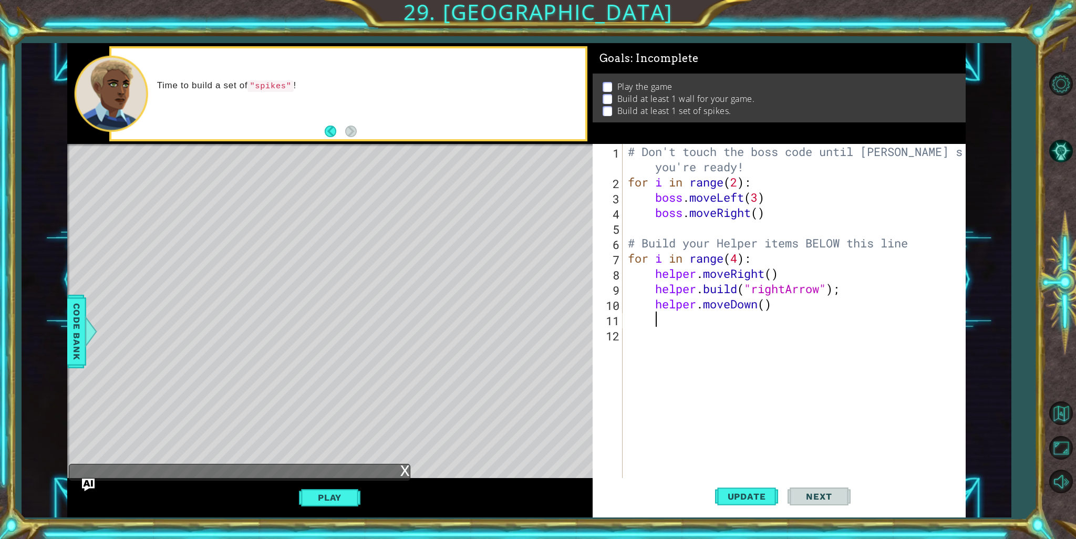
drag, startPoint x: 747, startPoint y: 493, endPoint x: 674, endPoint y: 479, distance: 74.5
click at [746, 493] on span "Update" at bounding box center [746, 496] width 59 height 11
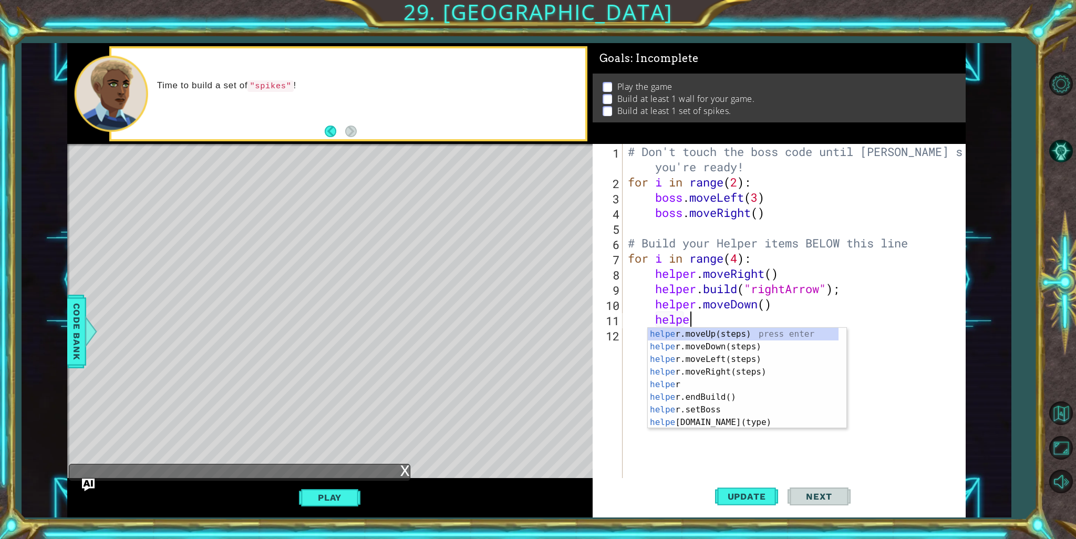
scroll to position [0, 2]
click at [727, 428] on body "1 ההההההההההההההההההההההההההההההההההההההההההההההההההההההההההההההההההההההההההההה…" at bounding box center [538, 269] width 1076 height 539
click at [734, 424] on div "helper press enter helper .moveUp(steps) press enter helper .moveDown(steps) pr…" at bounding box center [743, 391] width 191 height 126
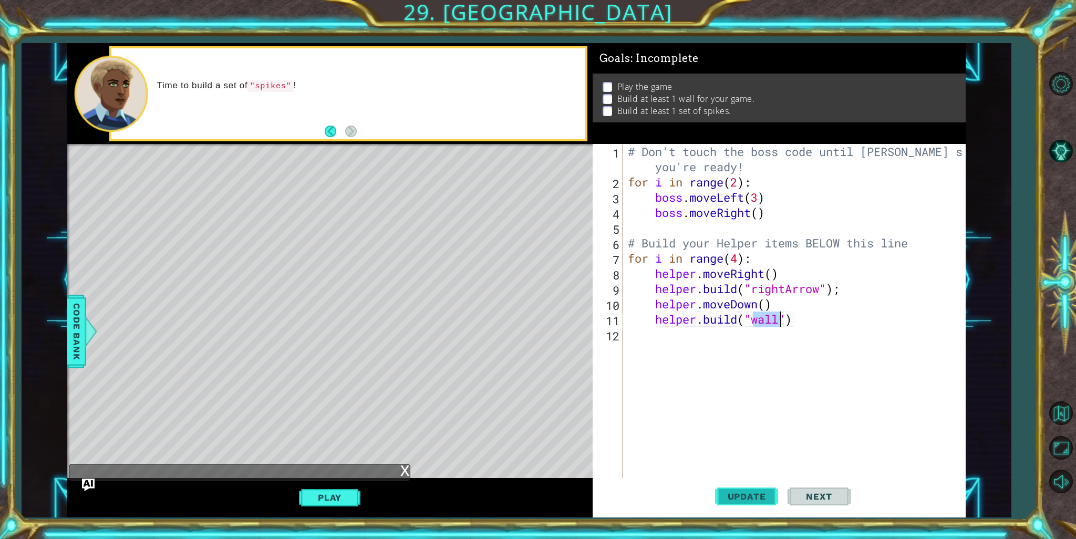
type textarea "helper.build("wall")"
click at [727, 493] on span "Update" at bounding box center [746, 496] width 59 height 11
click at [688, 336] on div "# Don't touch the boss code until Vega says you're ready! for i in range ( 2 ) …" at bounding box center [797, 334] width 342 height 381
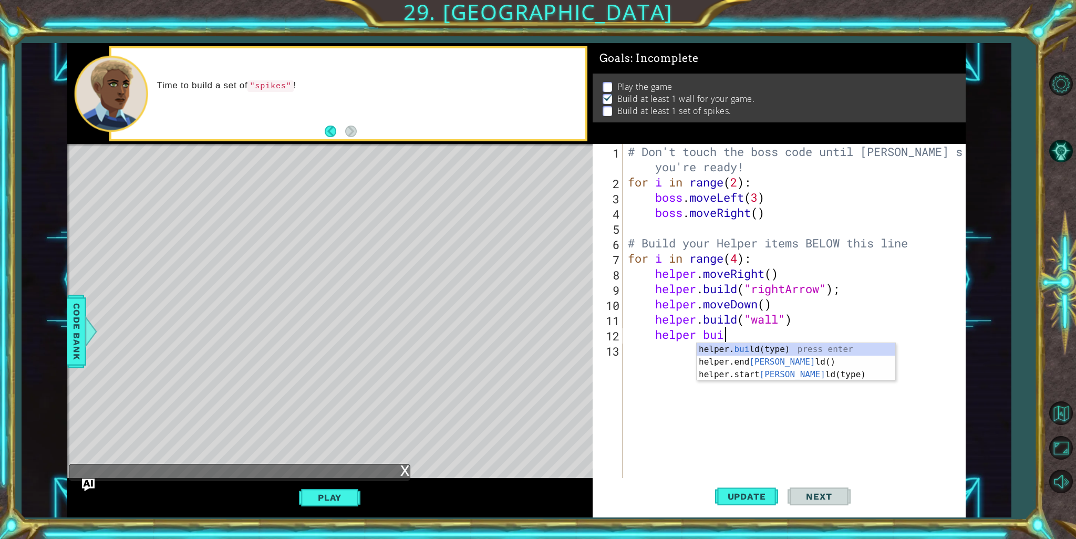
scroll to position [0, 4]
click at [818, 348] on div "helper. build (type) press enter helper.end Build () press enter helper.start B…" at bounding box center [796, 374] width 199 height 63
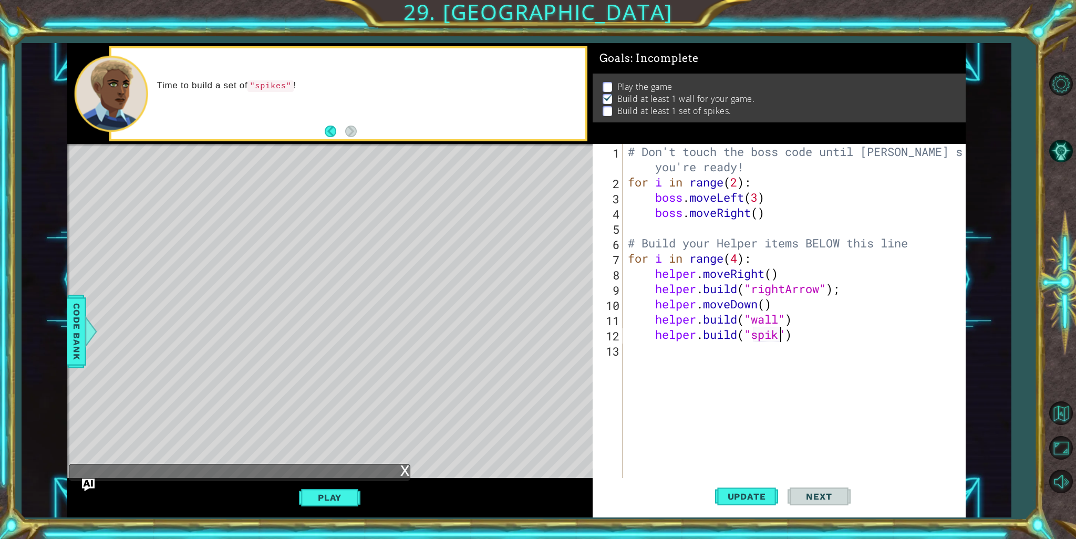
scroll to position [0, 7]
type textarea "helper.build("spikes")"
click at [731, 500] on span "Update" at bounding box center [746, 496] width 59 height 11
click at [351, 478] on div "x" at bounding box center [240, 472] width 342 height 17
click at [357, 498] on button "Play" at bounding box center [329, 498] width 61 height 20
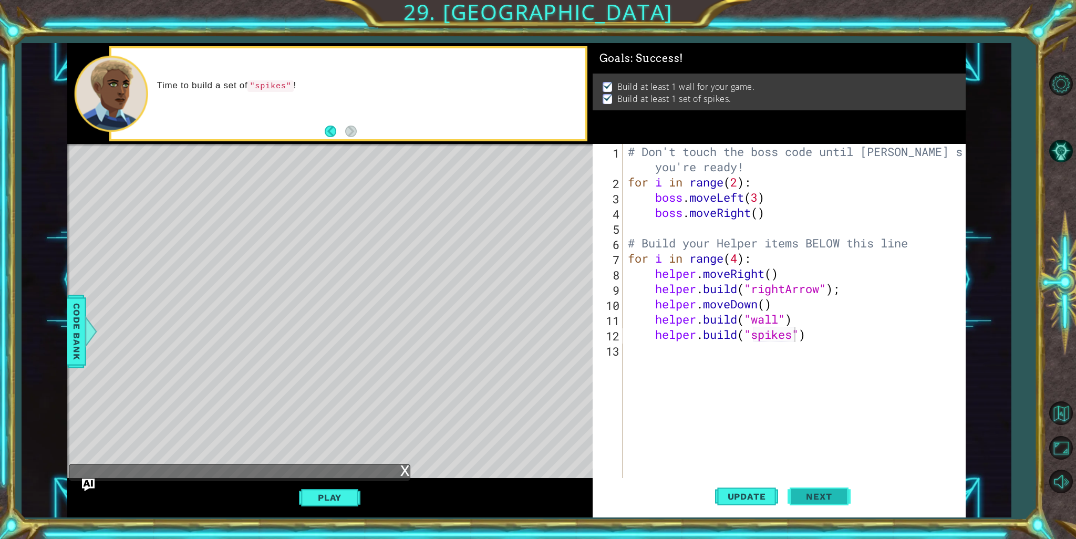
click at [841, 507] on button "Next" at bounding box center [819, 496] width 63 height 37
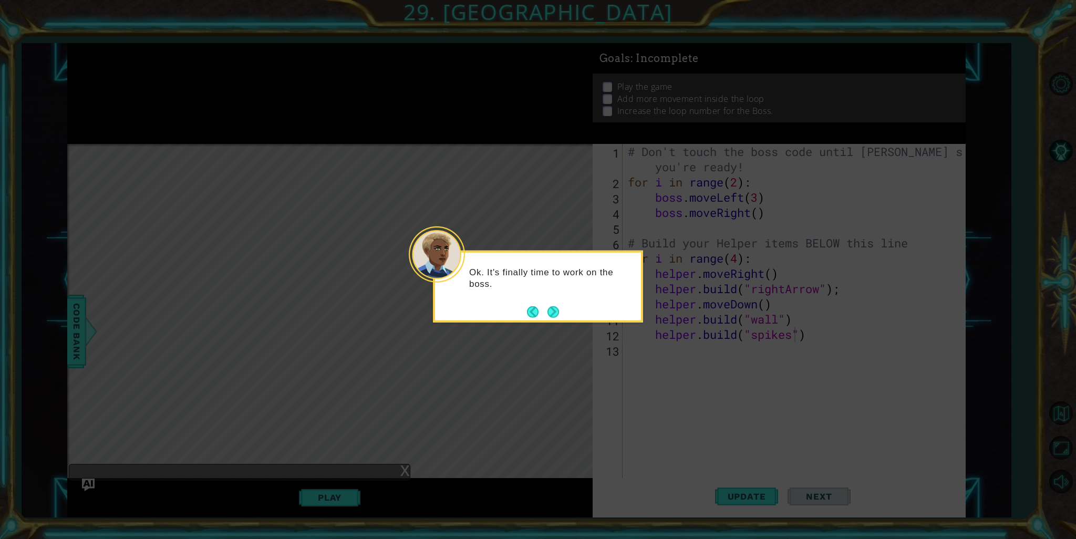
click at [554, 306] on button "Next" at bounding box center [554, 312] width 12 height 12
click at [554, 303] on icon at bounding box center [538, 269] width 1076 height 539
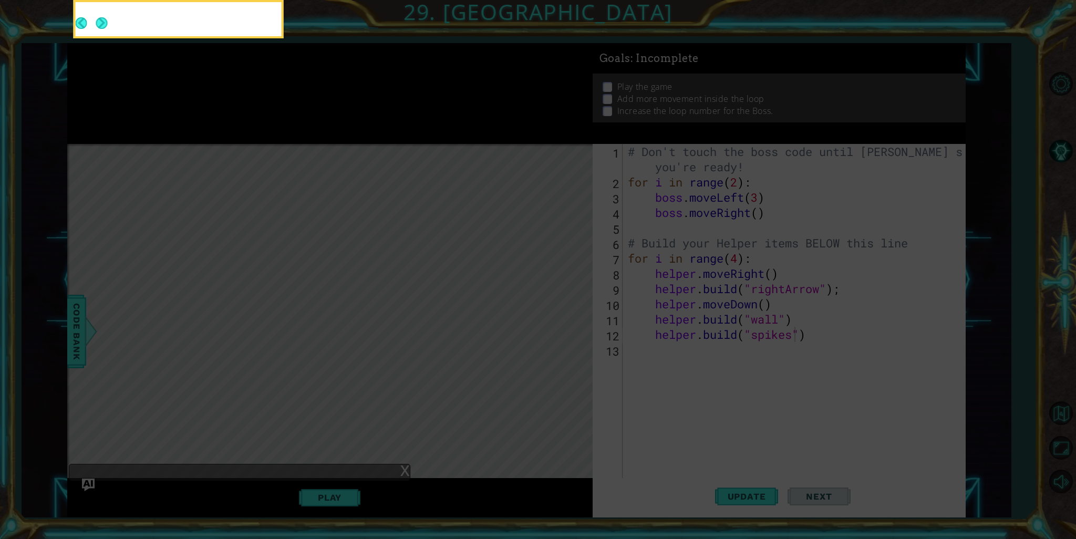
click at [554, 303] on icon at bounding box center [538, 80] width 1076 height 917
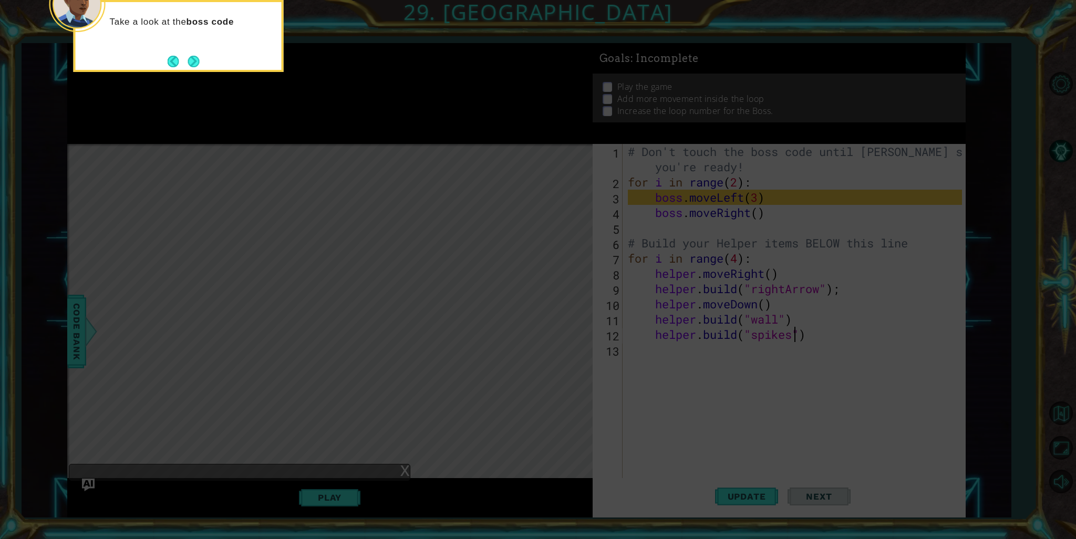
click at [188, 54] on footer at bounding box center [184, 62] width 32 height 16
click at [191, 59] on button "Next" at bounding box center [194, 62] width 12 height 12
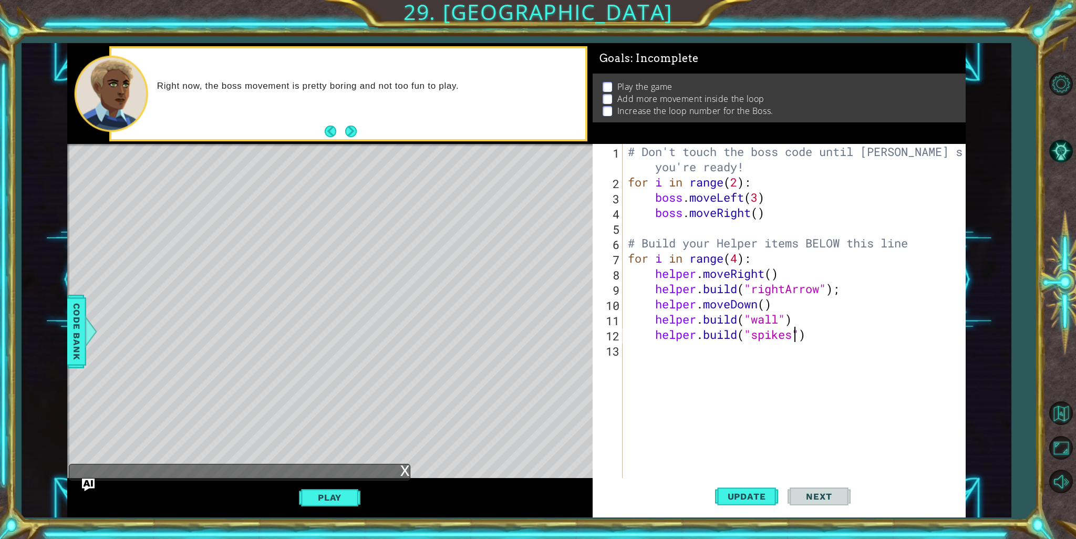
click at [347, 126] on button "Next" at bounding box center [351, 132] width 12 height 12
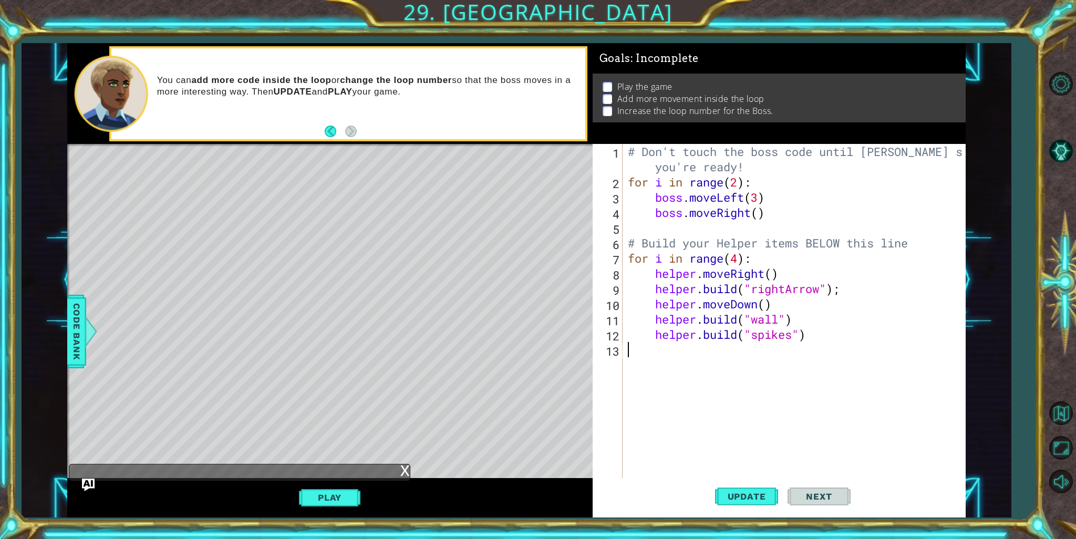
click at [639, 366] on div "# Don't touch the boss code until Vega says you're ready! for i in range ( 2 ) …" at bounding box center [797, 334] width 342 height 381
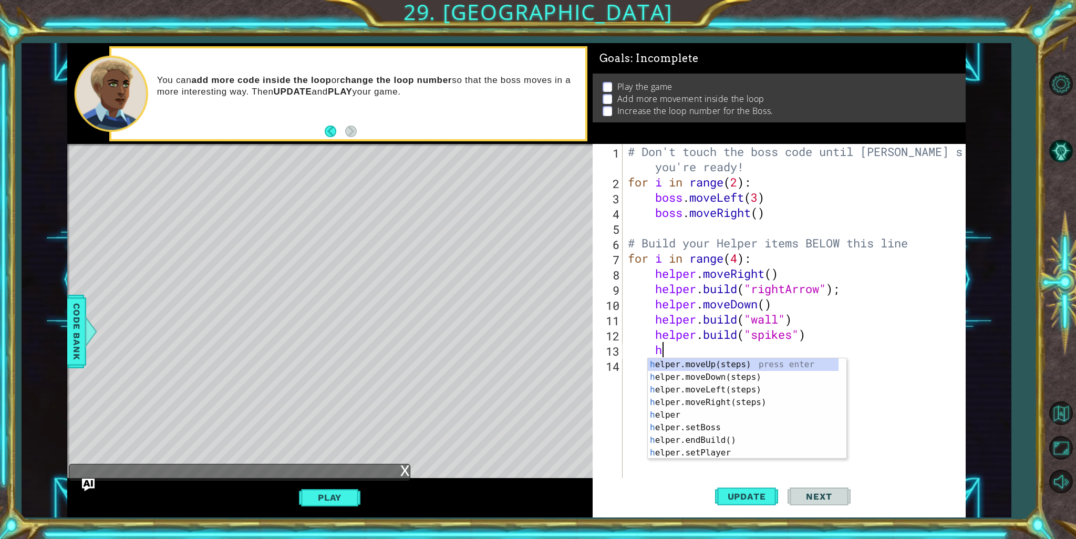
scroll to position [0, 1]
click at [756, 444] on div "he lper.moveUp(steps) press enter he lper.moveDown(steps) press enter he lper.m…" at bounding box center [743, 421] width 191 height 126
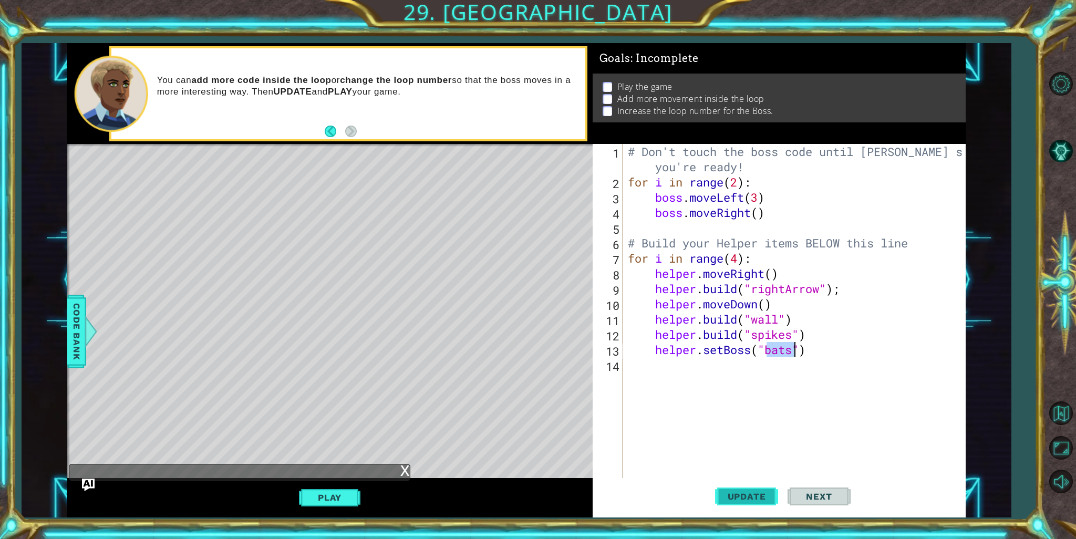
type textarea "helper.setBoss("bats")"
click at [746, 492] on span "Update" at bounding box center [746, 496] width 59 height 11
click at [330, 492] on button "Play" at bounding box center [329, 498] width 61 height 20
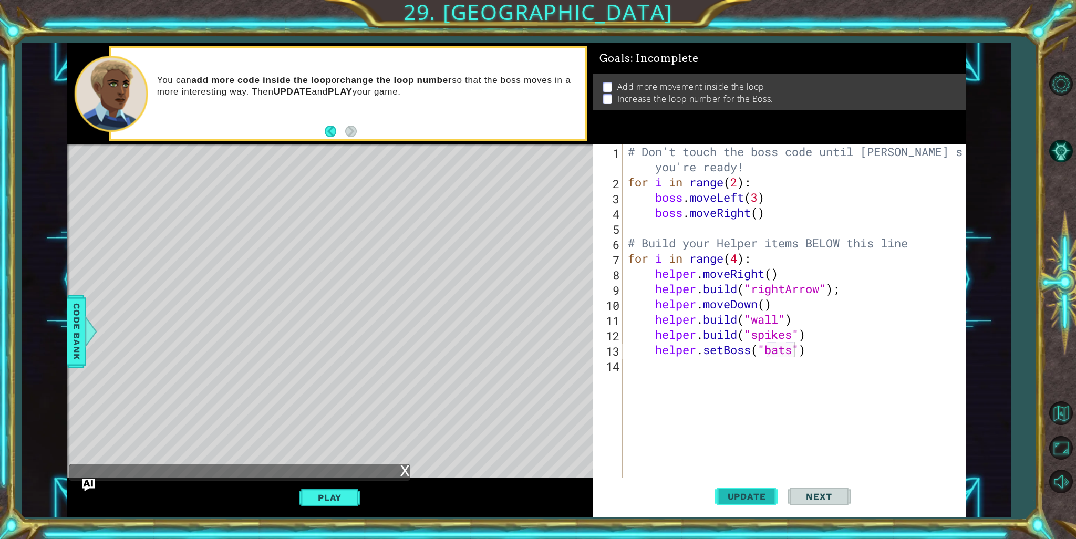
click at [750, 499] on span "Update" at bounding box center [746, 496] width 59 height 11
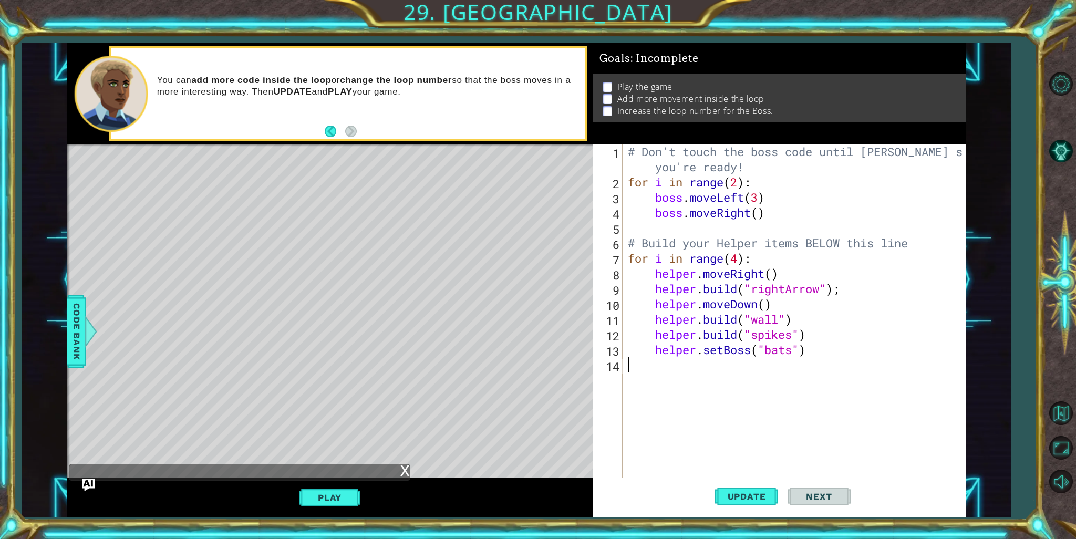
click at [820, 362] on div "# Don't touch the boss code until Vega says you're ready! for i in range ( 2 ) …" at bounding box center [797, 334] width 342 height 381
click at [820, 342] on div "# Don't touch the boss code until Vega says you're ready! for i in range ( 2 ) …" at bounding box center [797, 334] width 342 height 381
click at [816, 350] on div "# Don't touch the boss code until Vega says you're ready! for i in range ( 2 ) …" at bounding box center [797, 334] width 342 height 381
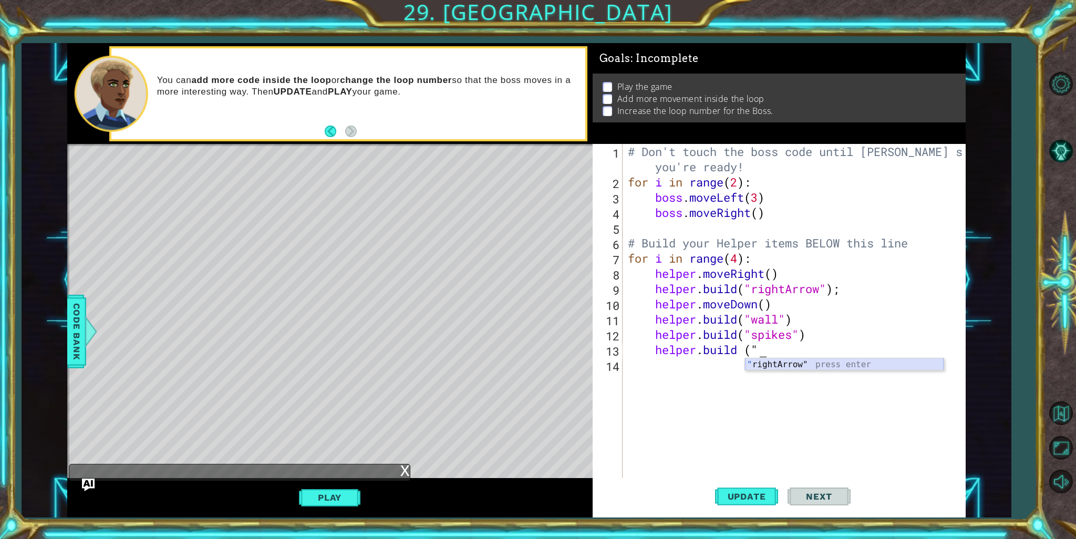
click at [819, 359] on div "" rightArrow" press enter" at bounding box center [844, 377] width 199 height 38
type textarea "helper.build ("rightArrow");"
click at [765, 494] on span "Update" at bounding box center [746, 496] width 59 height 11
click at [701, 369] on div "# Don't touch the boss code until Vega says you're ready! for i in range ( 2 ) …" at bounding box center [797, 334] width 342 height 381
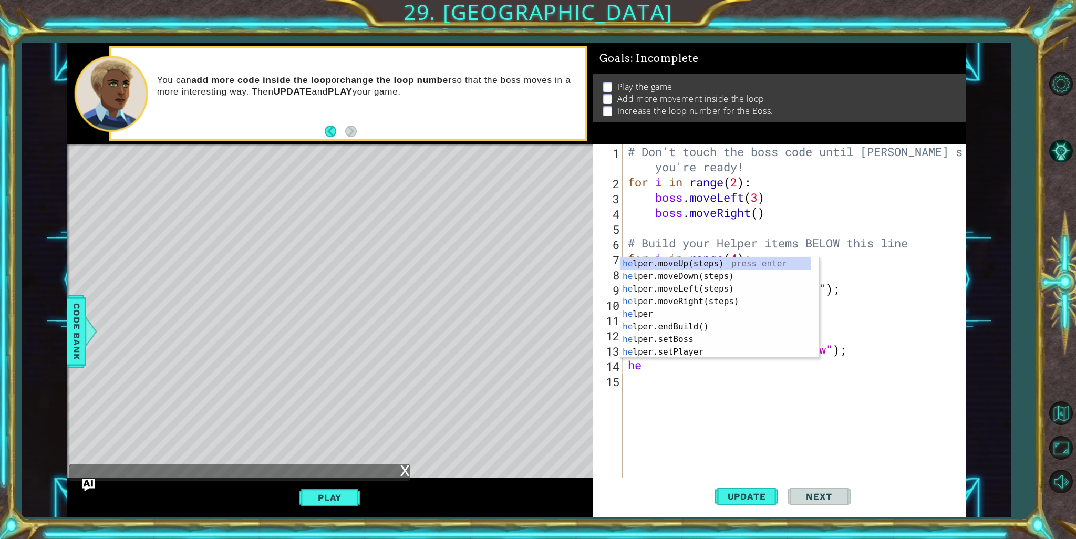
scroll to position [0, 0]
type textarea "h"
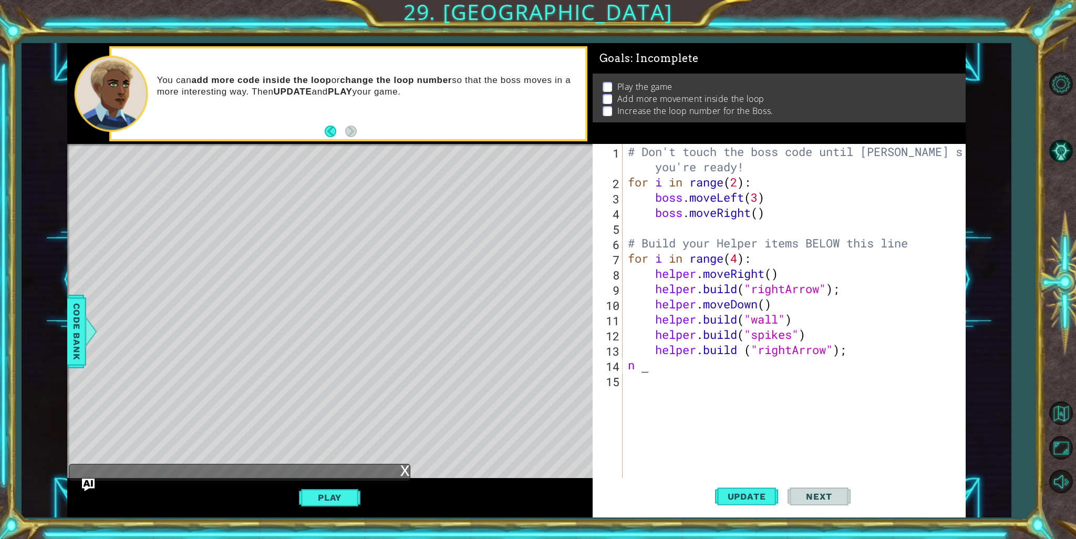
type textarea "n"
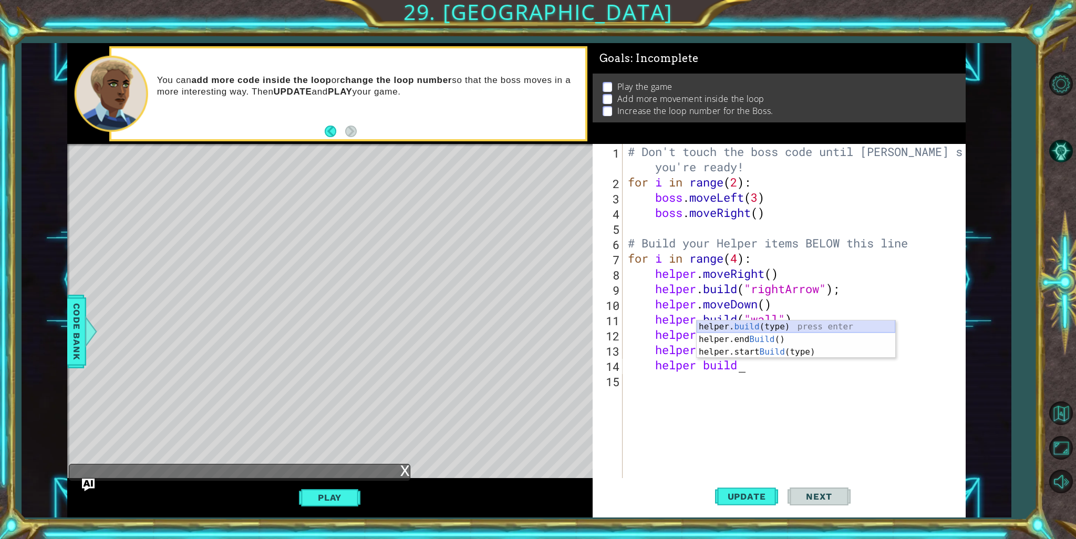
click at [811, 328] on div "helper. build (type) press enter helper.end Build () press enter helper.start B…" at bounding box center [796, 352] width 199 height 63
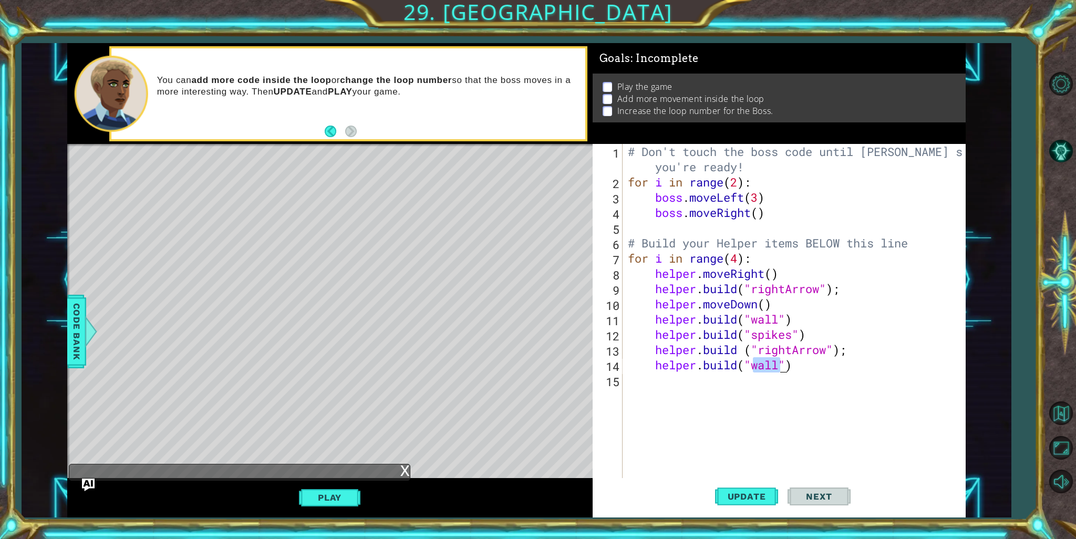
click at [781, 367] on div "# Don't touch the boss code until Vega says you're ready! for i in range ( 2 ) …" at bounding box center [794, 311] width 337 height 335
click at [781, 367] on div "# Don't touch the boss code until Vega says you're ready! for i in range ( 2 ) …" at bounding box center [797, 334] width 342 height 381
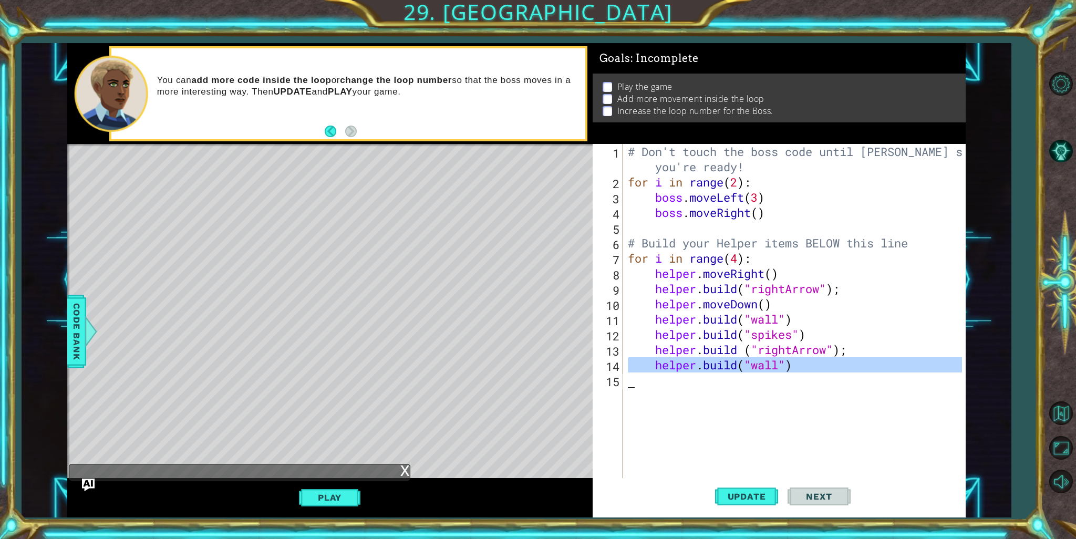
click at [781, 367] on div "# Don't touch the boss code until Vega says you're ready! for i in range ( 2 ) …" at bounding box center [797, 334] width 342 height 381
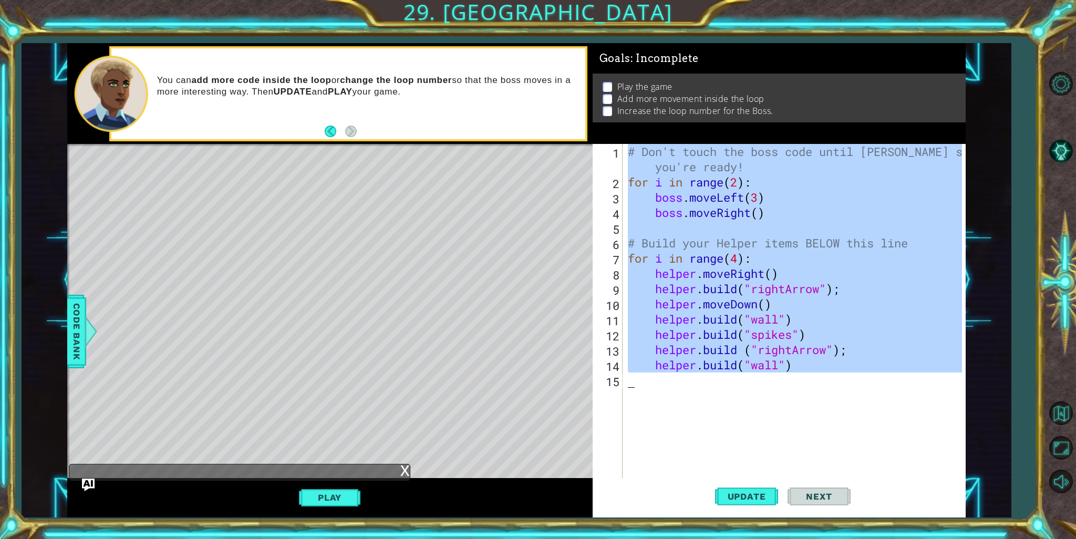
click at [777, 366] on div "# Don't touch the boss code until Vega says you're ready! for i in range ( 2 ) …" at bounding box center [794, 311] width 337 height 335
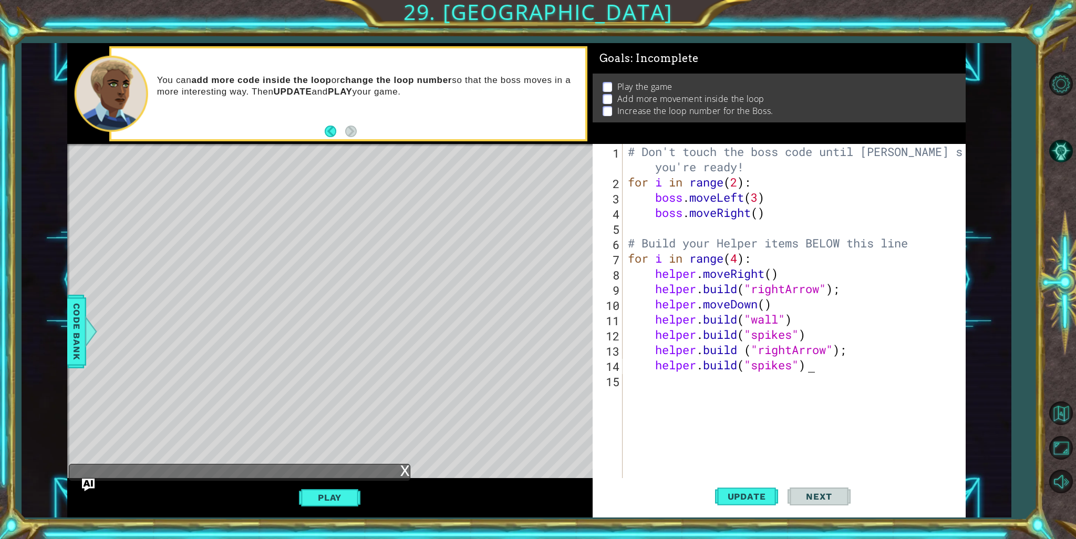
scroll to position [0, 7]
click at [734, 515] on div "helper.build("spikes") 1 2 3 4 5 6 7 8 9 10 11 12 13 14 15 # Don't touch the bo…" at bounding box center [780, 330] width 374 height 373
click at [735, 492] on span "Update" at bounding box center [746, 496] width 59 height 11
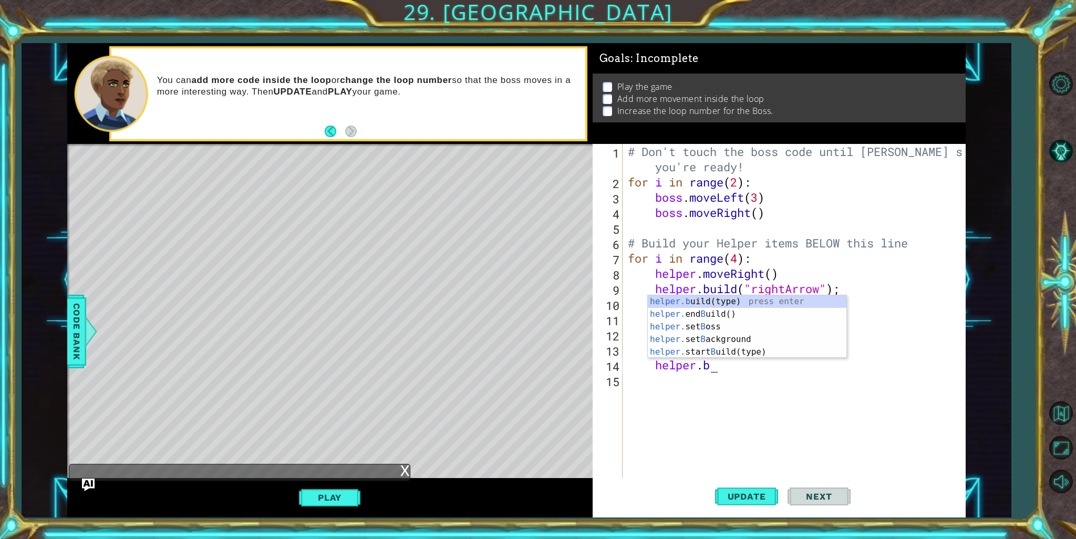
scroll to position [0, 3]
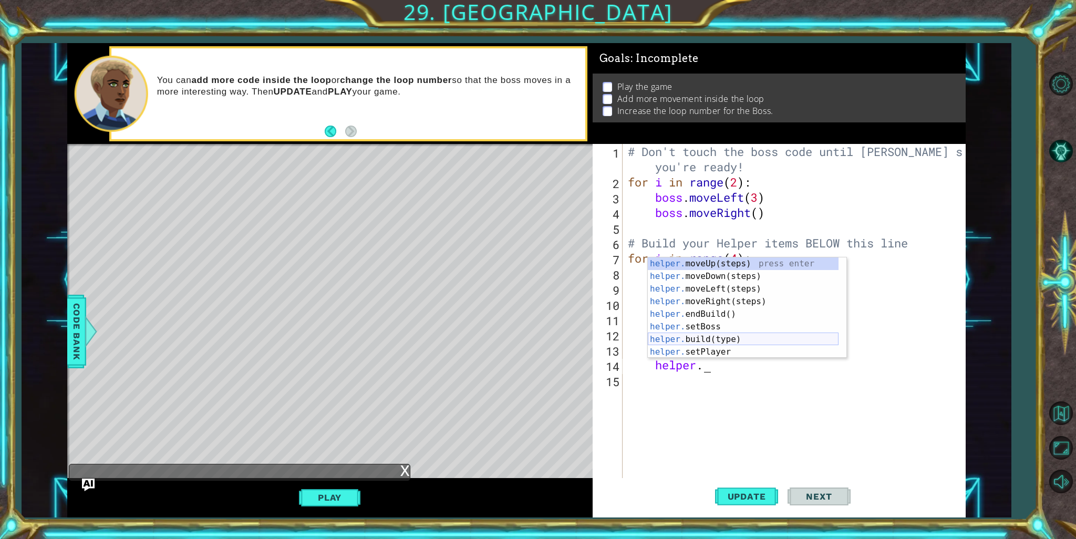
click at [820, 344] on div "helper. moveUp(steps) press enter helper. moveDown(steps) press enter helper. m…" at bounding box center [743, 320] width 191 height 126
type textarea "helper.build("wall")"
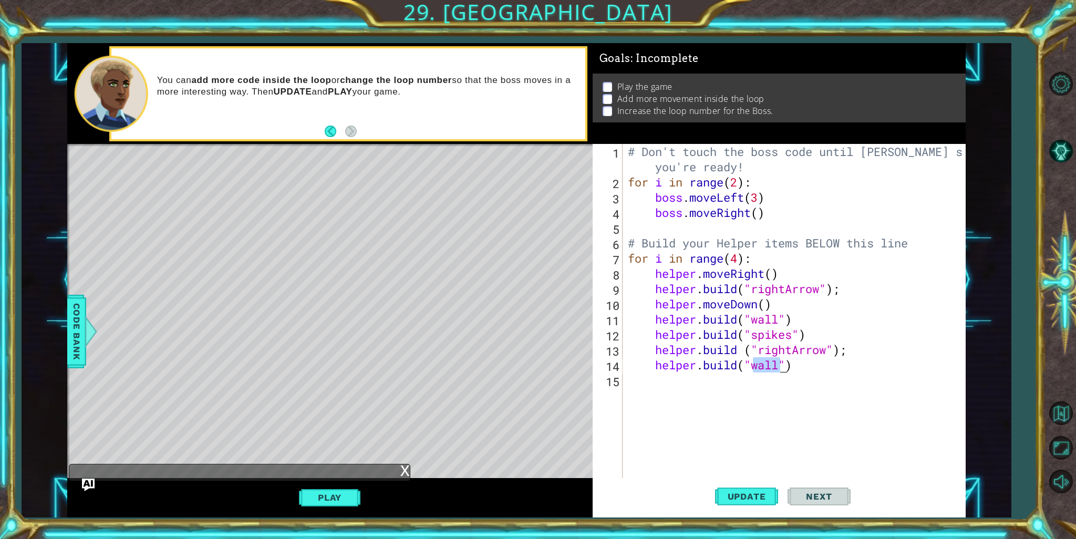
click at [799, 383] on div "# Don't touch the boss code until Vega says you're ready! for i in range ( 2 ) …" at bounding box center [797, 334] width 342 height 381
click at [806, 366] on div "# Don't touch the boss code until Vega says you're ready! for i in range ( 2 ) …" at bounding box center [797, 334] width 342 height 381
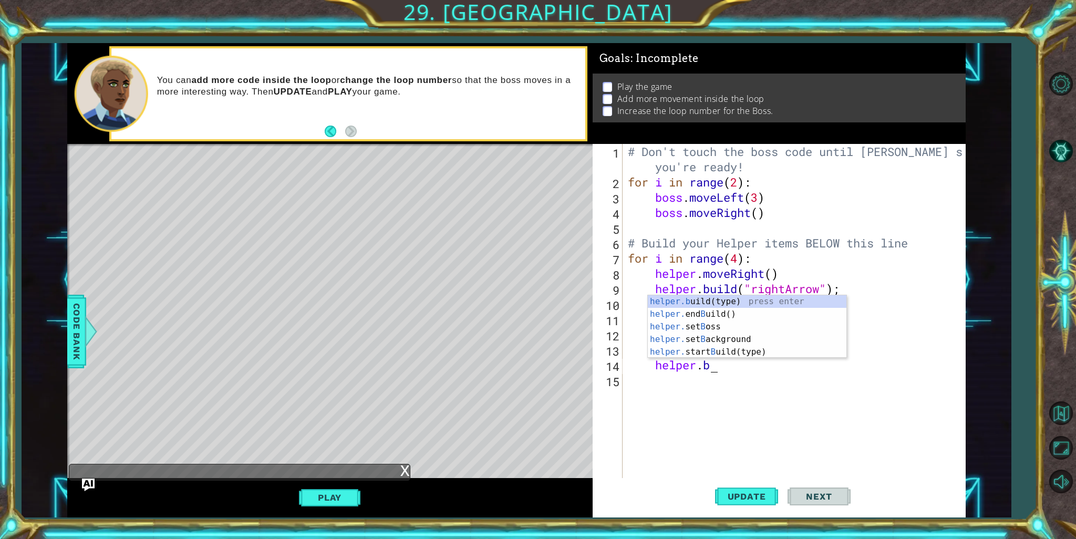
type textarea "helper."
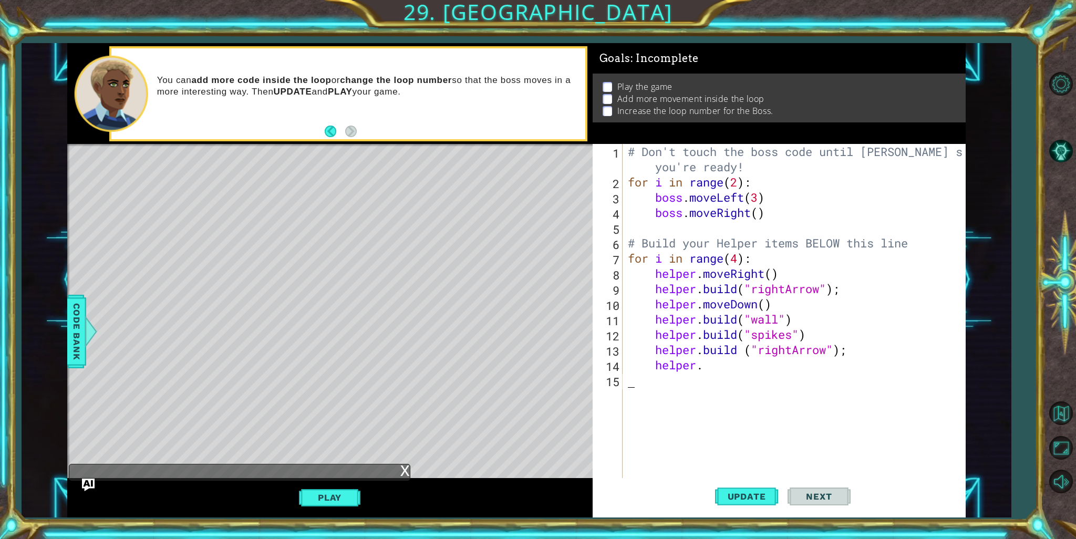
click at [752, 383] on div "# Don't touch the boss code until Vega says you're ready! for i in range ( 2 ) …" at bounding box center [797, 334] width 342 height 381
click at [720, 371] on div "# Don't touch the boss code until Vega says you're ready! for i in range ( 2 ) …" at bounding box center [797, 334] width 342 height 381
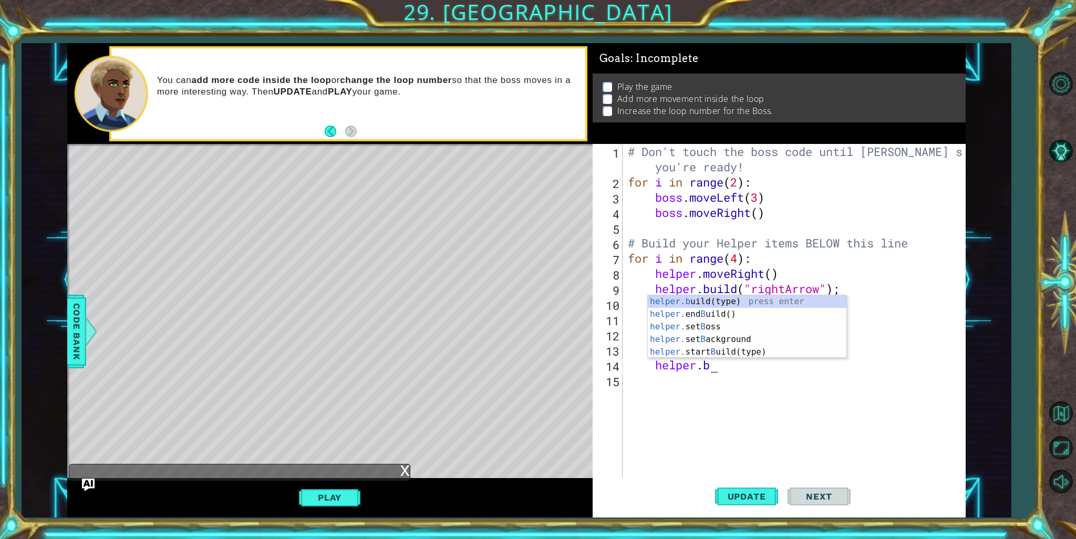
scroll to position [0, 3]
type textarea "helper."
click at [749, 307] on div "helper. moveUp(steps) press enter helper. moveDown(steps) press enter helper. m…" at bounding box center [743, 320] width 191 height 126
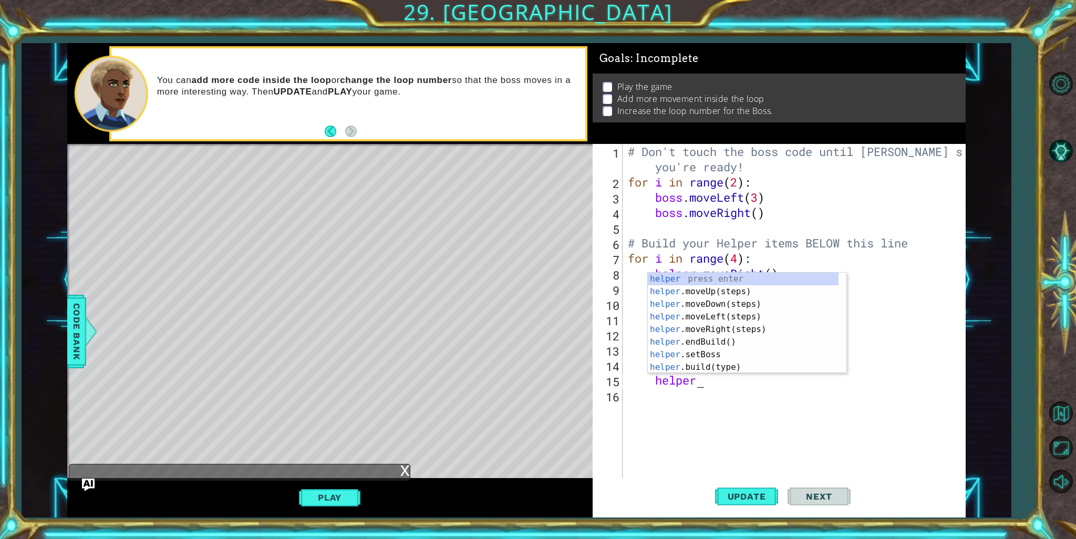
scroll to position [0, 2]
type textarea "helper."
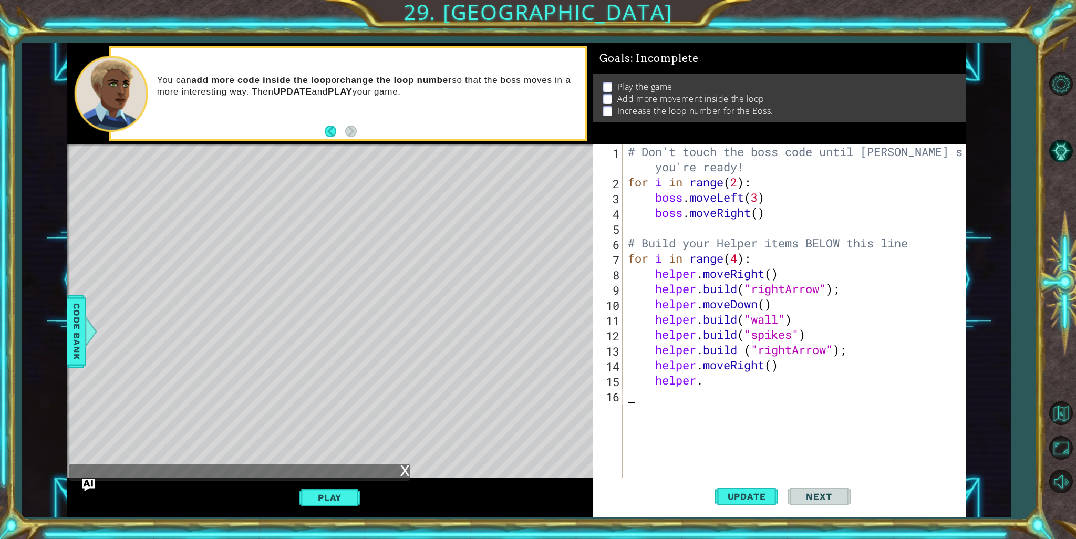
click at [738, 389] on div "# Don't touch the boss code until Vega says you're ready! for i in range ( 2 ) …" at bounding box center [797, 334] width 342 height 381
click at [713, 387] on div "# Don't touch the boss code until Vega says you're ready! for i in range ( 2 ) …" at bounding box center [797, 334] width 342 height 381
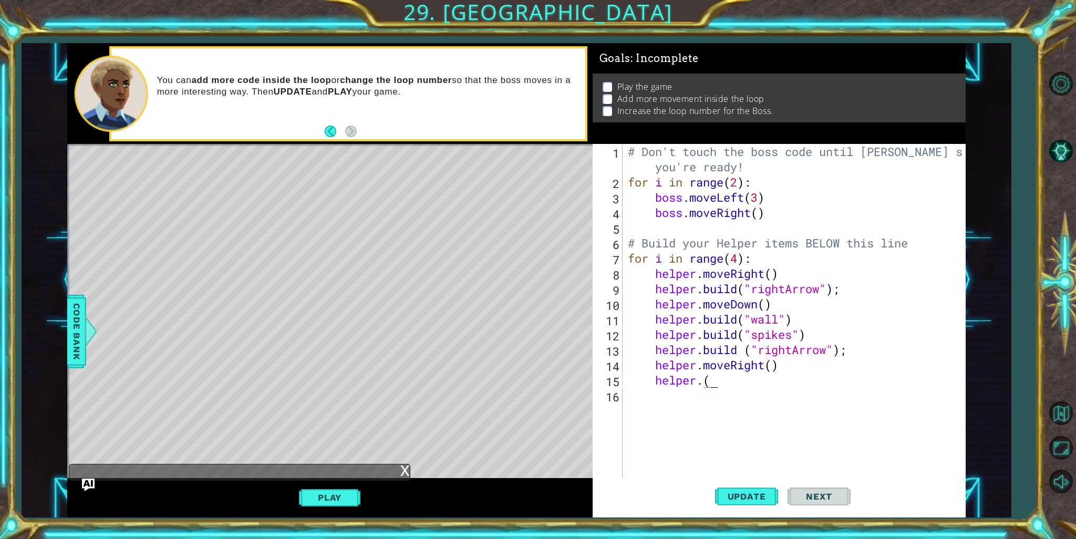
click at [721, 379] on div "# Don't touch the boss code until Vega says you're ready! for i in range ( 2 ) …" at bounding box center [797, 334] width 342 height 381
type textarea "helper.("rightArrow")"
click at [745, 500] on span "Update" at bounding box center [746, 496] width 59 height 11
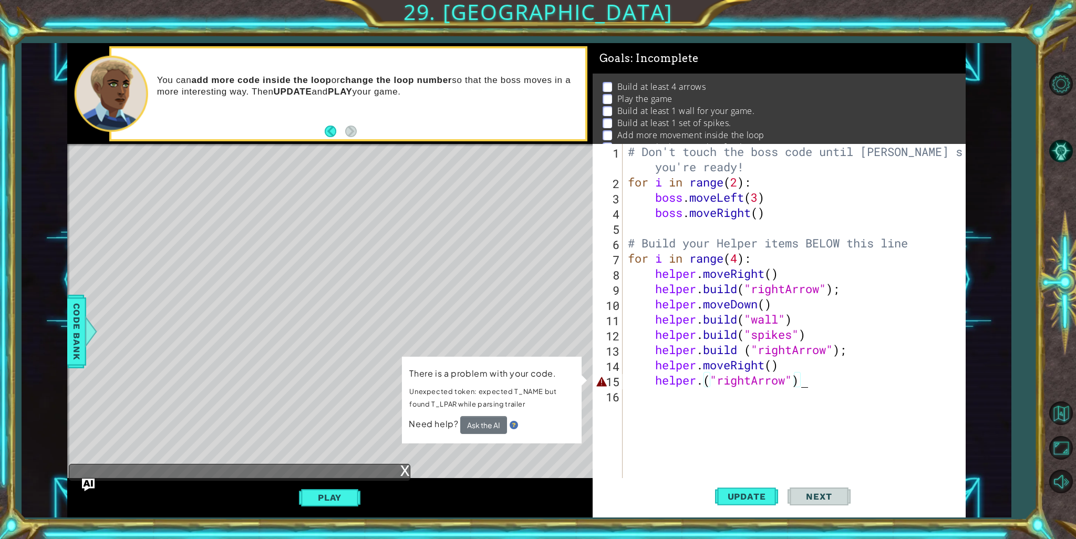
click at [859, 398] on div "# Don't touch the boss code until Vega says you're ready! for i in range ( 2 ) …" at bounding box center [797, 334] width 342 height 381
click at [847, 396] on div "# Don't touch the boss code until Vega says you're ready! for i in range ( 2 ) …" at bounding box center [797, 334] width 342 height 381
click at [799, 382] on div "# Don't touch the boss code until Vega says you're ready! for i in range ( 2 ) …" at bounding box center [797, 334] width 342 height 381
click at [805, 381] on div "# Don't touch the boss code until Vega says you're ready! for i in range ( 2 ) …" at bounding box center [797, 334] width 342 height 381
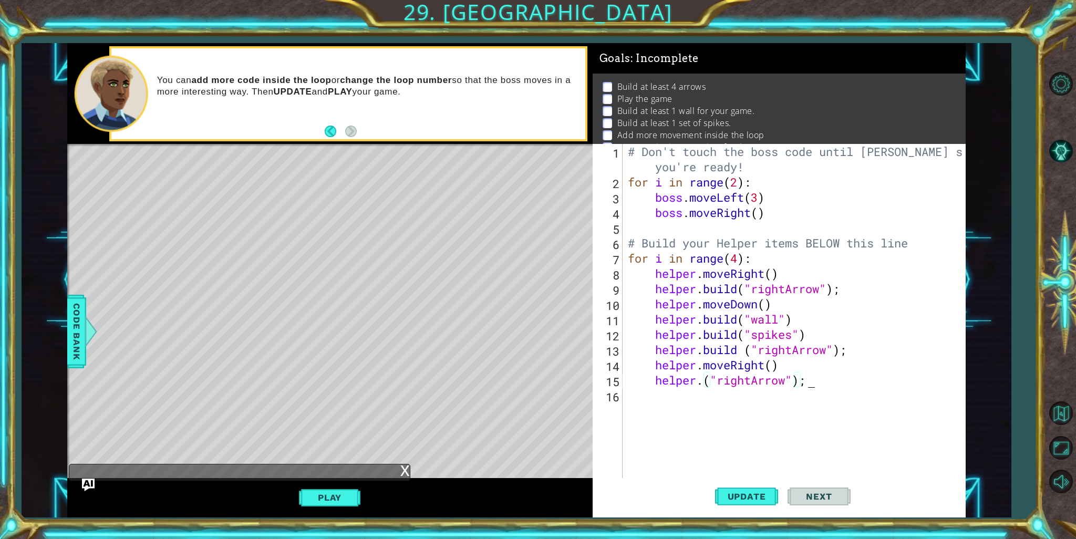
scroll to position [0, 7]
click at [777, 505] on button "Update" at bounding box center [746, 496] width 63 height 37
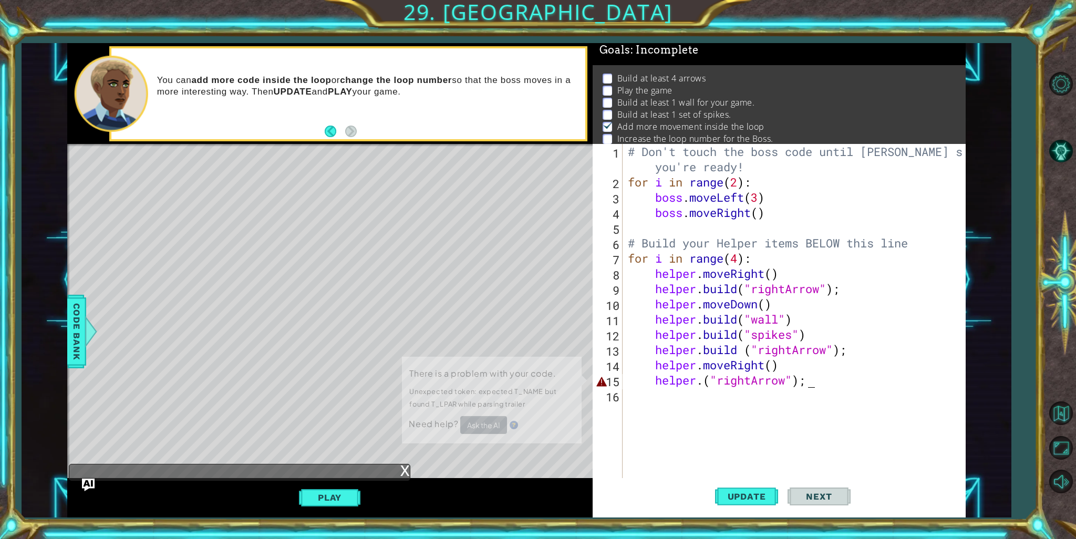
scroll to position [14, 0]
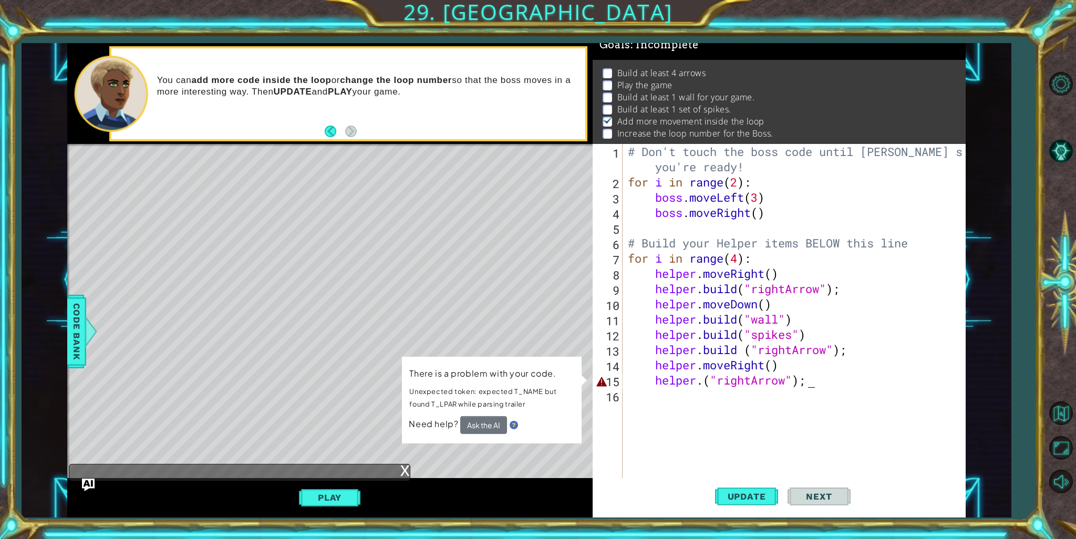
click at [866, 381] on div "# Don't touch the boss code until Vega says you're ready! for i in range ( 2 ) …" at bounding box center [797, 334] width 342 height 381
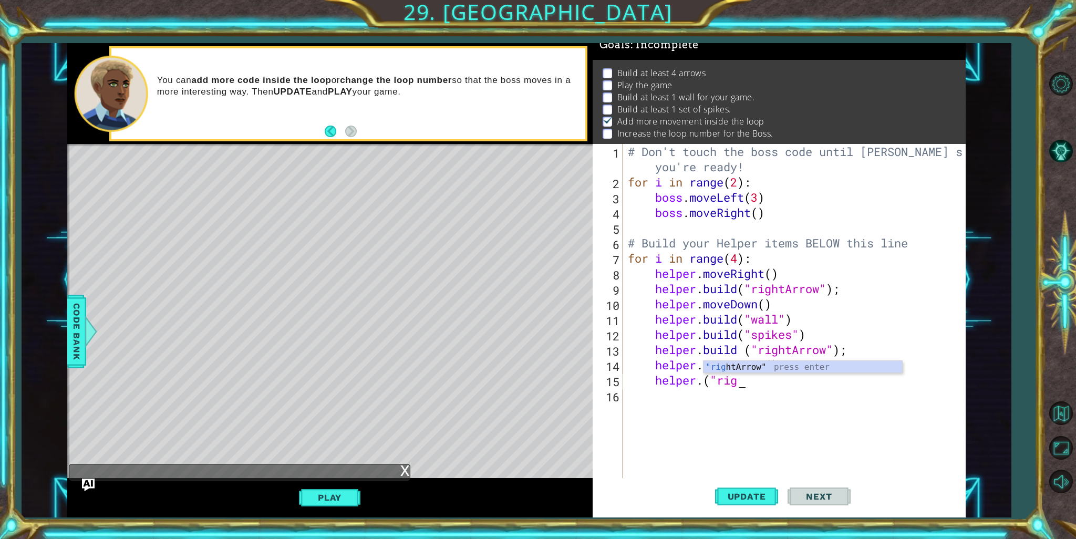
scroll to position [0, 2]
type textarea "h"
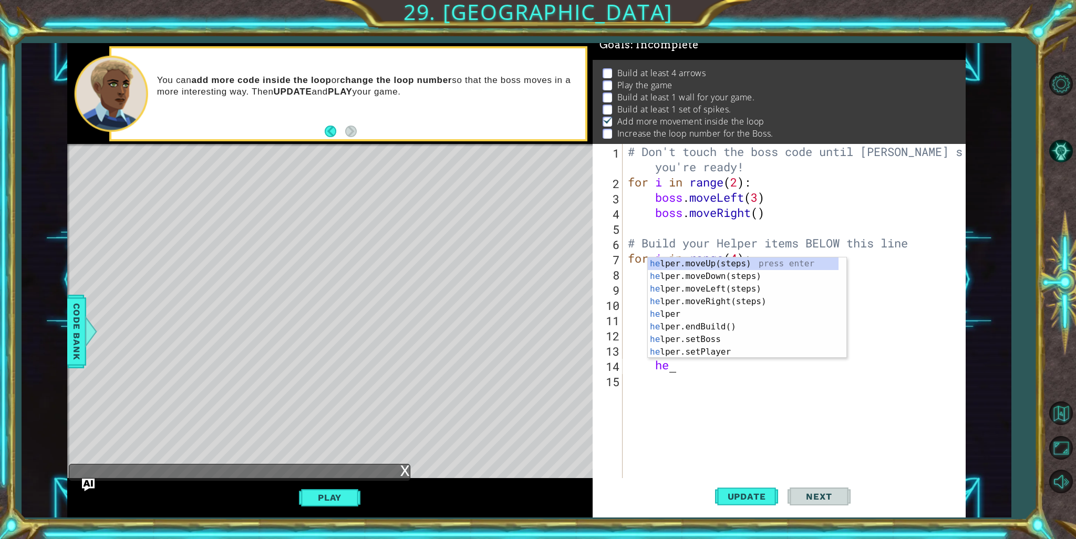
type textarea "h"
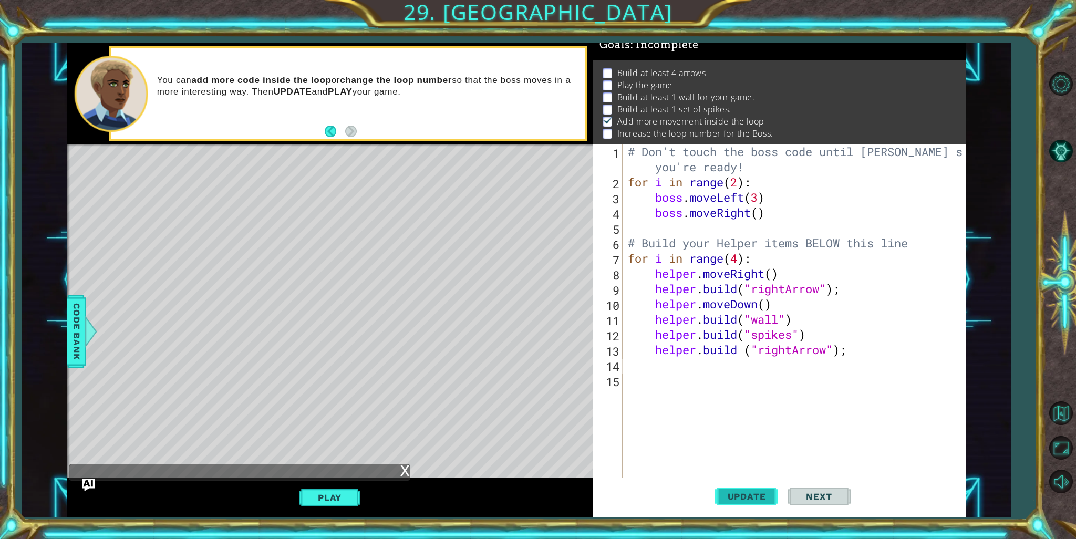
click at [745, 503] on button "Update" at bounding box center [746, 496] width 63 height 37
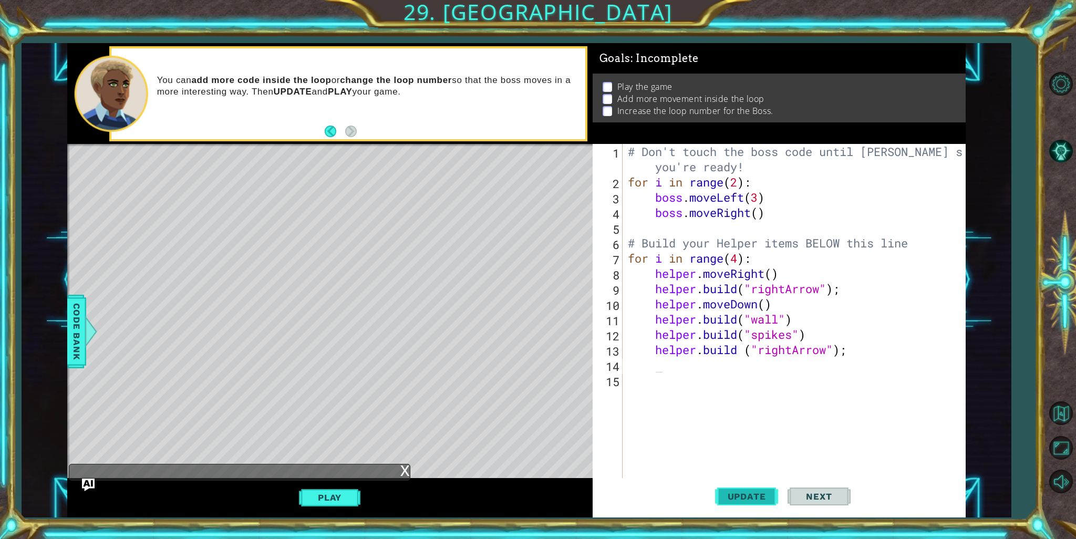
click at [742, 495] on span "Update" at bounding box center [746, 496] width 59 height 11
click at [811, 337] on div "# Don't touch the boss code until Vega says you're ready! for i in range ( 2 ) …" at bounding box center [797, 334] width 342 height 381
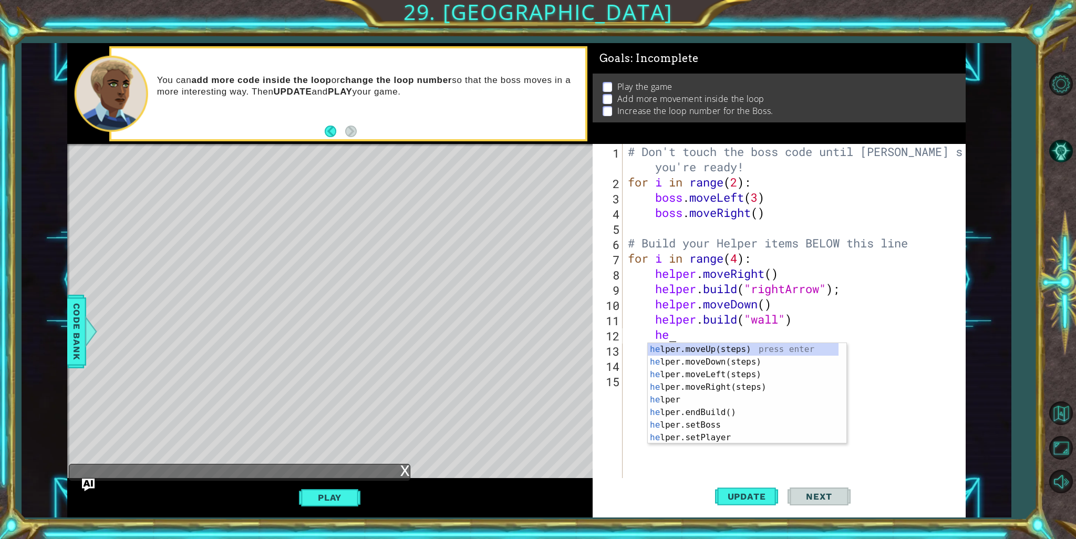
type textarea "h"
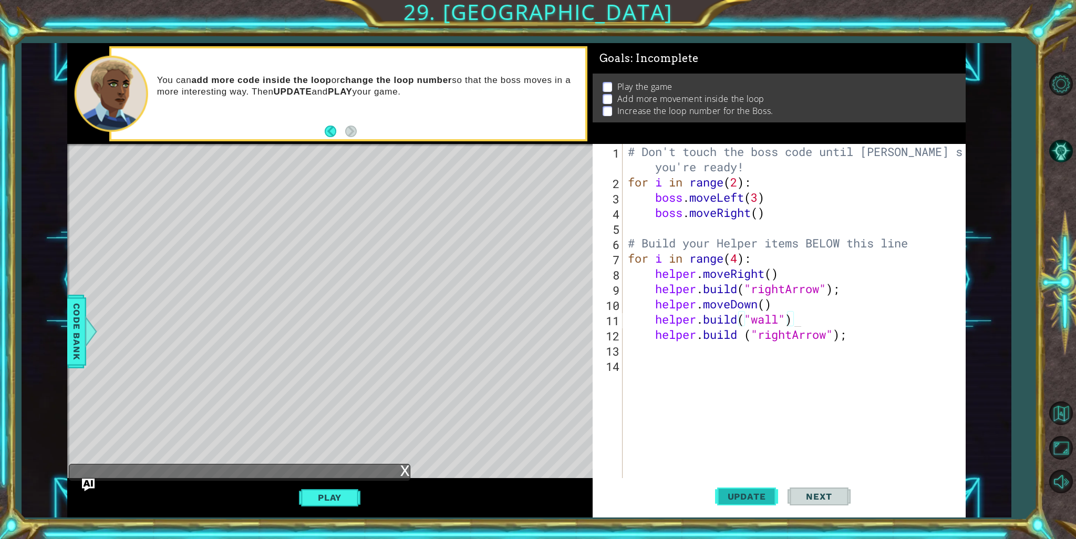
click at [729, 482] on button "Update" at bounding box center [746, 496] width 63 height 37
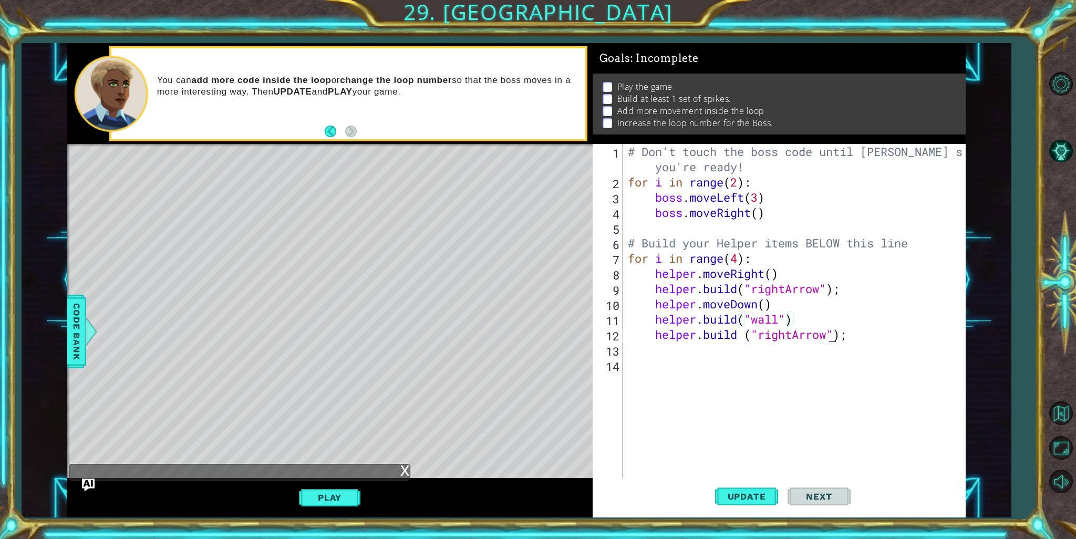
click at [830, 328] on div "# Don't touch the boss code until Vega says you're ready! for i in range ( 2 ) …" at bounding box center [797, 334] width 342 height 381
click at [812, 308] on div "# Don't touch the boss code until Vega says you're ready! for i in range ( 2 ) …" at bounding box center [797, 334] width 342 height 381
click at [807, 316] on div "# Don't touch the boss code until Vega says you're ready! for i in range ( 2 ) …" at bounding box center [797, 334] width 342 height 381
type textarea "helper.build("wall")"
click at [787, 376] on div "# Don't touch the boss code until Vega says you're ready! for i in range ( 2 ) …" at bounding box center [797, 334] width 342 height 381
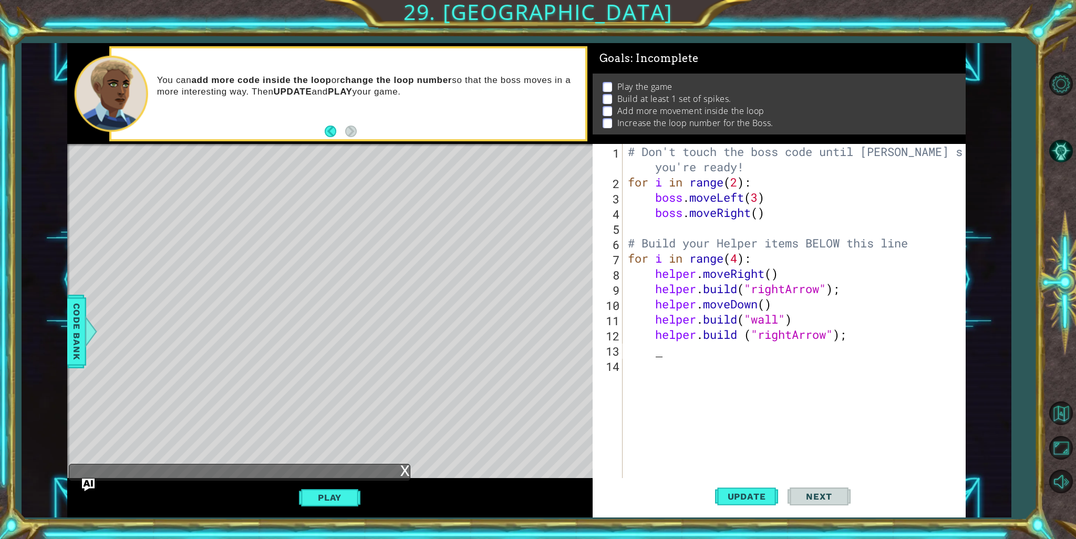
click at [744, 354] on div "# Don't touch the boss code until Vega says you're ready! for i in range ( 2 ) …" at bounding box center [797, 334] width 342 height 381
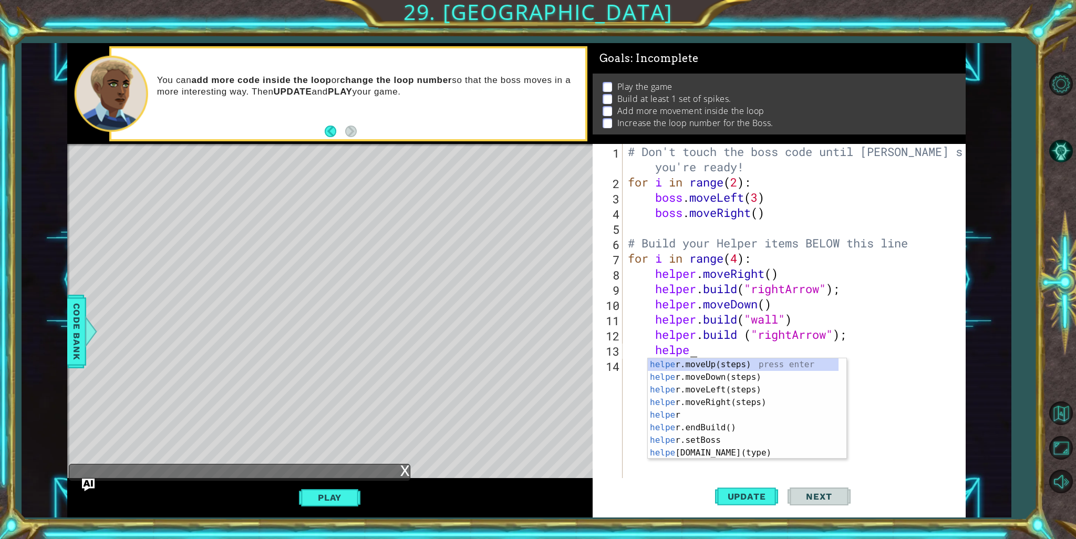
scroll to position [0, 2]
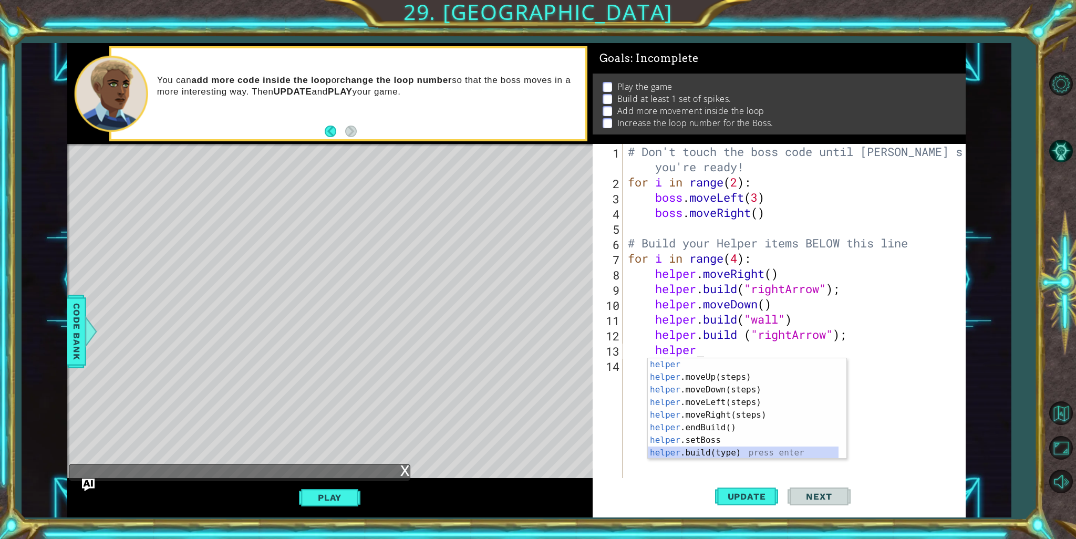
click at [729, 450] on div "helper press enter helper .moveUp(steps) press enter helper .moveDown(steps) pr…" at bounding box center [743, 421] width 191 height 126
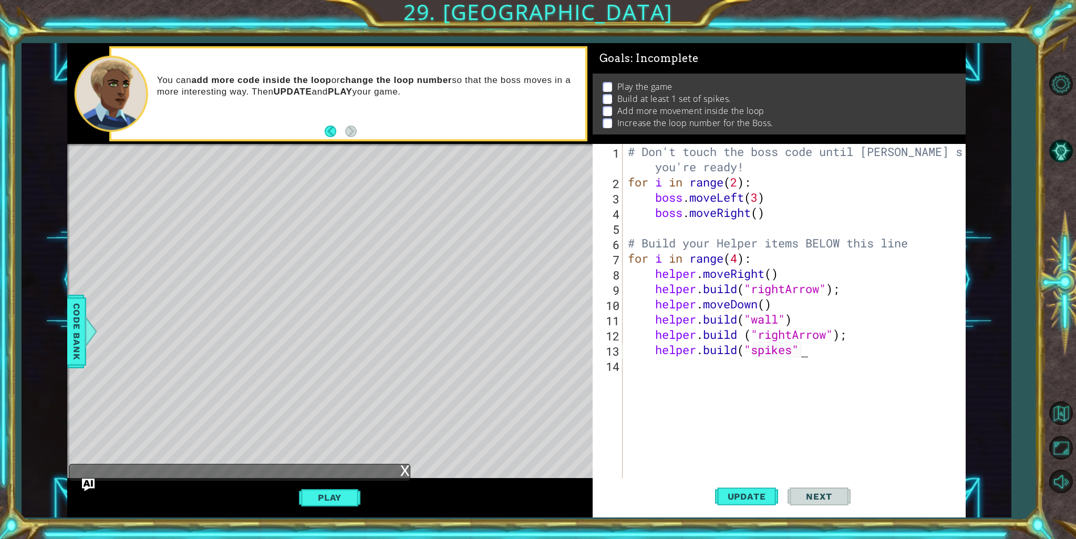
scroll to position [0, 7]
type textarea "helper.build("spikes")"
click at [736, 501] on span "Update" at bounding box center [746, 496] width 59 height 11
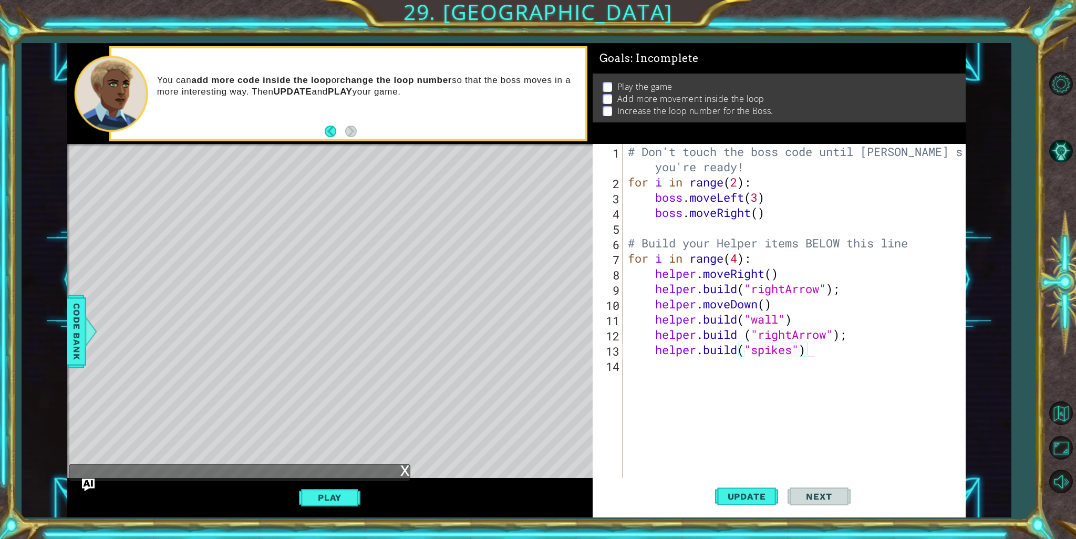
click at [742, 368] on div "# Don't touch the boss code until Vega says you're ready! for i in range ( 2 ) …" at bounding box center [797, 334] width 342 height 381
click at [763, 505] on button "Update" at bounding box center [746, 496] width 63 height 37
click at [762, 486] on button "Update" at bounding box center [746, 496] width 63 height 37
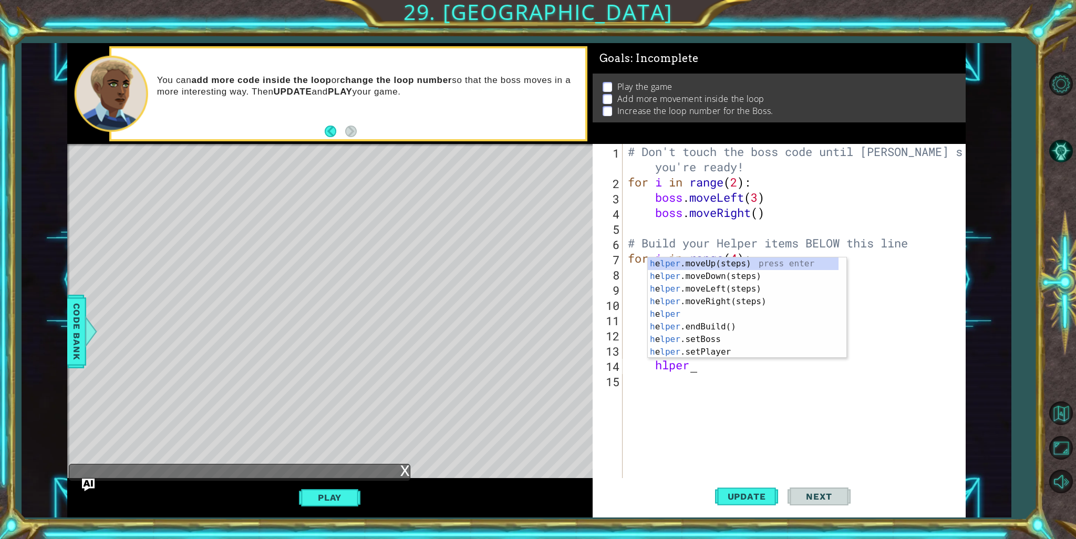
scroll to position [0, 2]
click at [788, 339] on div "h e lper .moveUp(steps) press enter h e lper .moveDown(steps) press enter h e l…" at bounding box center [743, 320] width 191 height 126
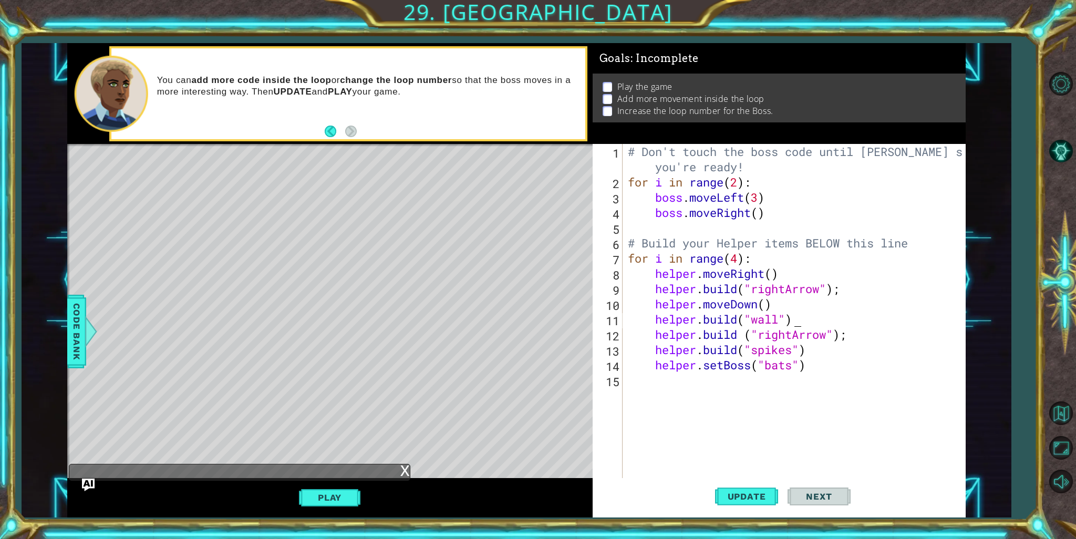
click at [799, 322] on div "# Don't touch the boss code until Vega says you're ready! for i in range ( 2 ) …" at bounding box center [797, 334] width 342 height 381
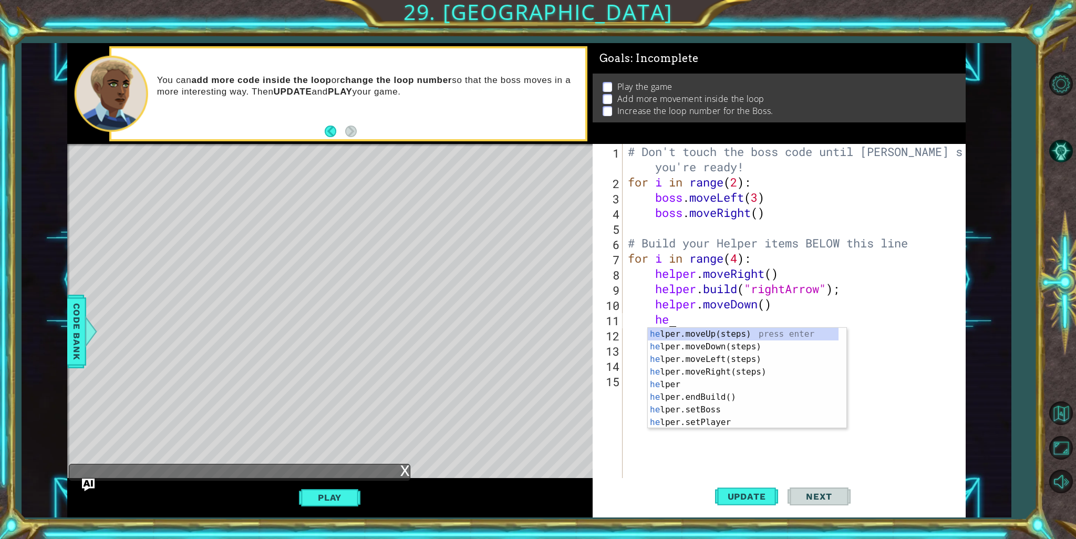
type textarea "h"
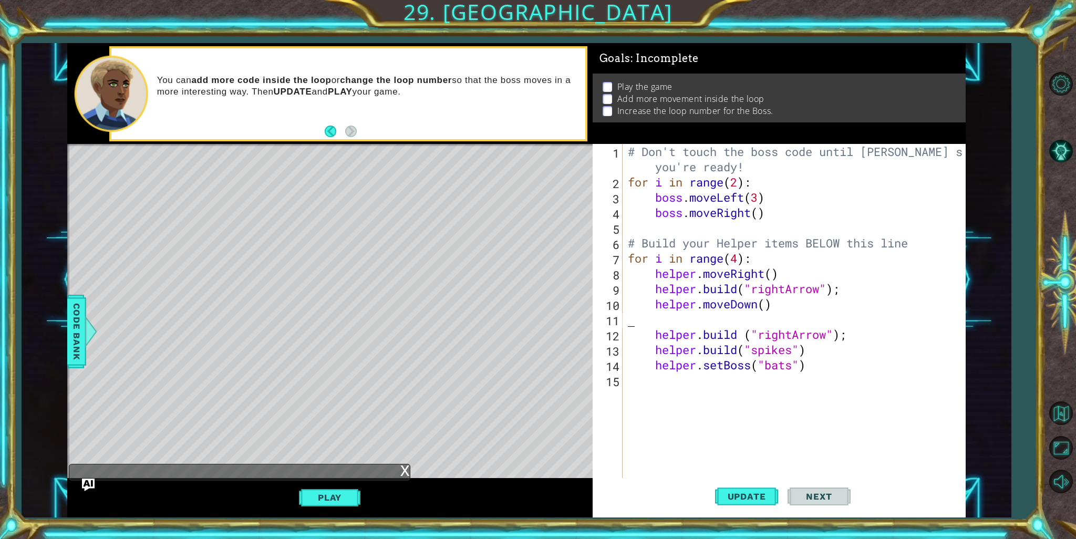
scroll to position [0, 0]
type textarea "helper.moveDown()"
click at [834, 365] on div "# Don't touch the boss code until Vega says you're ready! for i in range ( 2 ) …" at bounding box center [797, 334] width 342 height 381
click at [844, 347] on div "# Don't touch the boss code until Vega says you're ready! for i in range ( 2 ) …" at bounding box center [797, 334] width 342 height 381
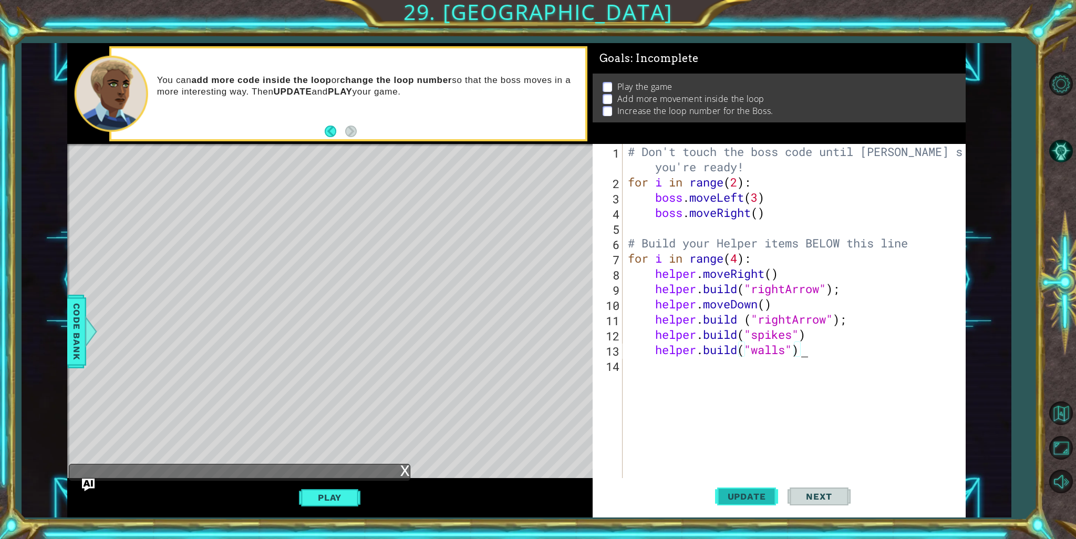
type textarea "helper.build("walls")"
click at [736, 500] on span "Update" at bounding box center [746, 496] width 59 height 11
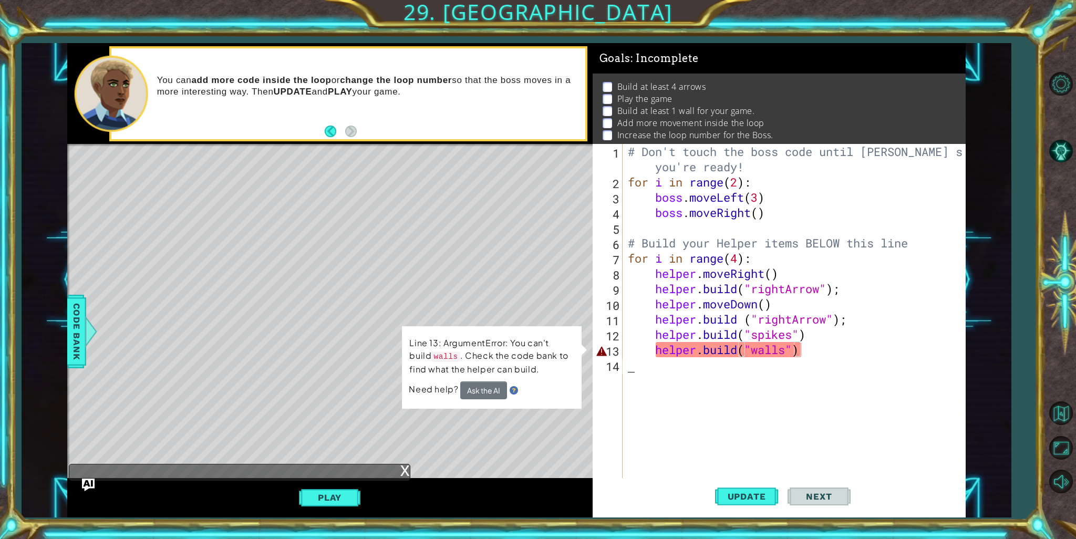
click at [846, 359] on div "# Don't touch the boss code until Vega says you're ready! for i in range ( 2 ) …" at bounding box center [797, 334] width 342 height 381
click at [838, 342] on div "# Don't touch the boss code until Vega says you're ready! for i in range ( 2 ) …" at bounding box center [797, 334] width 342 height 381
click at [834, 354] on div "# Don't touch the boss code until Vega says you're ready! for i in range ( 2 ) …" at bounding box center [797, 334] width 342 height 381
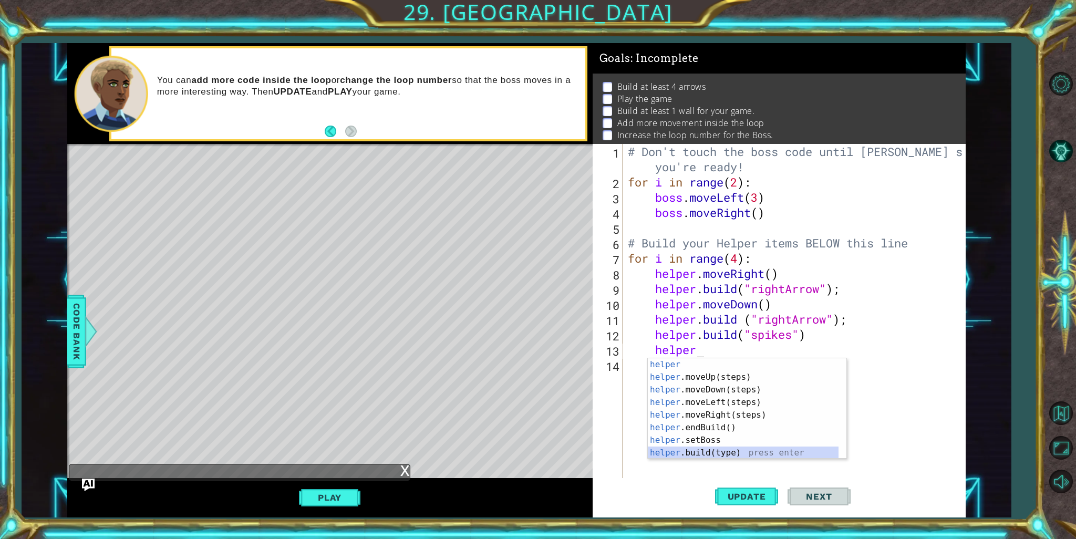
click at [803, 450] on div "helper press enter helper .moveUp(steps) press enter helper .moveDown(steps) pr…" at bounding box center [743, 421] width 191 height 126
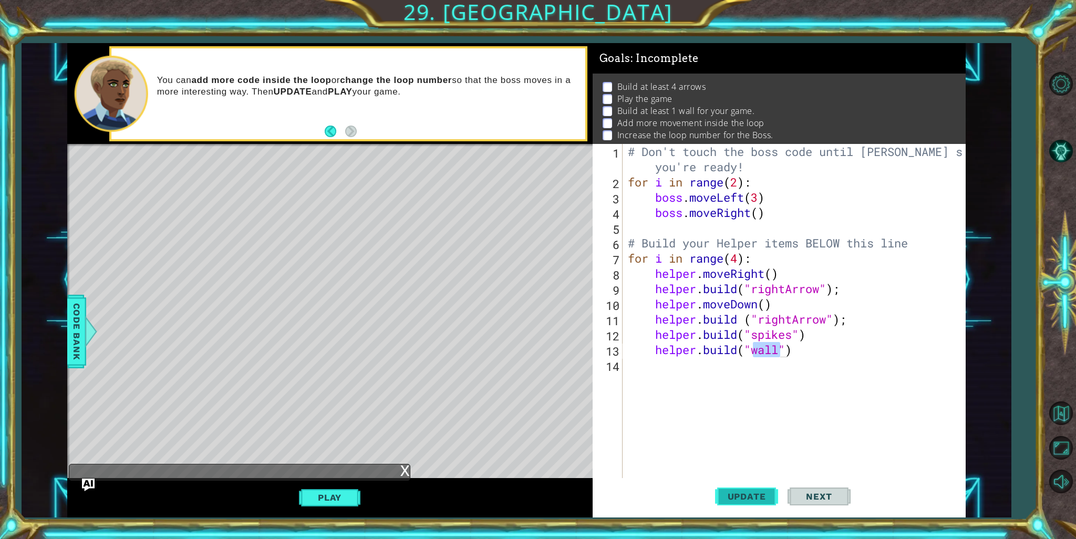
click at [758, 480] on button "Update" at bounding box center [746, 496] width 63 height 37
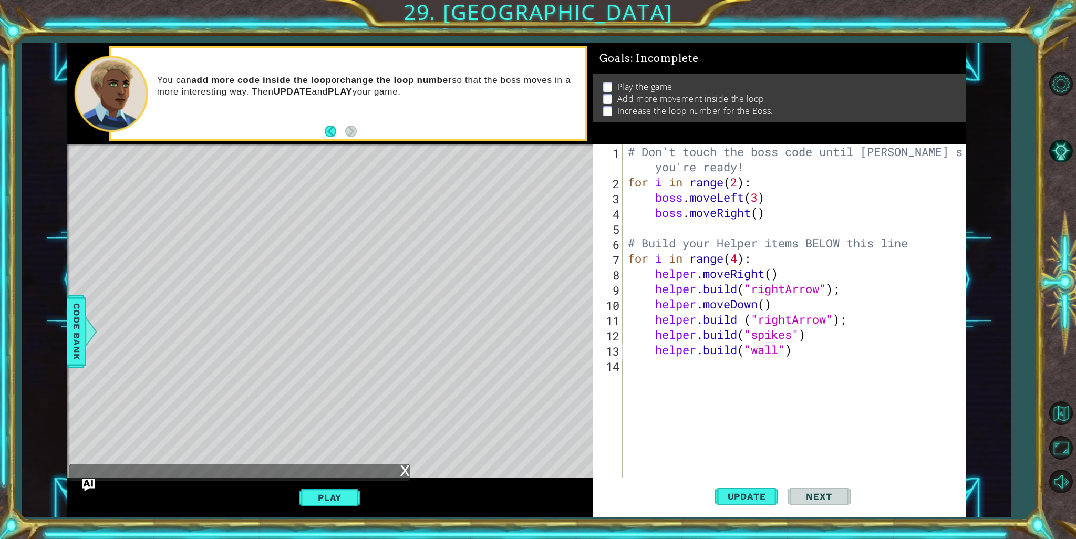
click at [738, 187] on div "# Don't touch the boss code until Vega says you're ready! for i in range ( 2 ) …" at bounding box center [797, 334] width 342 height 381
click at [739, 185] on div "# Don't touch the boss code until Vega says you're ready! for i in range ( 2 ) …" at bounding box center [797, 334] width 342 height 381
click at [738, 192] on div "# Don't touch the boss code until Vega says you're ready! for i in range ( 2 ) …" at bounding box center [797, 334] width 342 height 381
click at [734, 179] on div "# Don't touch the boss code until Vega says you're ready! for i in range ( 2 ) …" at bounding box center [797, 334] width 342 height 381
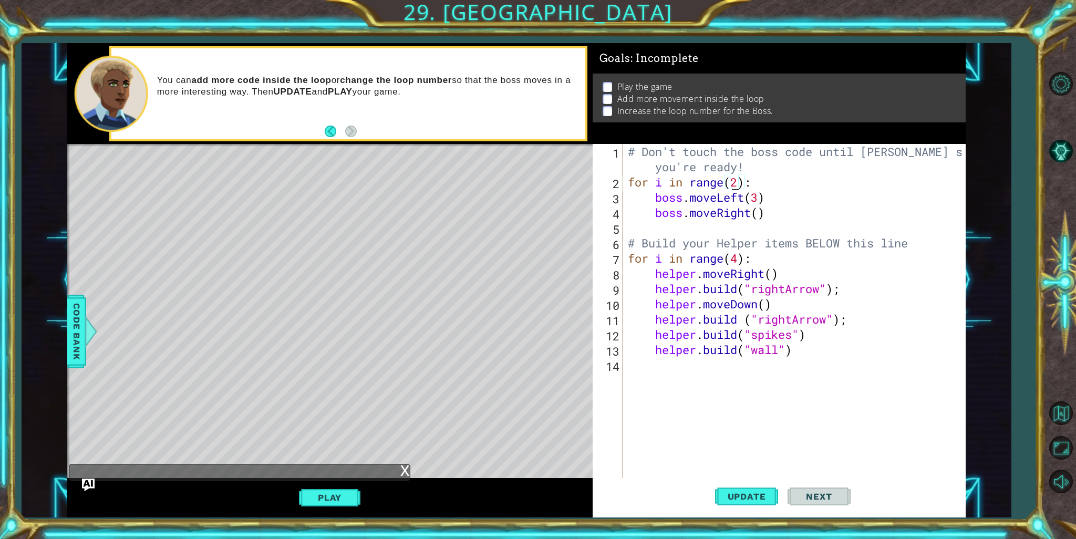
click at [734, 183] on div "# Don't touch the boss code until Vega says you're ready! for i in range ( 2 ) …" at bounding box center [797, 334] width 342 height 381
click at [757, 220] on div "# Don't touch the boss code until Vega says you're ready! for i in range ( 4 ) …" at bounding box center [797, 334] width 342 height 381
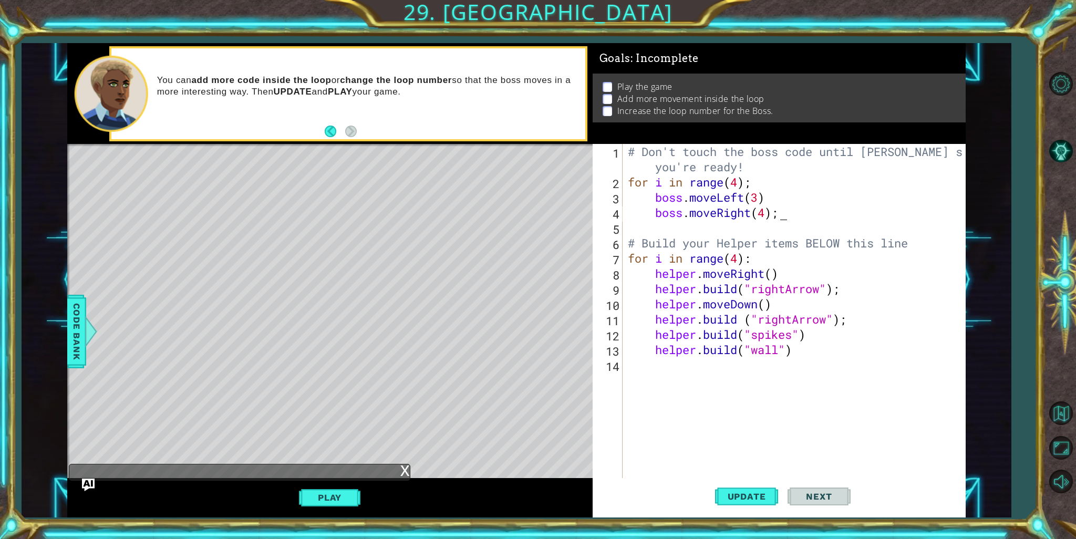
click at [773, 274] on div "# Don't touch the boss code until Vega says you're ready! for i in range ( 4 ) …" at bounding box center [797, 334] width 342 height 381
click at [732, 487] on button "Update" at bounding box center [746, 496] width 63 height 37
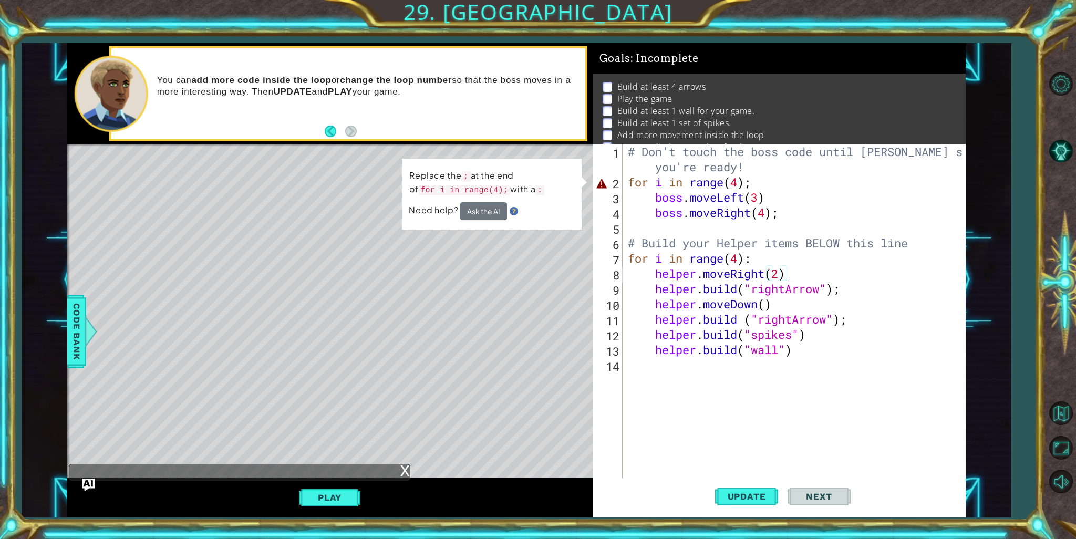
click at [829, 193] on div "# Don't touch the boss code until Vega says you're ready! for i in range ( 4 ) …" at bounding box center [797, 334] width 342 height 381
click at [809, 178] on div "# Don't touch the boss code until Vega says you're ready! for i in range ( 4 ) …" at bounding box center [797, 334] width 342 height 381
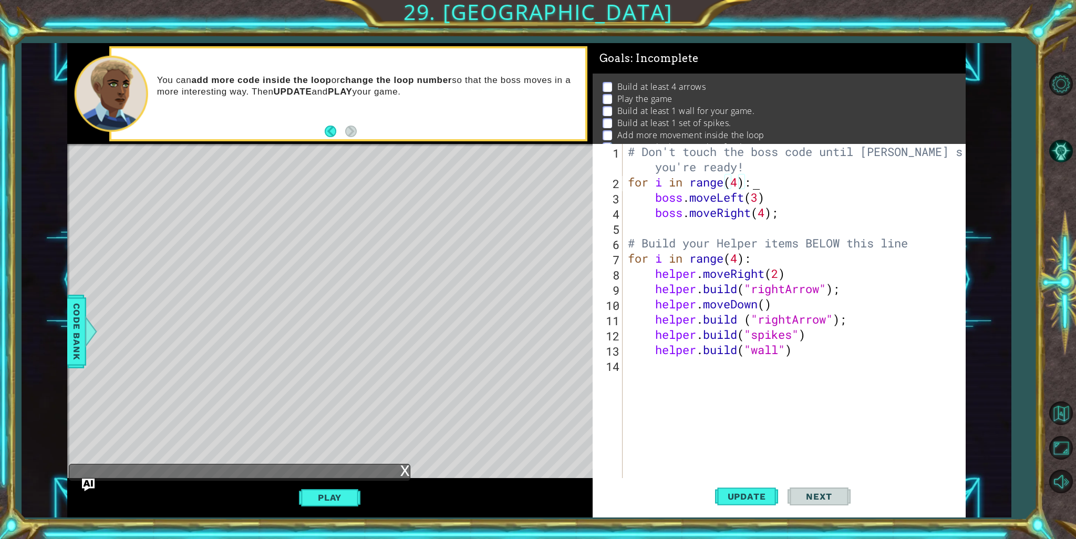
scroll to position [0, 5]
type textarea "for i in range(4):"
click at [725, 495] on span "Update" at bounding box center [746, 496] width 59 height 11
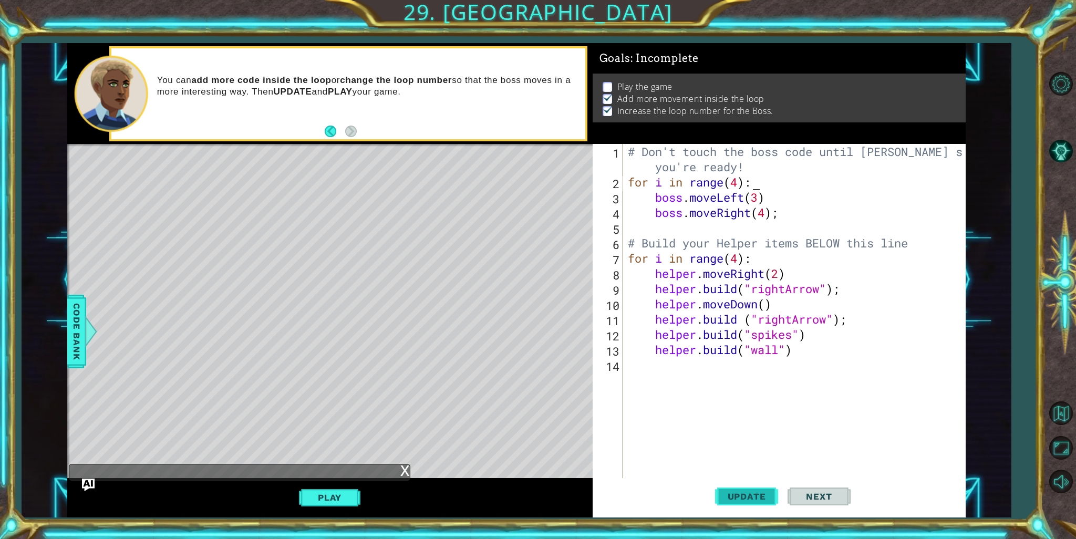
click at [729, 493] on span "Update" at bounding box center [746, 496] width 59 height 11
click at [337, 501] on button "Play" at bounding box center [329, 498] width 61 height 20
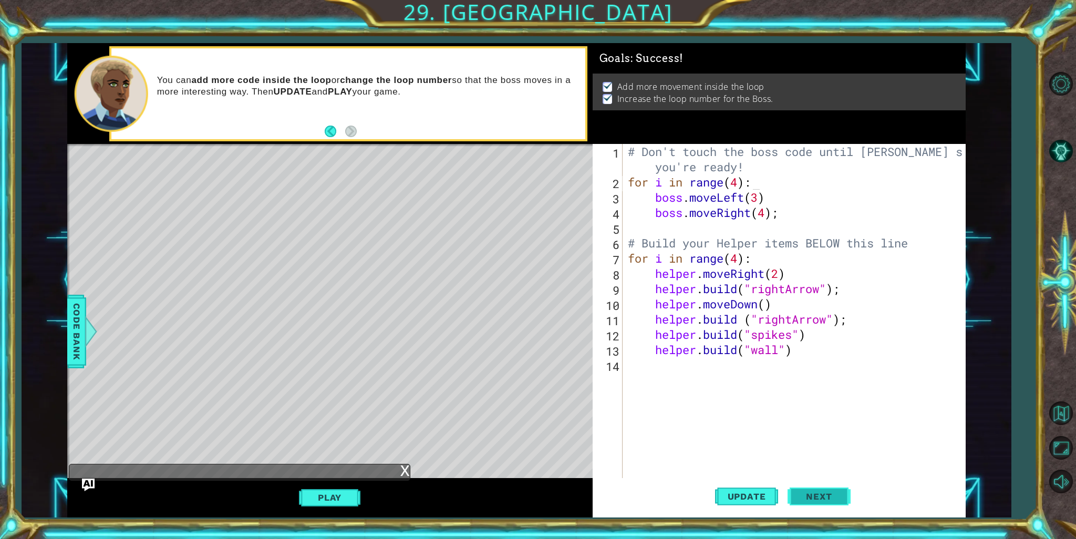
click at [812, 488] on button "Next" at bounding box center [819, 497] width 63 height 37
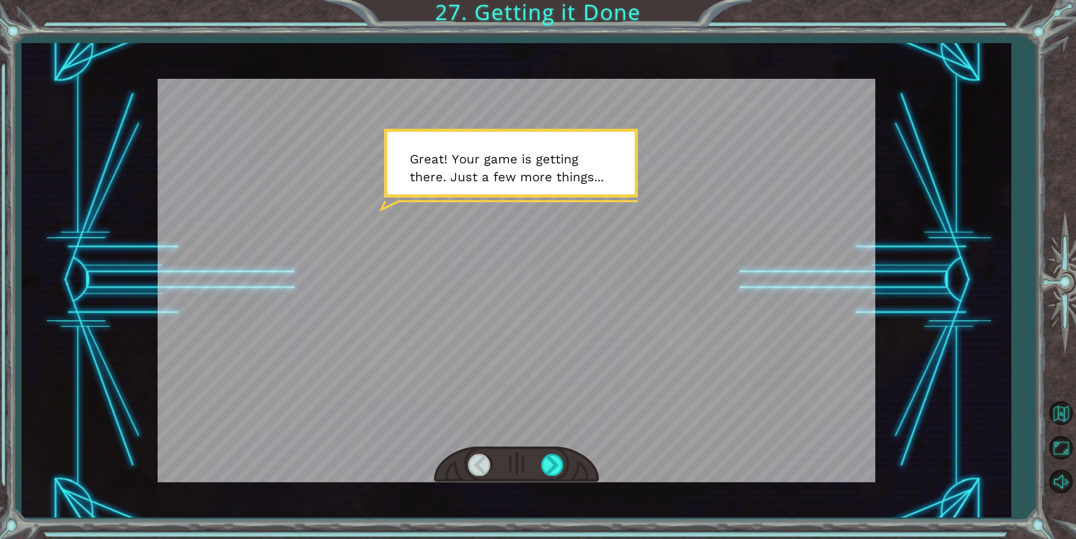
click at [470, 217] on div at bounding box center [517, 281] width 718 height 404
click at [594, 197] on div at bounding box center [517, 281] width 718 height 404
click at [549, 468] on div at bounding box center [553, 465] width 24 height 22
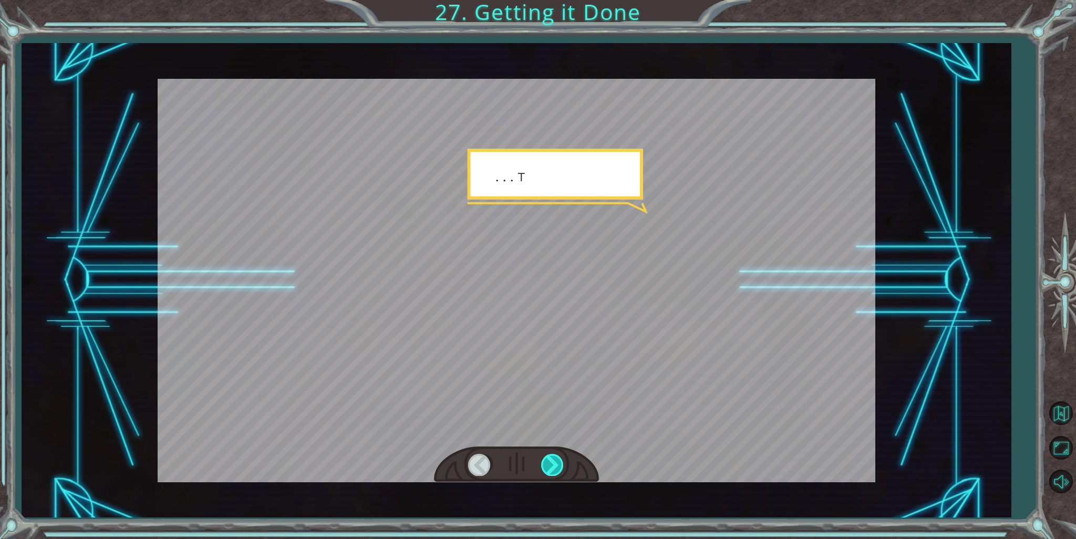
click at [549, 468] on div at bounding box center [553, 465] width 24 height 22
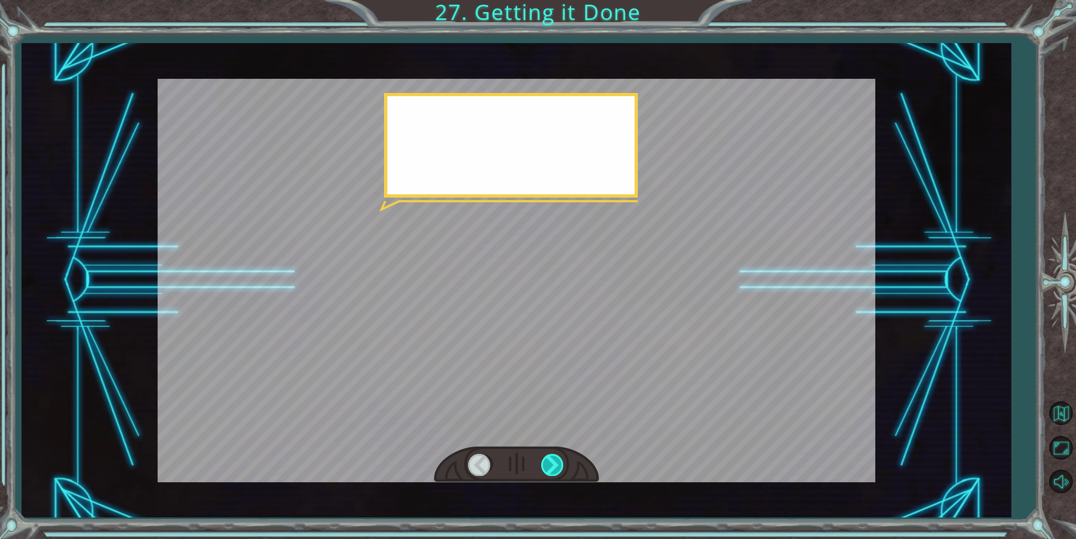
click at [549, 468] on div at bounding box center [553, 465] width 24 height 22
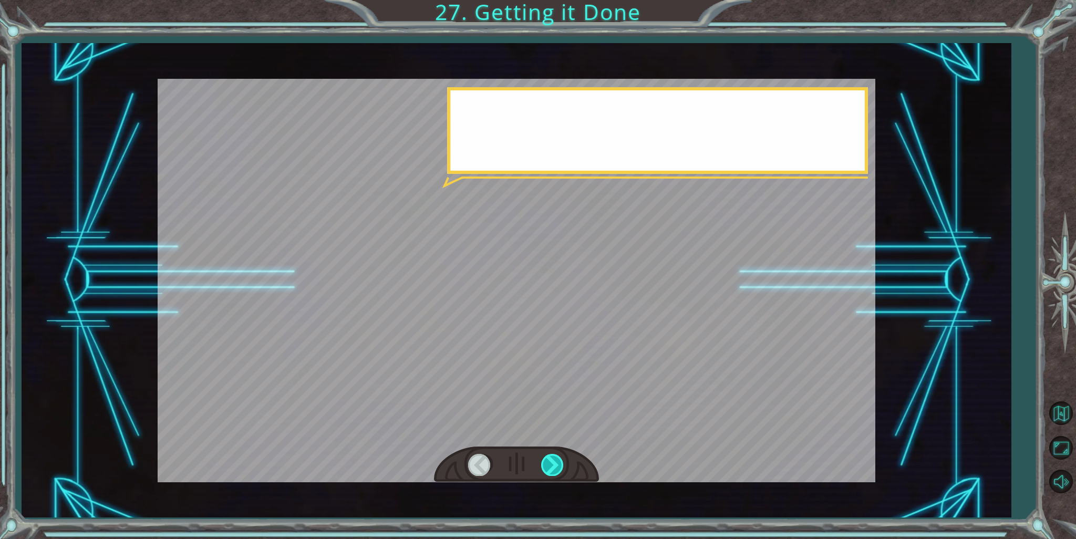
click at [549, 468] on div at bounding box center [553, 465] width 24 height 22
click at [550, 468] on div at bounding box center [553, 465] width 24 height 22
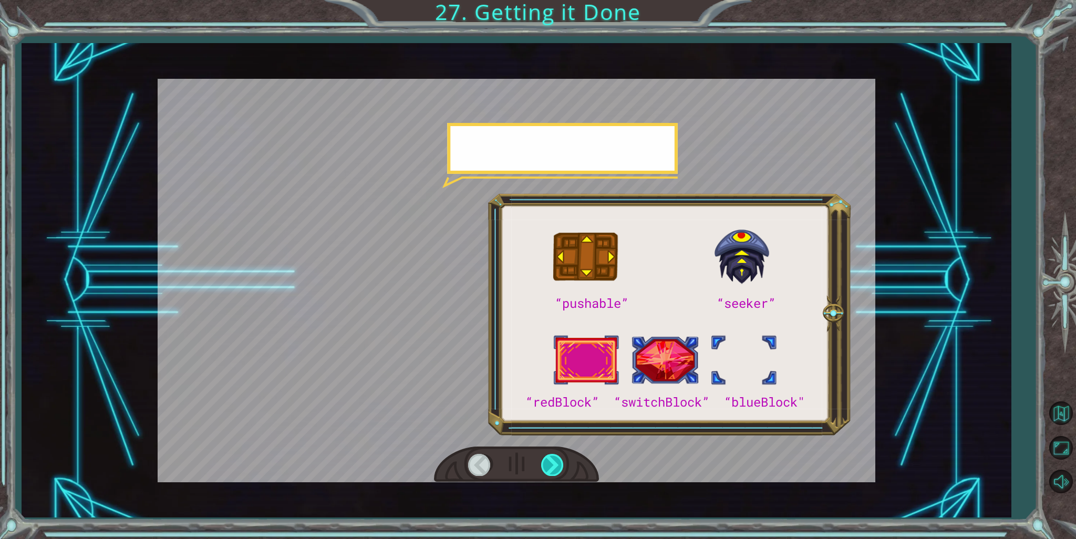
click at [550, 468] on div at bounding box center [553, 465] width 24 height 22
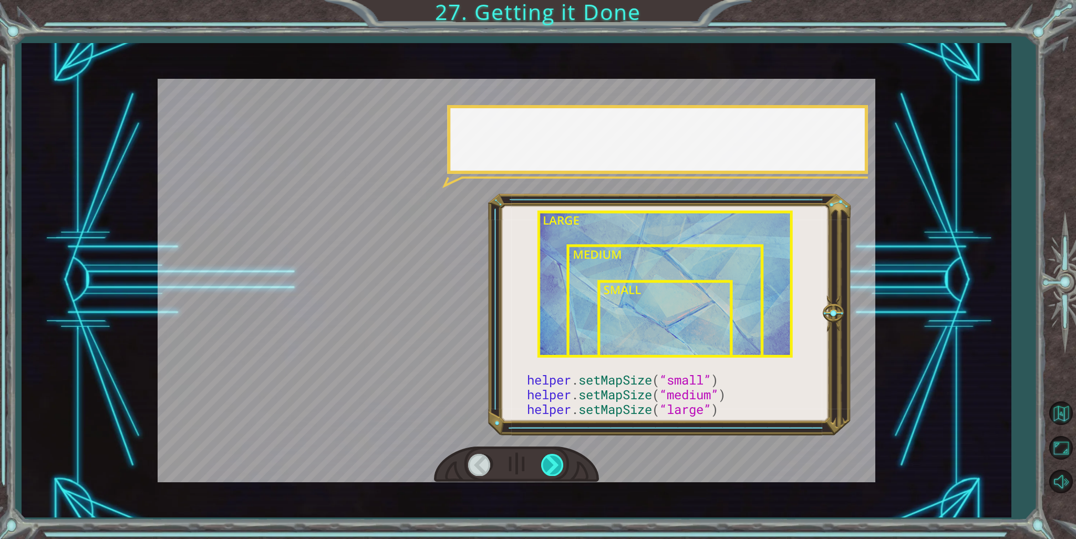
click at [550, 468] on div at bounding box center [553, 465] width 24 height 22
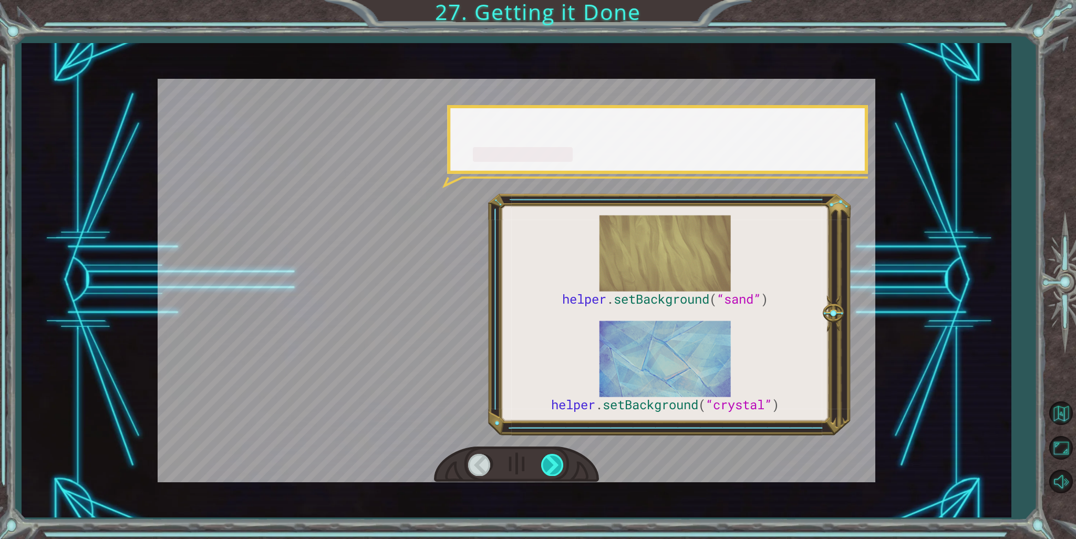
click at [550, 468] on div at bounding box center [553, 465] width 24 height 22
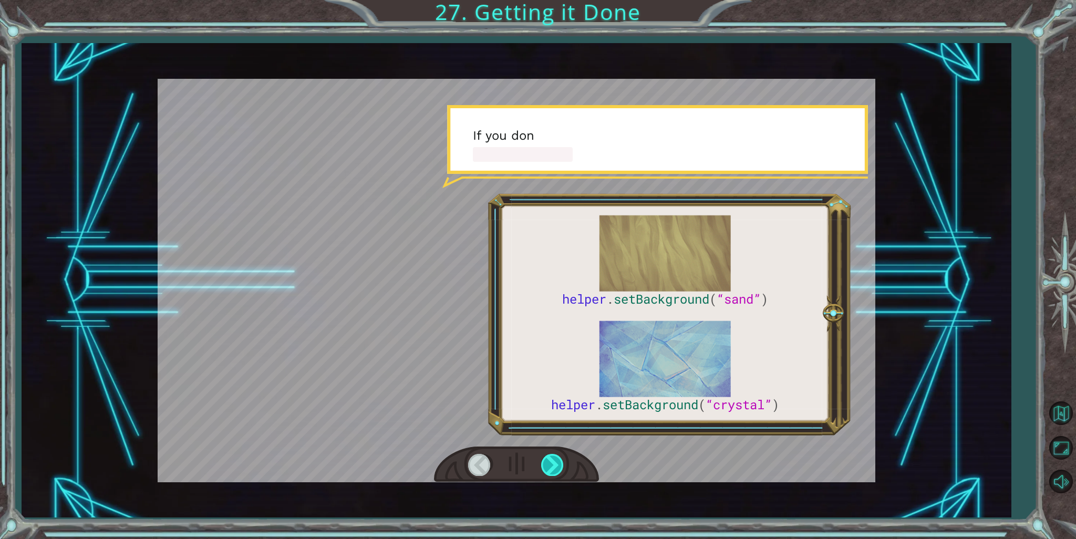
click at [550, 468] on div at bounding box center [553, 465] width 24 height 22
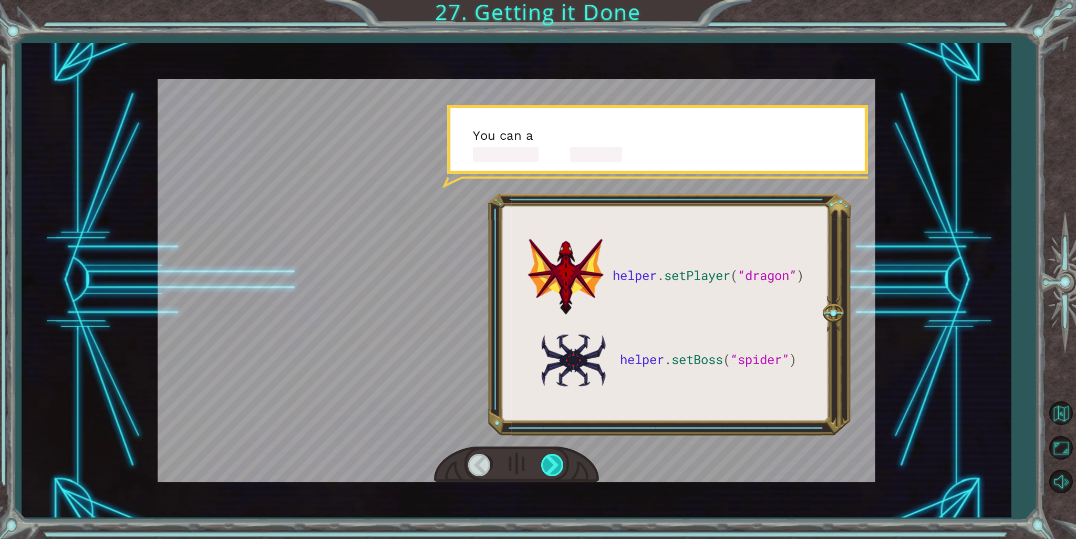
click at [550, 468] on div at bounding box center [553, 465] width 24 height 22
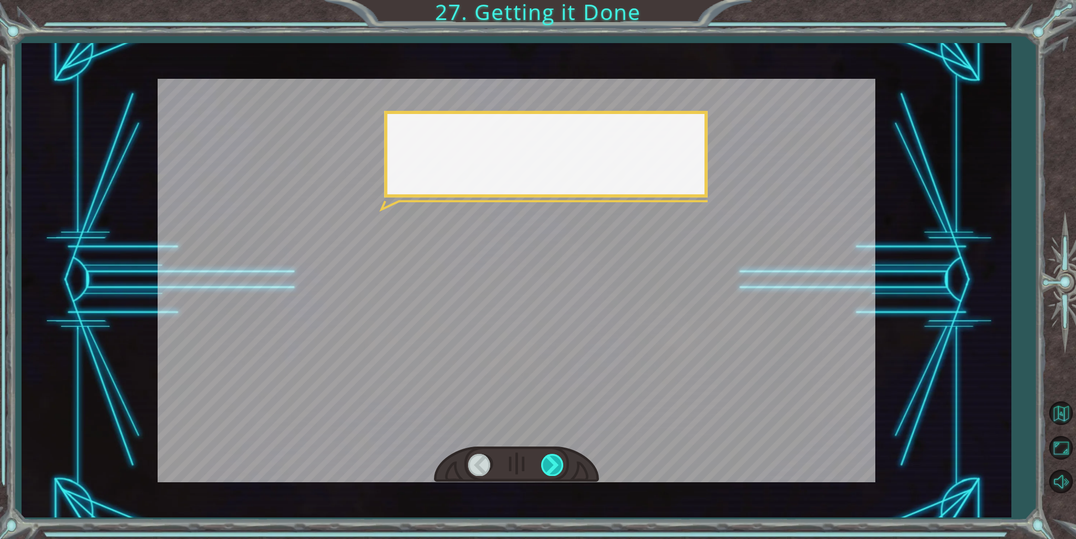
click at [550, 468] on div at bounding box center [553, 465] width 24 height 22
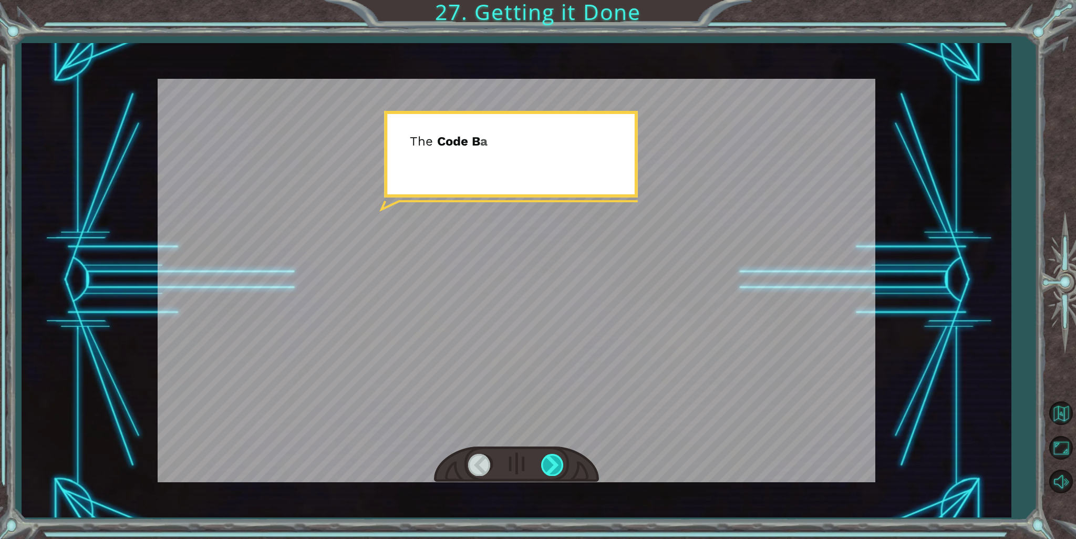
click at [550, 468] on div at bounding box center [553, 465] width 24 height 22
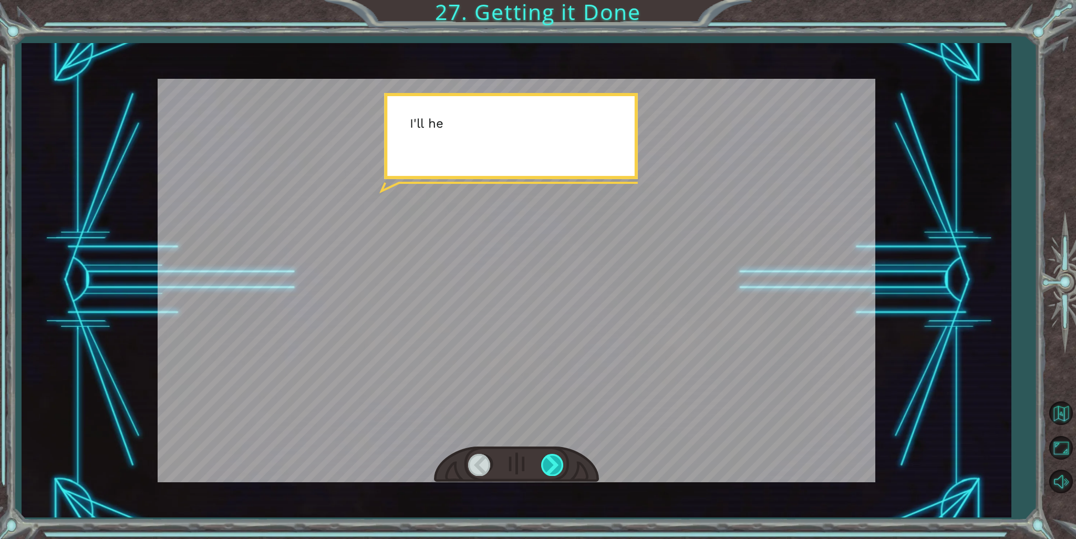
click at [550, 468] on div at bounding box center [553, 465] width 24 height 22
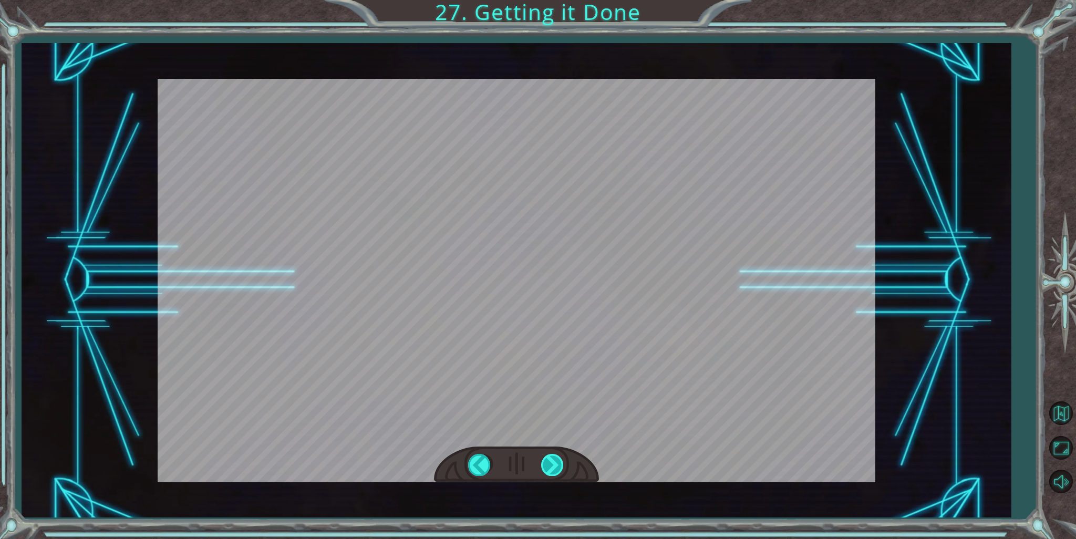
click at [550, 468] on div at bounding box center [553, 465] width 24 height 22
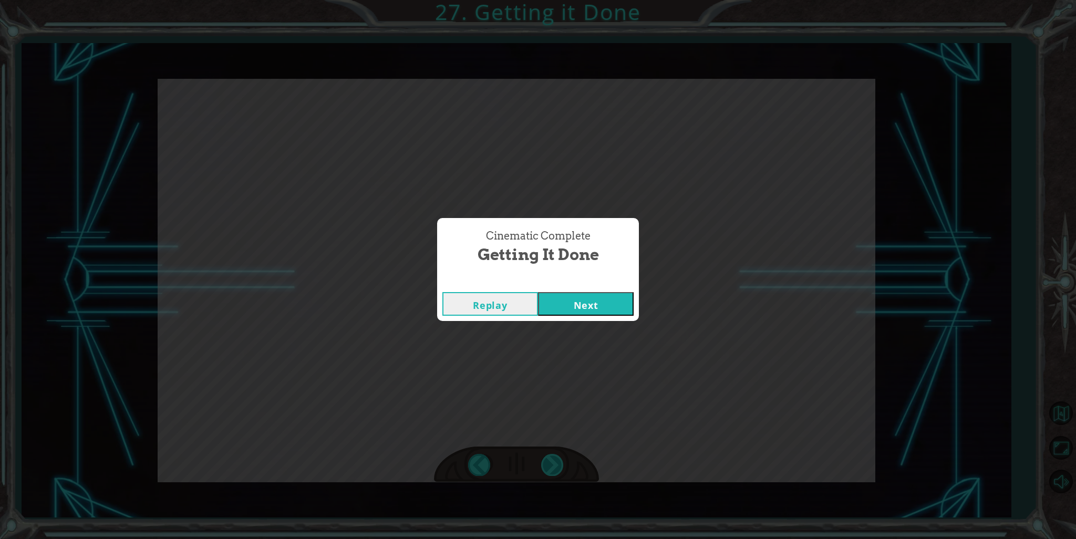
click at [550, 468] on div "Cinematic Complete Getting it Done Replay Next" at bounding box center [538, 269] width 1076 height 539
click at [593, 308] on button "Next" at bounding box center [586, 304] width 96 height 24
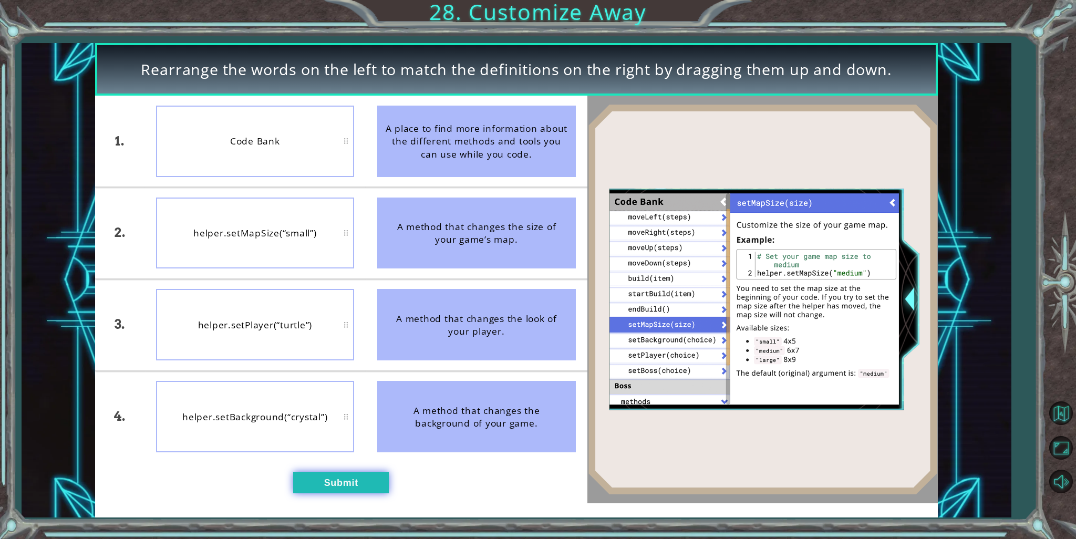
click at [303, 488] on button "Submit" at bounding box center [341, 483] width 96 height 22
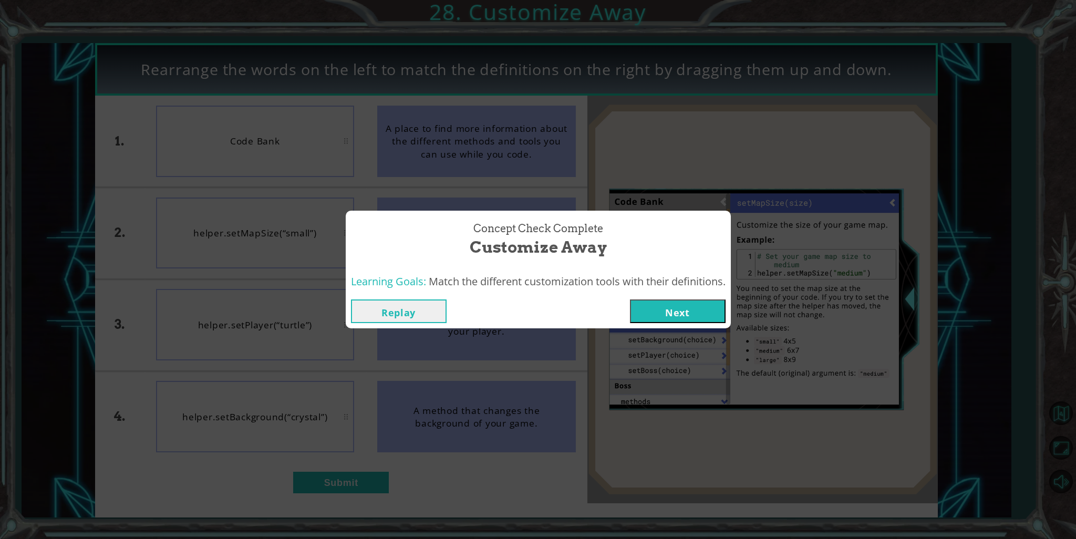
click at [692, 313] on button "Next" at bounding box center [678, 312] width 96 height 24
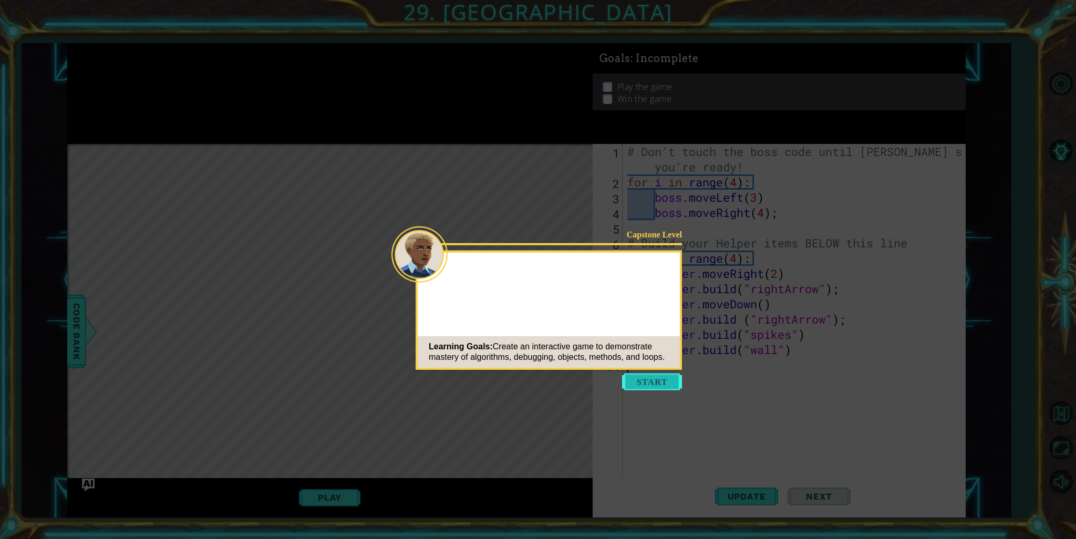
click at [669, 377] on button "Start" at bounding box center [652, 382] width 60 height 17
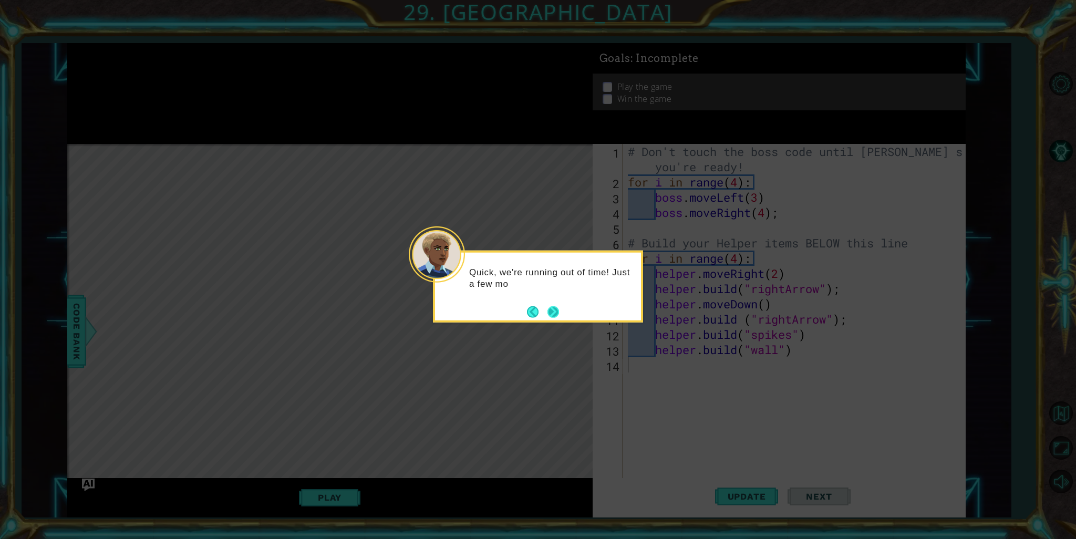
click at [556, 310] on button "Next" at bounding box center [554, 312] width 12 height 12
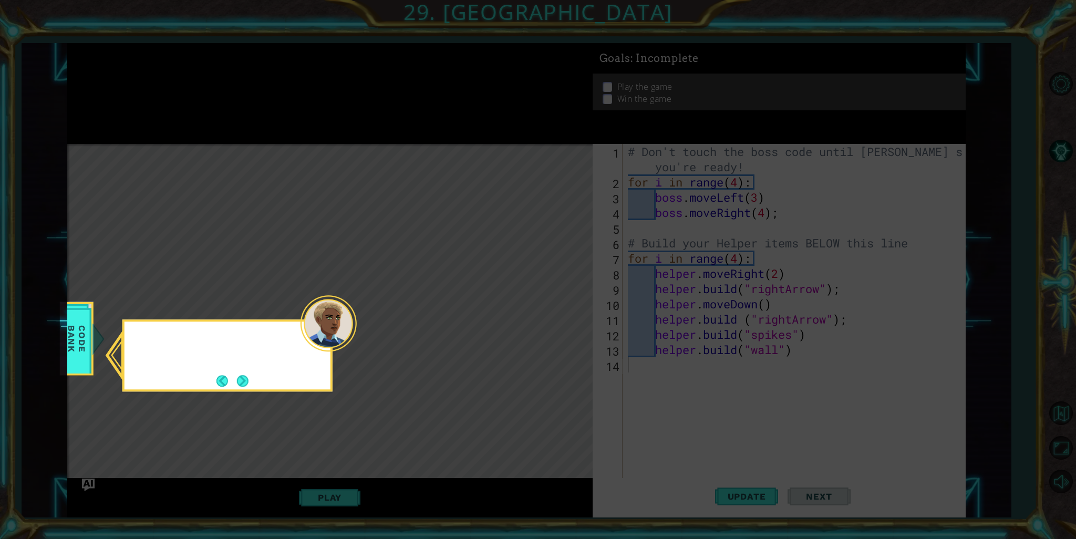
click at [556, 310] on icon at bounding box center [538, 269] width 1076 height 539
drag, startPoint x: 250, startPoint y: 383, endPoint x: 233, endPoint y: 383, distance: 16.8
click at [241, 383] on button "Next" at bounding box center [243, 381] width 12 height 12
click at [232, 380] on div "Level Map" at bounding box center [310, 298] width 486 height 309
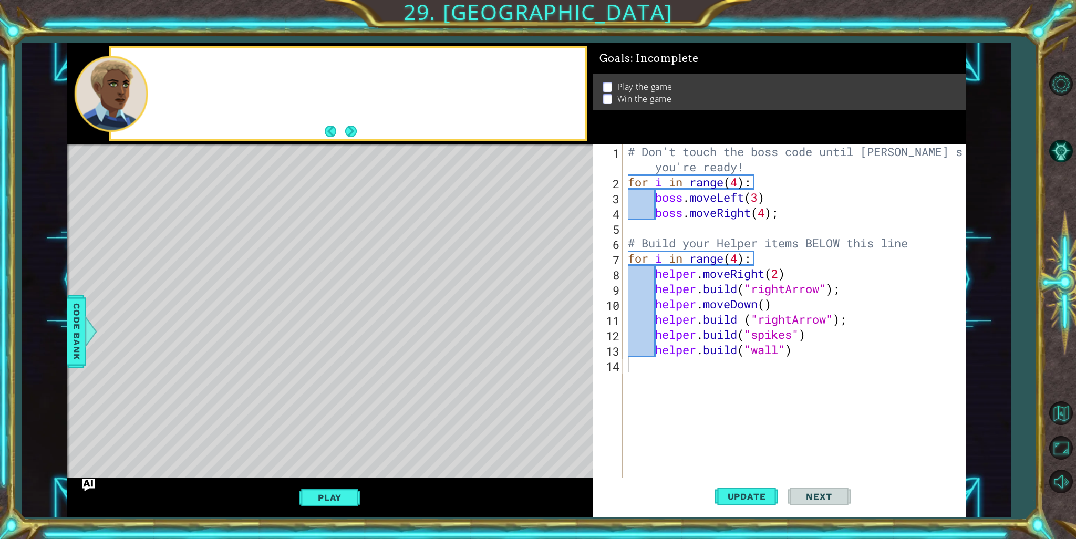
drag, startPoint x: 232, startPoint y: 375, endPoint x: 246, endPoint y: 363, distance: 18.6
click at [232, 372] on div "Level Map" at bounding box center [310, 298] width 486 height 309
